Goal: Communication & Community: Answer question/provide support

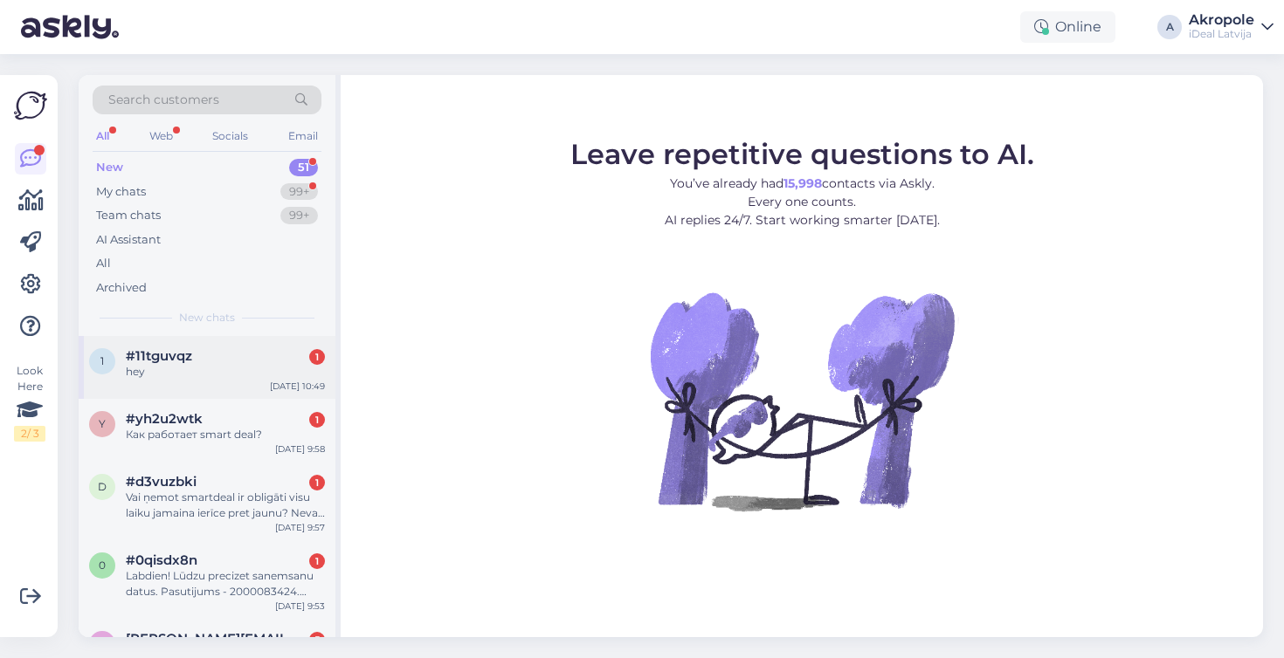
click at [264, 353] on div "#11tguvqz 1" at bounding box center [225, 356] width 199 height 16
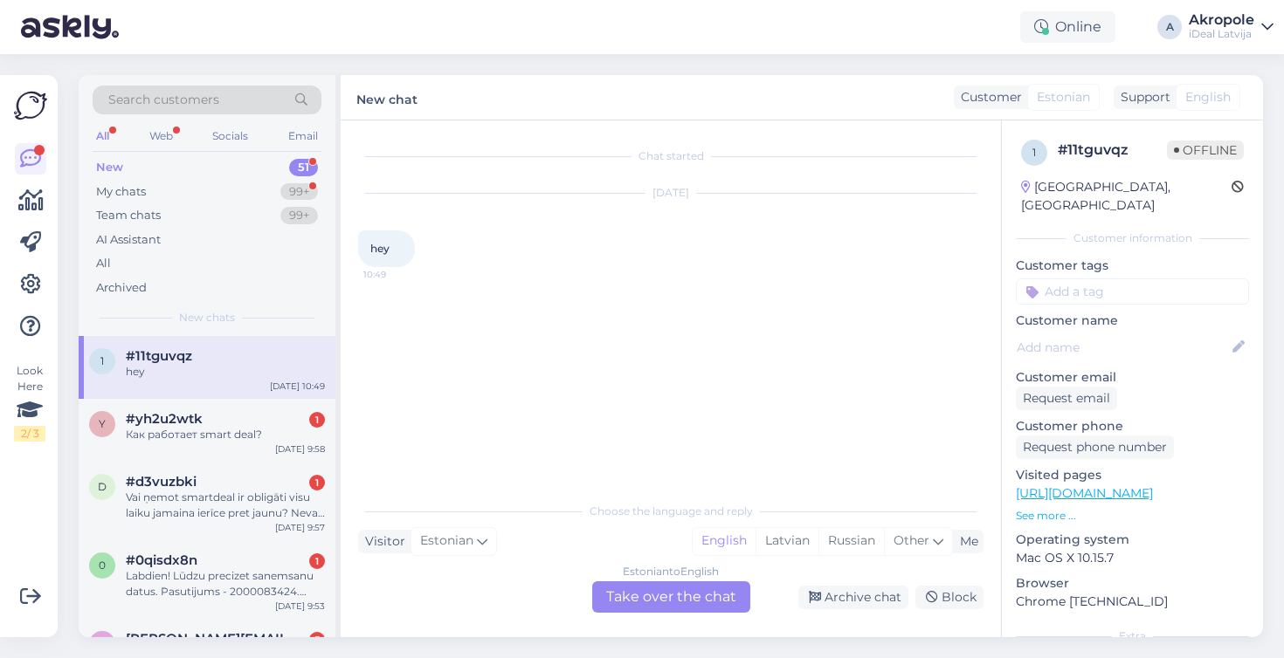
click at [721, 593] on div "Estonian to English Take over the chat" at bounding box center [671, 597] width 158 height 31
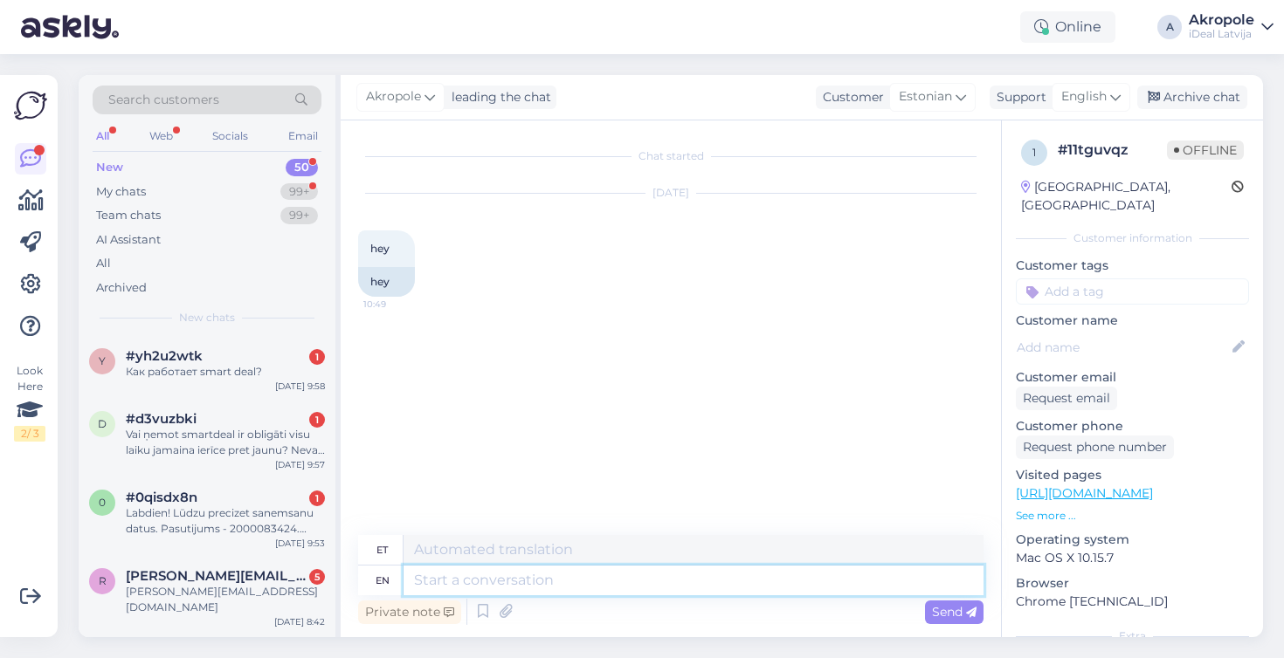
click at [652, 576] on textarea at bounding box center [693, 581] width 580 height 30
type textarea "H"
type textarea "Tere"
click at [1096, 94] on span "English" at bounding box center [1083, 96] width 45 height 19
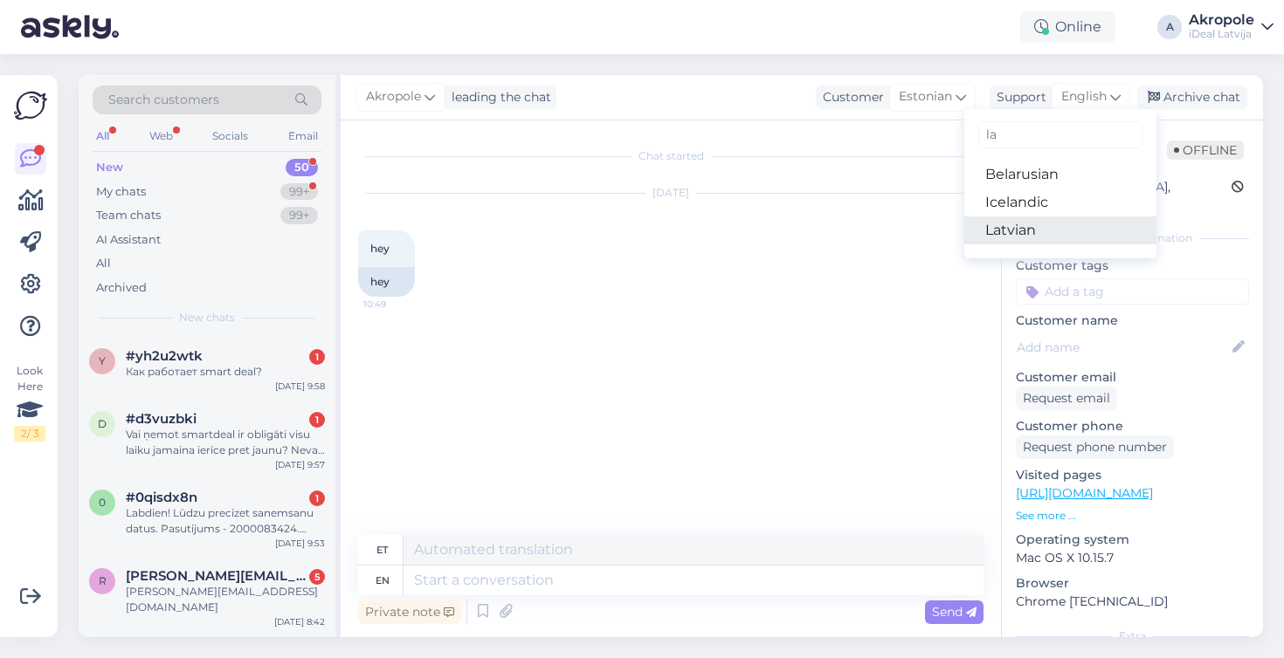
type input "la"
click at [1006, 234] on link "Latvian" at bounding box center [1060, 231] width 192 height 28
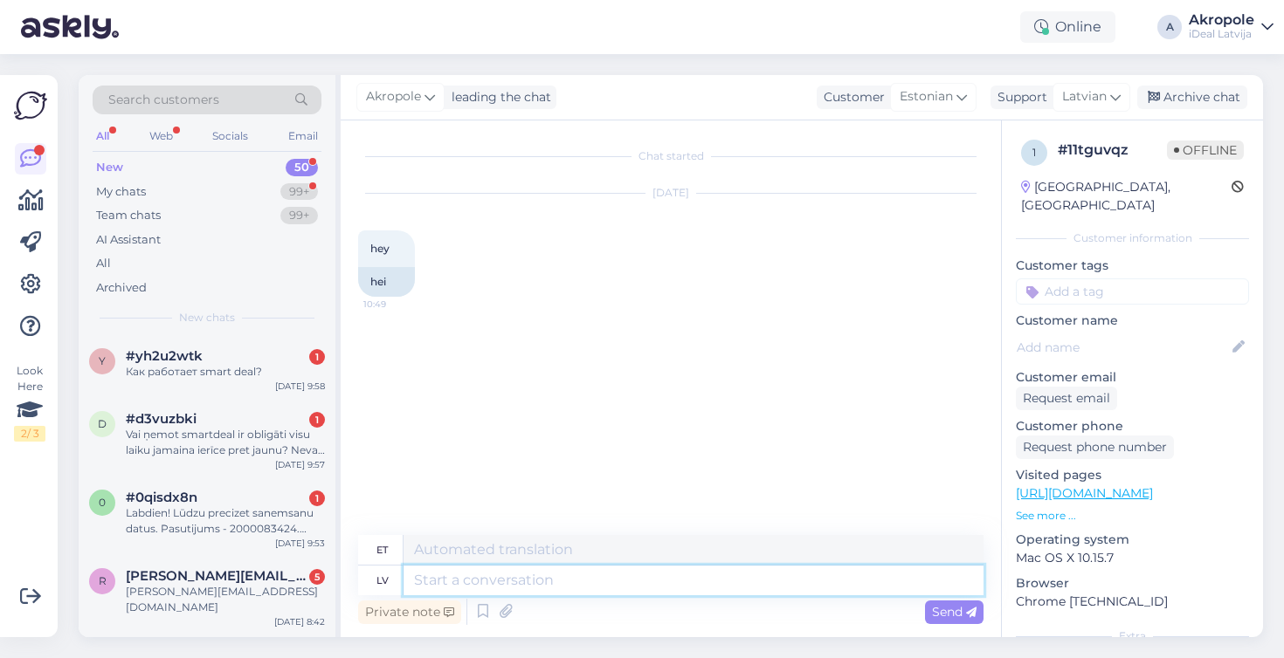
click at [445, 583] on textarea at bounding box center [693, 581] width 580 height 30
type textarea "Labdien!"
type textarea "Tere!"
type textarea "Labdien!"
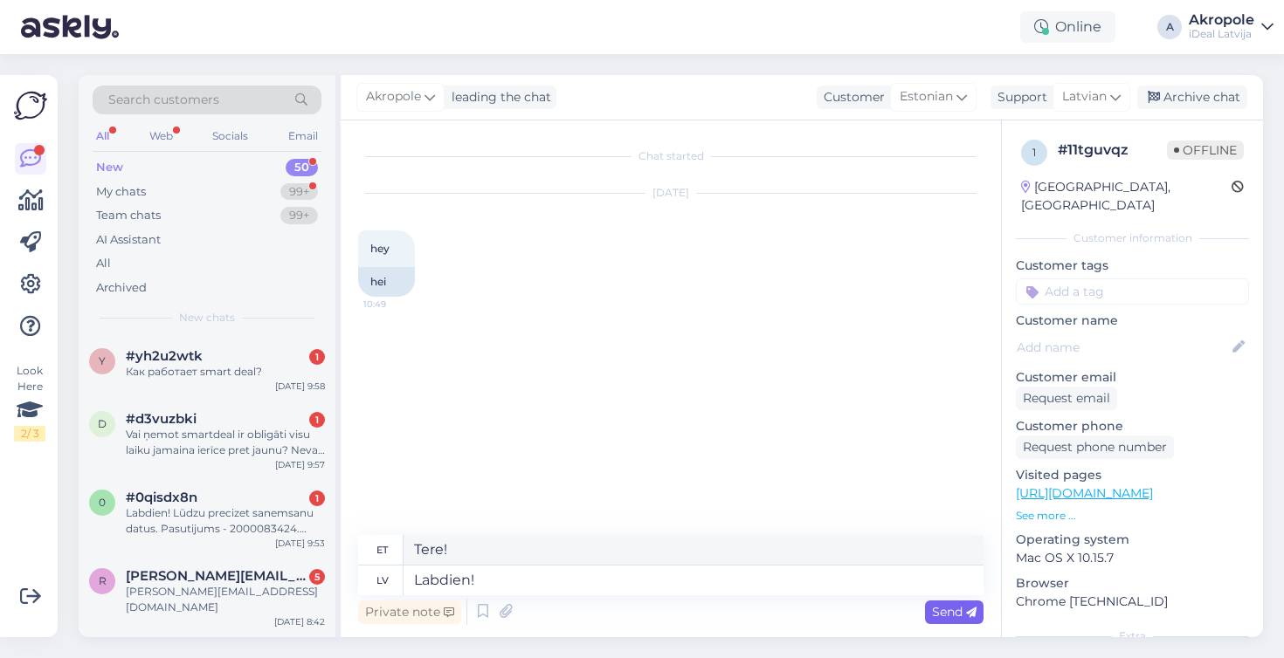
click at [974, 609] on icon at bounding box center [971, 613] width 10 height 10
click at [304, 364] on div "Как работает smart deal?" at bounding box center [225, 372] width 199 height 16
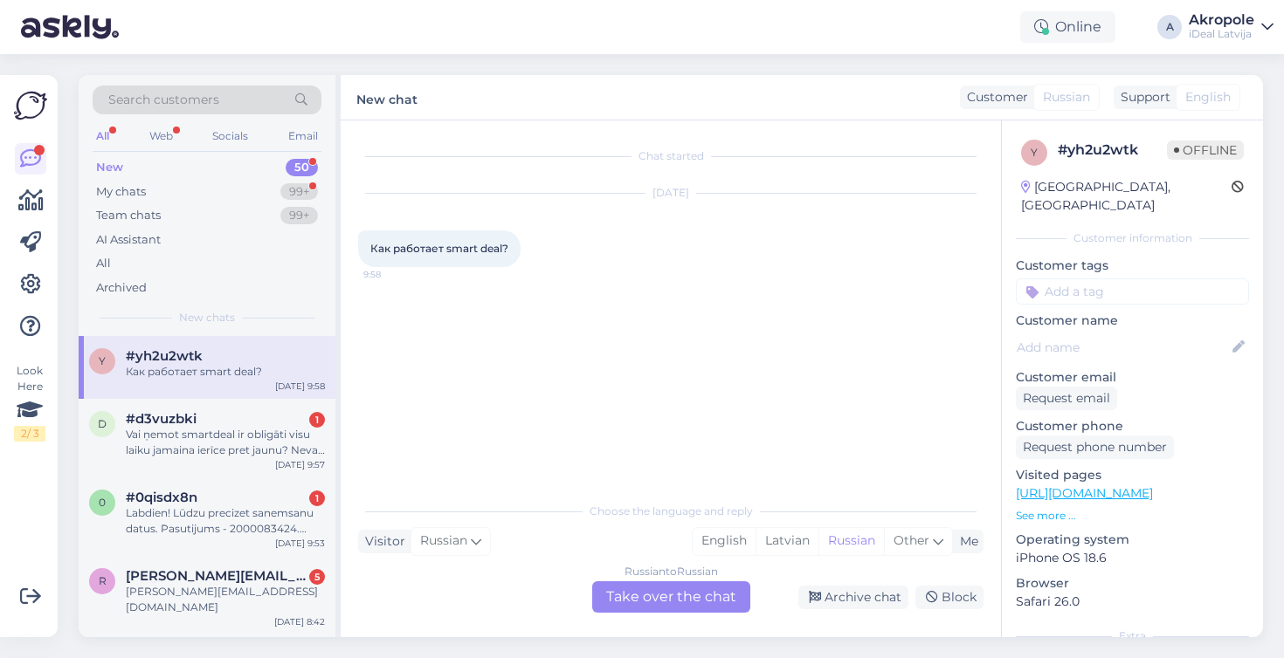
click at [681, 603] on div "Russian to Russian Take over the chat" at bounding box center [671, 597] width 158 height 31
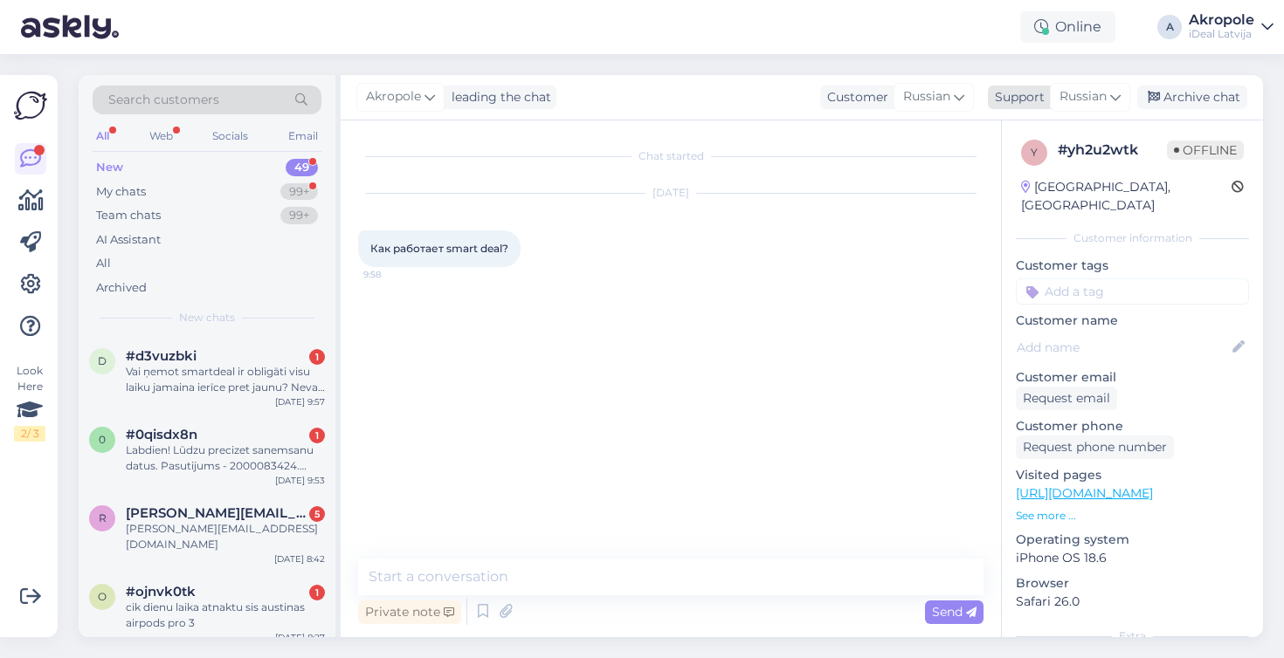
click at [1103, 99] on span "Russian" at bounding box center [1082, 96] width 47 height 19
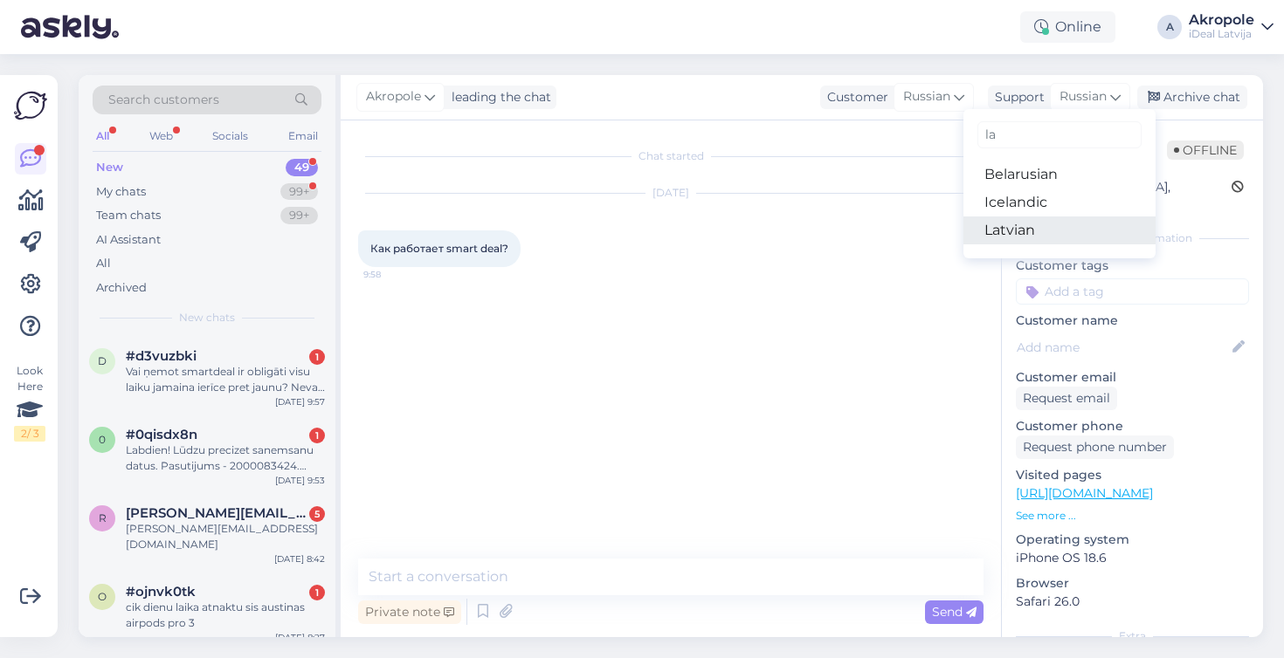
click at [1048, 224] on link "Latvian" at bounding box center [1059, 231] width 192 height 28
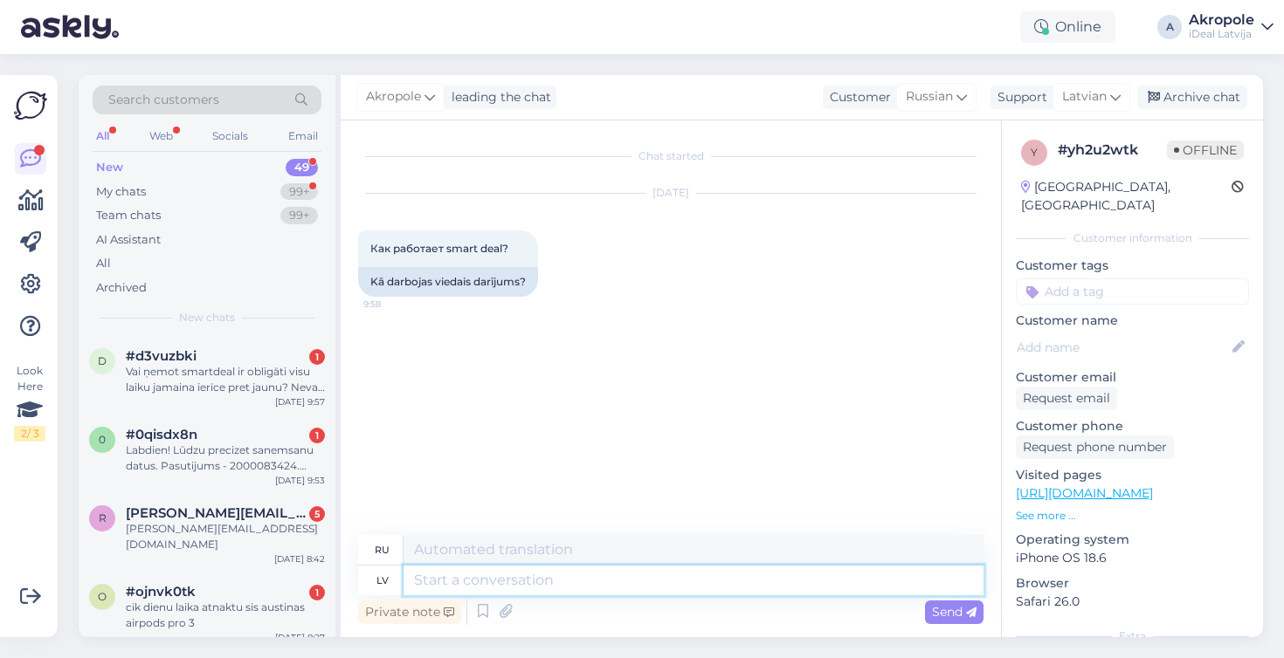
click at [531, 581] on textarea at bounding box center [693, 581] width 580 height 30
type textarea "Labdien!"
type textarea "Привет!"
type textarea "Labdien!"
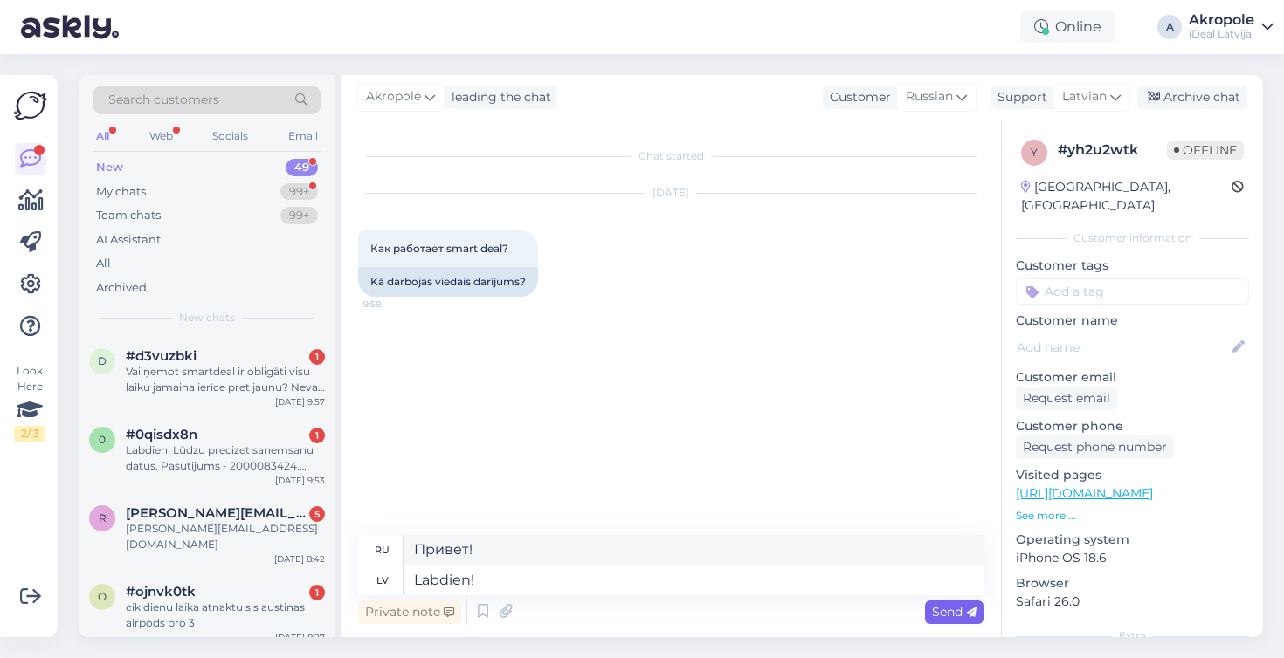
click at [956, 624] on div "Send" at bounding box center [954, 613] width 59 height 24
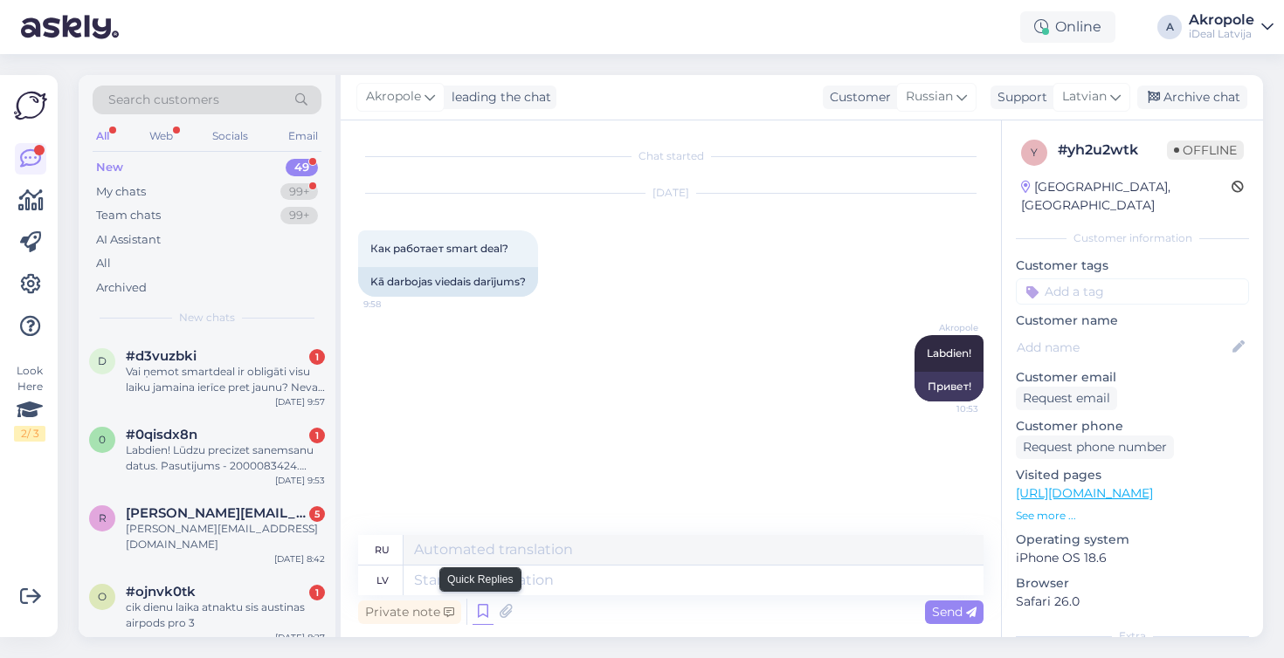
click at [482, 610] on icon at bounding box center [482, 612] width 21 height 26
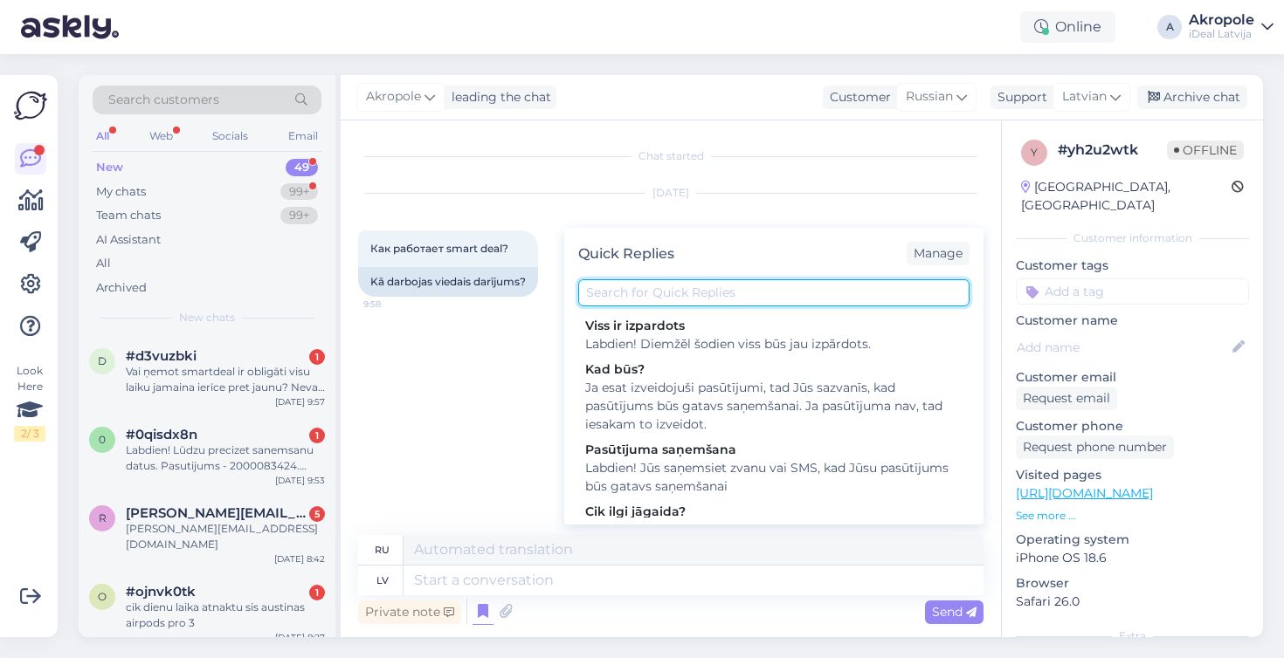
click at [656, 301] on input "text" at bounding box center [773, 292] width 391 height 27
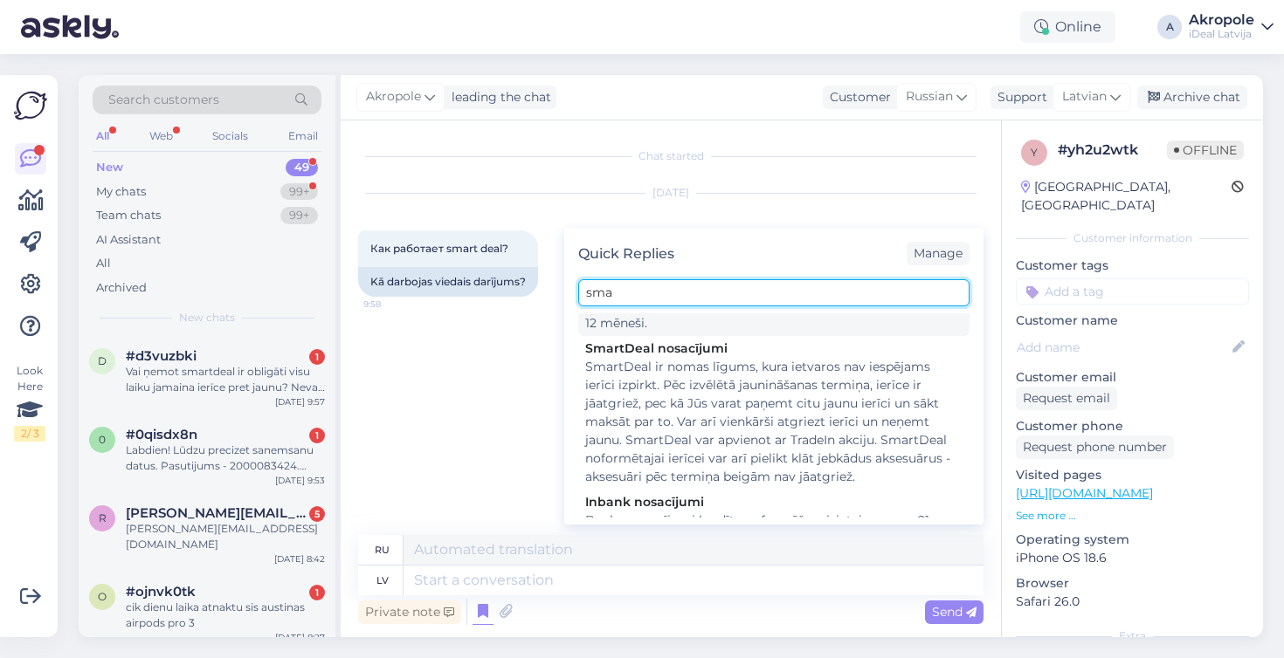
scroll to position [192, 0]
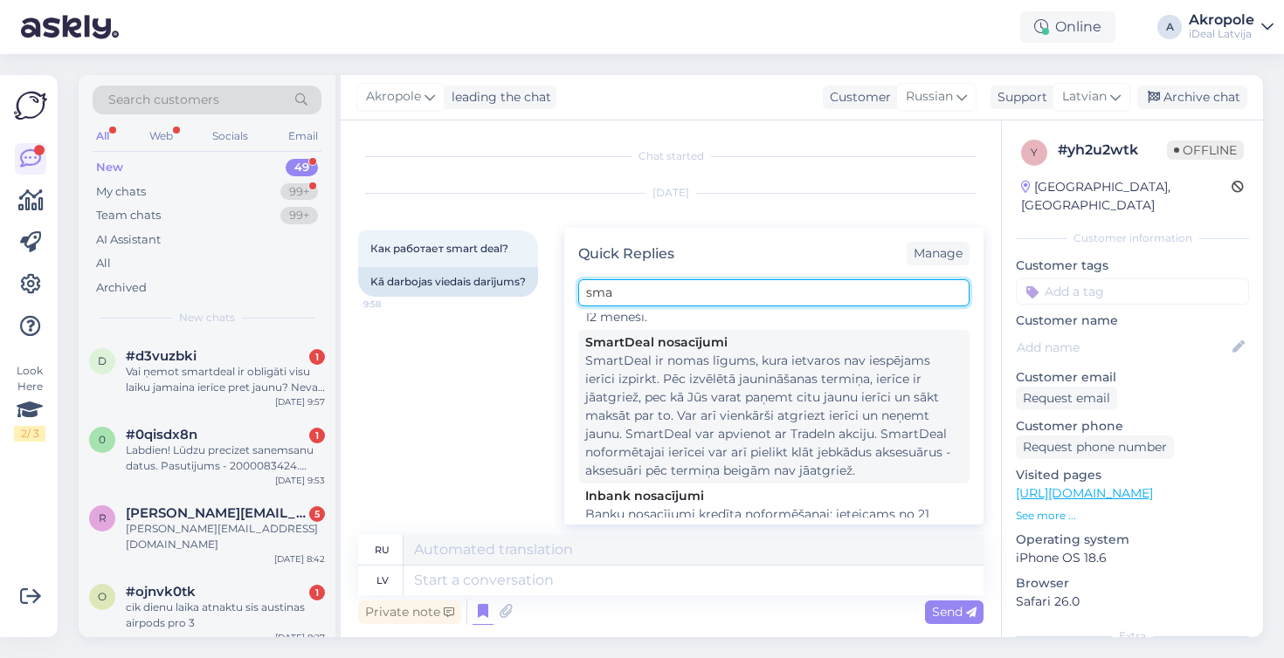
type input "sma"
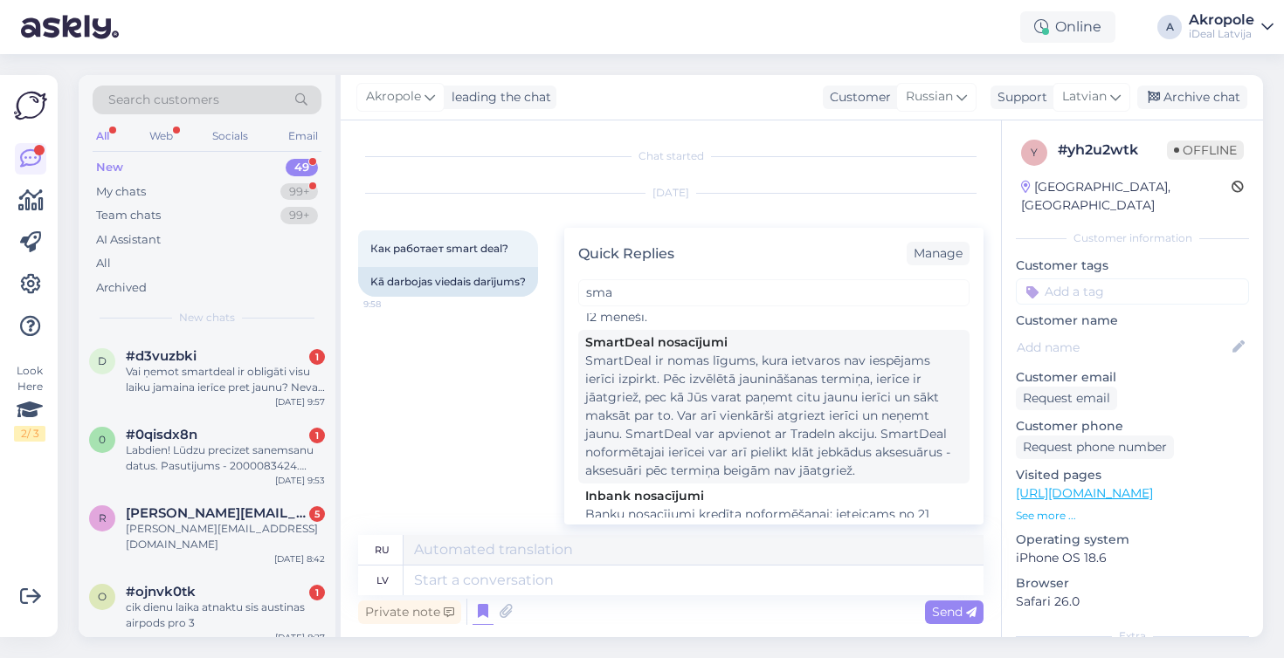
click at [752, 387] on div "SmartDeal ir nomas līgums, kura ietvaros nav iespējams ierīci izpirkt. Pēc izvē…" at bounding box center [773, 416] width 377 height 128
type textarea "SmartDeal — это договор аренды, в рамках которого выкуп устройства невозможен. …"
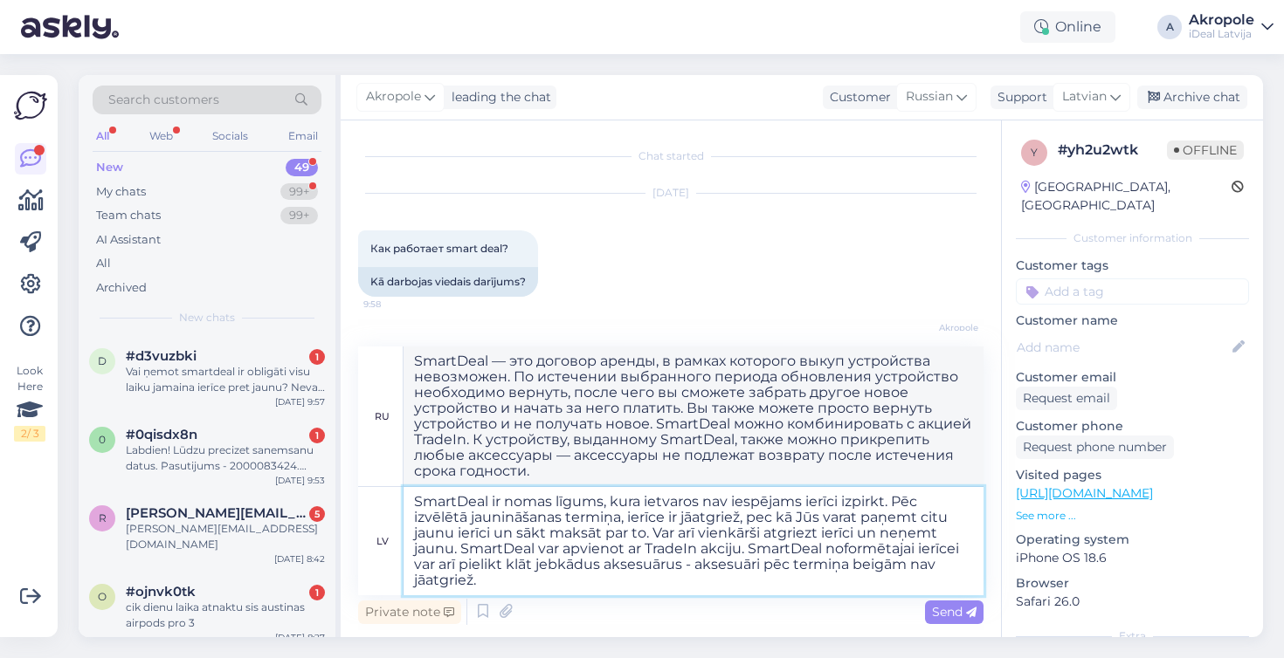
click at [527, 504] on textarea "SmartDeal ir nomas līgums, kura ietvaros nav iespējams ierīci izpirkt. Pēc izvē…" at bounding box center [693, 541] width 580 height 108
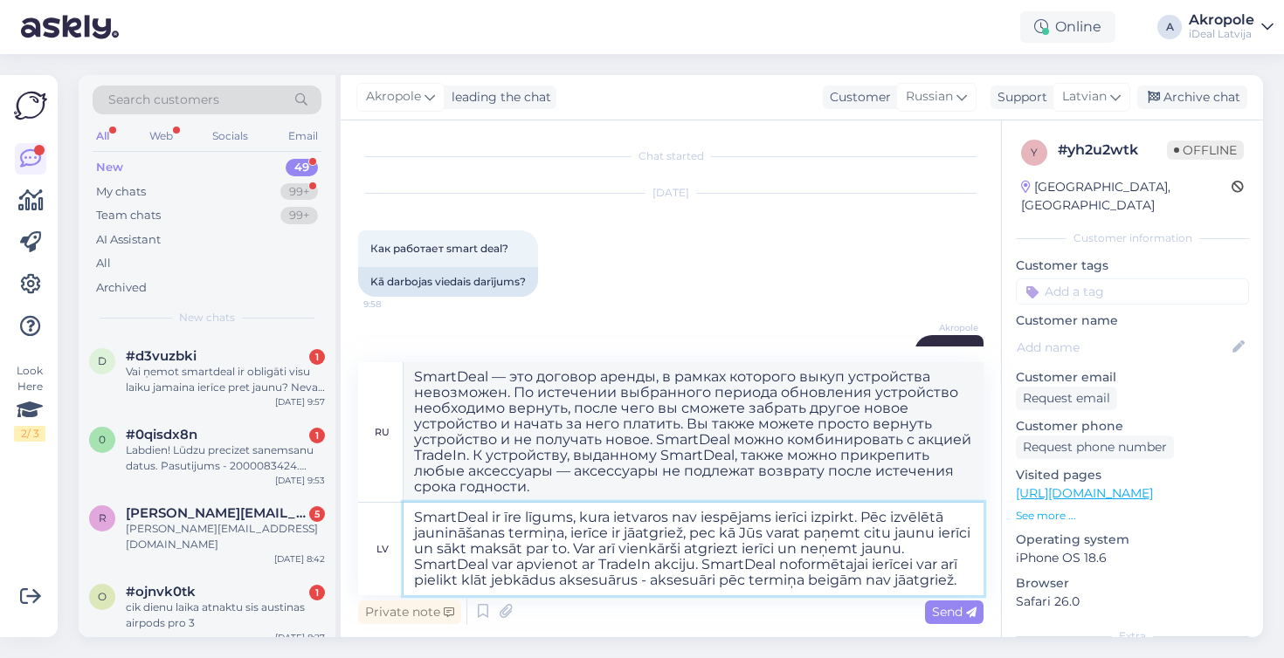
type textarea "SmartDeal ir īres līgums, kura ietvaros nav iespējams ierīci izpirkt. Pēc izvēl…"
click at [885, 571] on textarea "SmartDeal ir īres līgums, kura ietvaros nav iespējams ierīci izpirkt. Pēc izvēl…" at bounding box center [693, 549] width 580 height 93
type textarea "SmartDeal — это договор аренды, в рамках которого устройство не подлежит выкупу…"
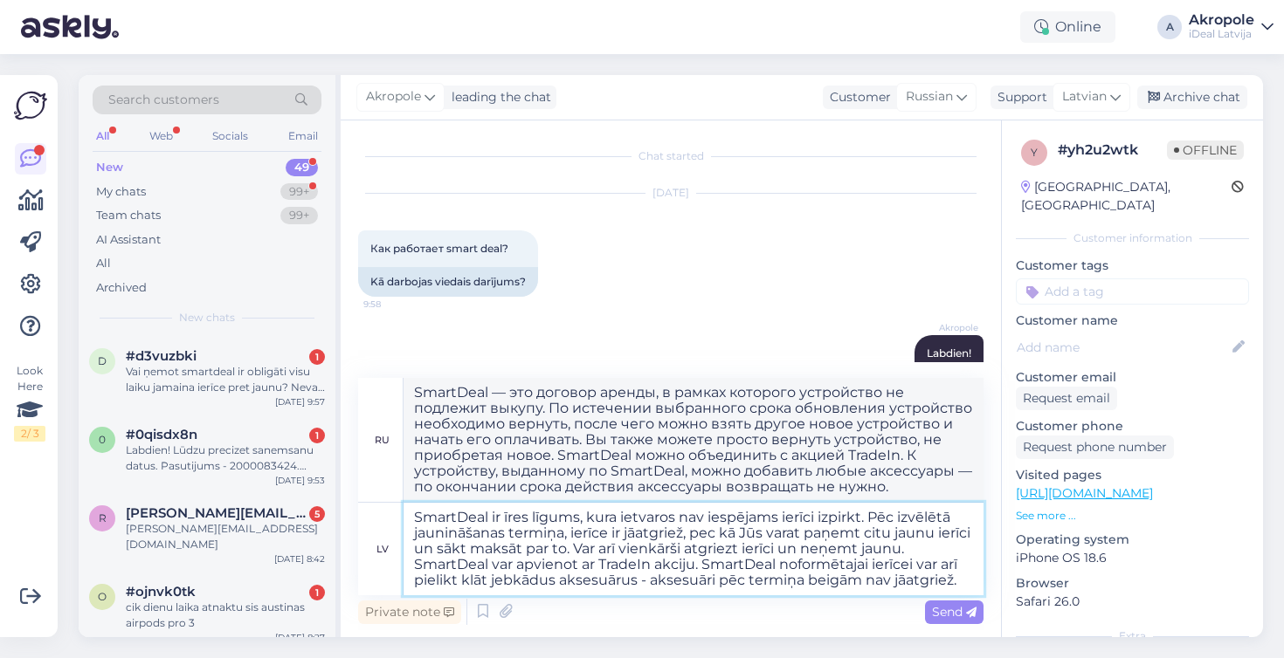
click at [962, 576] on textarea "SmartDeal ir īres līgums, kura ietvaros nav iespējams ierīci izpirkt. Pēc izvēl…" at bounding box center [693, 549] width 580 height 93
type textarea "SmartDeal ir īres līgums, kura ietvaros nav iespējams ierīci izpirkt. Pēc izvēl…"
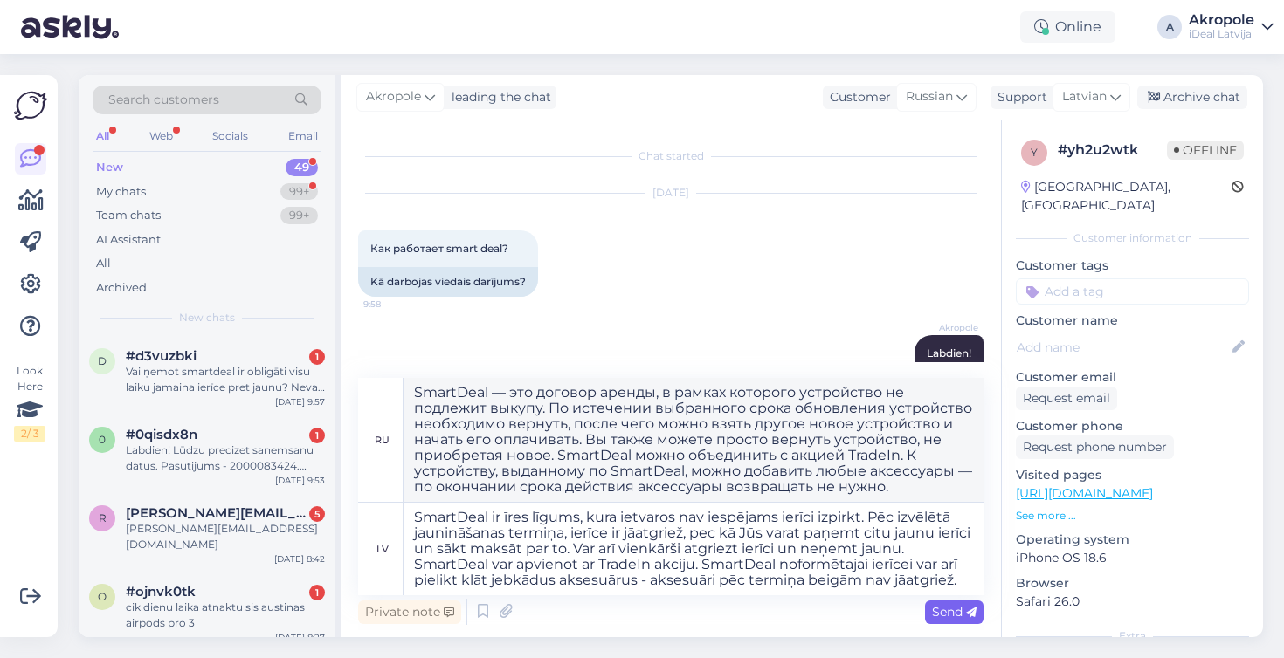
click at [962, 614] on span "Send" at bounding box center [954, 612] width 45 height 16
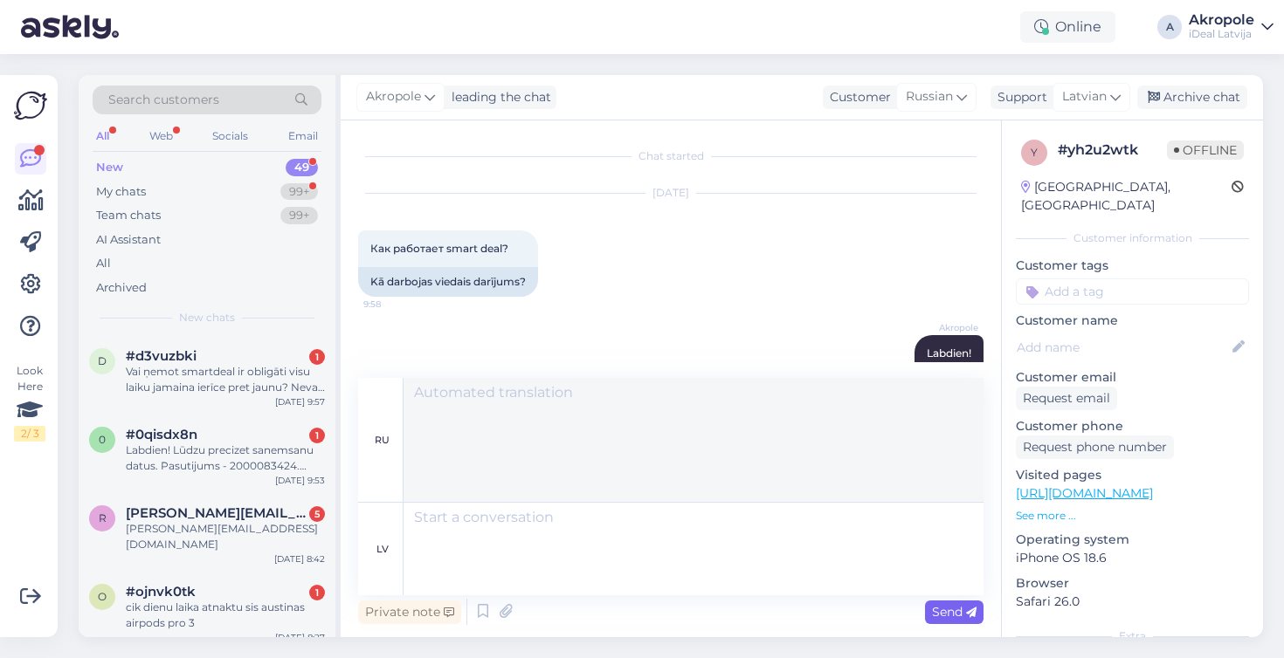
scroll to position [242, 0]
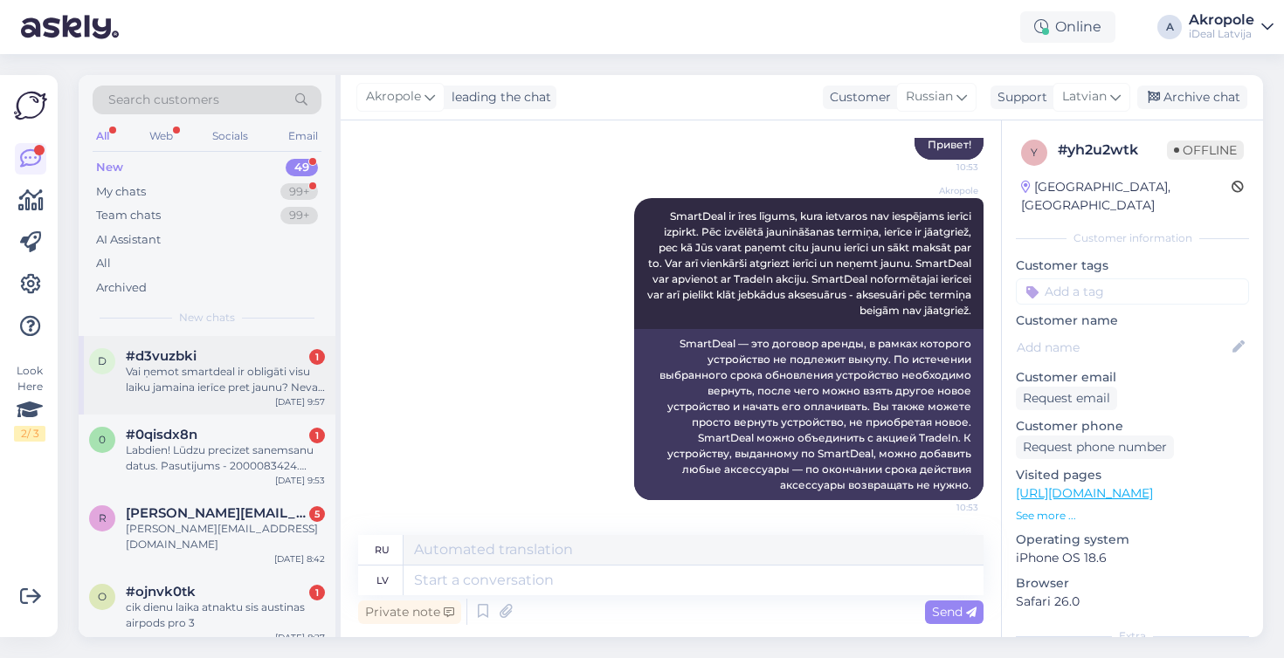
click at [252, 364] on div "Vai ņemot smartdeal ir obligāti visu laiku jamaina ierīce pret jaunu? Nevar ats…" at bounding box center [225, 379] width 199 height 31
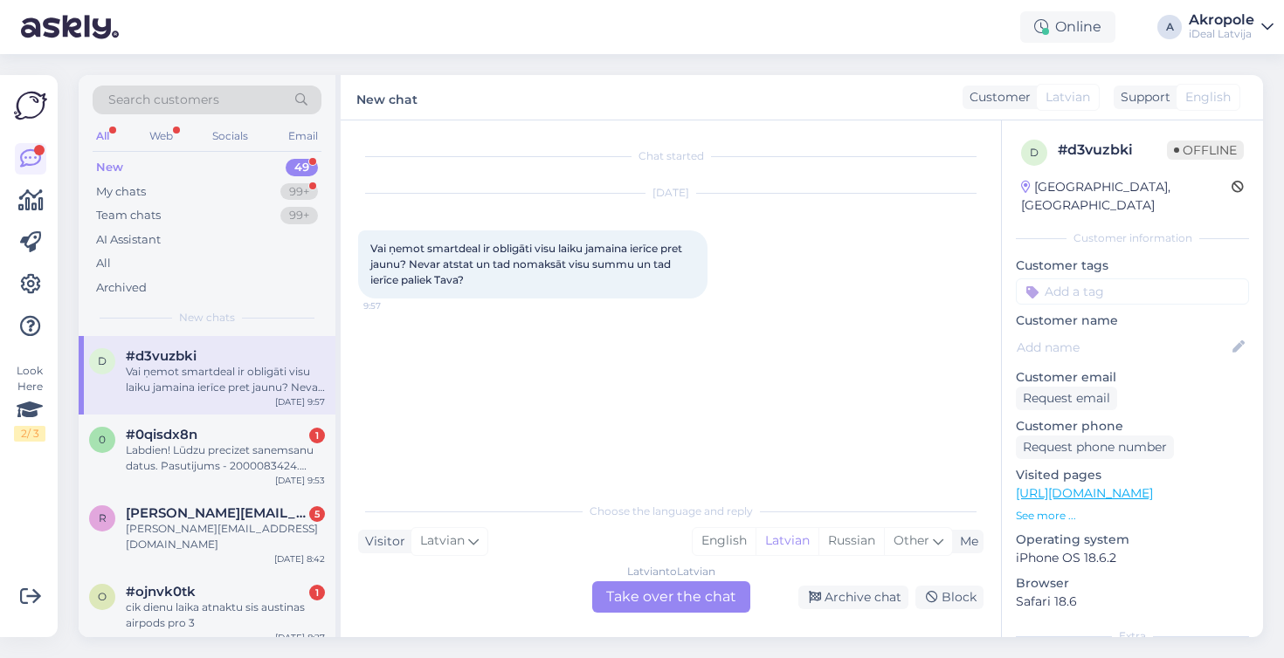
click at [657, 603] on div "Latvian to Latvian Take over the chat" at bounding box center [671, 597] width 158 height 31
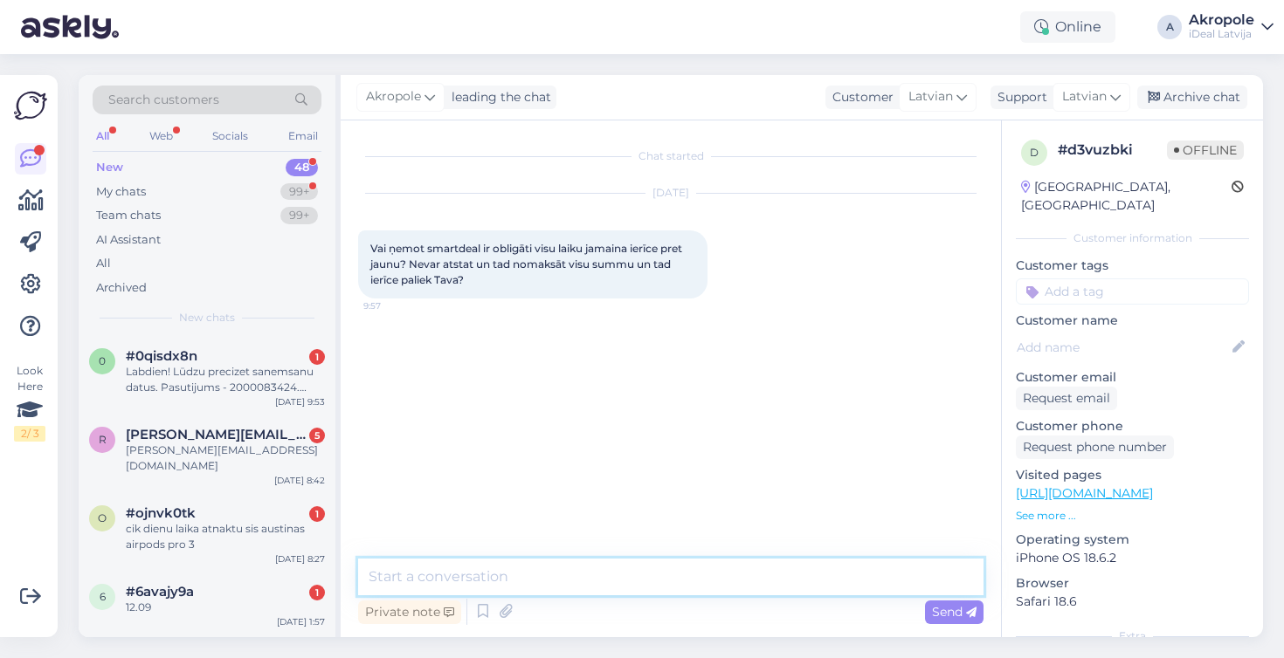
click at [545, 583] on textarea at bounding box center [670, 577] width 625 height 37
type textarea "Labdien!"
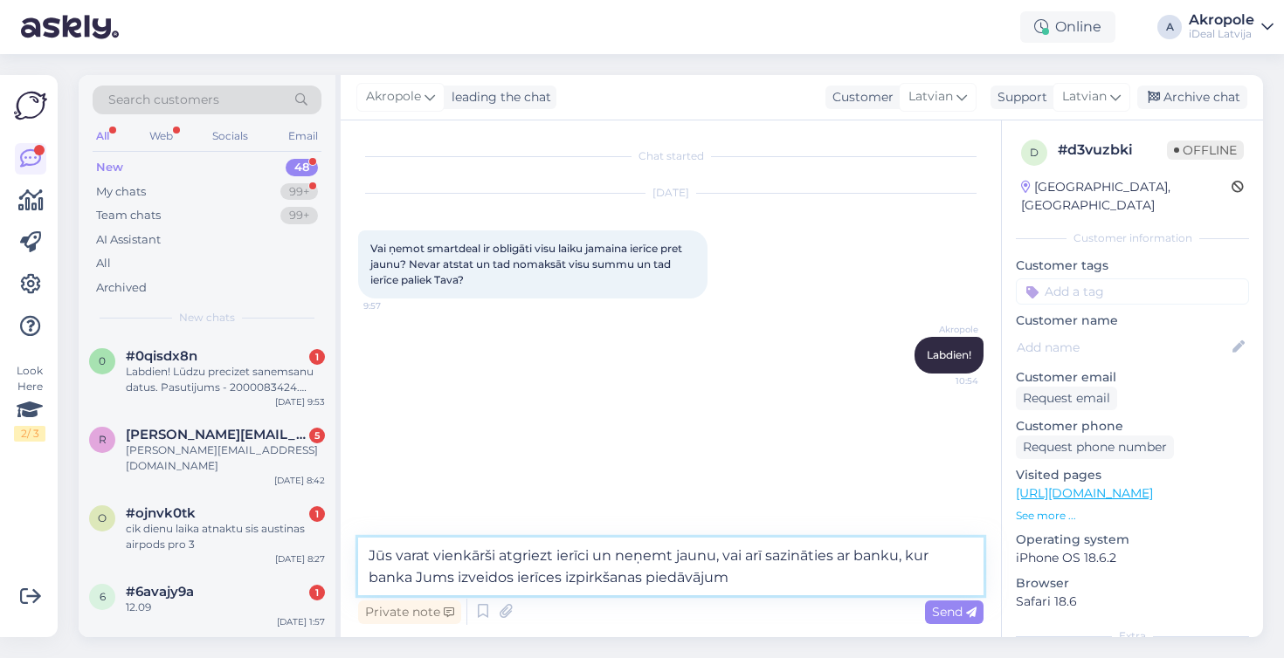
type textarea "Jūs varat vienkārši atgriezt ierīci un neņemt jaunu, vai arī sazināties ar bank…"
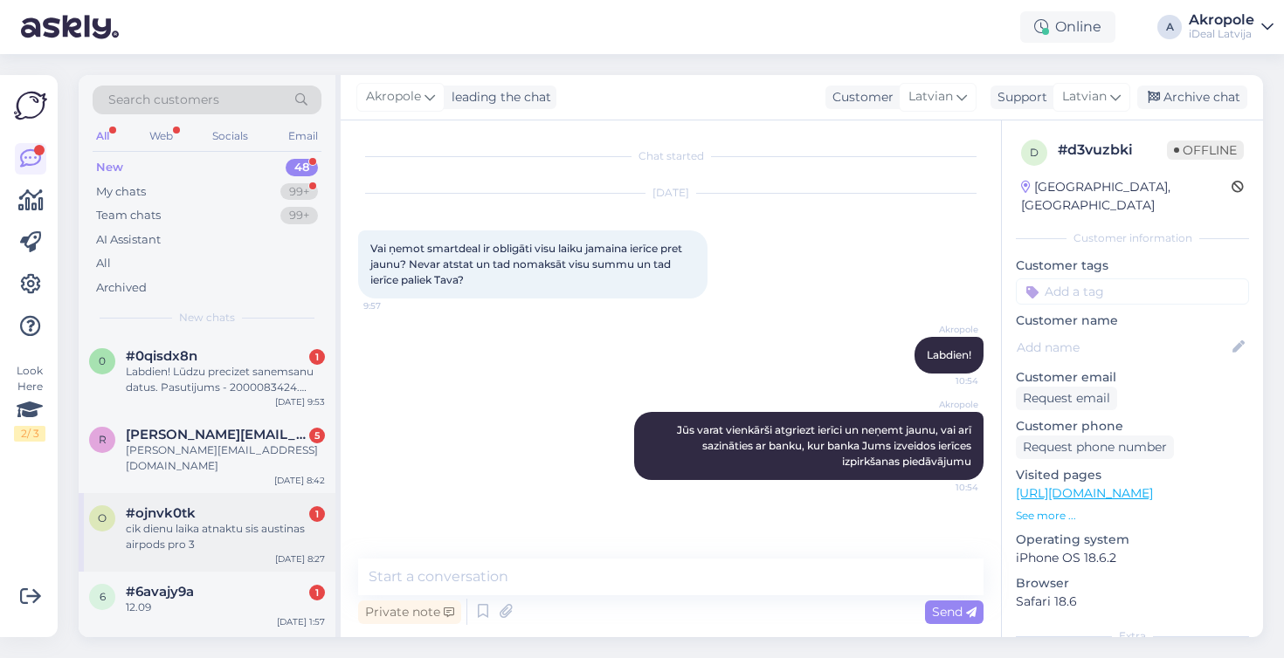
click at [270, 521] on div "cik dienu laika atnaktu sis austinas airpods pro 3" at bounding box center [225, 536] width 199 height 31
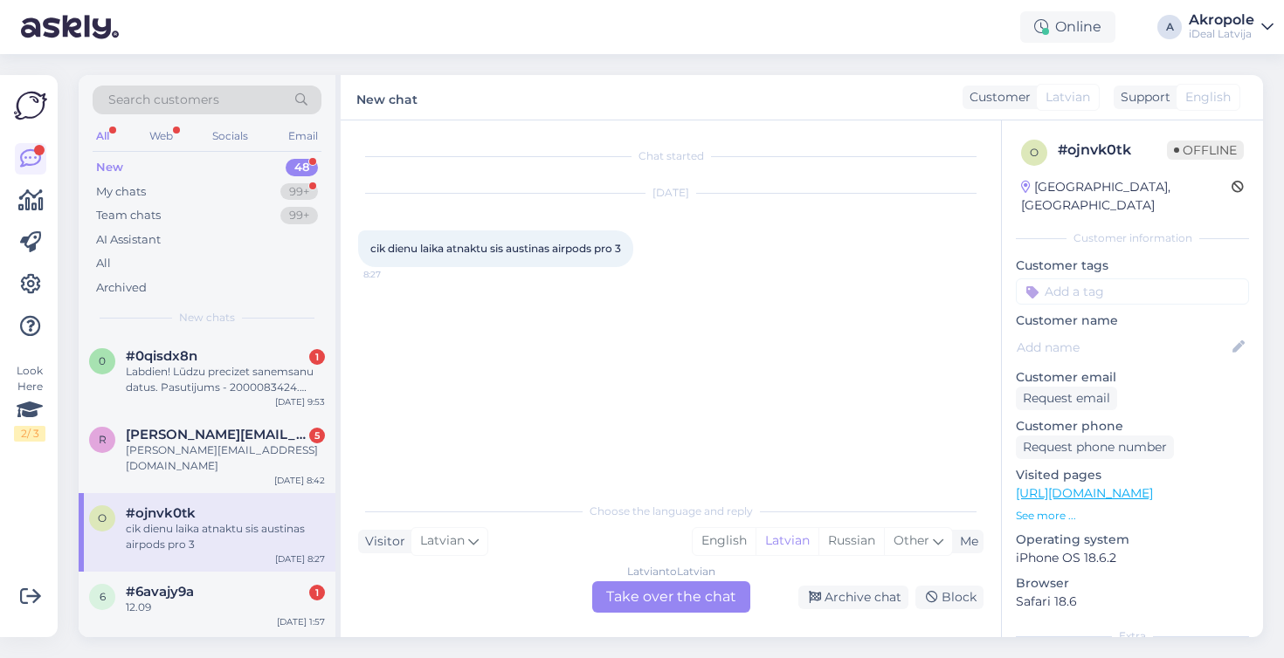
click at [673, 599] on div "Latvian to Latvian Take over the chat" at bounding box center [671, 597] width 158 height 31
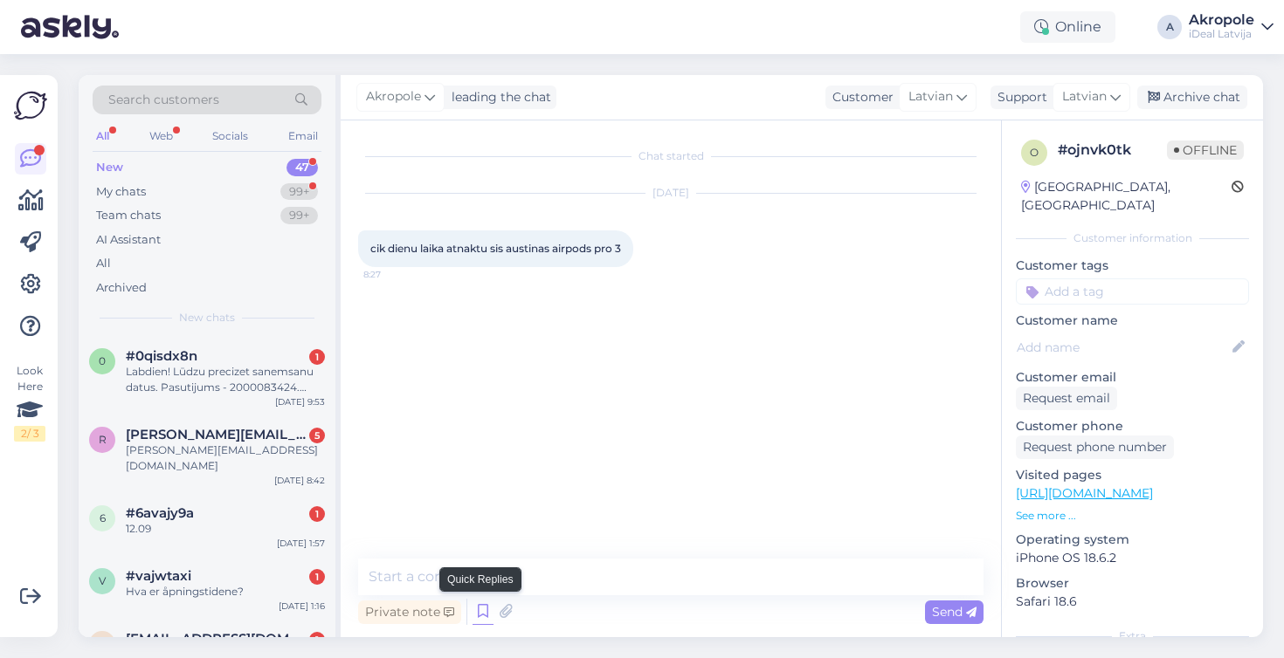
click at [487, 602] on icon at bounding box center [482, 612] width 21 height 26
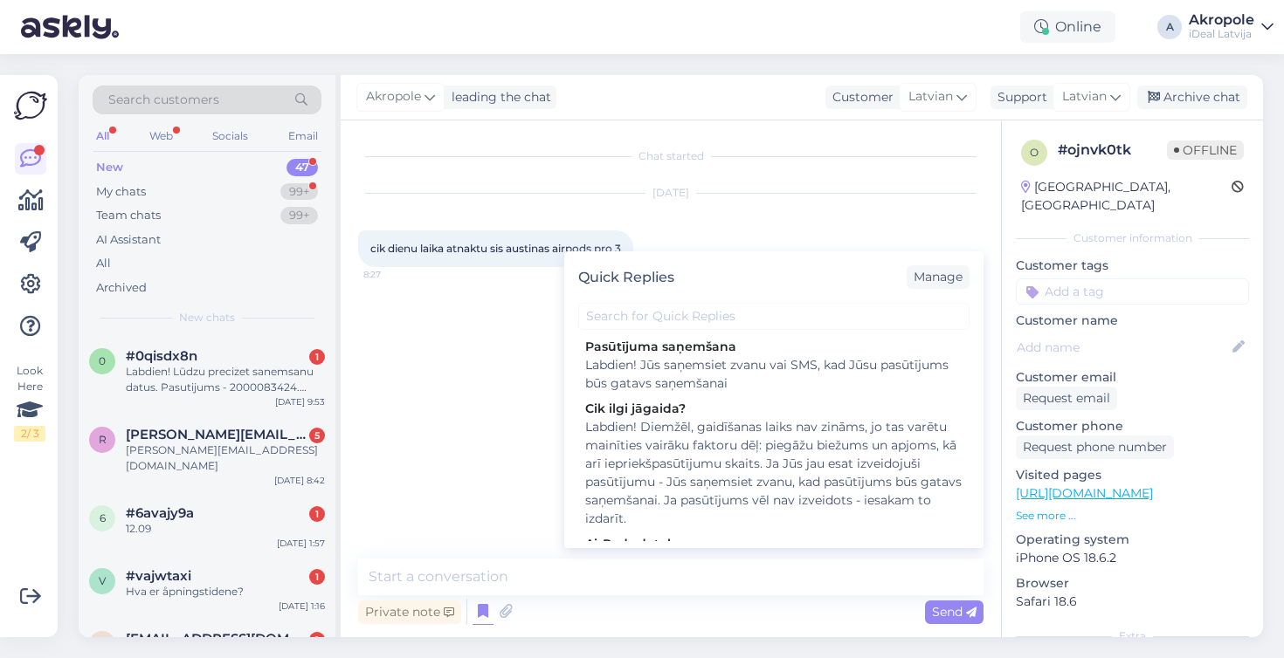
scroll to position [128, 0]
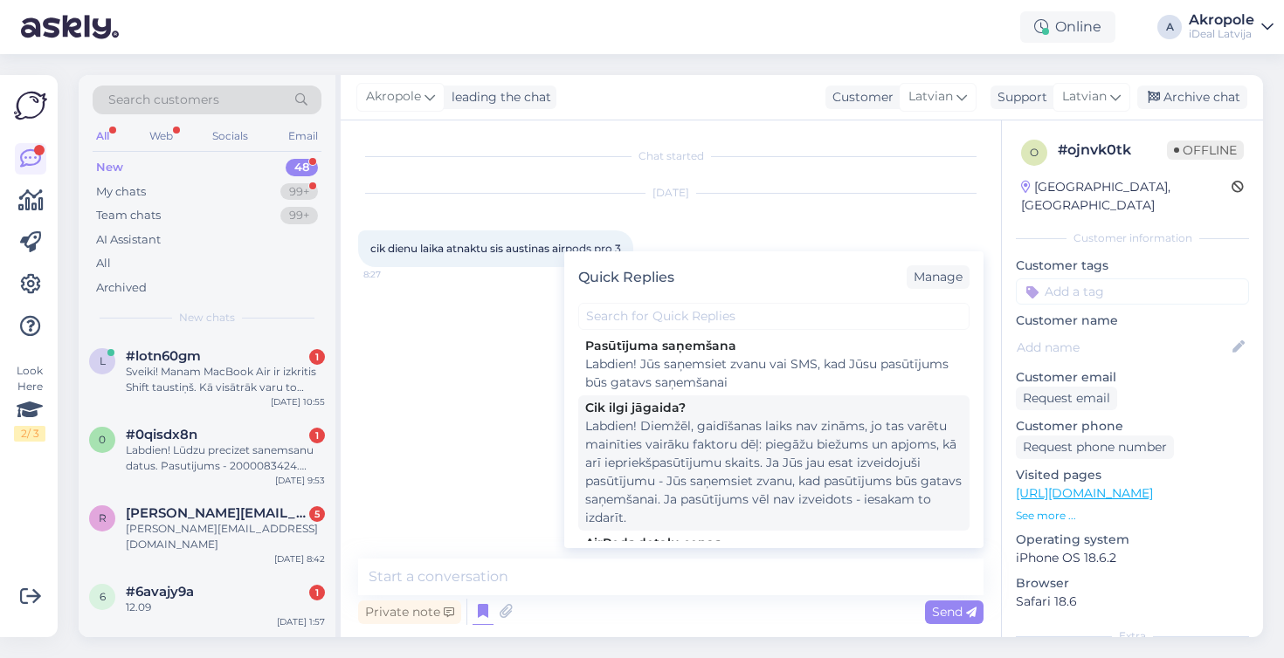
click at [764, 437] on div "Labdien! Diemžēl, gaidīšanas laiks nav zināms, jo tas varētu mainīties vairāku …" at bounding box center [773, 472] width 377 height 110
type textarea "Labdien! Diemžēl, gaidīšanas laiks nav zināms, jo tas varētu mainīties vairāku …"
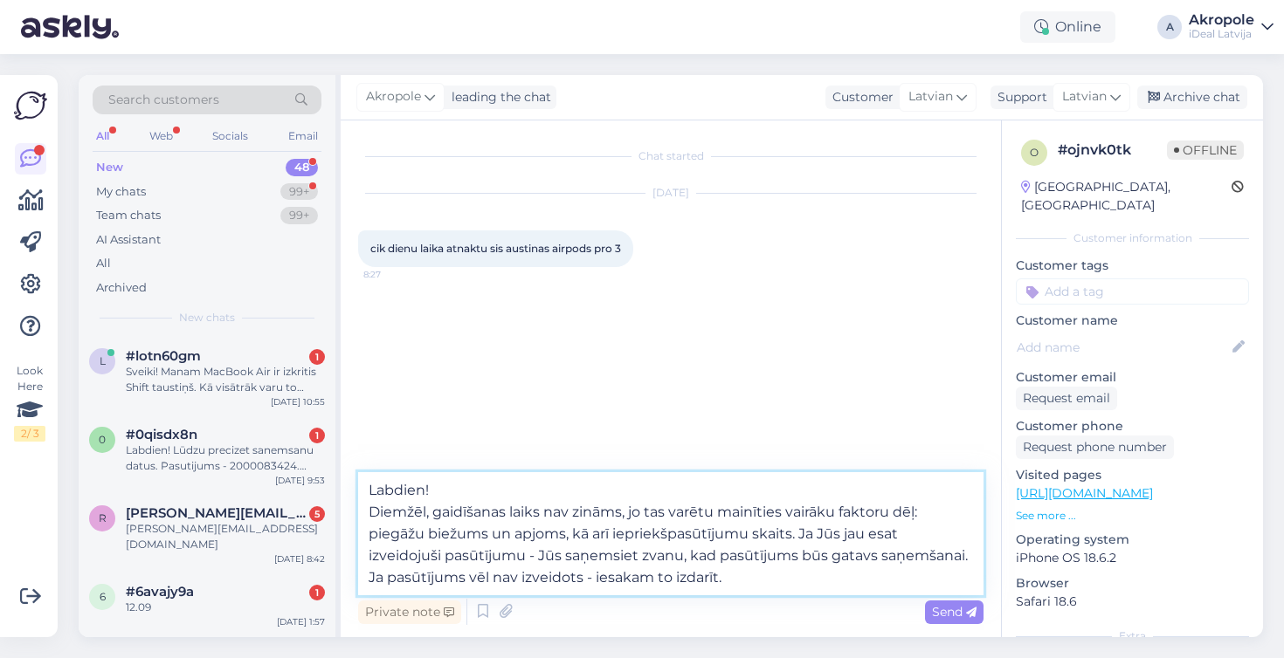
click at [843, 582] on textarea "Labdien! Diemžēl, gaidīšanas laiks nav zināms, jo tas varētu mainīties vairāku …" at bounding box center [670, 533] width 625 height 123
click at [960, 614] on span "Send" at bounding box center [954, 612] width 45 height 16
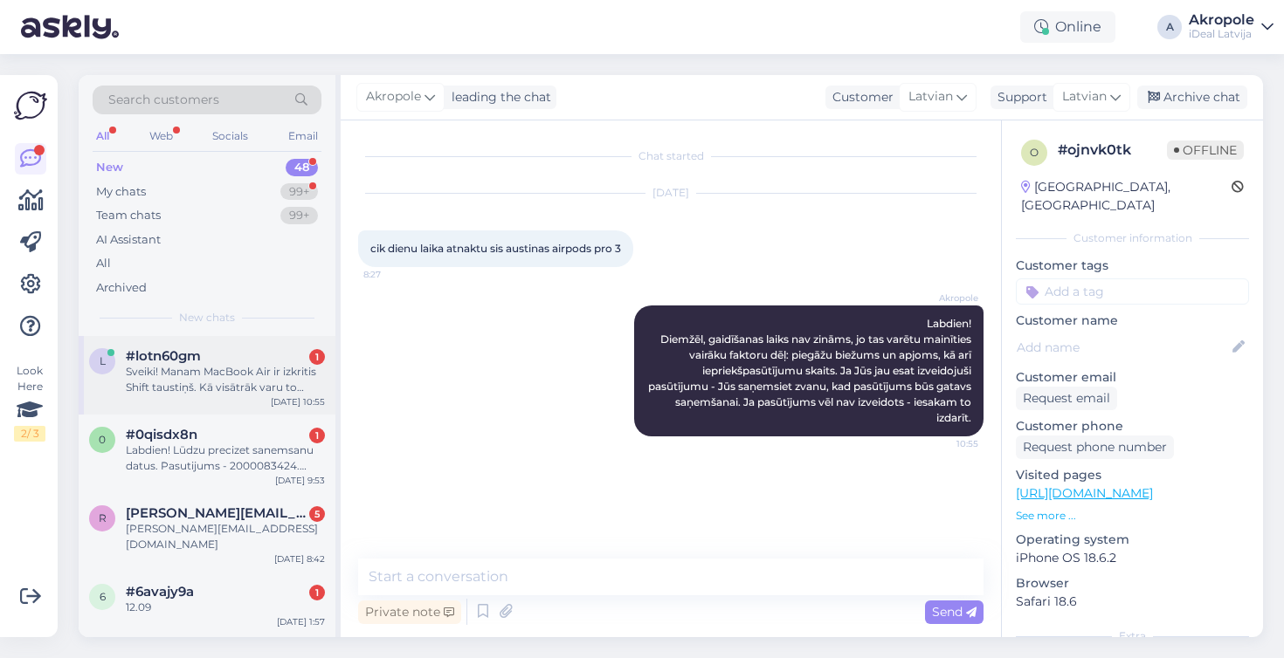
click at [273, 389] on div "Sveiki! Manam MacBook Air ir izkritis Shift taustiņš. Kā visātrāk varu to nomai…" at bounding box center [225, 379] width 199 height 31
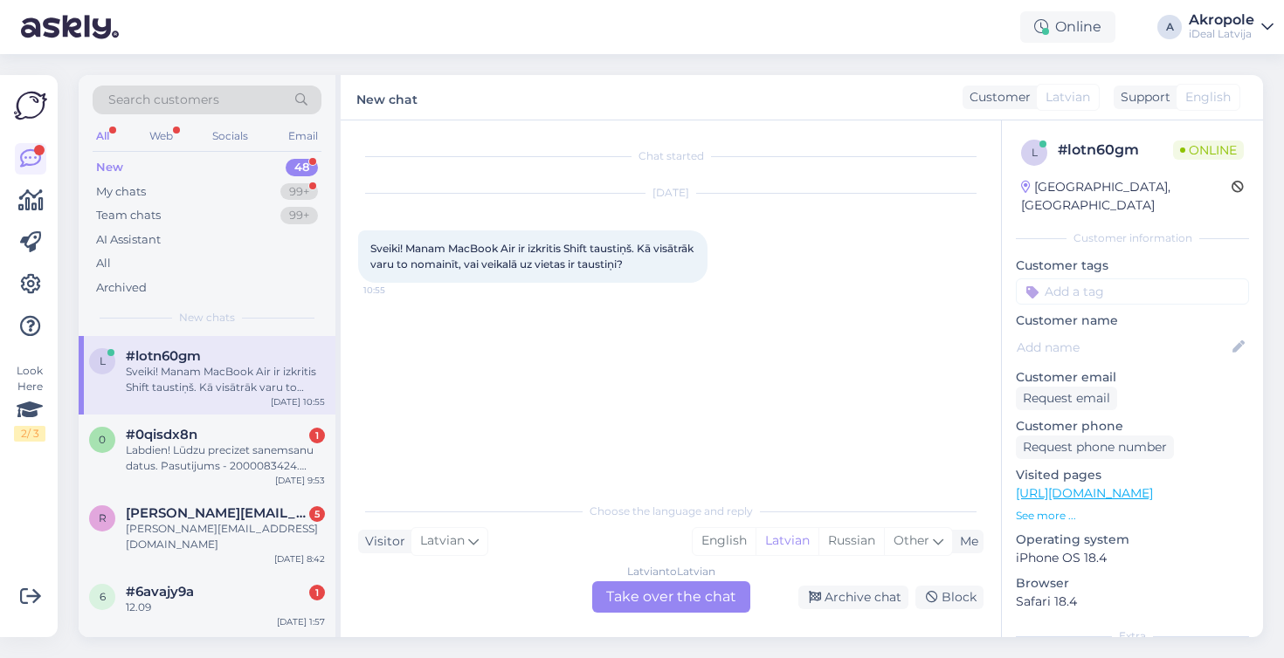
click at [651, 610] on div "Latvian to Latvian Take over the chat" at bounding box center [671, 597] width 158 height 31
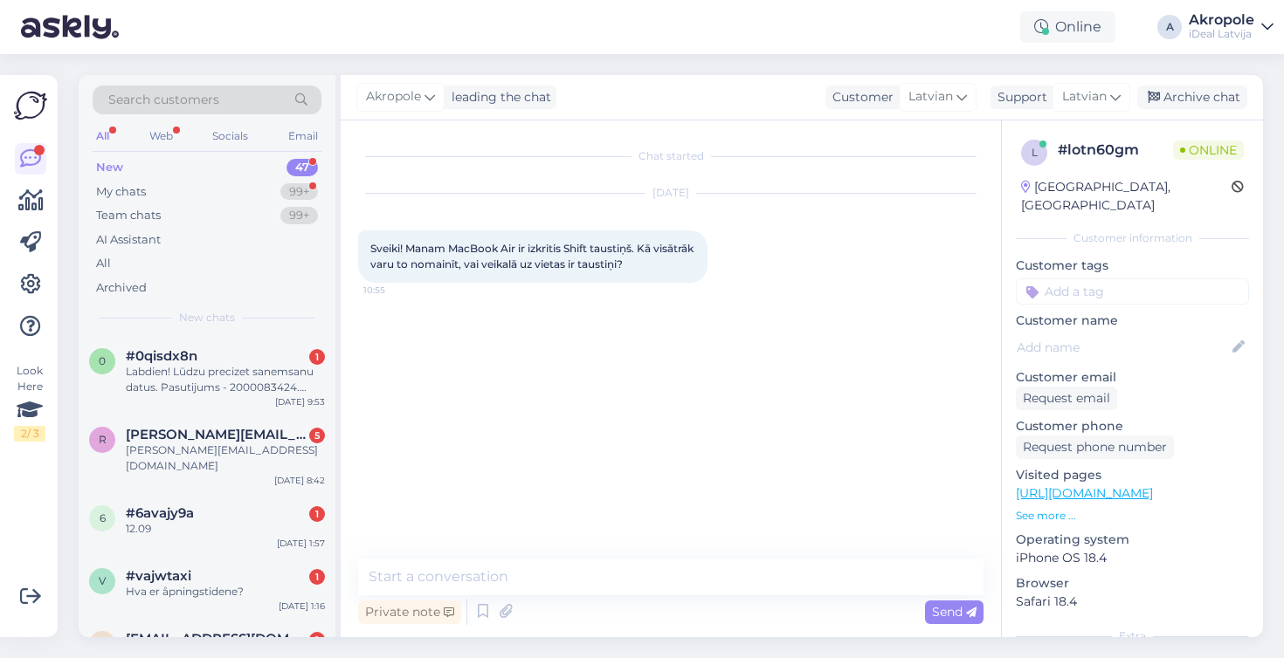
click at [599, 598] on div "Private note Send" at bounding box center [670, 612] width 625 height 33
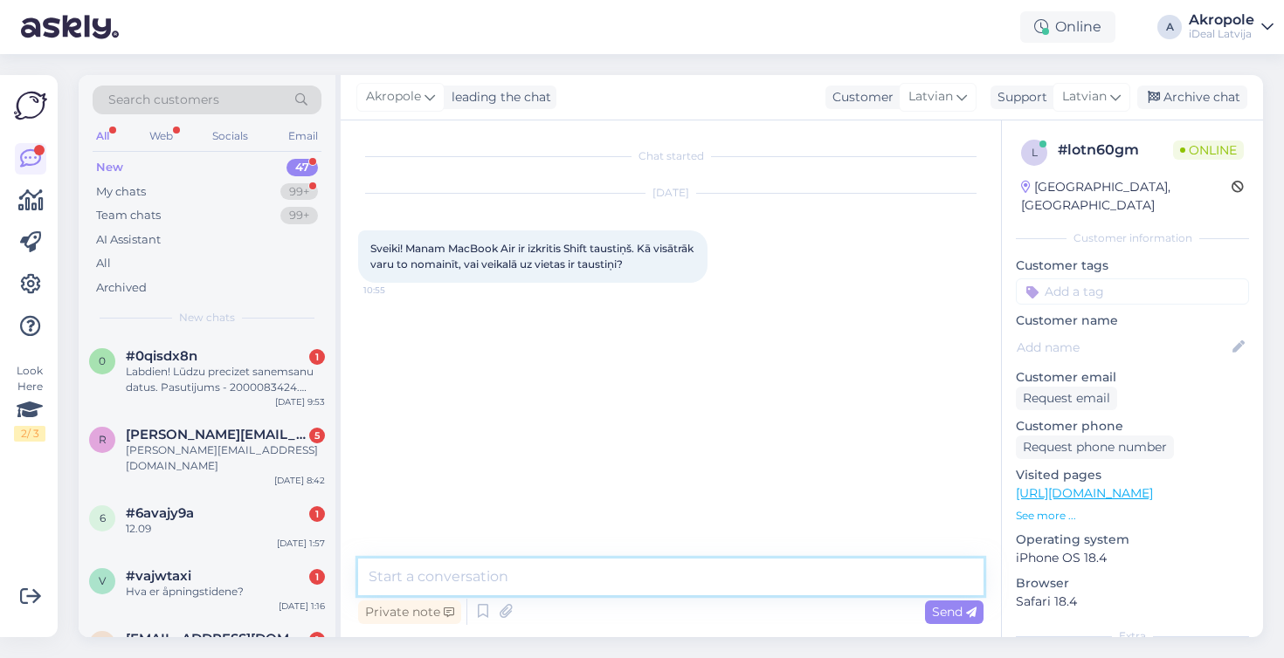
click at [587, 582] on textarea at bounding box center [670, 577] width 625 height 37
type textarea "Labdien!"
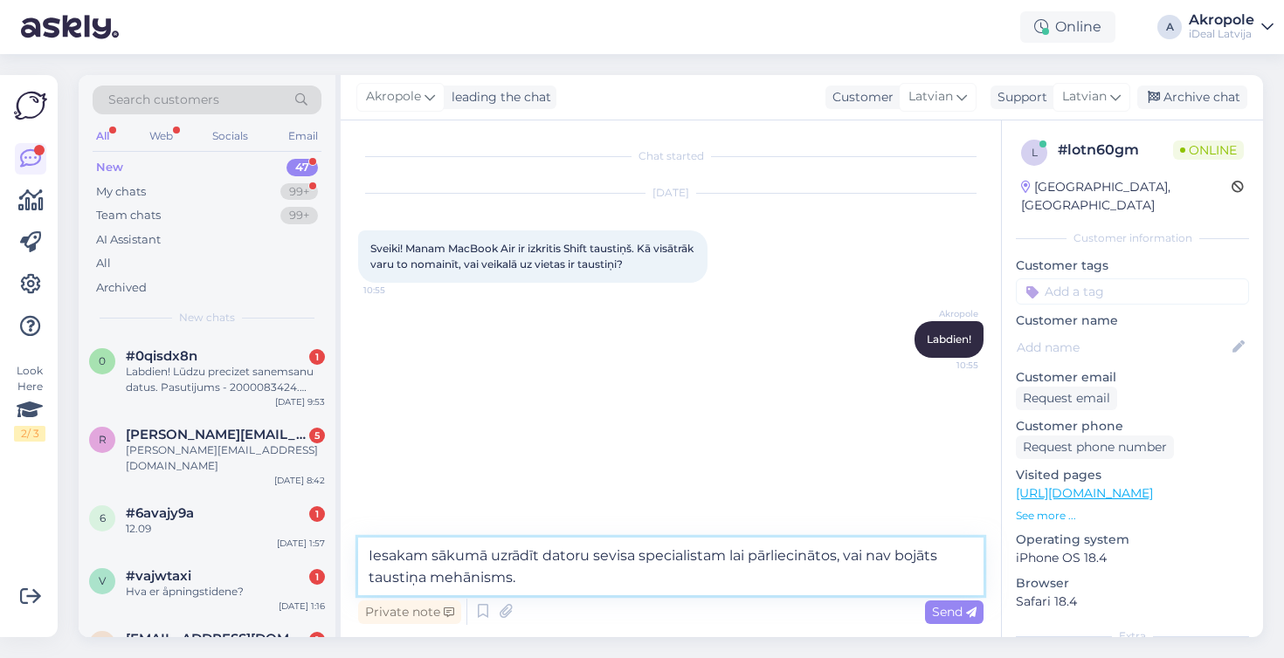
click at [550, 576] on textarea "Iesakam sākumā uzrādīt datoru sevisa specialistam lai pārliecinātos, vai nav bo…" at bounding box center [670, 567] width 625 height 58
click at [557, 575] on textarea "Iesakam sākumā uzrādīt datoru sevisa specialistam lai pārliecinātos, vai nav bo…" at bounding box center [670, 567] width 625 height 58
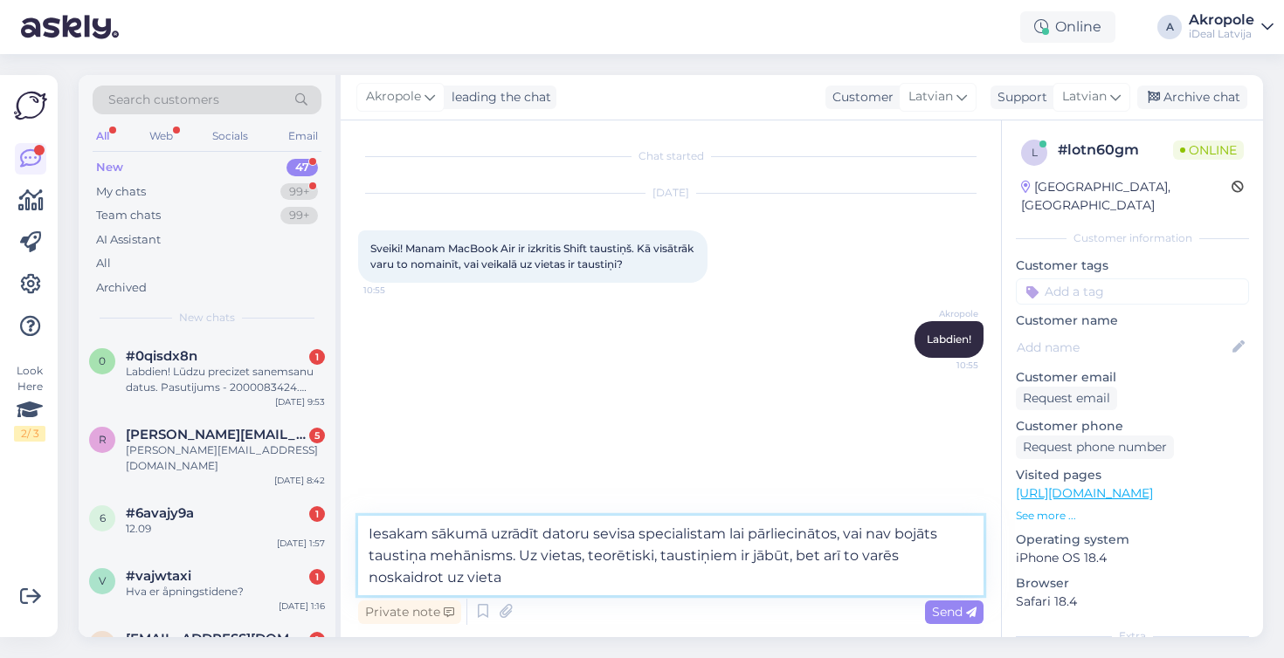
type textarea "Iesakam sākumā uzrādīt datoru sevisa specialistam lai pārliecinātos, vai nav bo…"
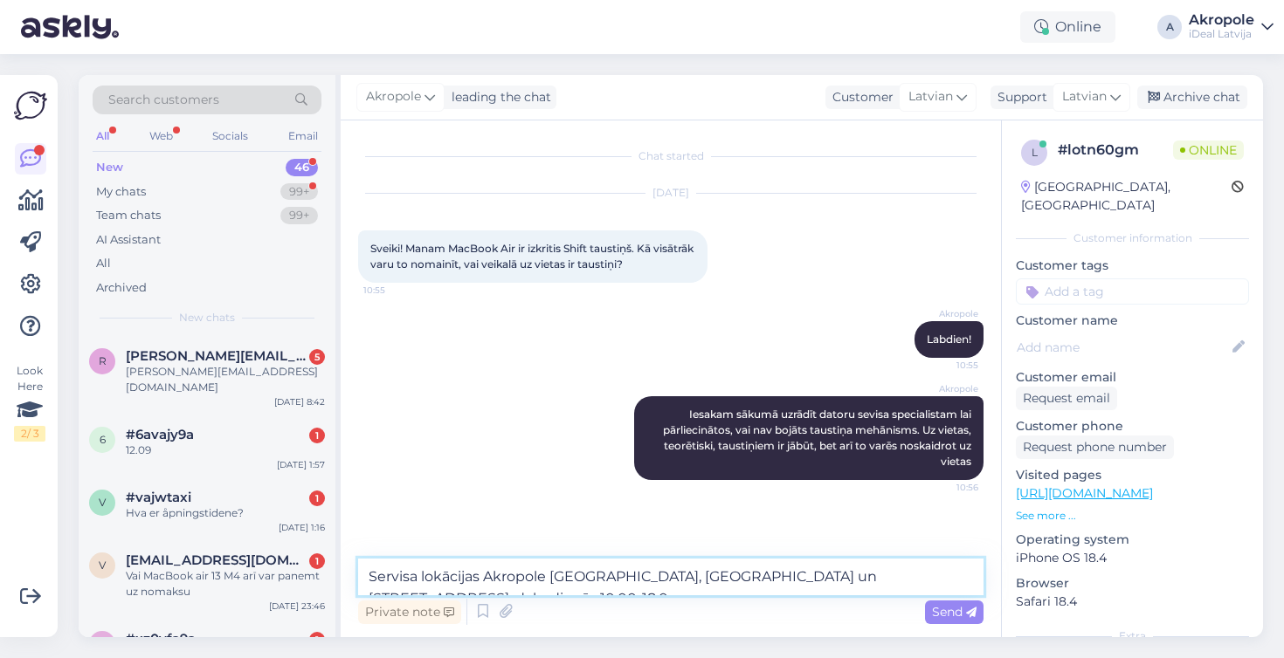
type textarea "Servisa lokācijas Akropole [GEOGRAPHIC_DATA], [GEOGRAPHIC_DATA] un [STREET_ADDR…"
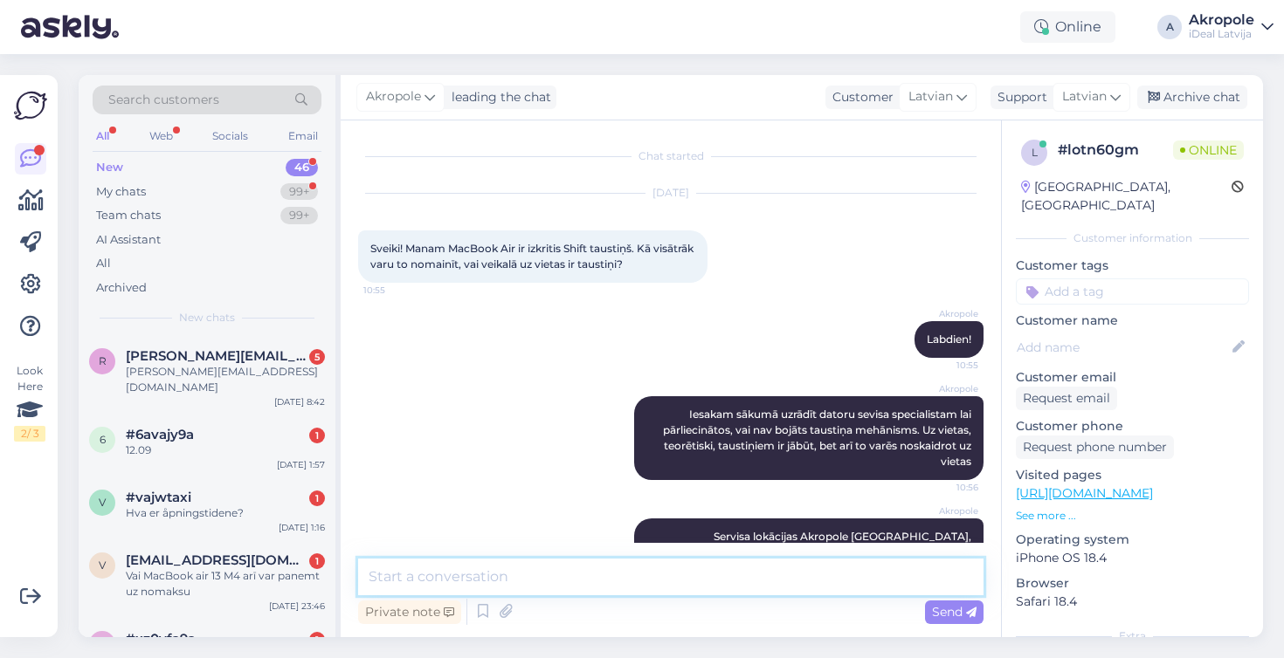
scroll to position [47, 0]
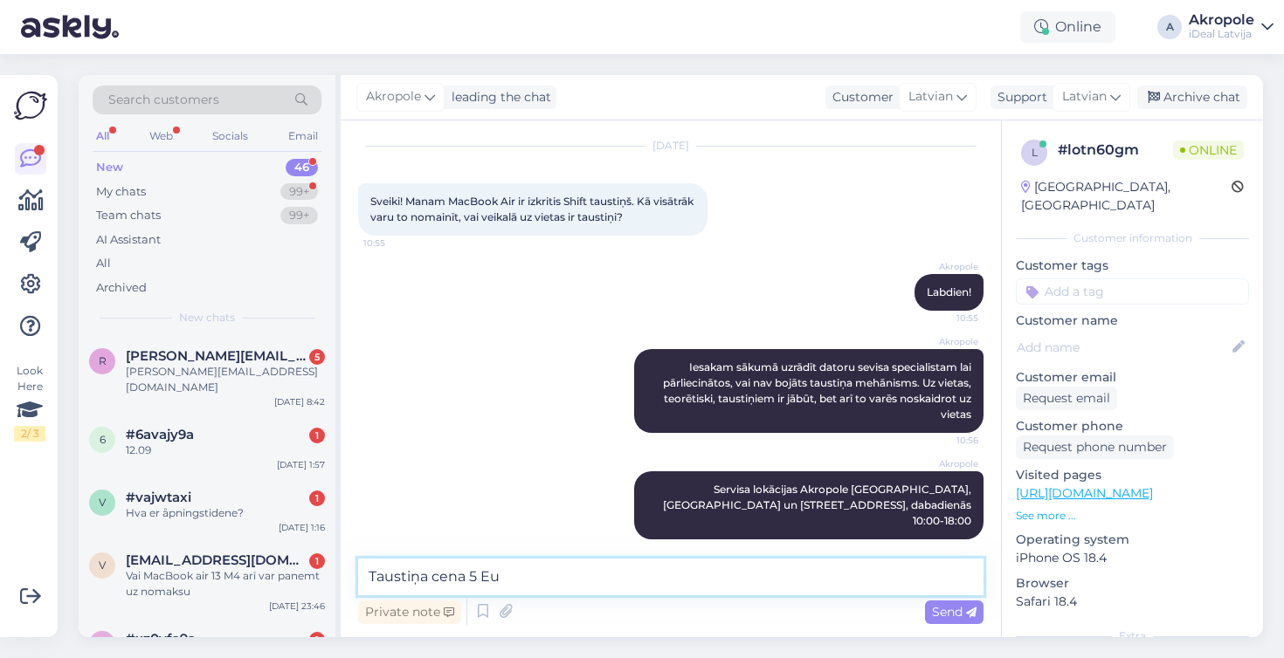
type textarea "Taustiņa cena 5 Eur"
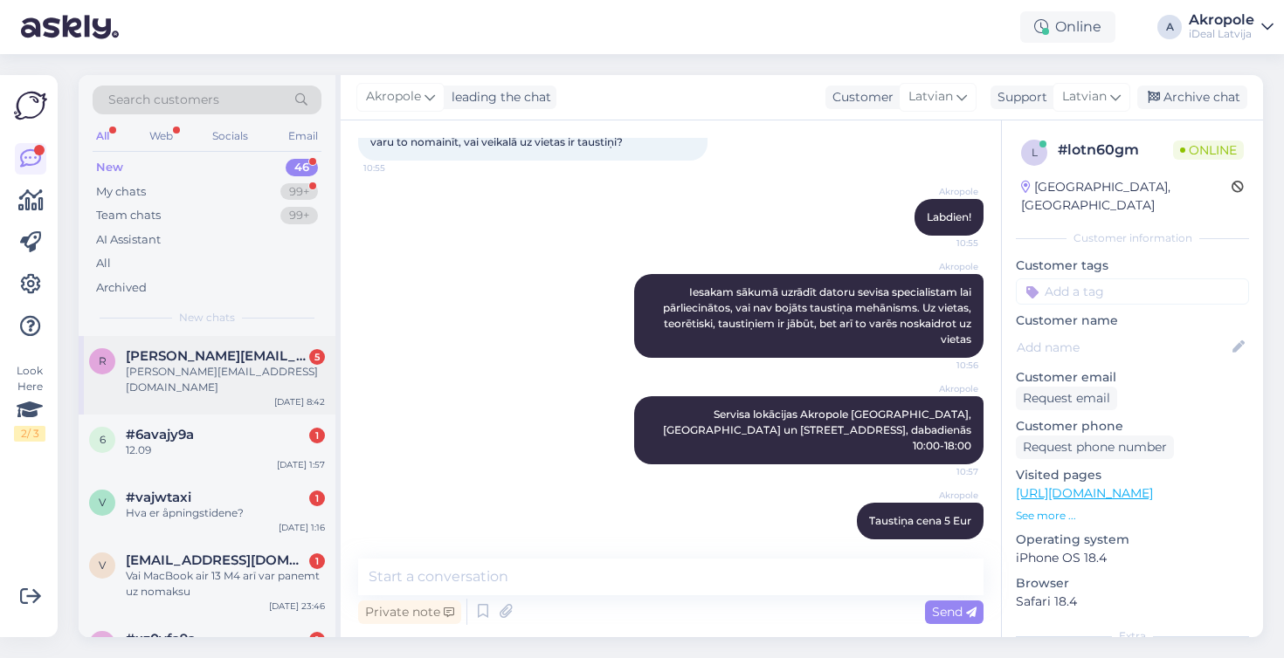
click at [261, 373] on div "[PERSON_NAME][EMAIL_ADDRESS][DOMAIN_NAME]" at bounding box center [225, 379] width 199 height 31
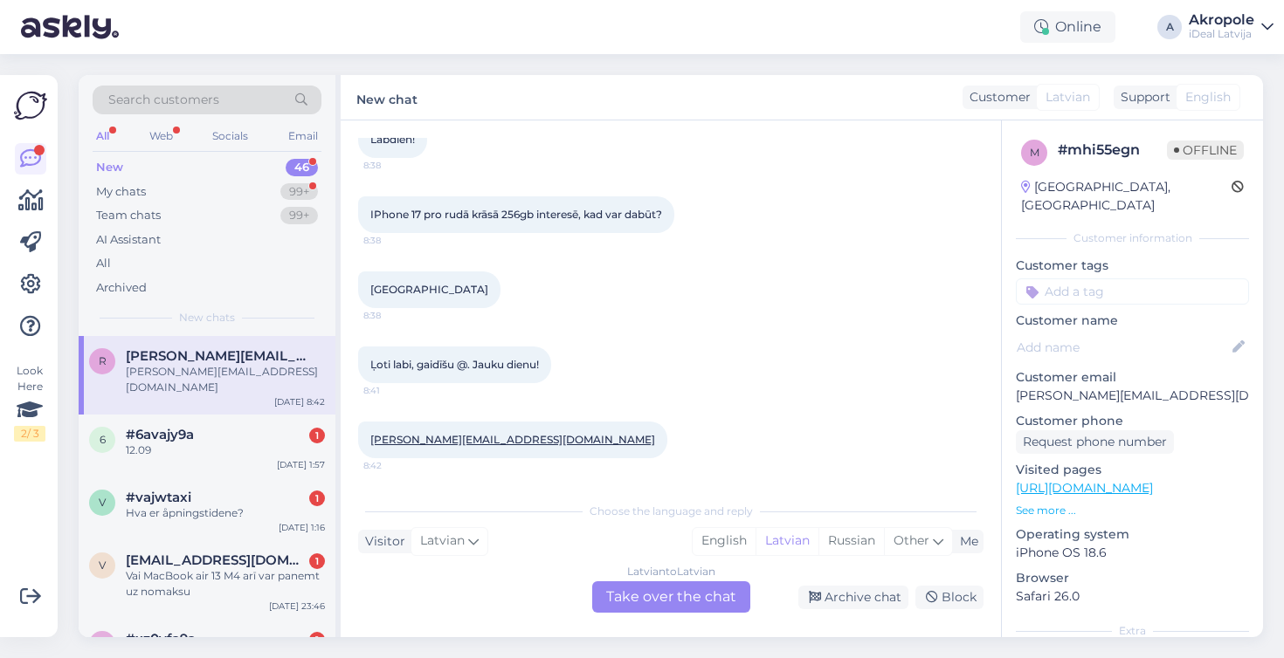
scroll to position [109, 0]
click at [665, 599] on div "Latvian to Latvian Take over the chat" at bounding box center [671, 597] width 158 height 31
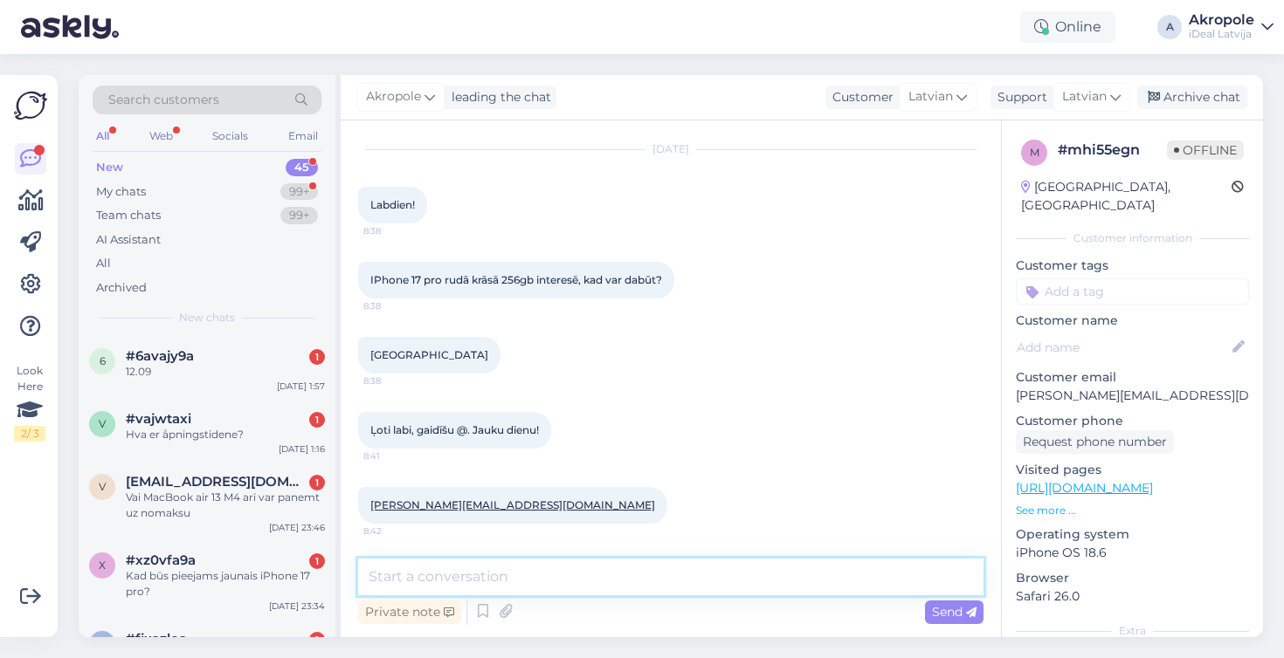
click at [497, 582] on textarea at bounding box center [670, 577] width 625 height 37
type textarea "L"
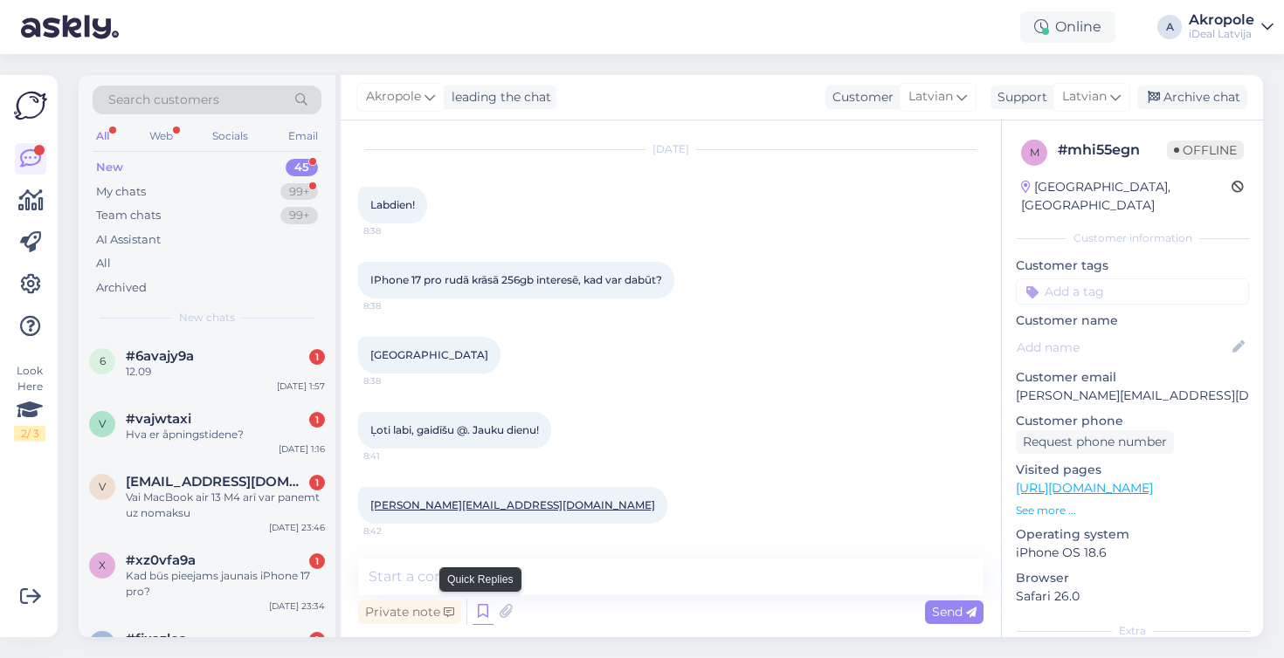
click at [481, 619] on icon at bounding box center [482, 612] width 21 height 26
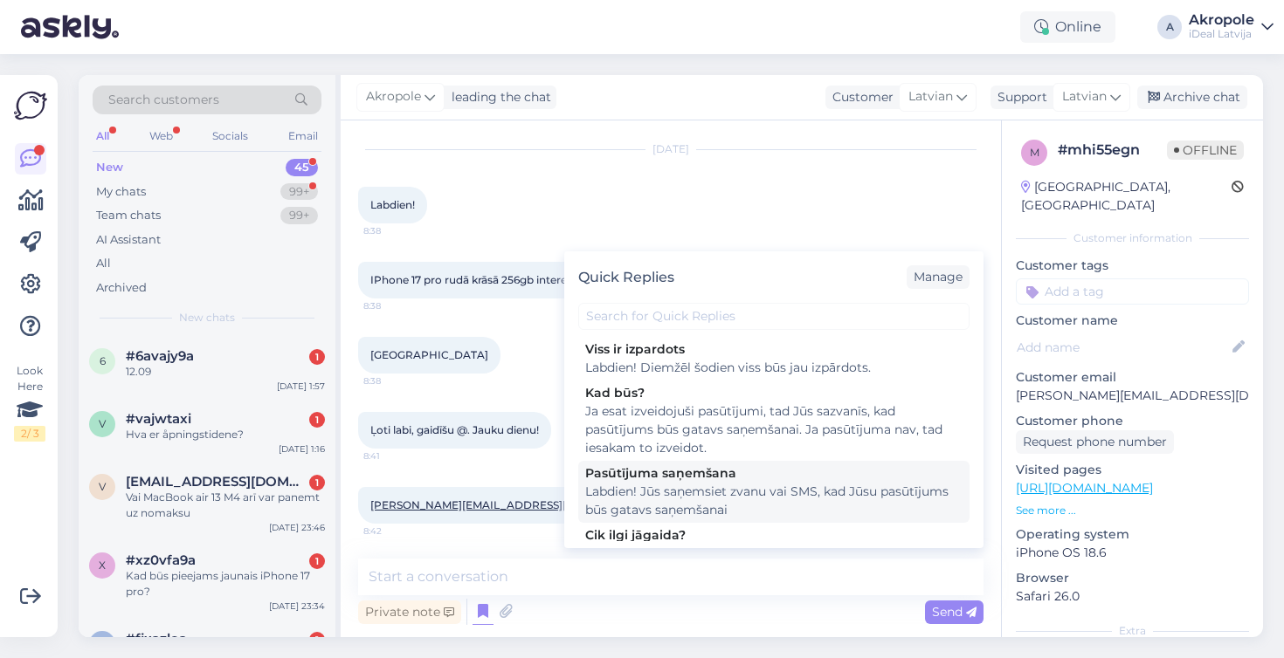
scroll to position [99, 0]
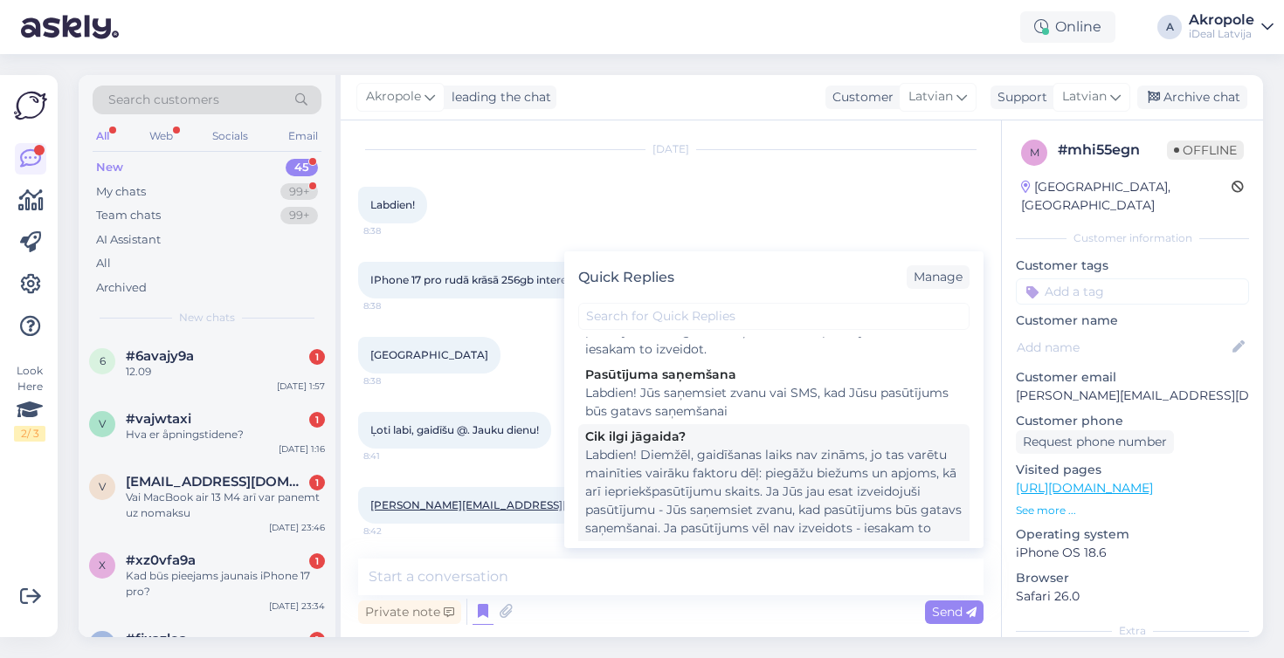
click at [696, 489] on div "Labdien! Diemžēl, gaidīšanas laiks nav zināms, jo tas varētu mainīties vairāku …" at bounding box center [773, 501] width 377 height 110
type textarea "Labdien! Diemžēl, gaidīšanas laiks nav zināms, jo tas varētu mainīties vairāku …"
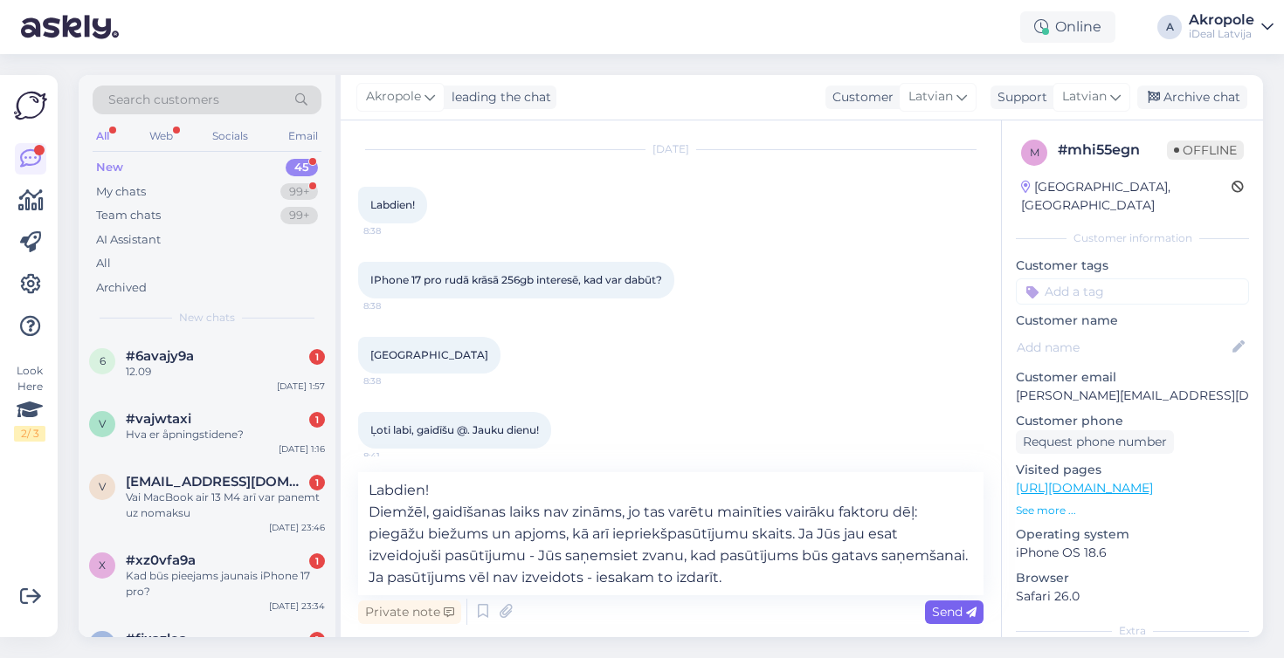
click at [959, 610] on span "Send" at bounding box center [954, 612] width 45 height 16
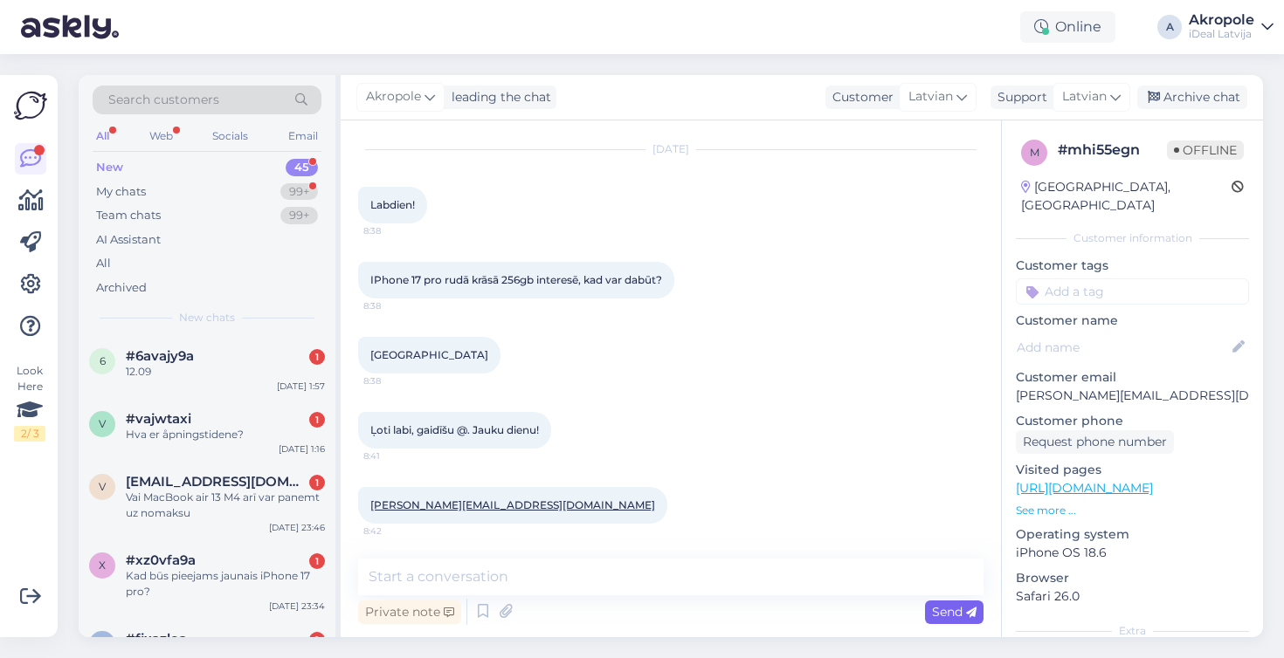
scroll to position [213, 0]
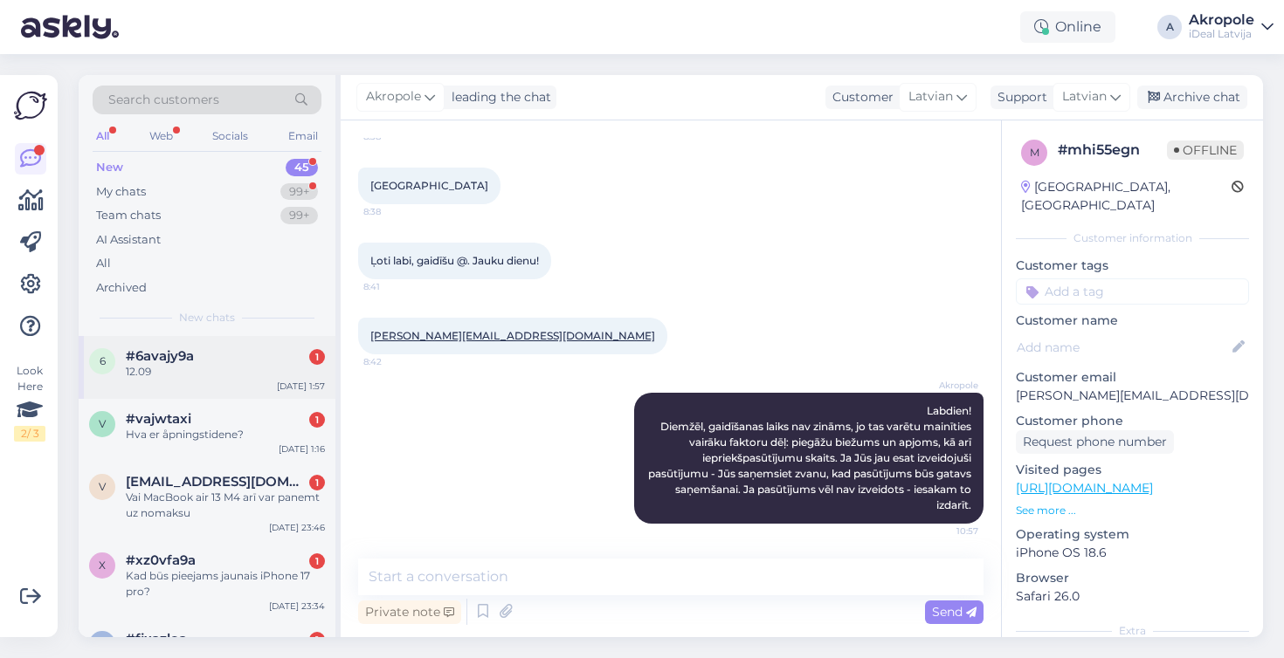
click at [277, 370] on div "12.09" at bounding box center [225, 372] width 199 height 16
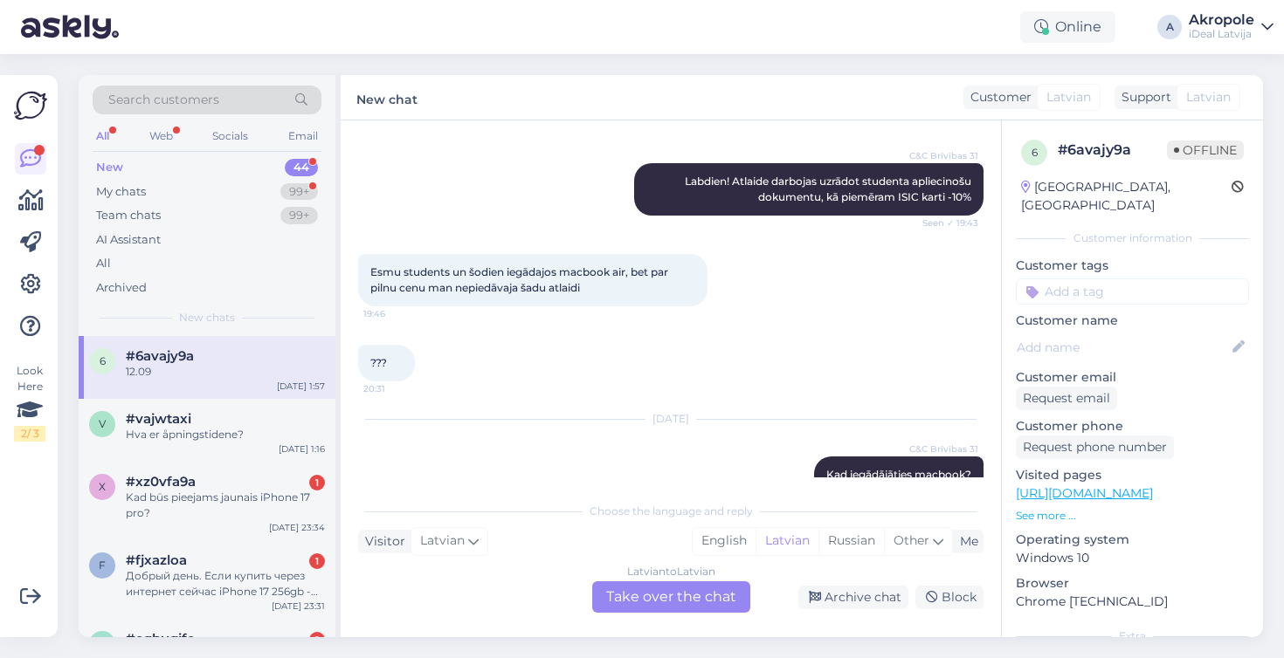
scroll to position [168, 0]
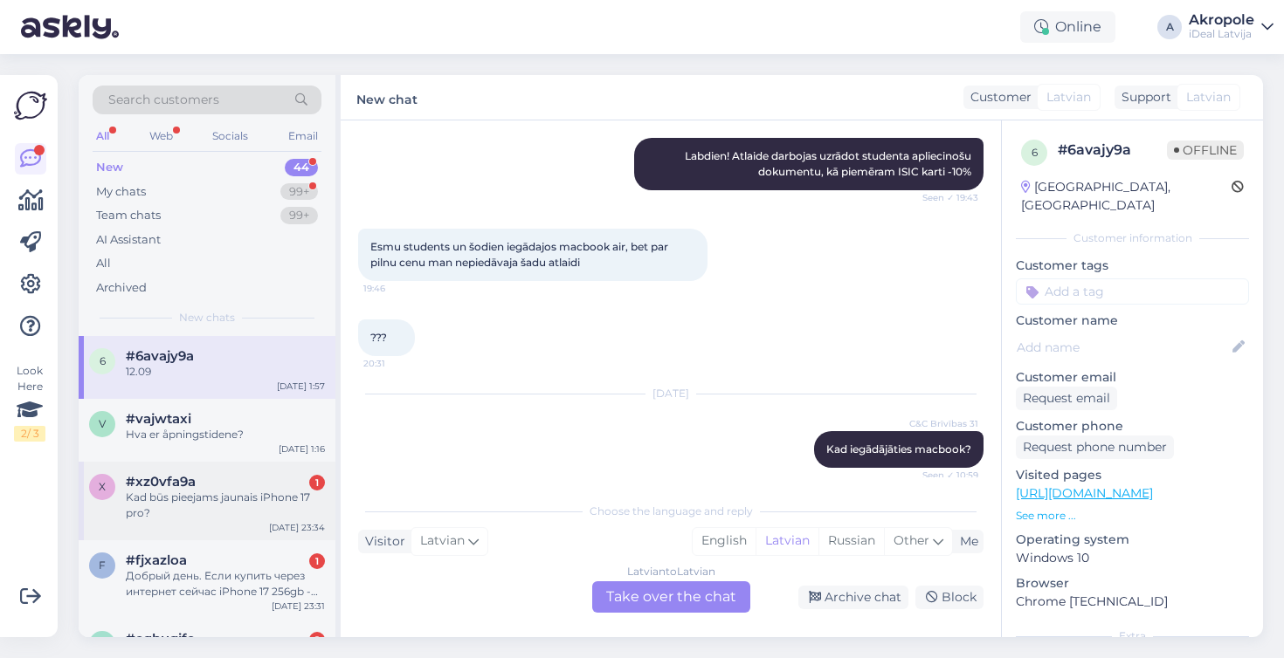
click at [238, 505] on div "Kad būs pieejams jaunais iPhone 17 pro?" at bounding box center [225, 505] width 199 height 31
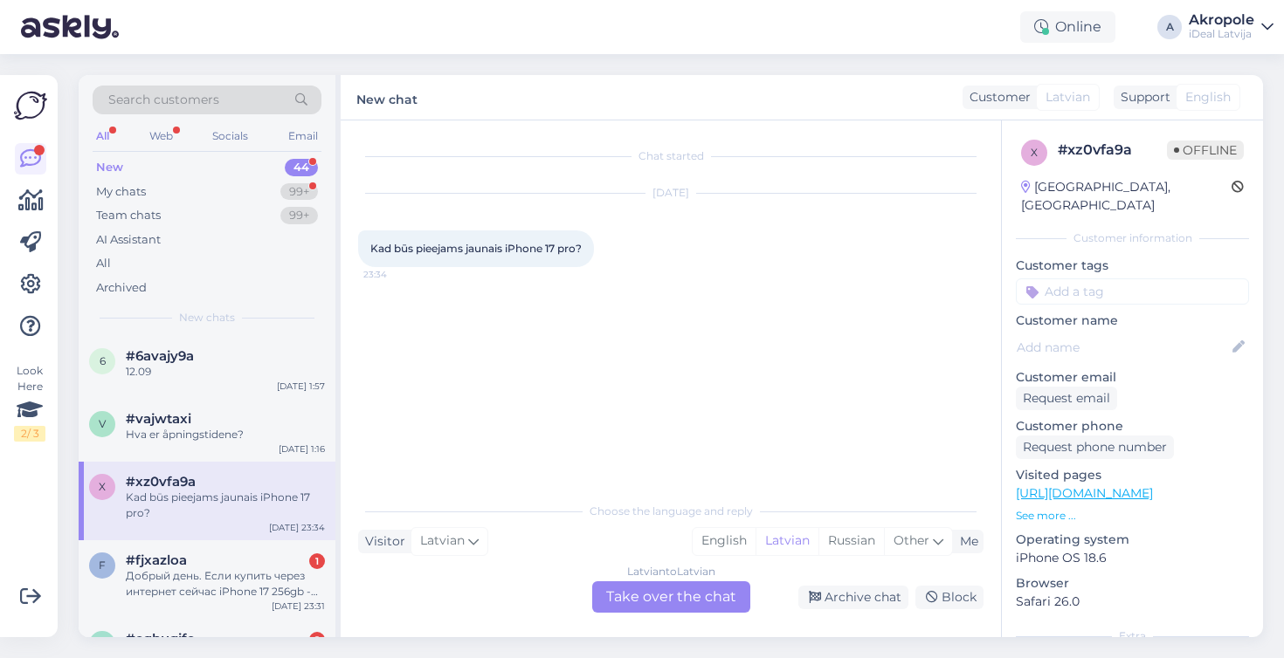
scroll to position [0, 0]
click at [652, 603] on div "Latvian to Latvian Take over the chat" at bounding box center [671, 597] width 158 height 31
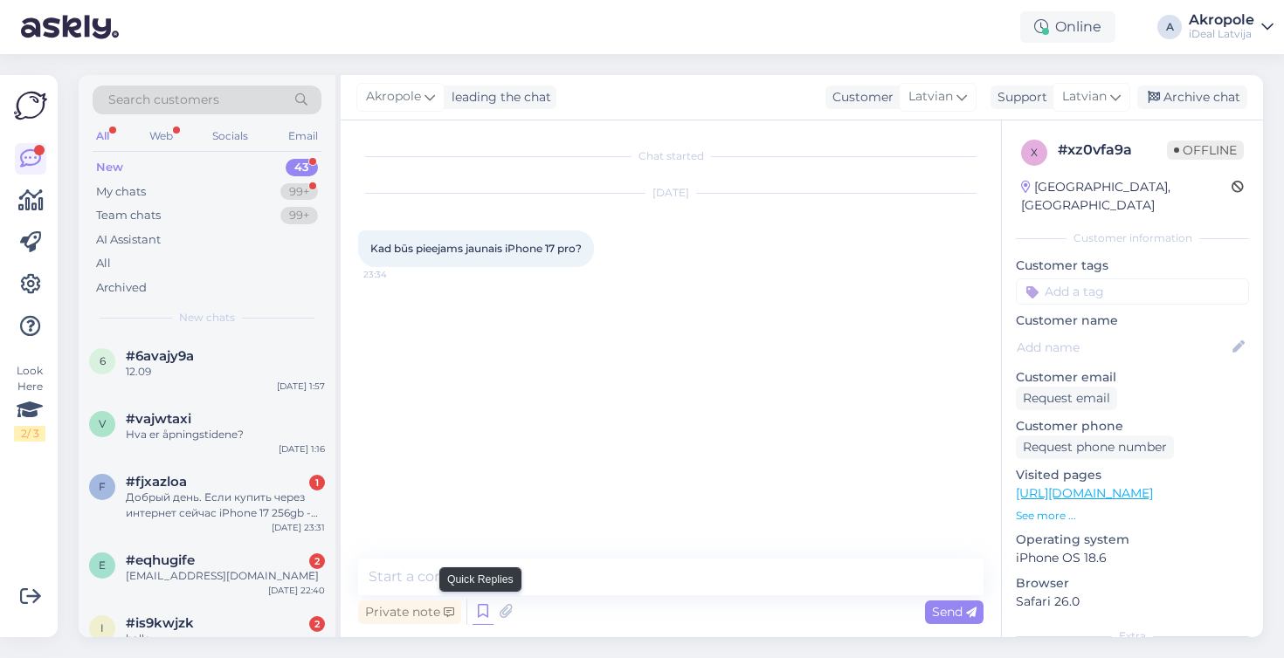
click at [486, 613] on icon at bounding box center [482, 612] width 21 height 26
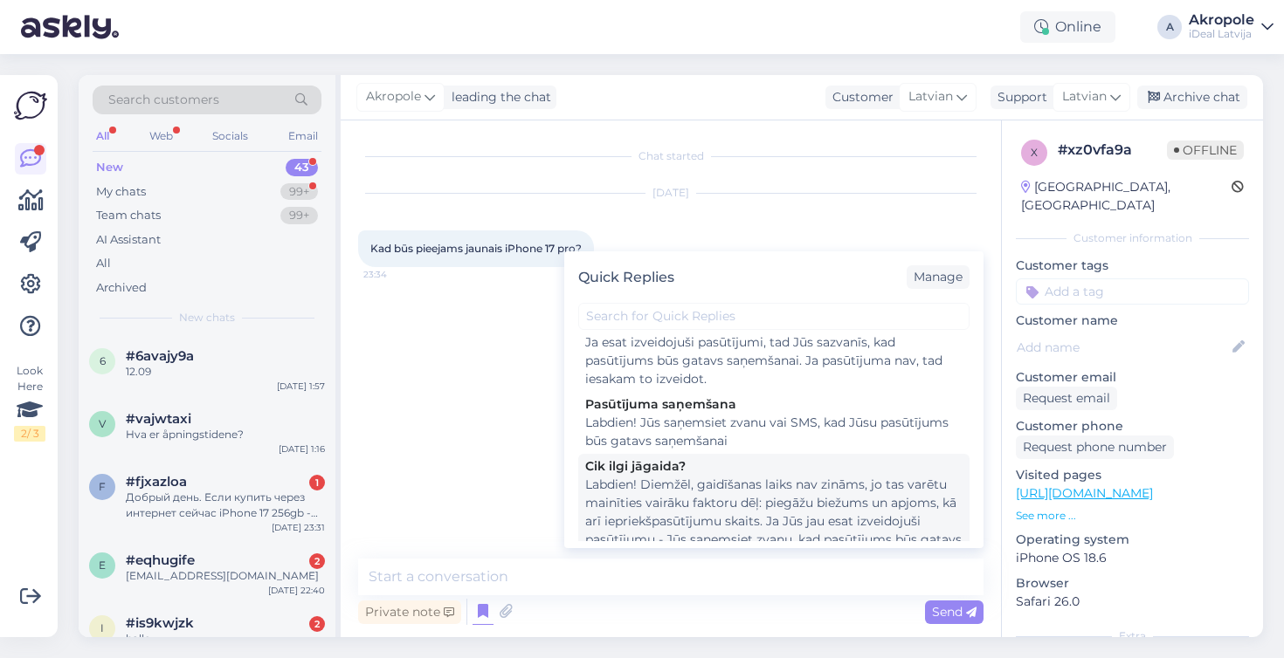
scroll to position [71, 0]
click at [699, 494] on div "Labdien! Diemžēl, gaidīšanas laiks nav zināms, jo tas varētu mainīties vairāku …" at bounding box center [773, 529] width 377 height 110
type textarea "Labdien! Diemžēl, gaidīšanas laiks nav zināms, jo tas varētu mainīties vairāku …"
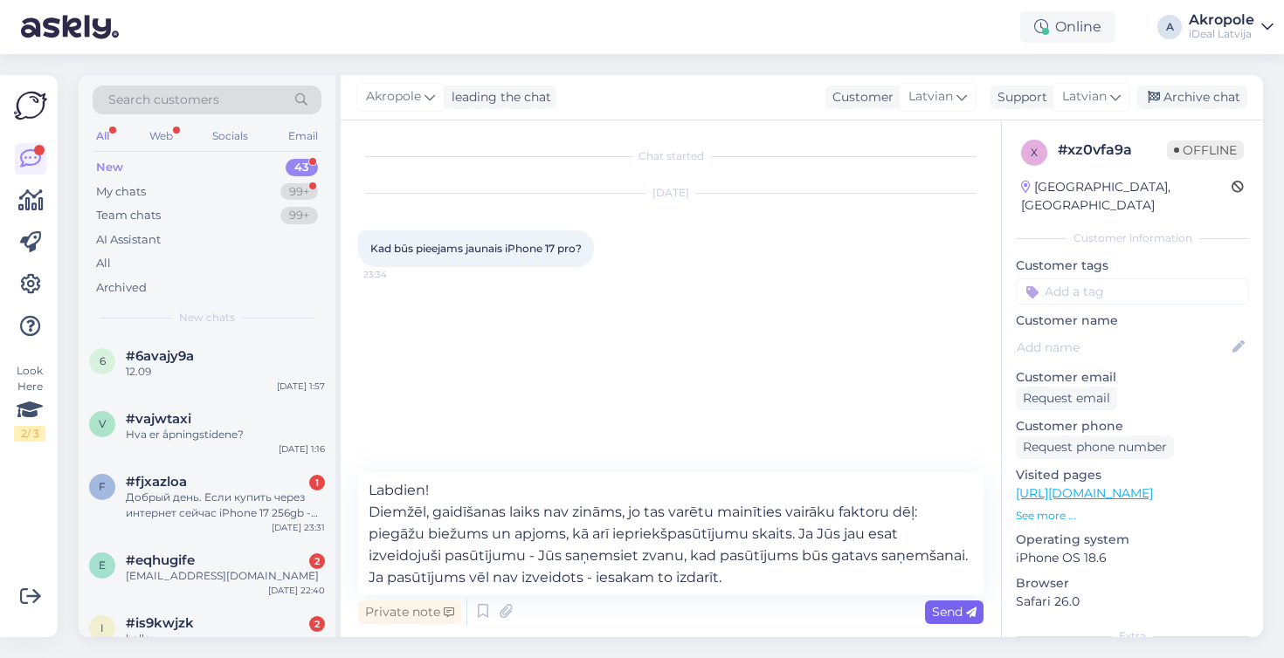
click at [945, 610] on span "Send" at bounding box center [954, 612] width 45 height 16
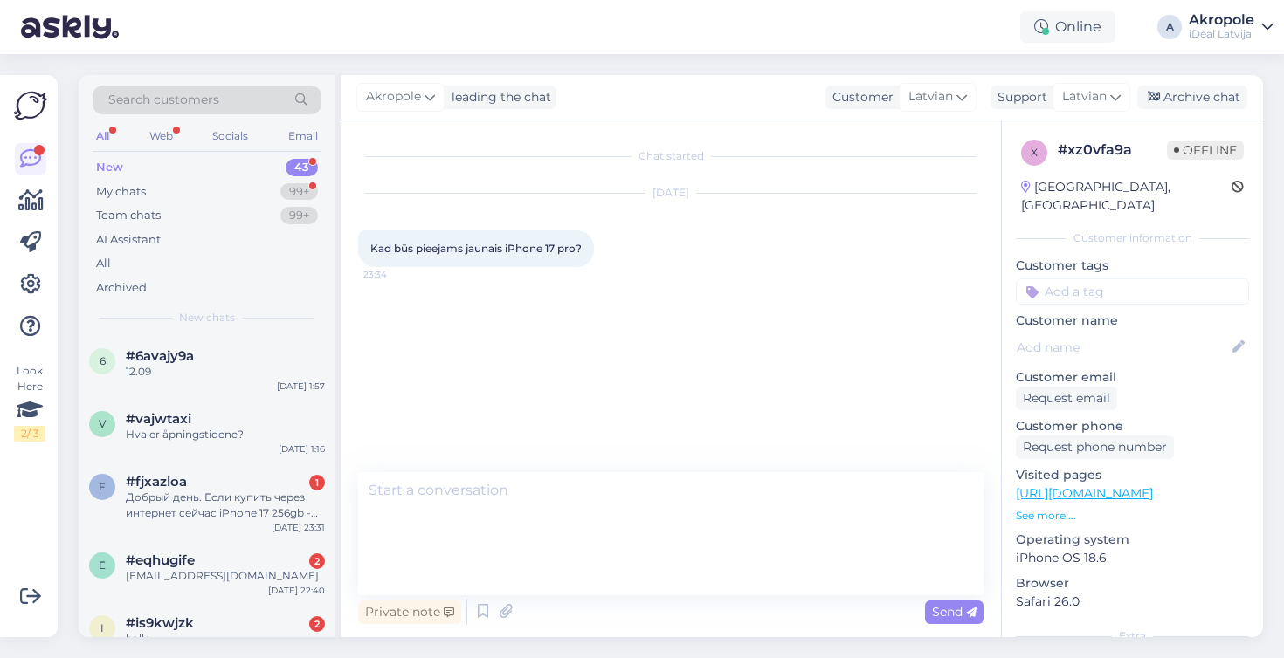
scroll to position [0, 0]
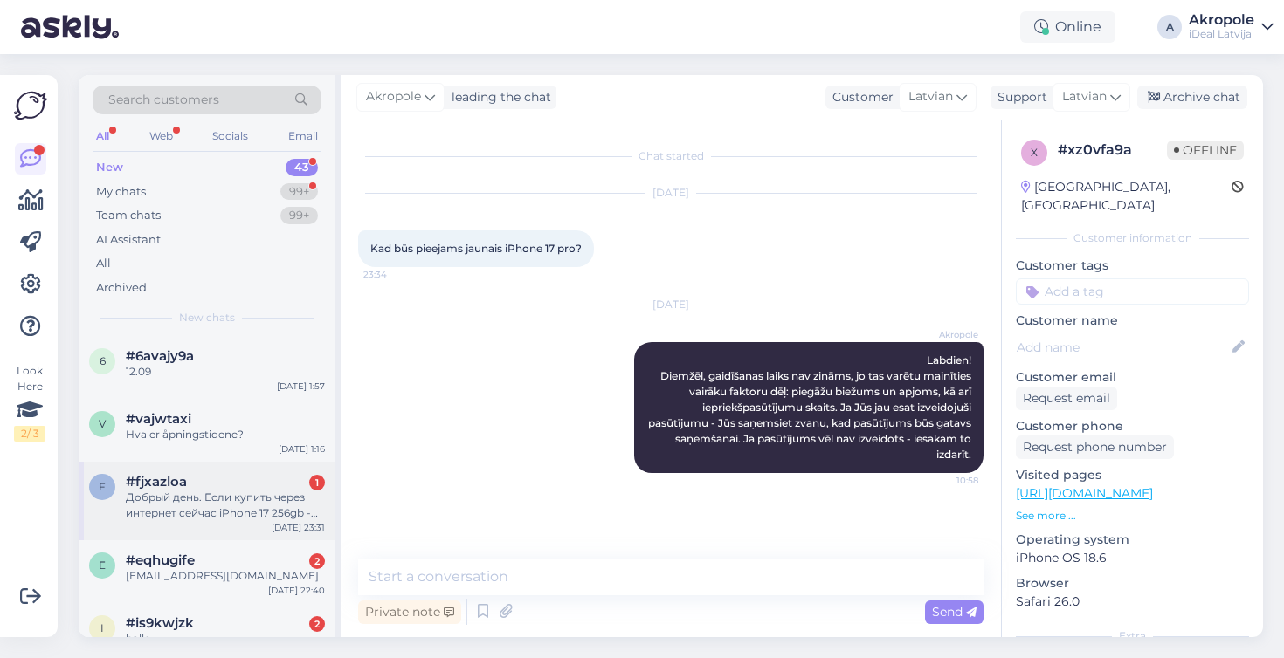
click at [251, 503] on div "Добрый день. Если купить через интернет сейчас iPhone 17 256gb - Sage когда его…" at bounding box center [225, 505] width 199 height 31
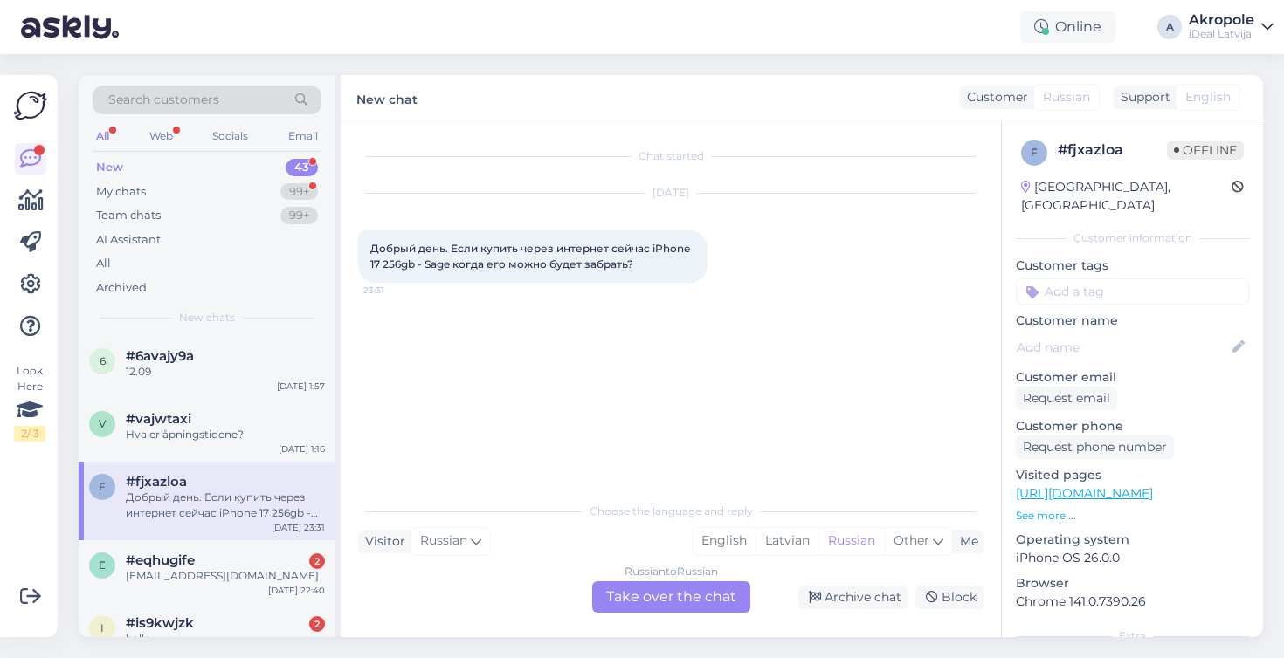
click at [685, 595] on div "Russian to Russian Take over the chat" at bounding box center [671, 597] width 158 height 31
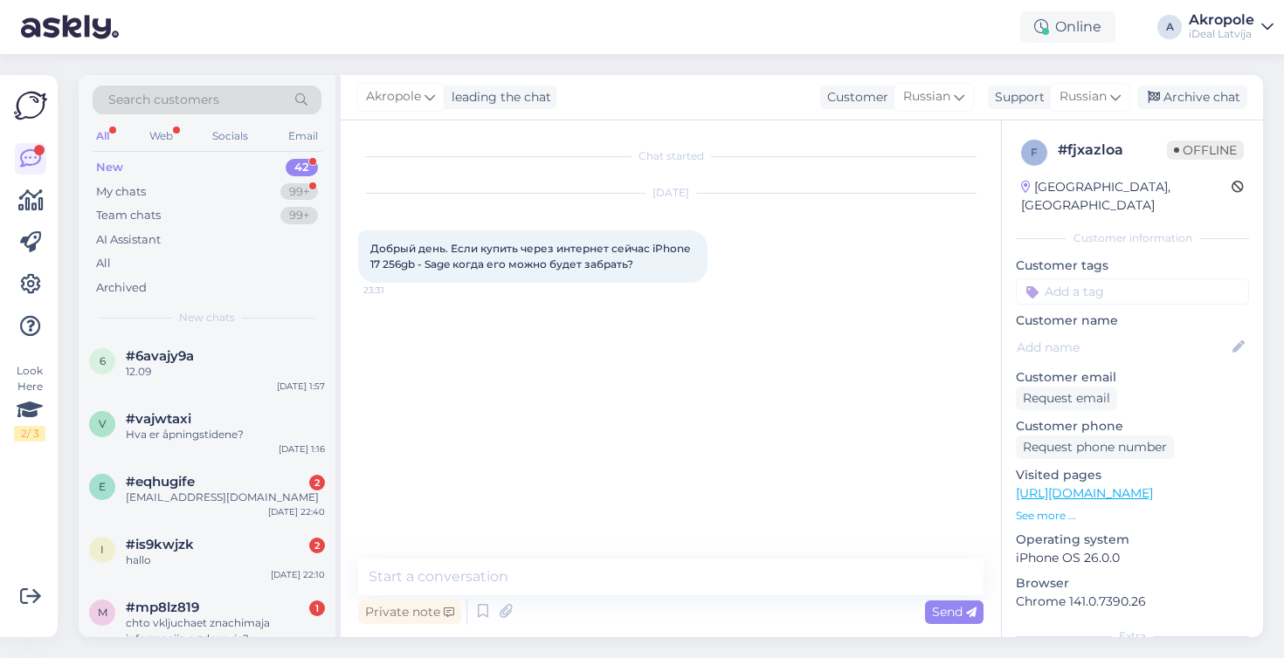
click at [1086, 115] on div "Akropole leading the chat Customer Russian Support Russian la Belarusian Icelan…" at bounding box center [802, 97] width 922 height 45
click at [483, 614] on icon at bounding box center [482, 612] width 21 height 26
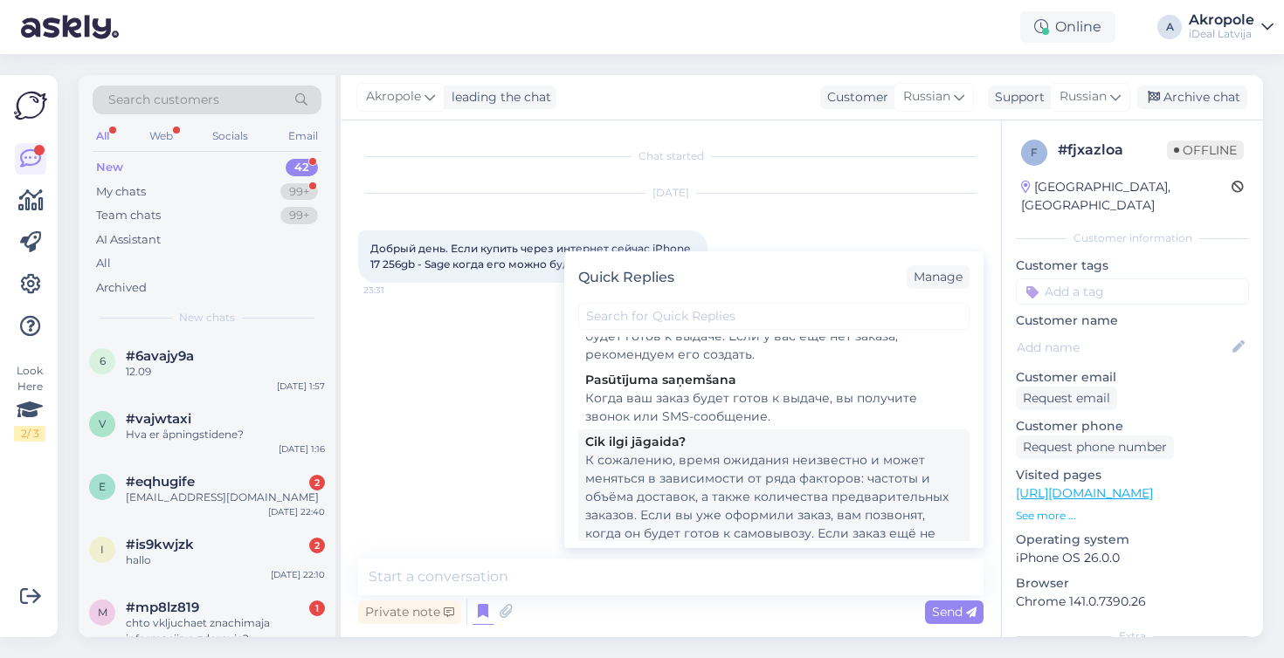
scroll to position [110, 0]
click at [756, 499] on div "К сожалению, время ожидания неизвестно и может меняться в зависимости от ряда ф…" at bounding box center [773, 508] width 377 height 110
type textarea "К сожалению, время ожидания неизвестно и может меняться в зависимости от ряда ф…"
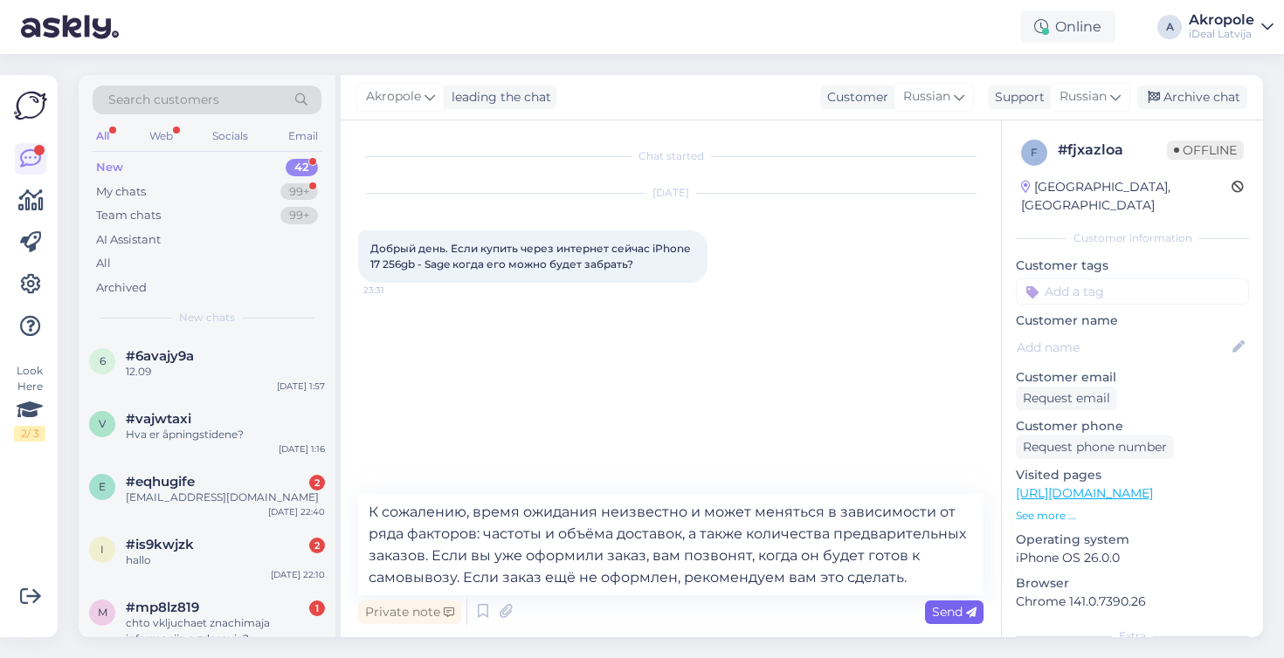
click at [958, 613] on span "Send" at bounding box center [954, 612] width 45 height 16
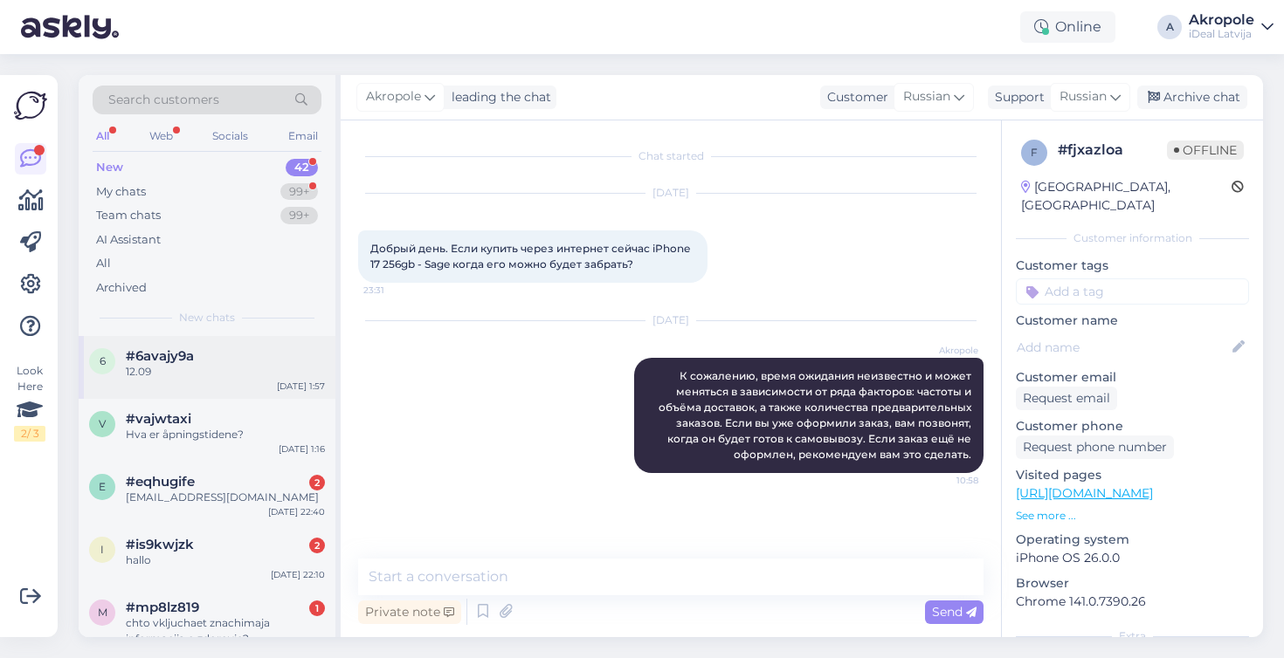
click at [254, 386] on div "6 #6avajy9a 12.09 [DATE] 1:57" at bounding box center [207, 367] width 257 height 63
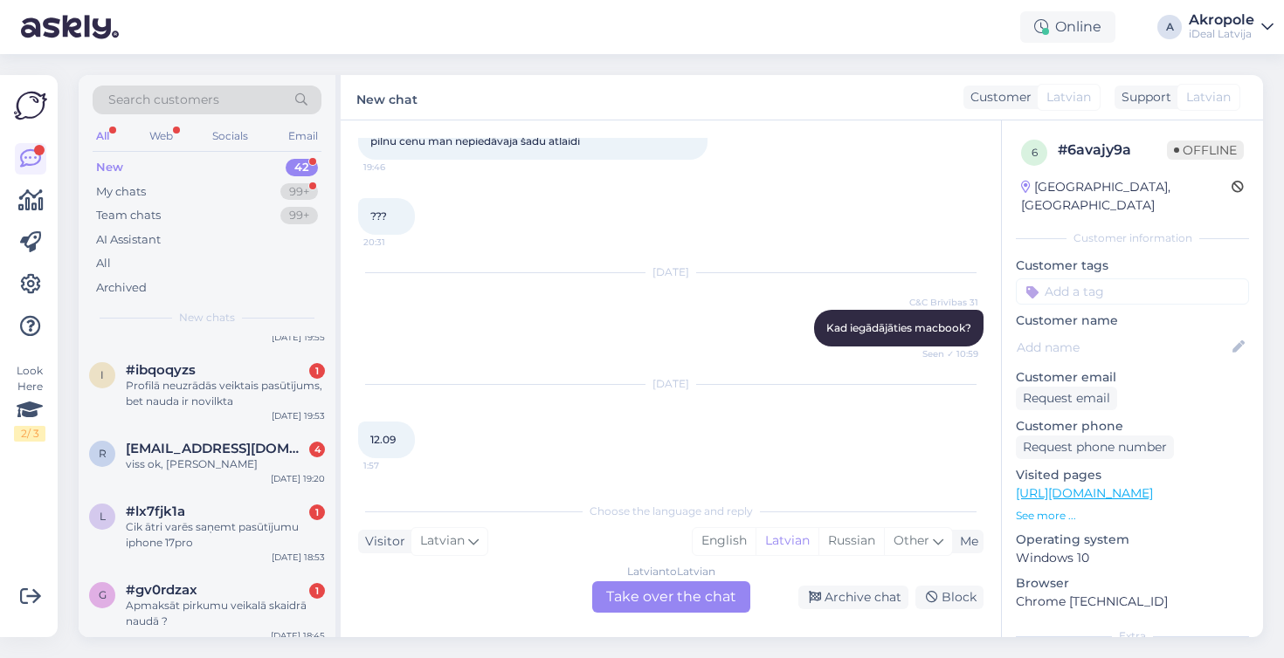
scroll to position [595, 0]
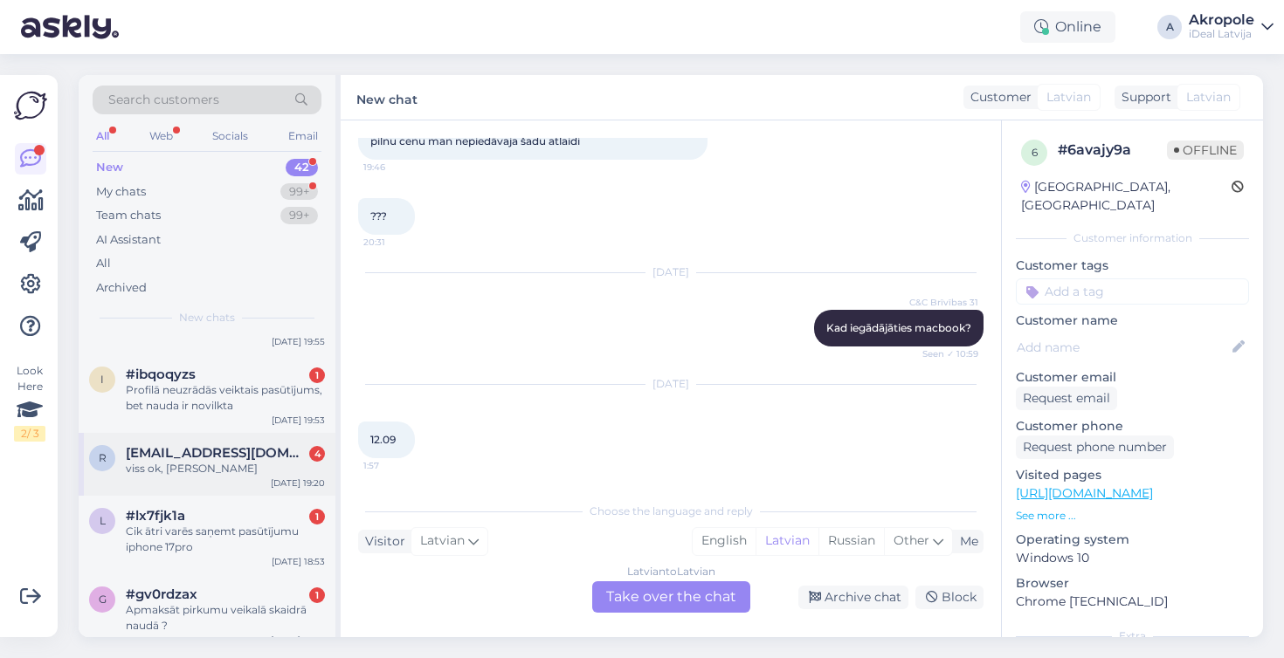
click at [226, 496] on div "r [EMAIL_ADDRESS][DOMAIN_NAME] 4 viss ok, [PERSON_NAME] [DATE] 19:20" at bounding box center [207, 464] width 257 height 63
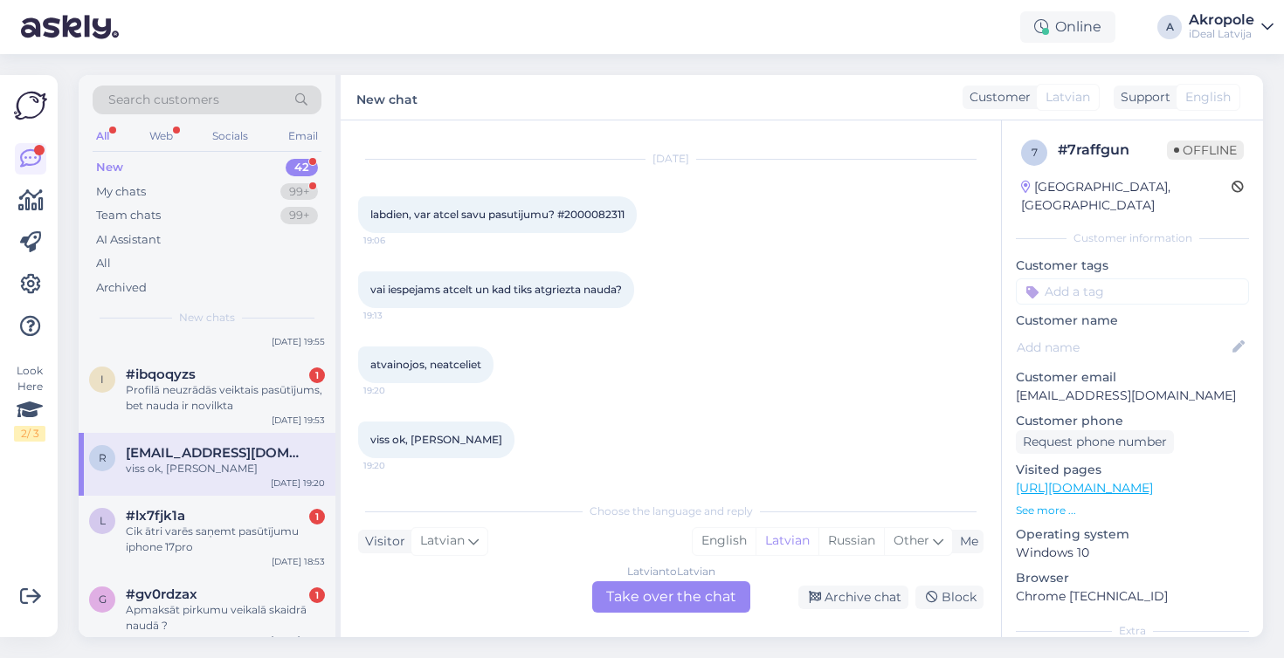
scroll to position [34, 0]
click at [833, 591] on div "Archive chat" at bounding box center [853, 598] width 110 height 24
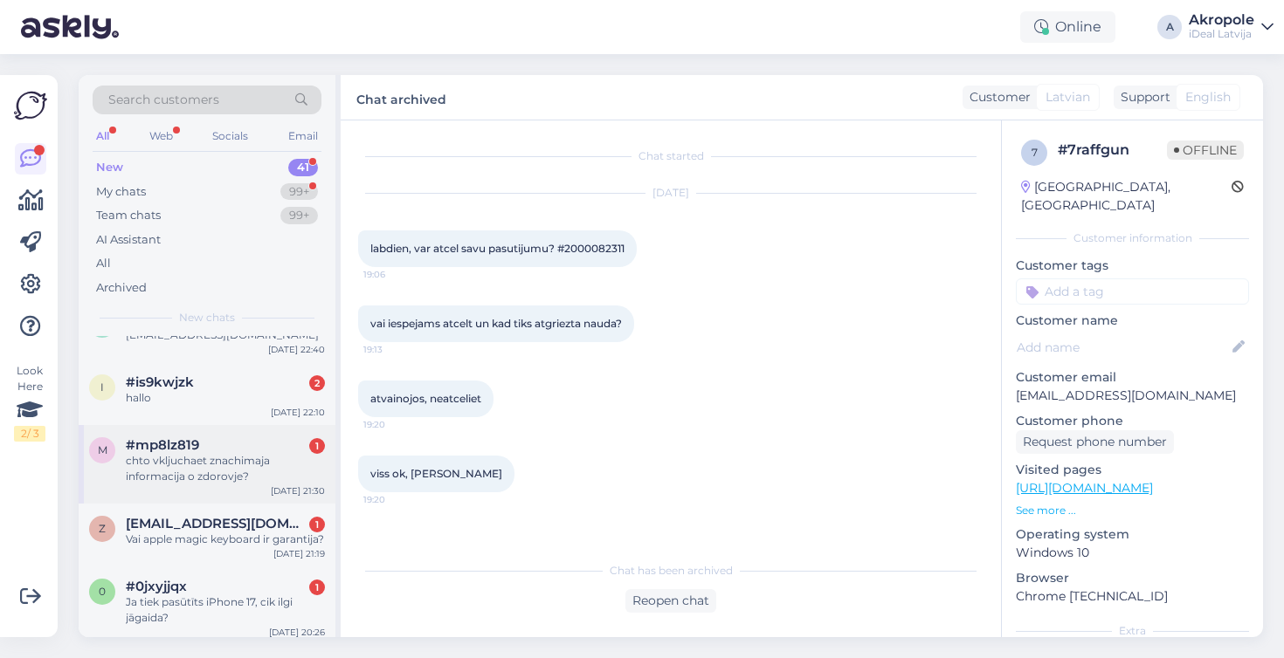
scroll to position [388, 0]
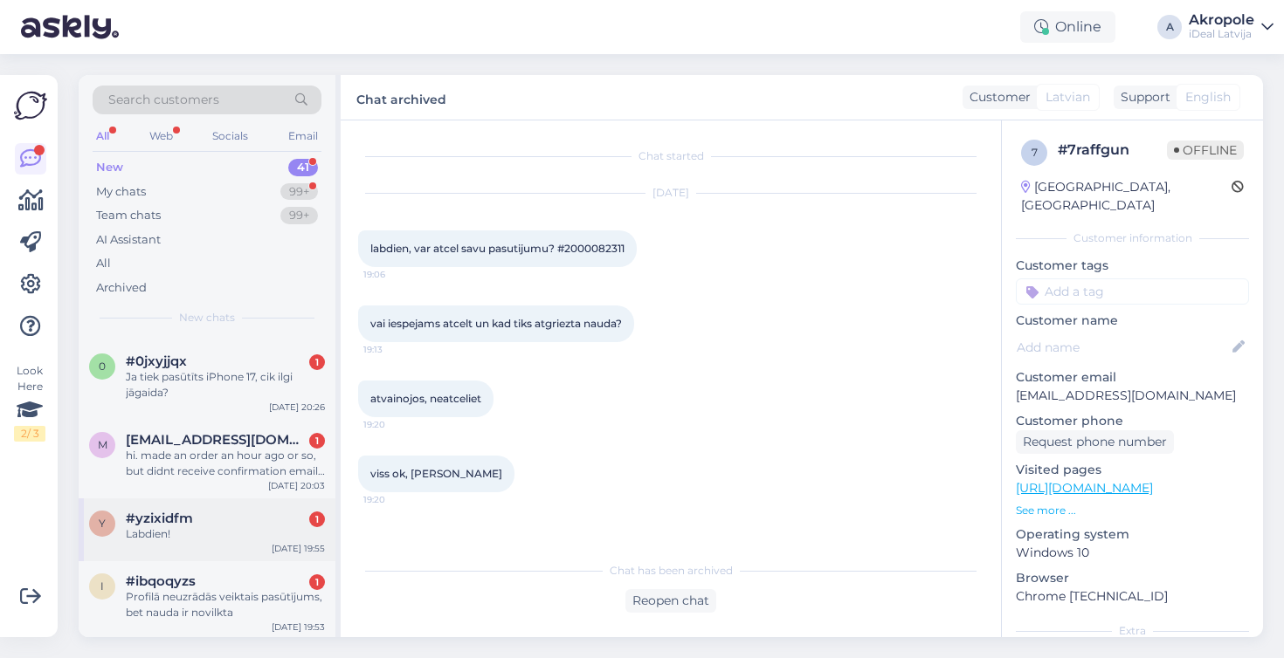
click at [254, 542] on div "Labdien!" at bounding box center [225, 535] width 199 height 16
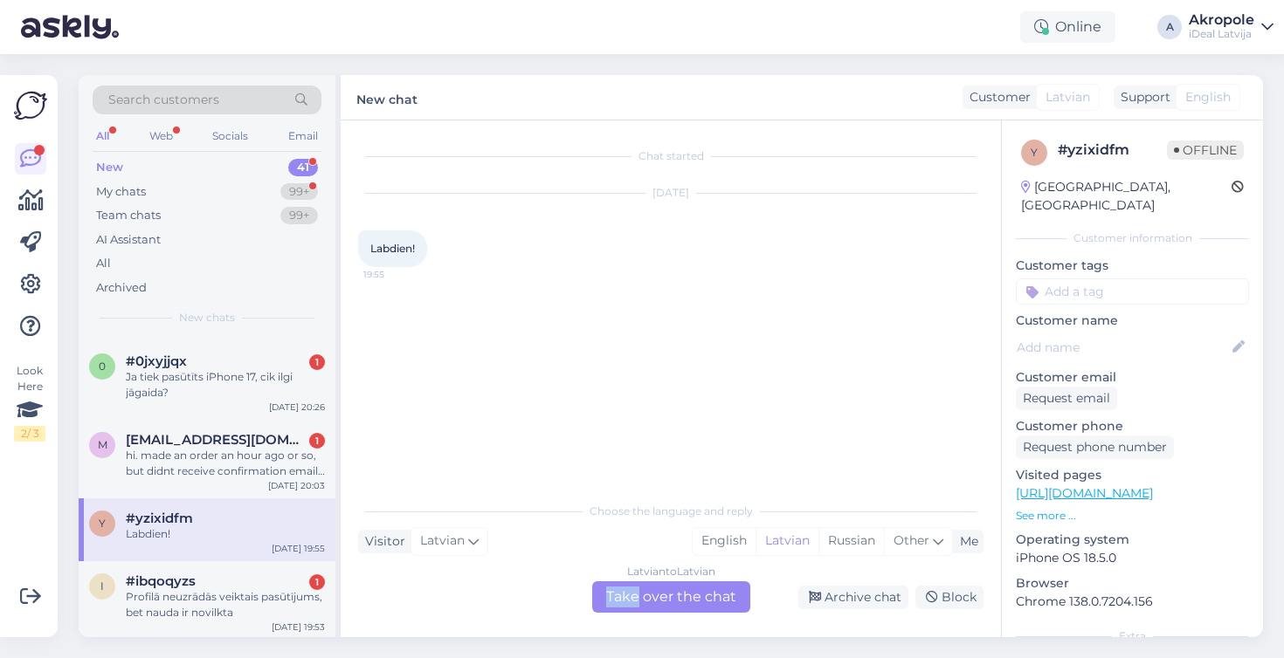
click at [635, 586] on div "Latvian to Latvian Take over the chat" at bounding box center [671, 597] width 158 height 31
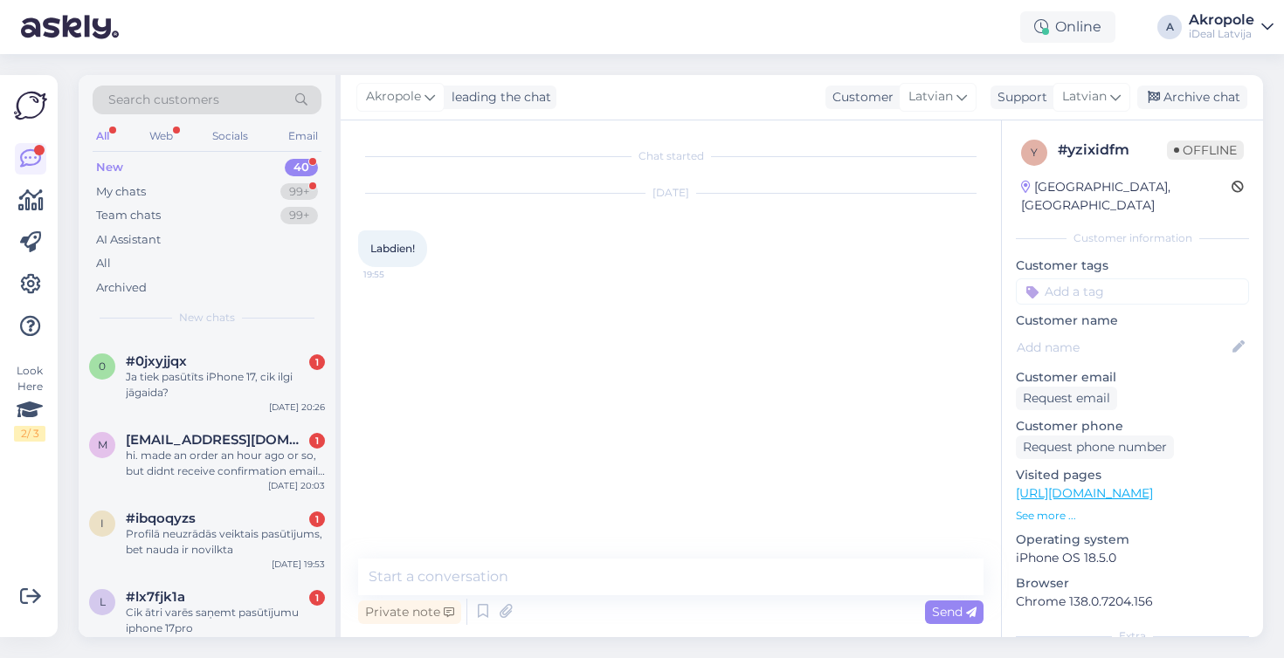
scroll to position [0, 0]
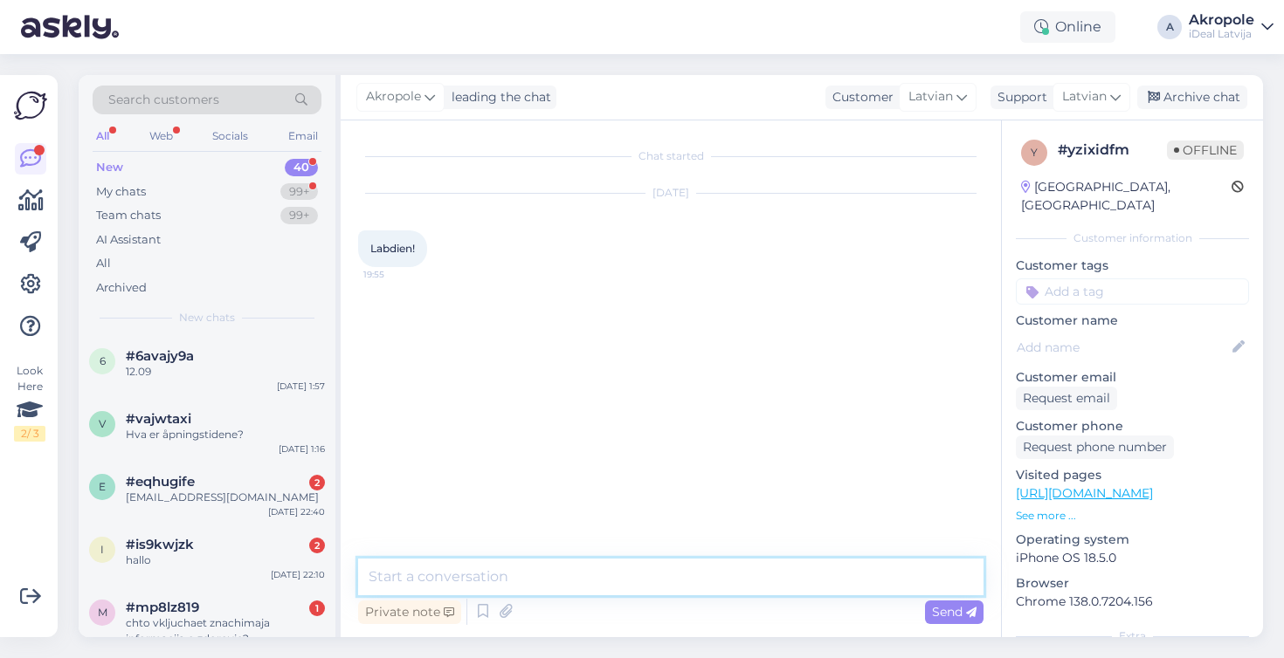
click at [608, 572] on textarea at bounding box center [670, 577] width 625 height 37
type textarea "Labdien!"
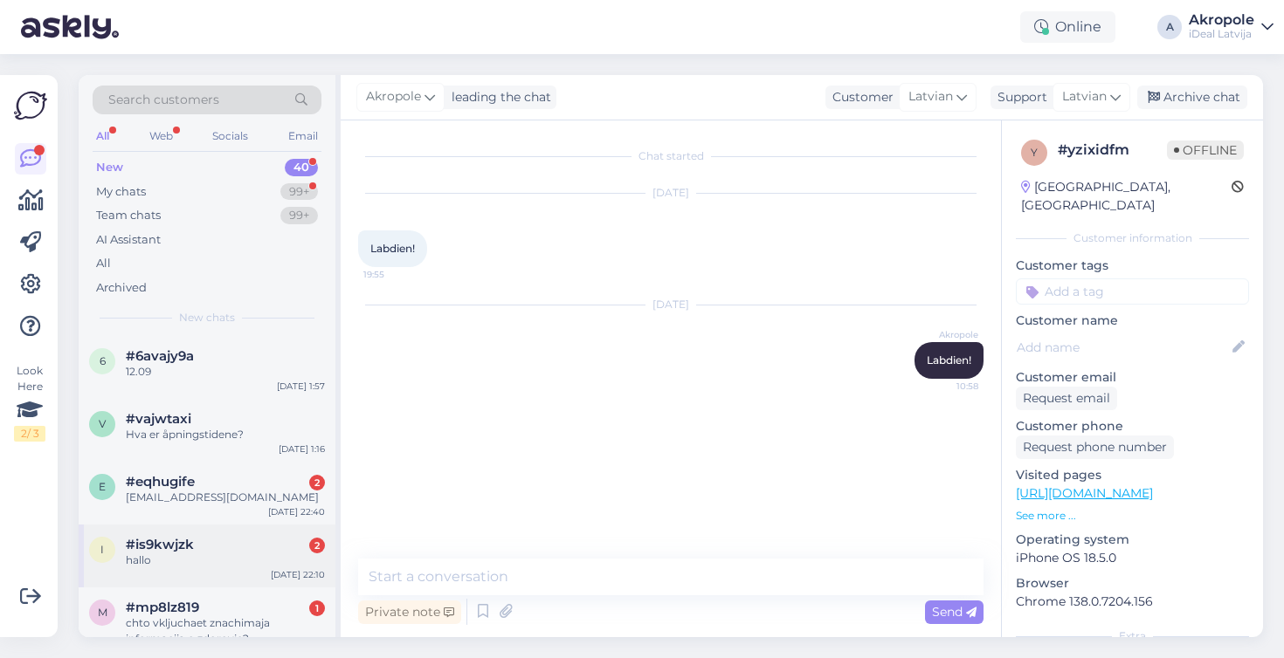
click at [224, 541] on div "#is9kwjzk 2" at bounding box center [225, 545] width 199 height 16
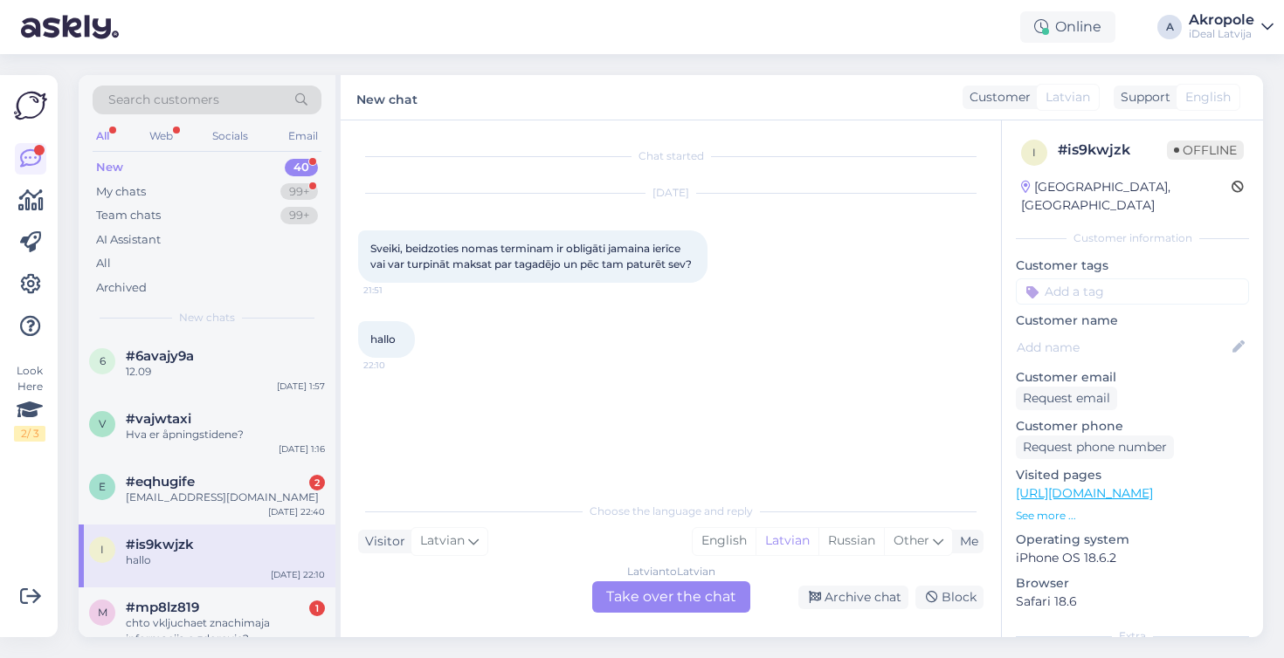
click at [693, 598] on div "Latvian to Latvian Take over the chat" at bounding box center [671, 597] width 158 height 31
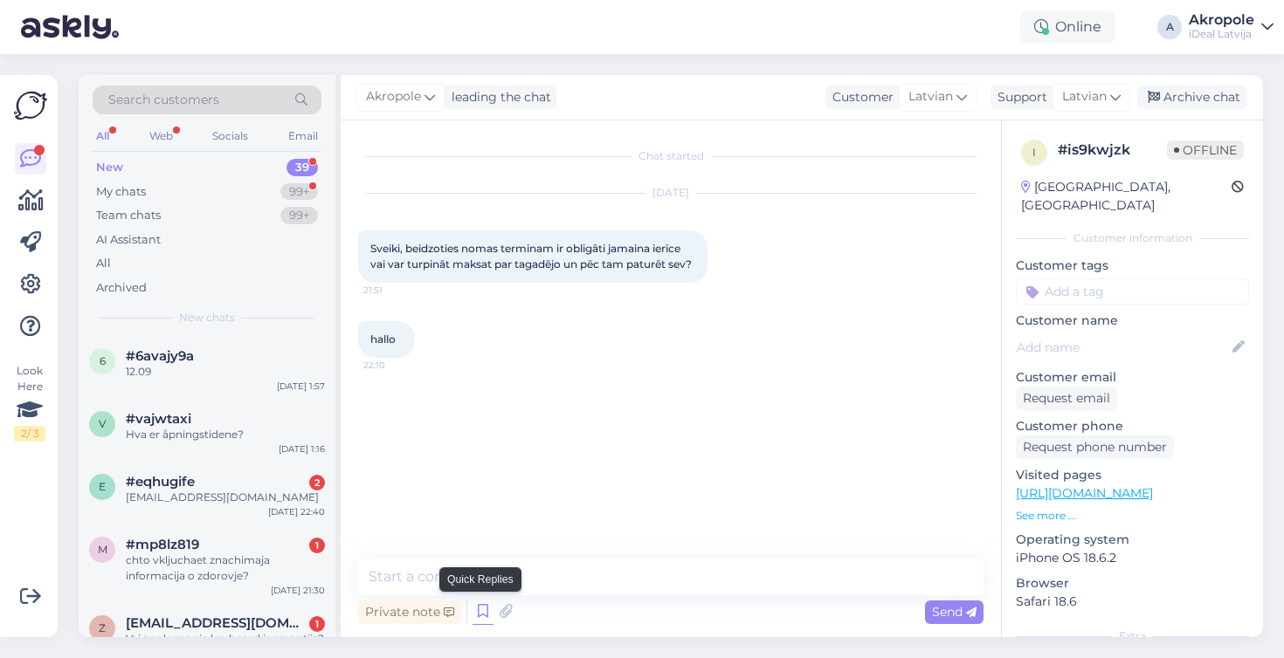
click at [478, 617] on icon at bounding box center [482, 612] width 21 height 26
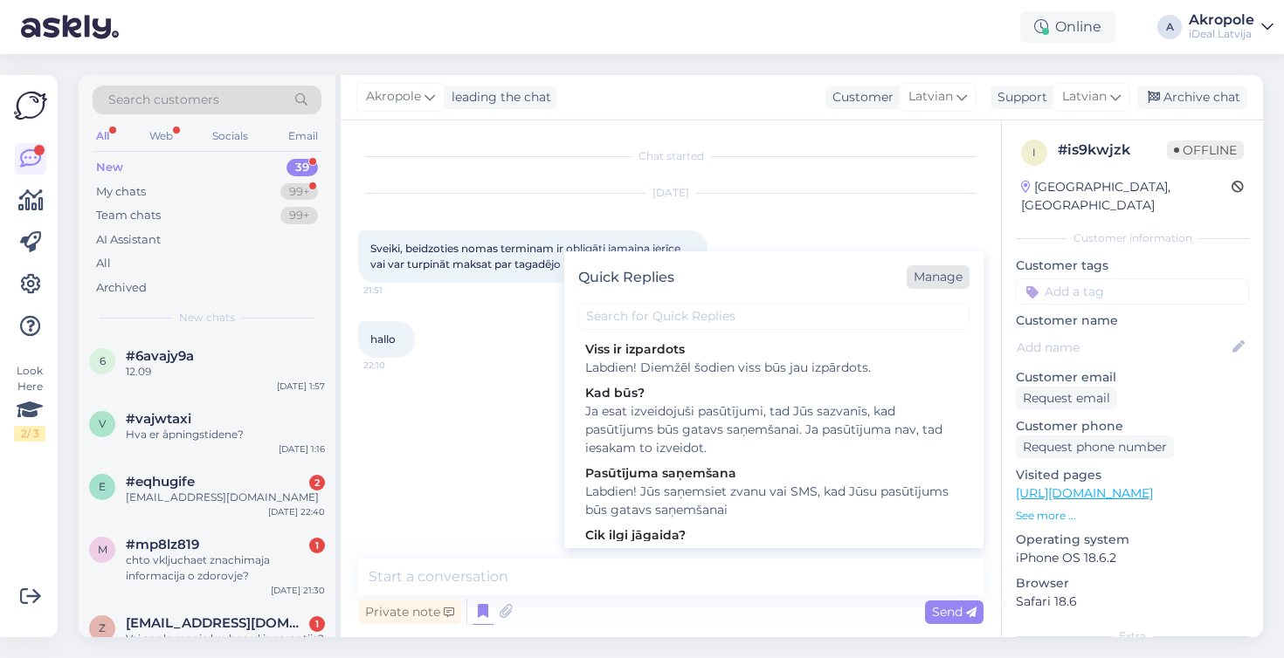
click at [956, 279] on div "Manage" at bounding box center [938, 277] width 63 height 24
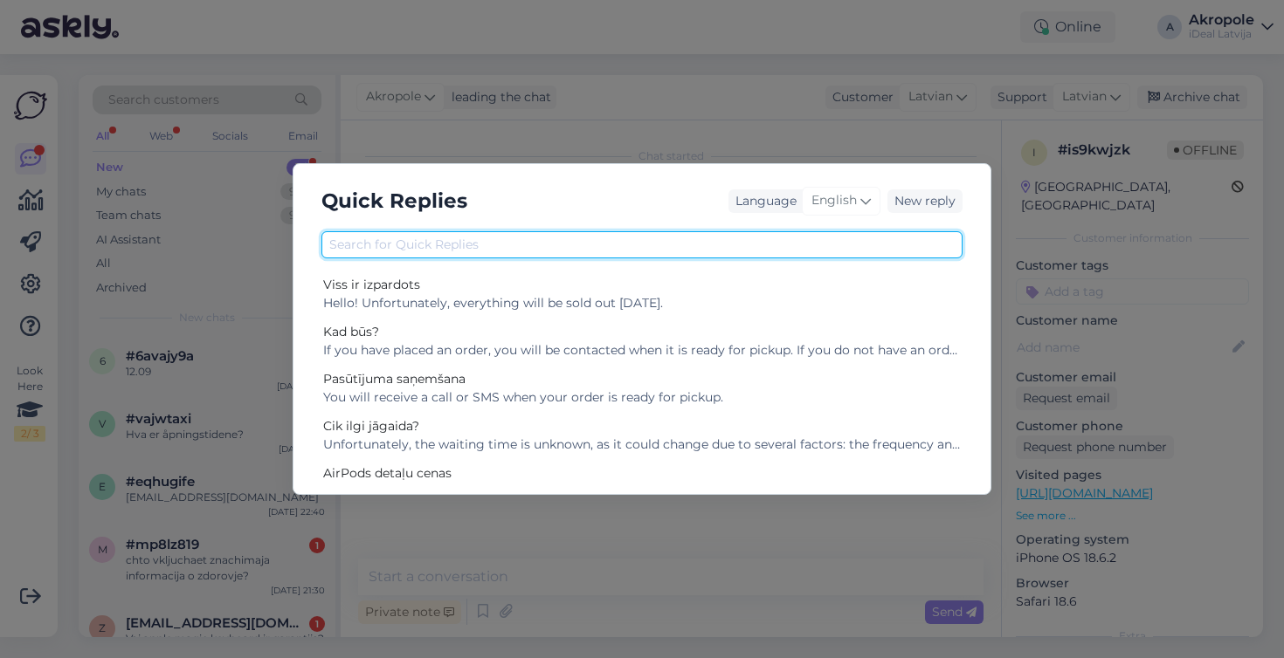
click at [530, 245] on input "text" at bounding box center [641, 244] width 641 height 27
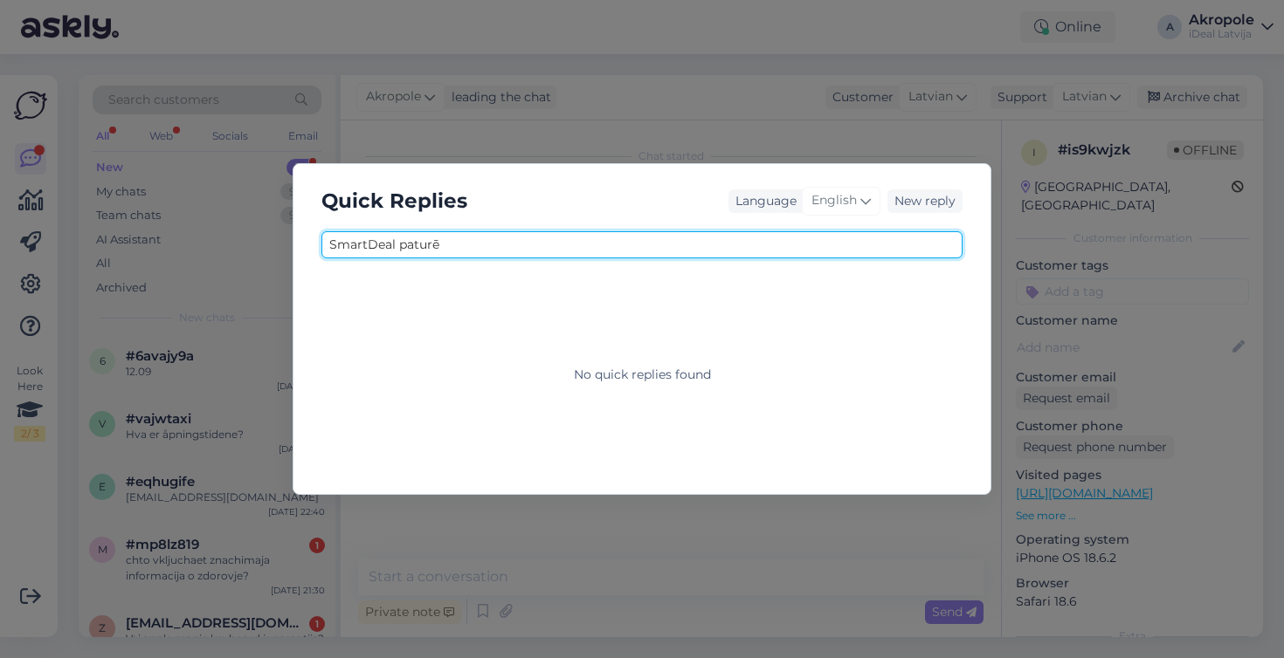
type input "SmartDeal paturēt"
click at [483, 241] on input "SmartDeal paturēt" at bounding box center [641, 244] width 641 height 27
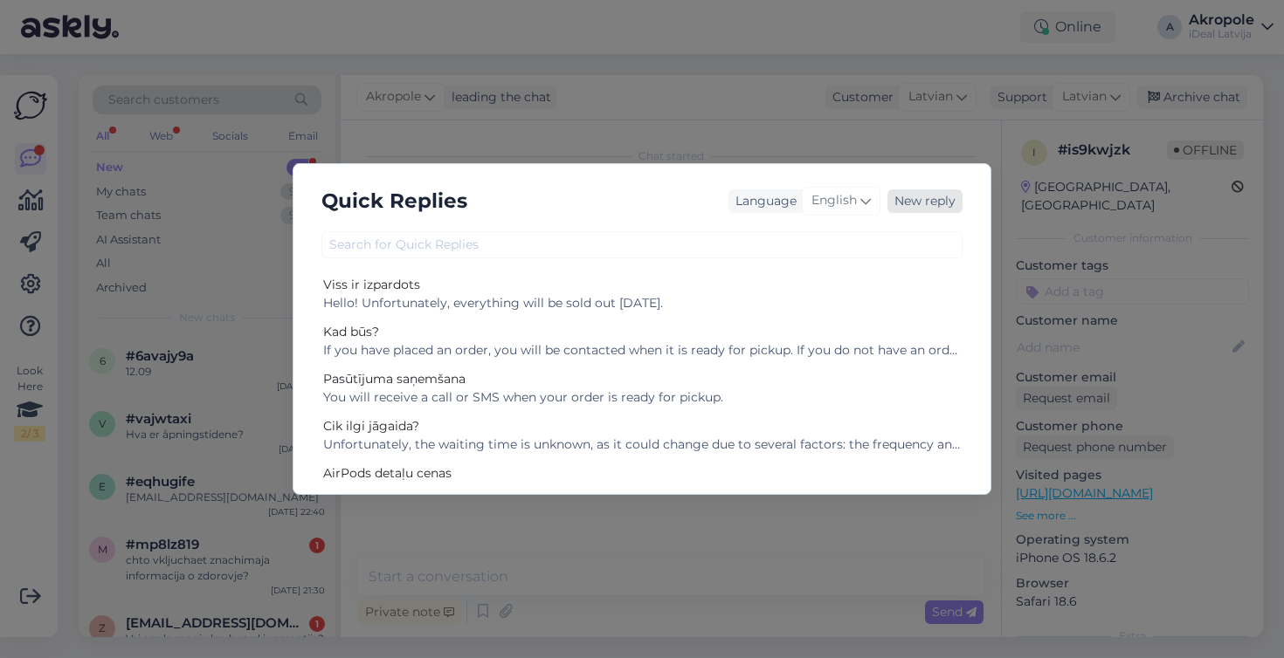
click at [940, 202] on div "New reply" at bounding box center [924, 202] width 75 height 24
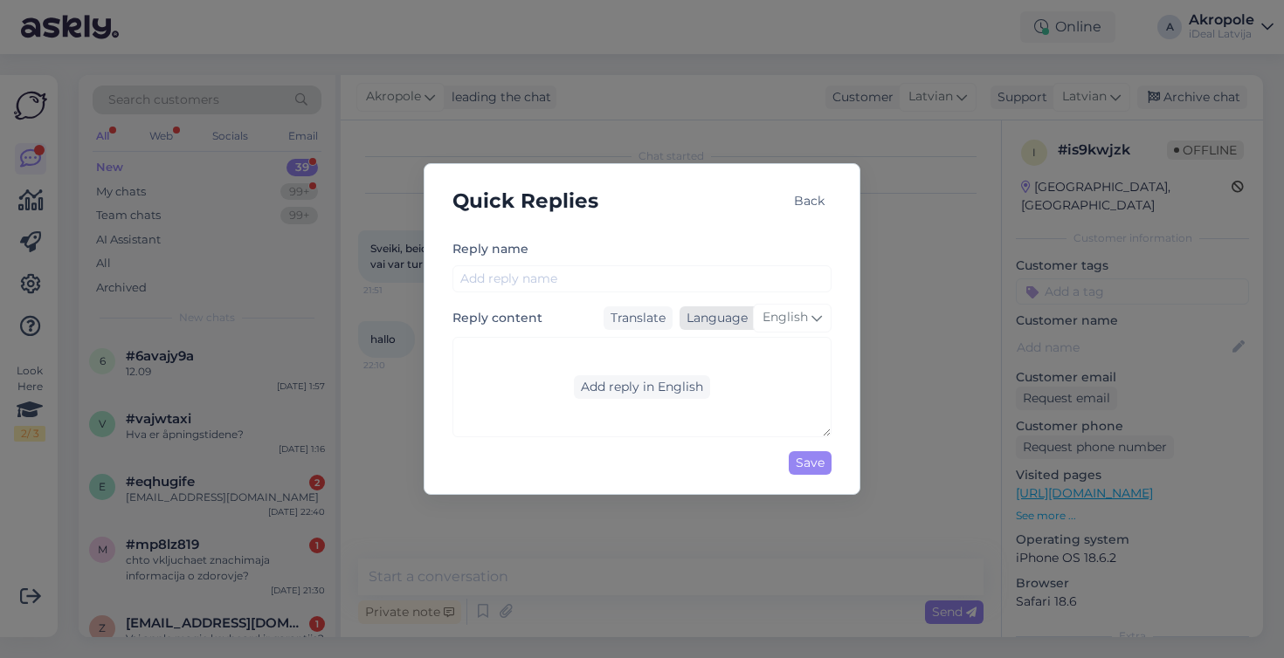
click at [787, 328] on div "English" at bounding box center [792, 318] width 79 height 28
type input "lat"
click at [766, 397] on link "Latvian" at bounding box center [755, 396] width 93 height 28
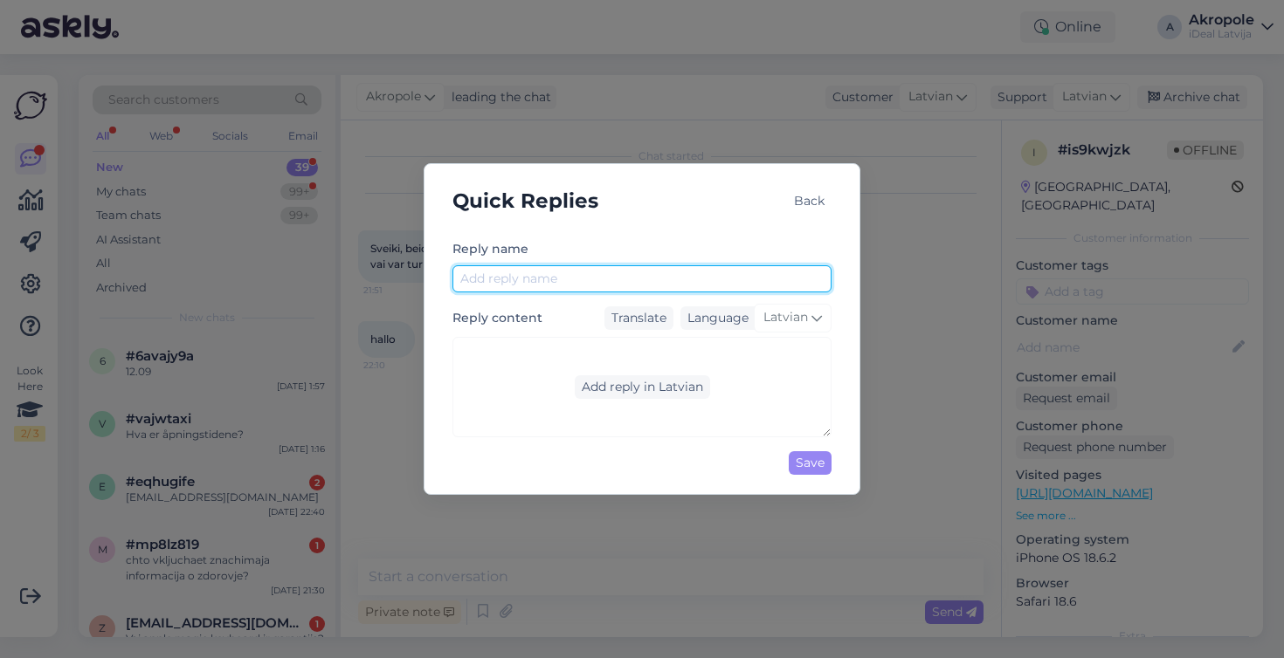
paste input "SmartDeal paturēt"
type input "SmartDeal paturēt ierīci"
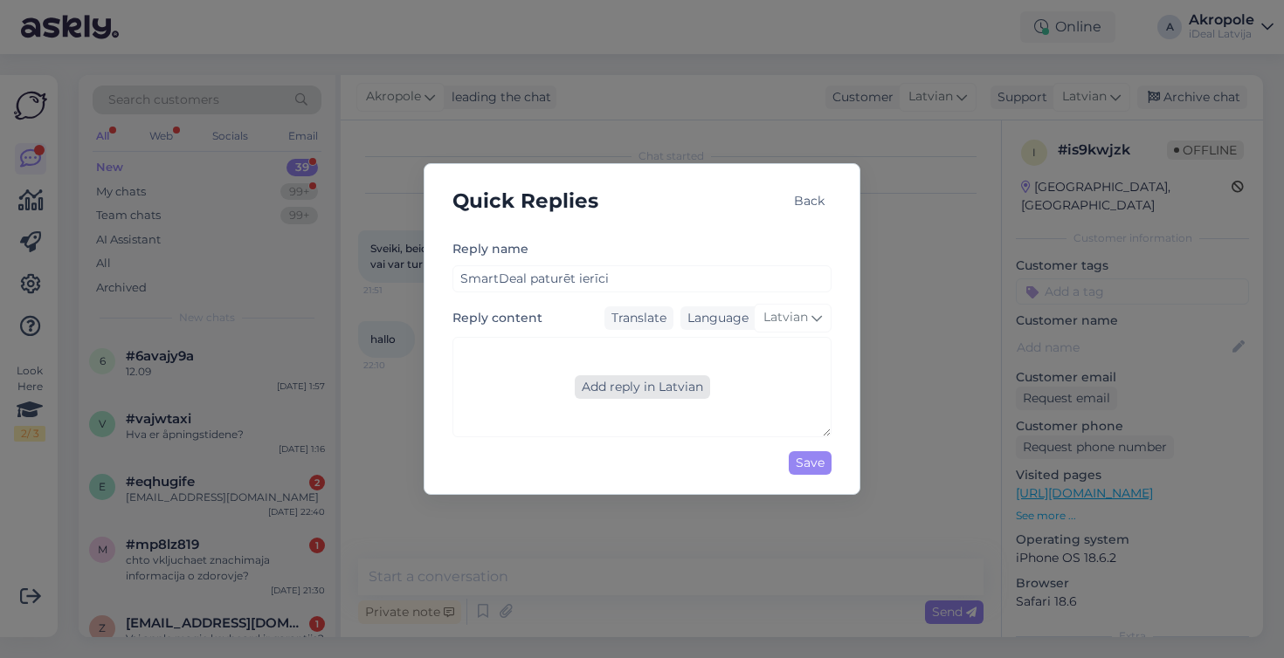
click at [645, 379] on div "Add reply in Latvian" at bounding box center [642, 388] width 135 height 24
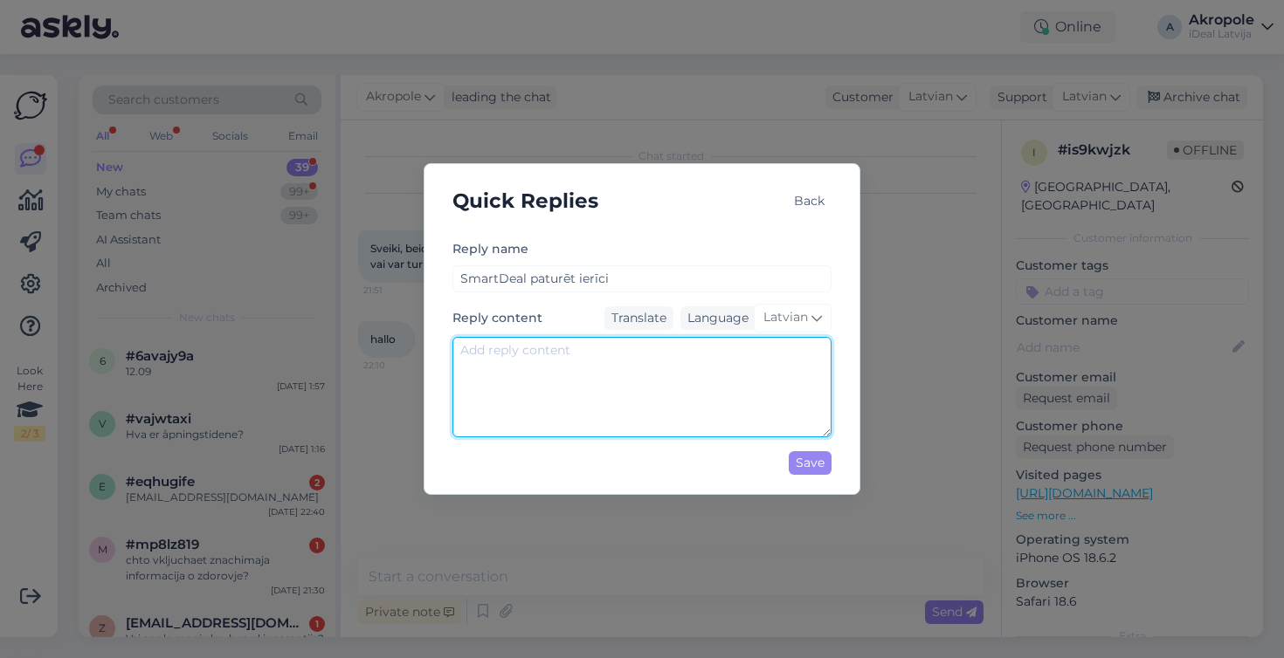
click at [593, 384] on textarea at bounding box center [641, 387] width 379 height 100
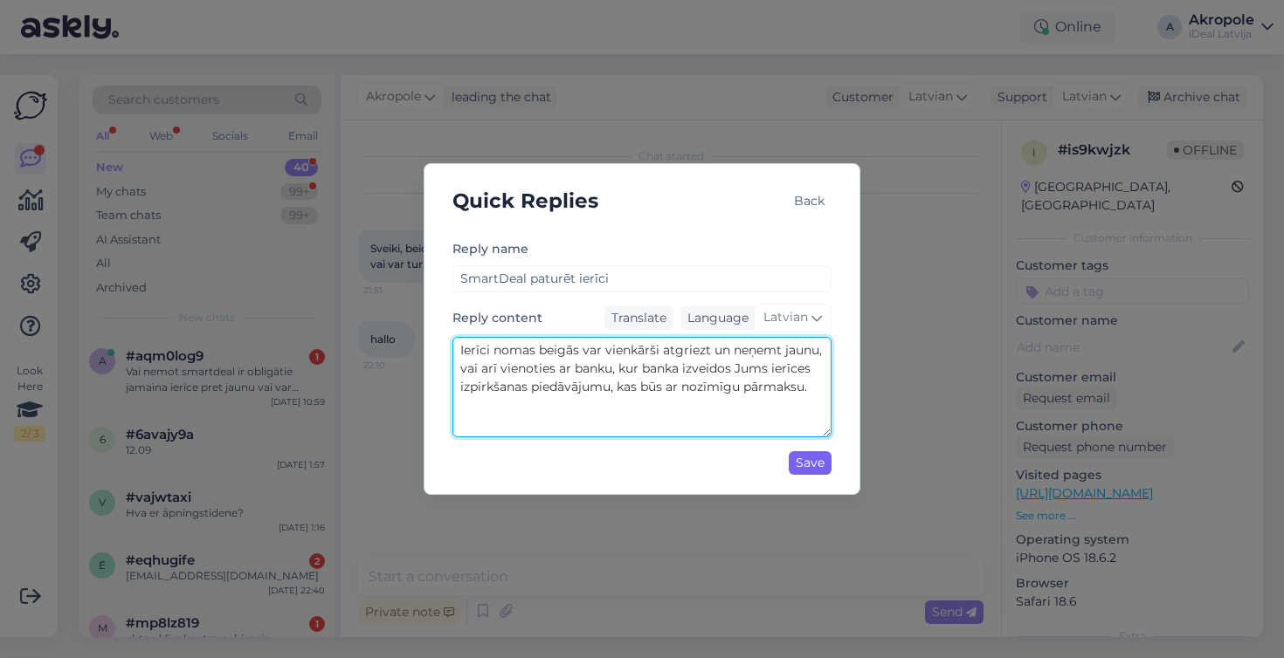
type textarea "Ierīci nomas beigās var vienkārši atgriezt un neņemt jaunu, vai arī vienoties a…"
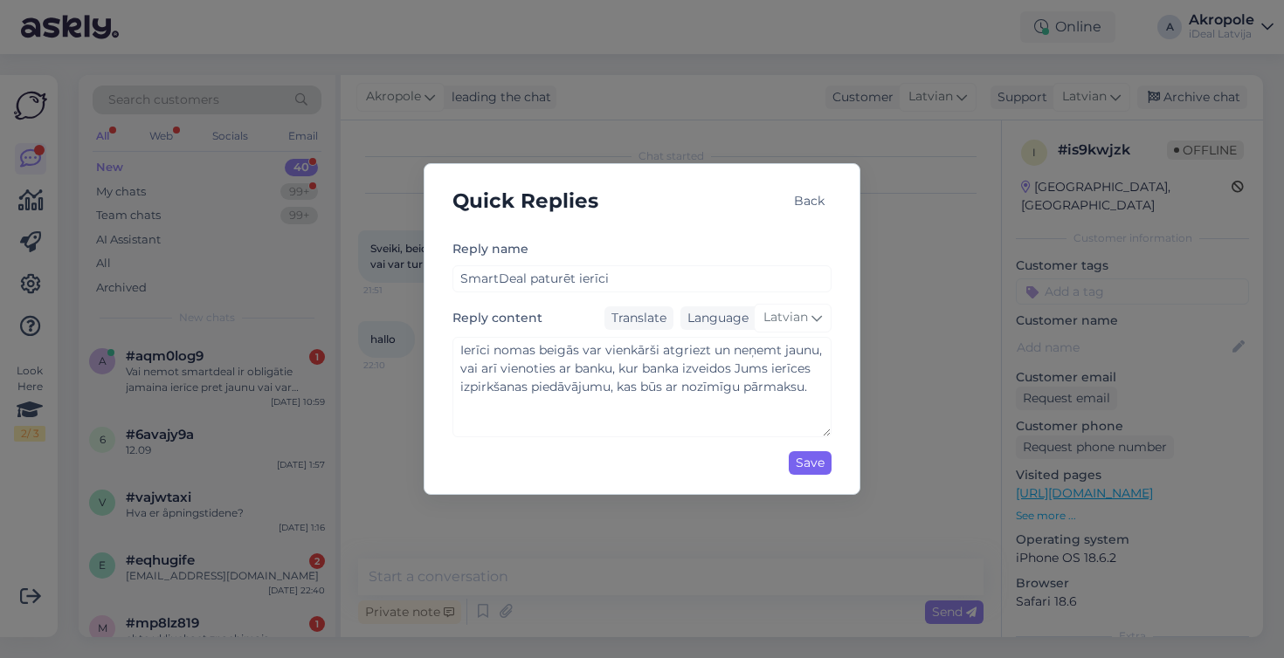
click at [804, 460] on div "Save" at bounding box center [810, 464] width 43 height 24
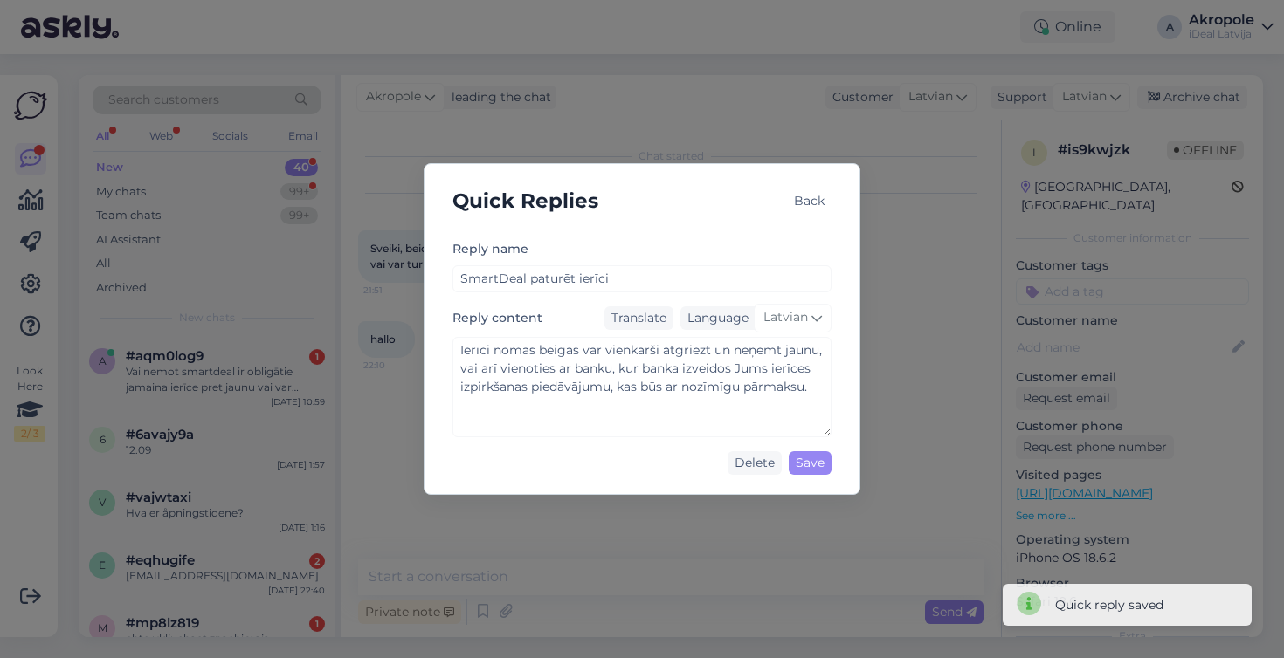
click at [826, 201] on div "Back" at bounding box center [809, 202] width 45 height 24
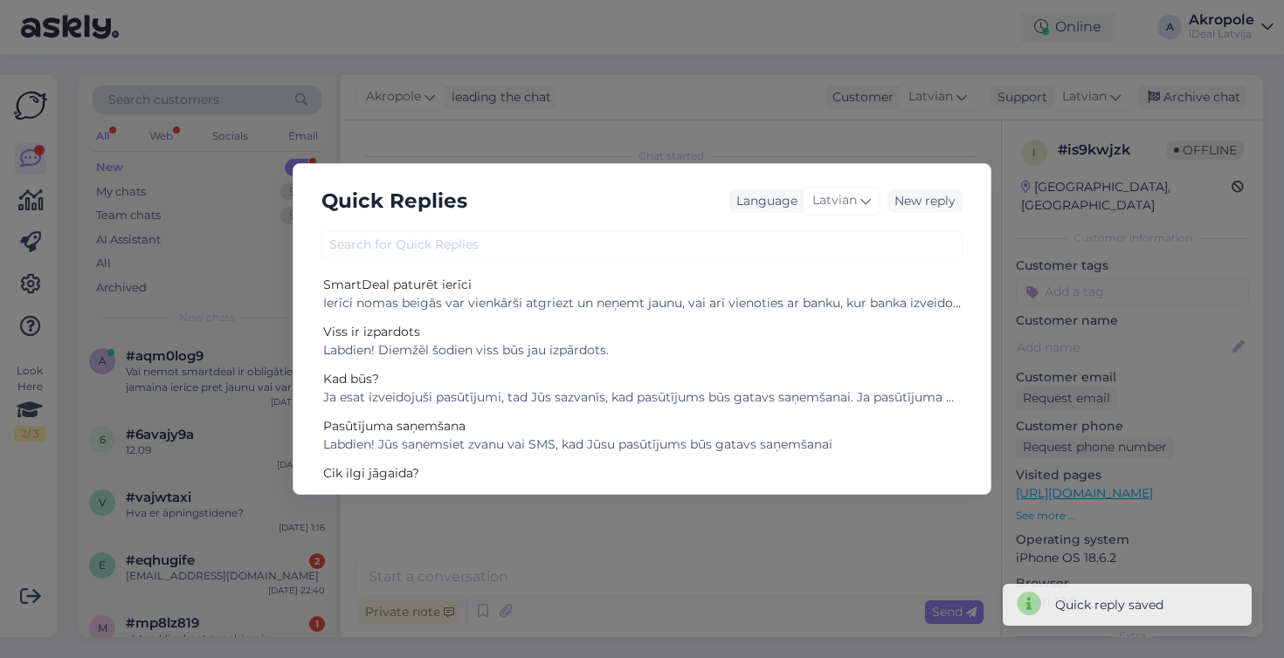
click at [816, 181] on div "Language Latvian" at bounding box center [804, 201] width 151 height 46
click at [786, 155] on div "Quick Replies Language Latvian New reply SmartDeal paturēt ierīci Ierīci nomas …" at bounding box center [642, 329] width 1284 height 658
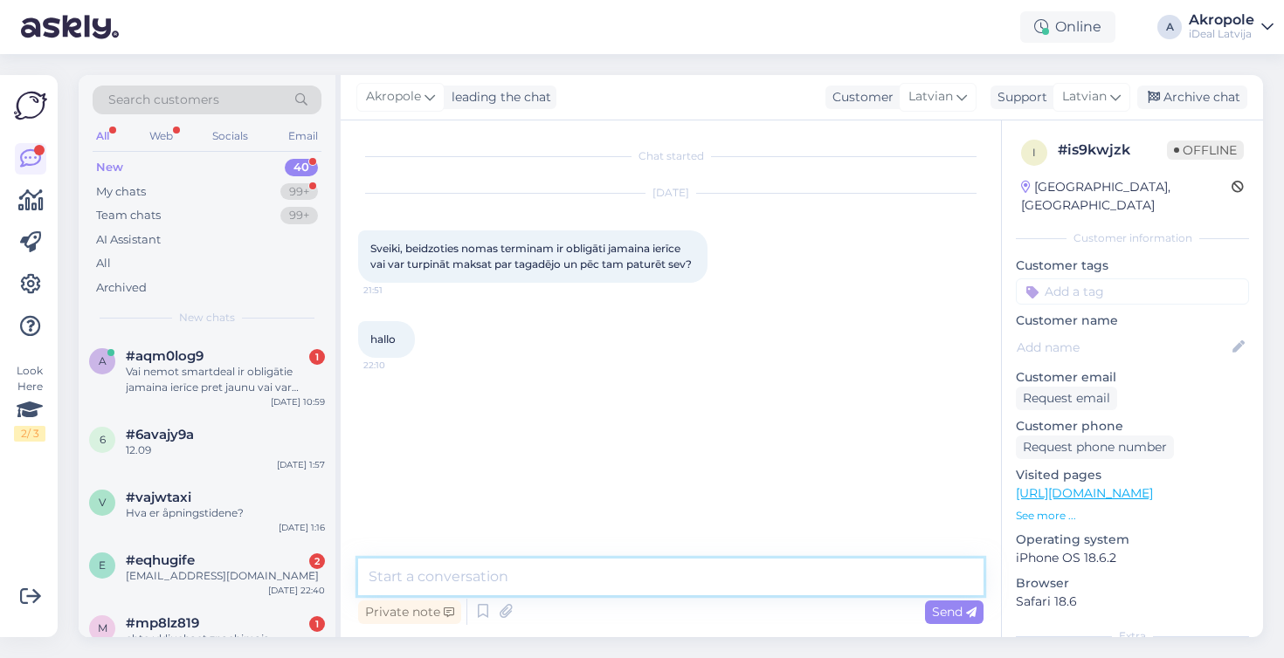
click at [511, 583] on textarea at bounding box center [670, 577] width 625 height 37
type textarea "Labdien!"
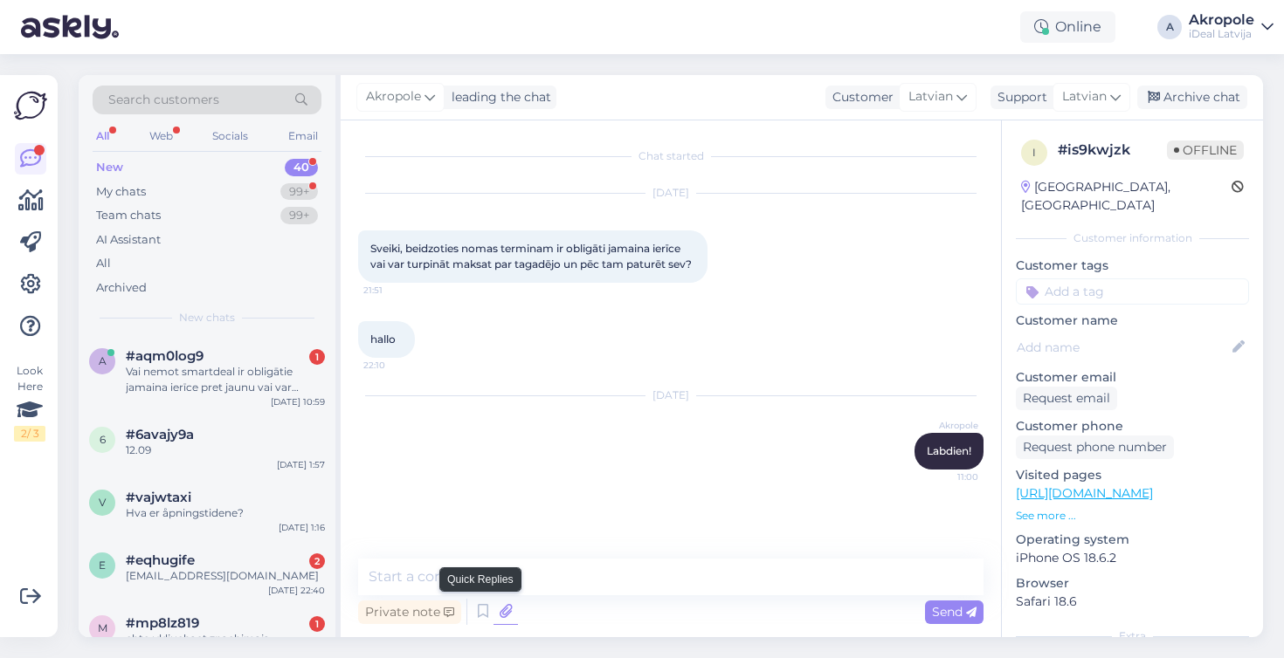
click at [493, 619] on icon at bounding box center [505, 612] width 24 height 26
click at [479, 619] on icon at bounding box center [482, 612] width 21 height 26
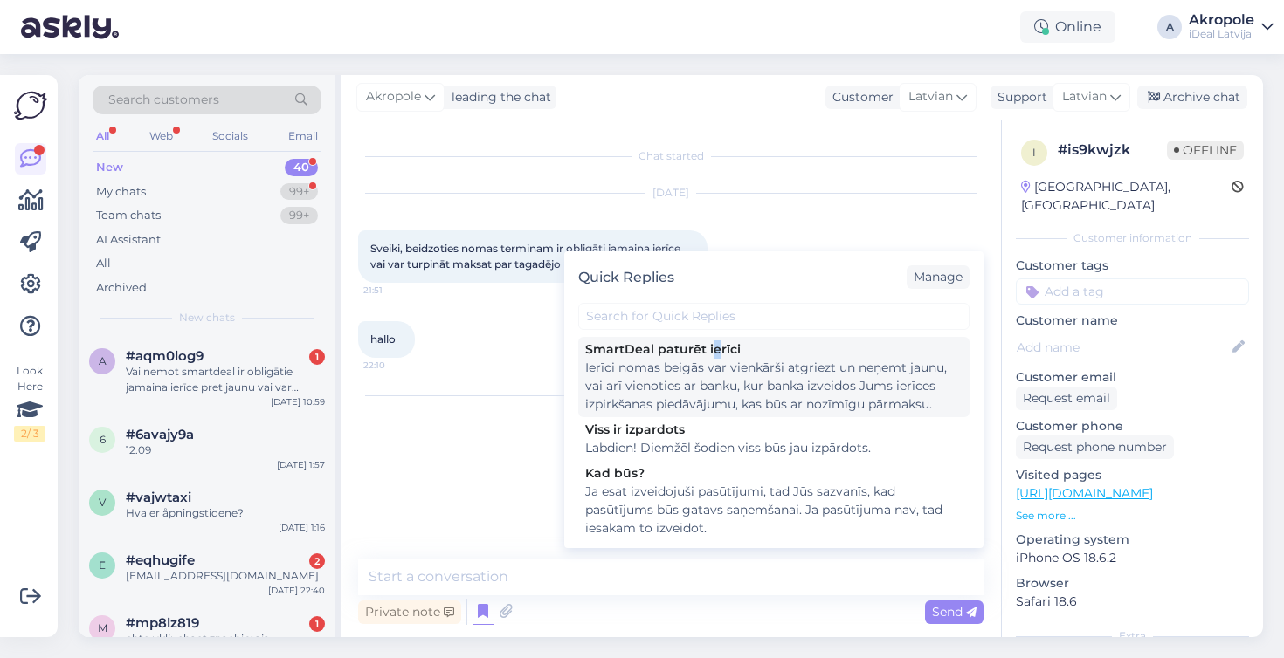
click at [714, 343] on div "SmartDeal paturēt ierīci" at bounding box center [773, 350] width 377 height 18
type textarea "Ierīci nomas beigās var vienkārši atgriezt un neņemt jaunu, vai arī vienoties a…"
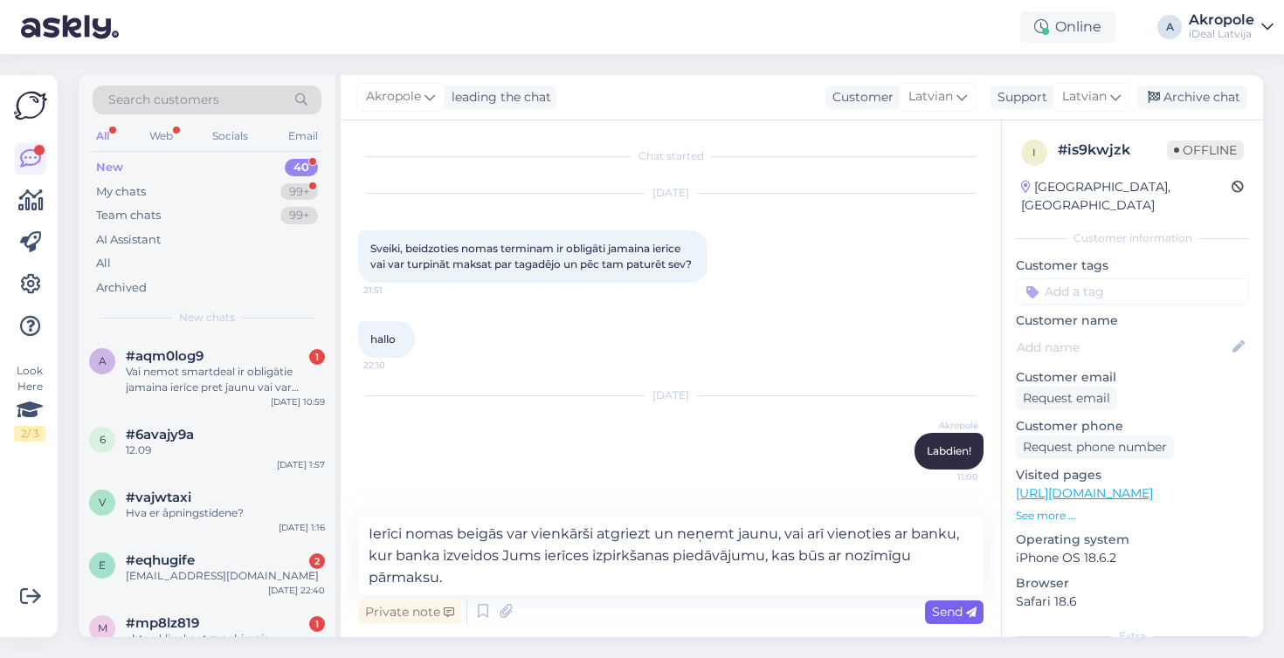
click at [949, 611] on span "Send" at bounding box center [954, 612] width 45 height 16
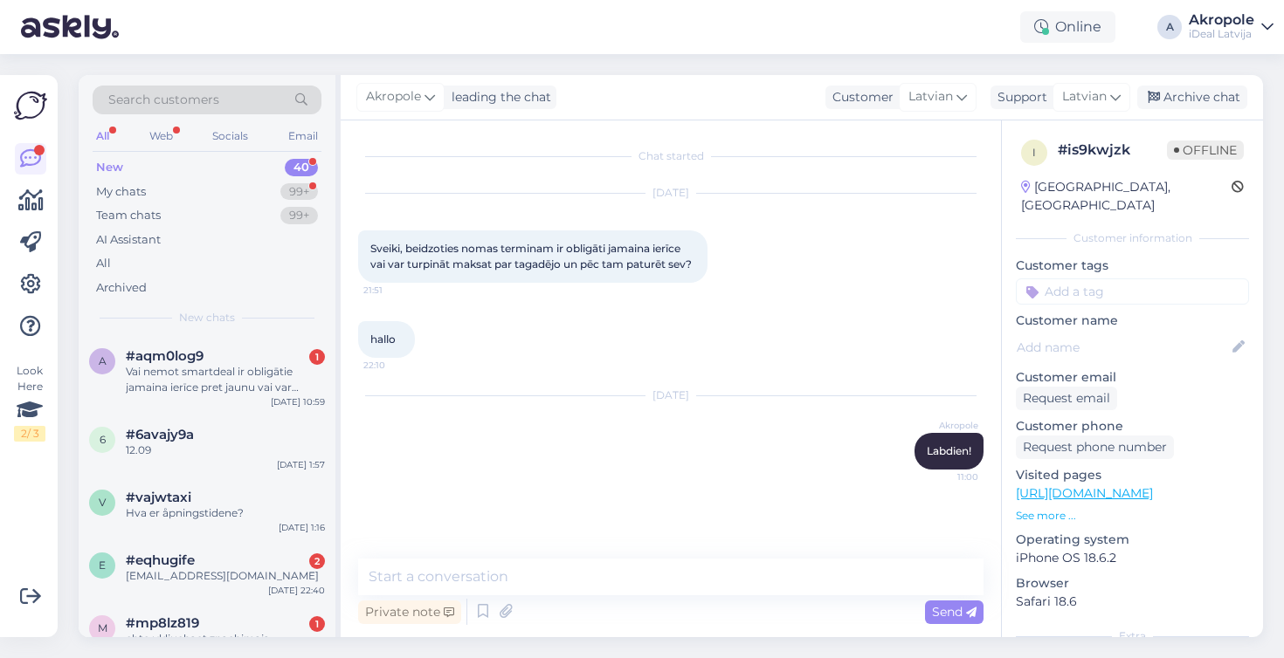
scroll to position [68, 0]
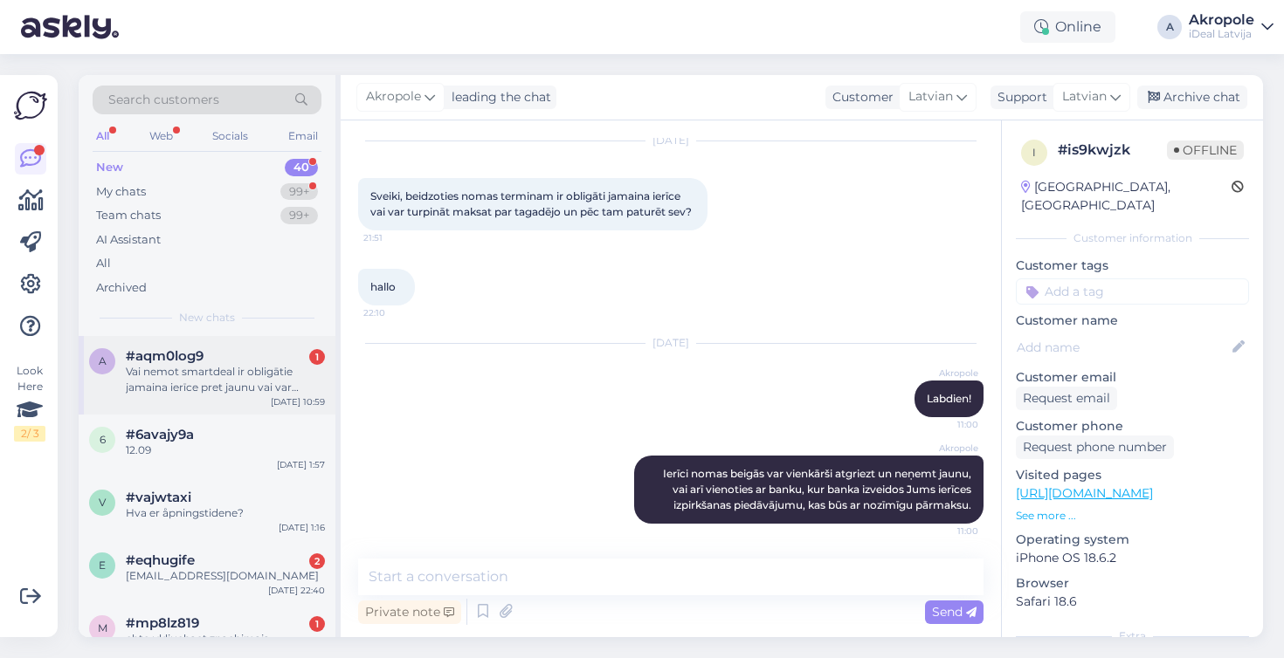
click at [224, 376] on div "Vai nemot smartdeal ir obligātie jamaina ierīce pret jaunu vai var paturēt iepr…" at bounding box center [225, 379] width 199 height 31
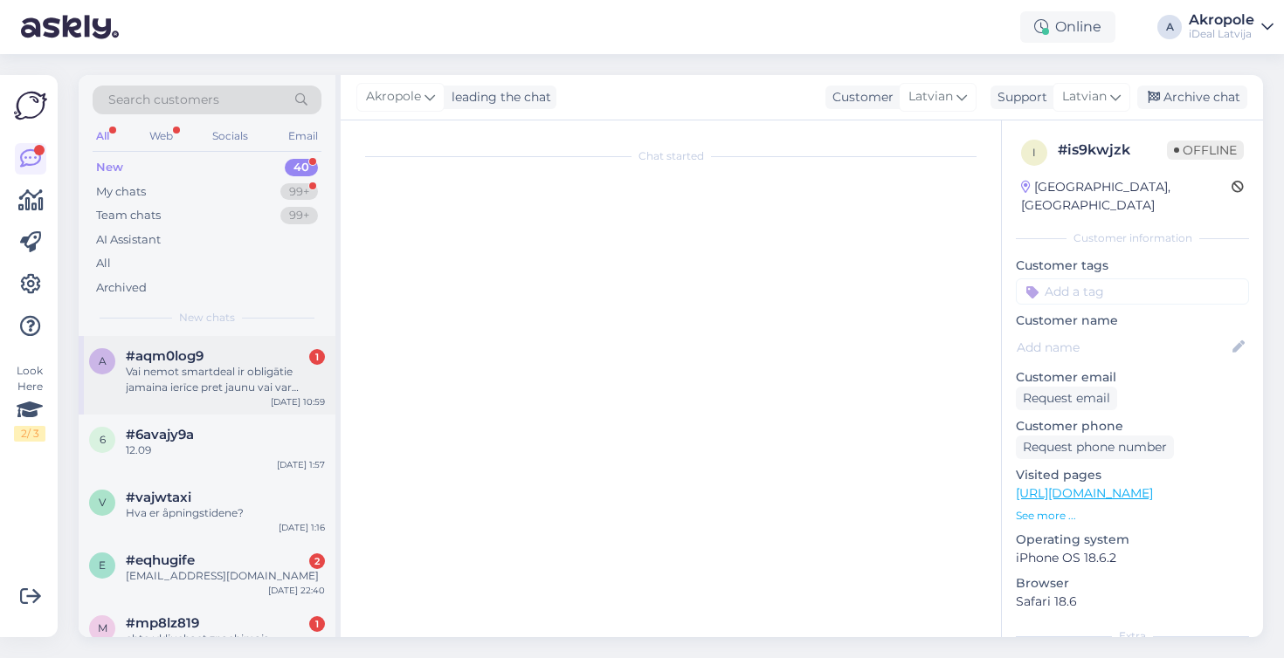
scroll to position [0, 0]
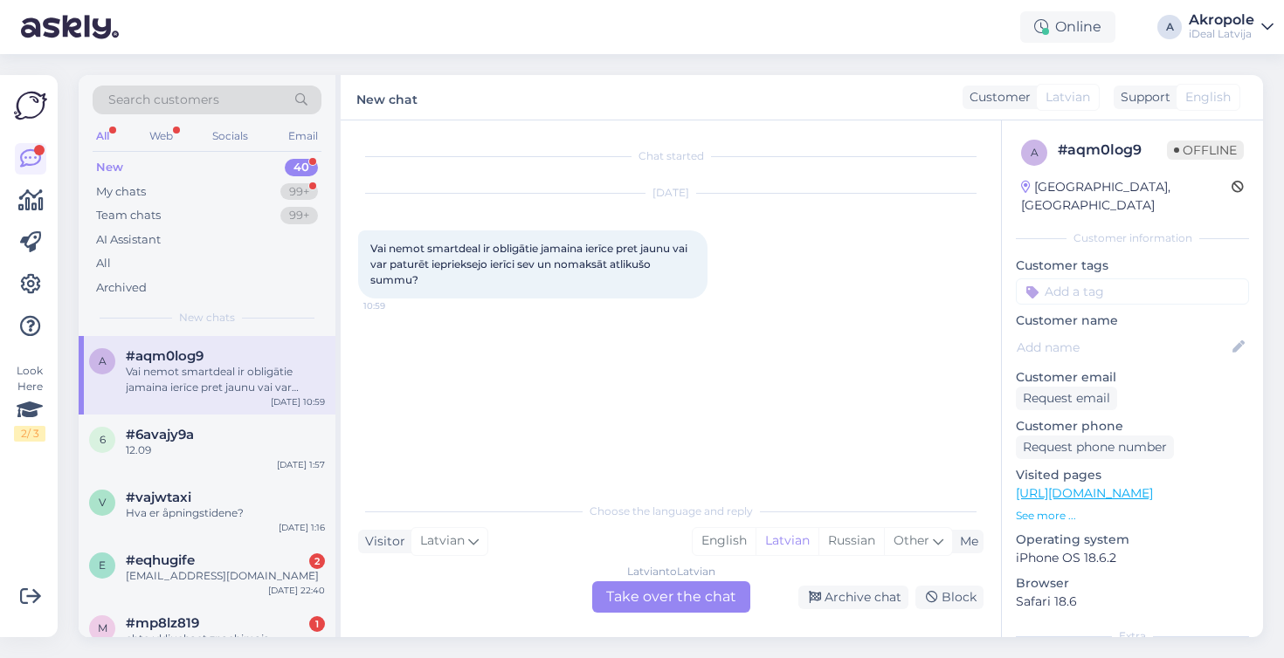
click at [676, 596] on div "Latvian to Latvian Take over the chat" at bounding box center [671, 597] width 158 height 31
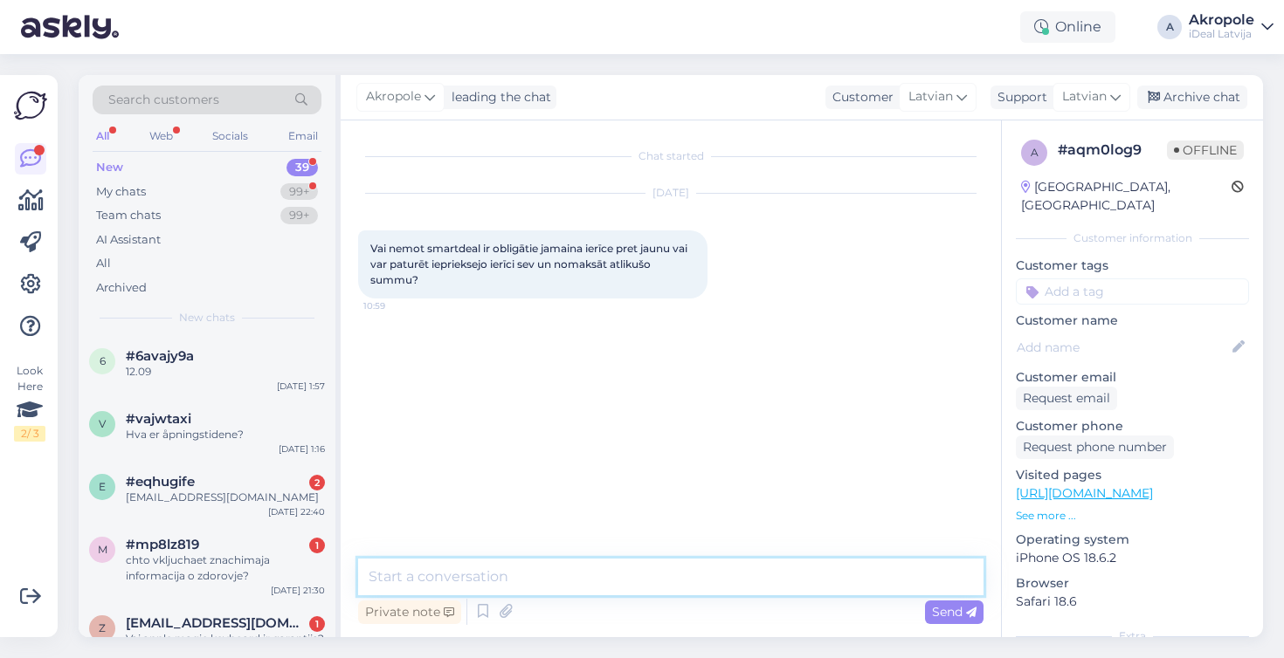
click at [642, 571] on textarea at bounding box center [670, 577] width 625 height 37
type textarea "Labdien!"
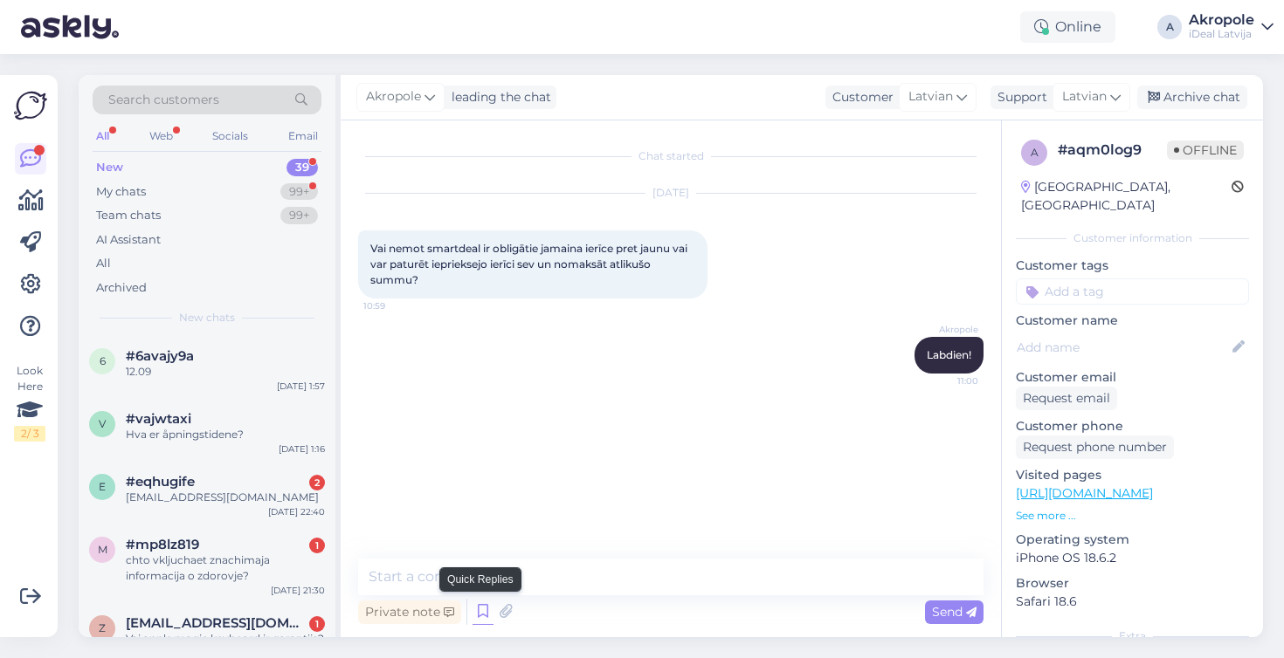
click at [485, 610] on icon at bounding box center [482, 612] width 21 height 26
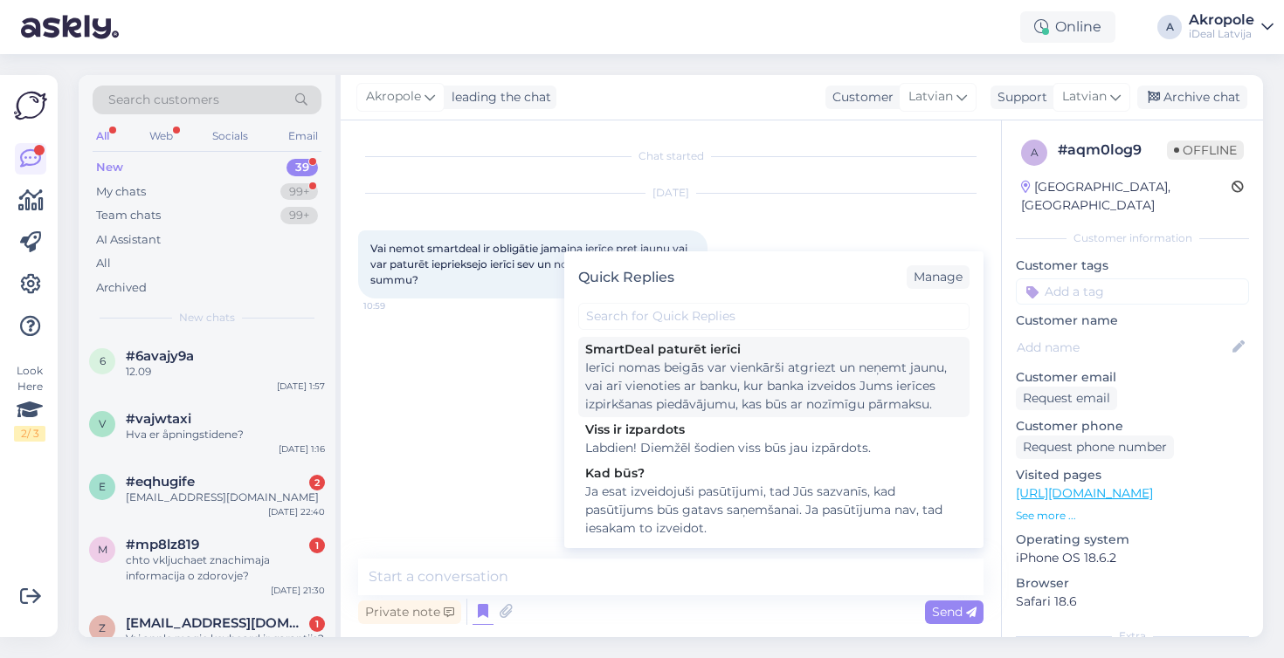
click at [757, 401] on div "Ierīci nomas beigās var vienkārši atgriezt un neņemt jaunu, vai arī vienoties a…" at bounding box center [773, 386] width 377 height 55
type textarea "Ierīci nomas beigās var vienkārši atgriezt un neņemt jaunu, vai arī vienoties a…"
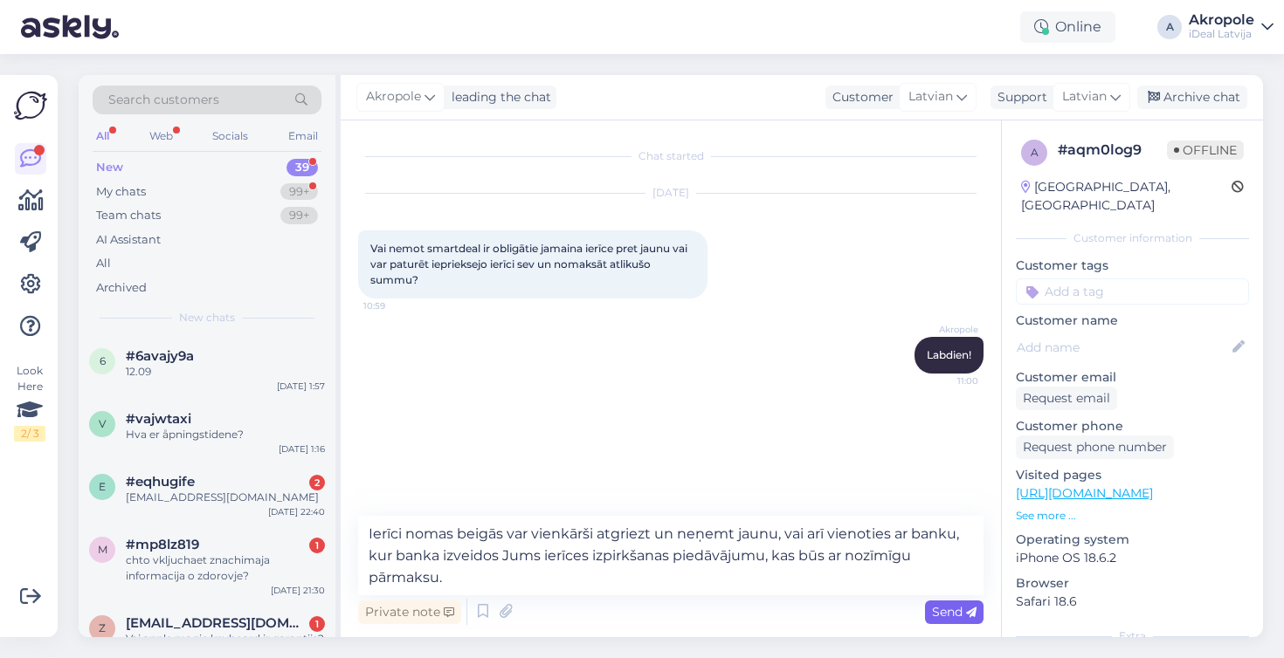
click at [956, 620] on div "Send" at bounding box center [954, 613] width 59 height 24
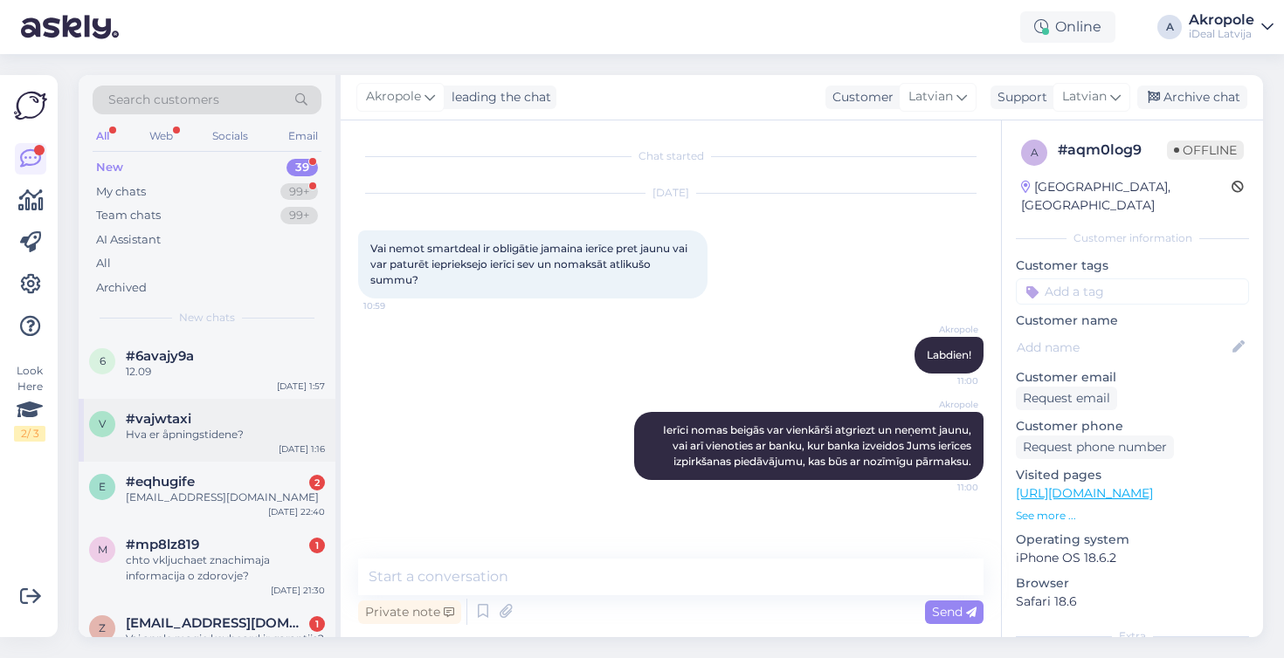
click at [254, 437] on div "Hva er åpningstidene?" at bounding box center [225, 435] width 199 height 16
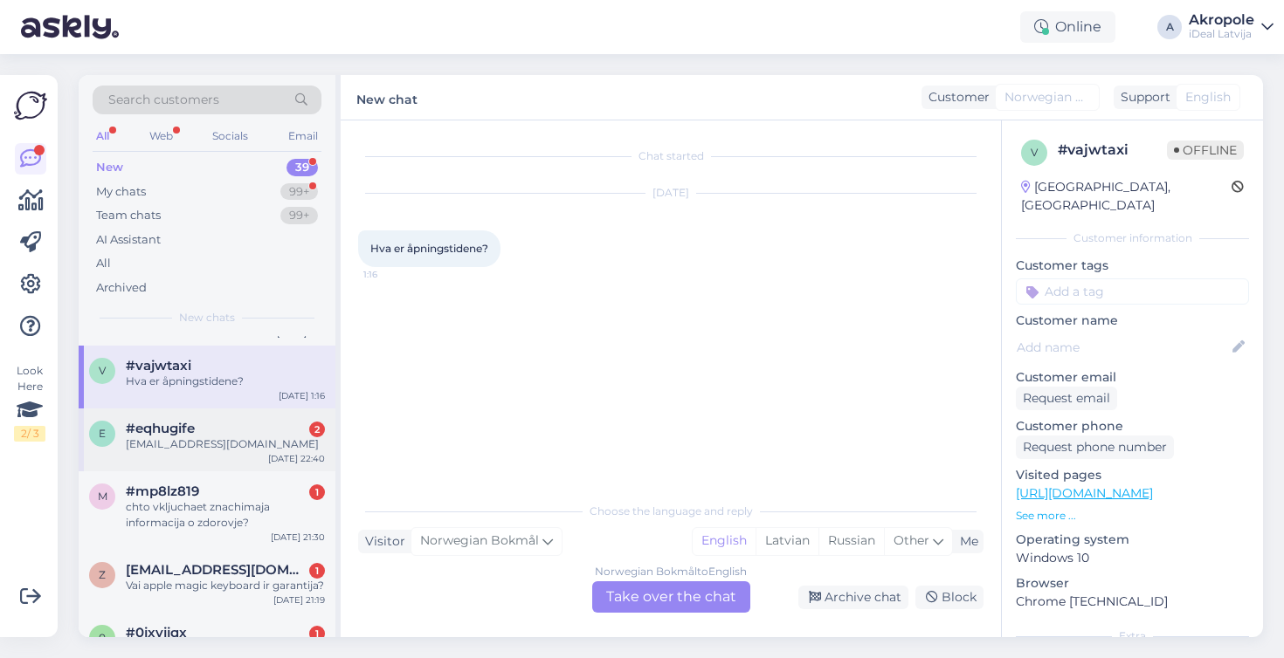
scroll to position [56, 0]
click at [266, 508] on div "chto vkljuchaet znachimaja informacija o zdorovje?" at bounding box center [225, 512] width 199 height 31
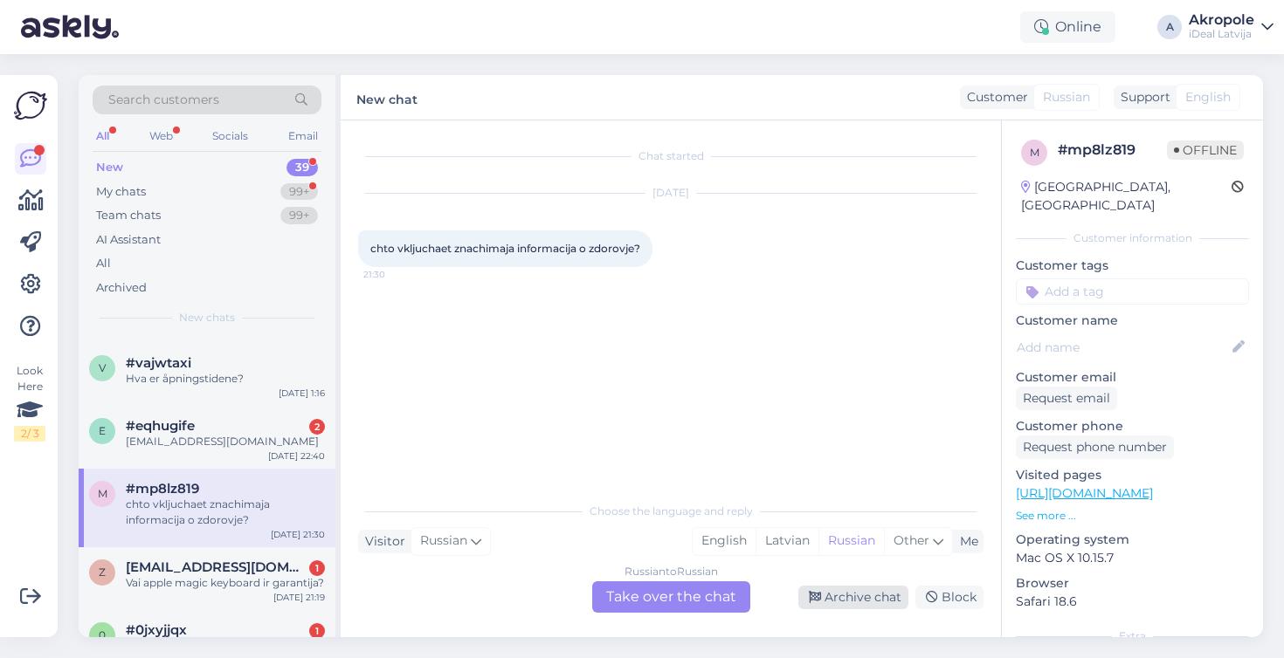
click at [879, 600] on div "Archive chat" at bounding box center [853, 598] width 110 height 24
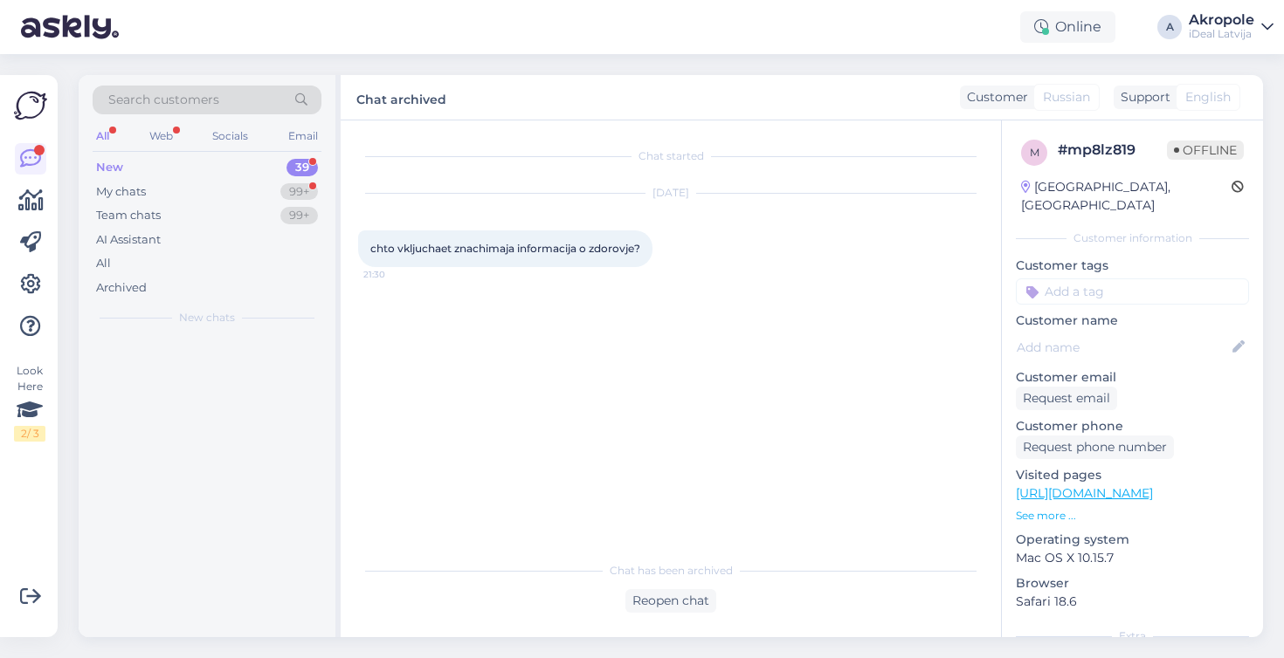
scroll to position [0, 0]
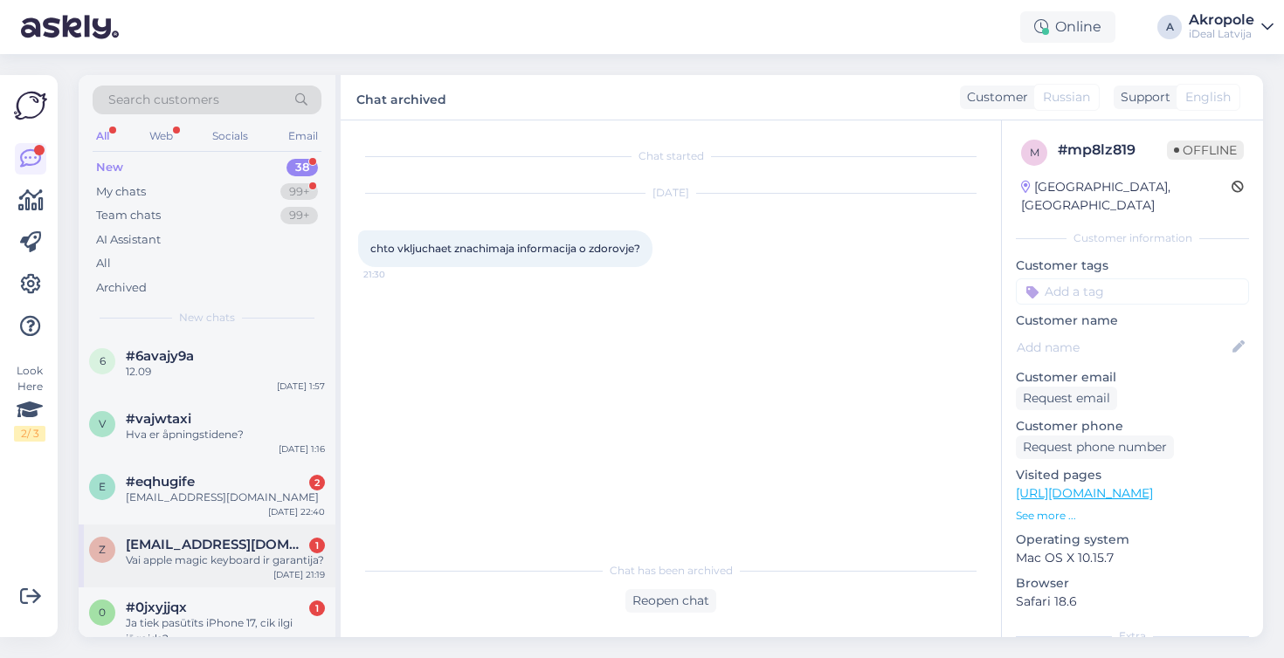
click at [272, 561] on div "Vai apple magic keyboard ir garantija?" at bounding box center [225, 561] width 199 height 16
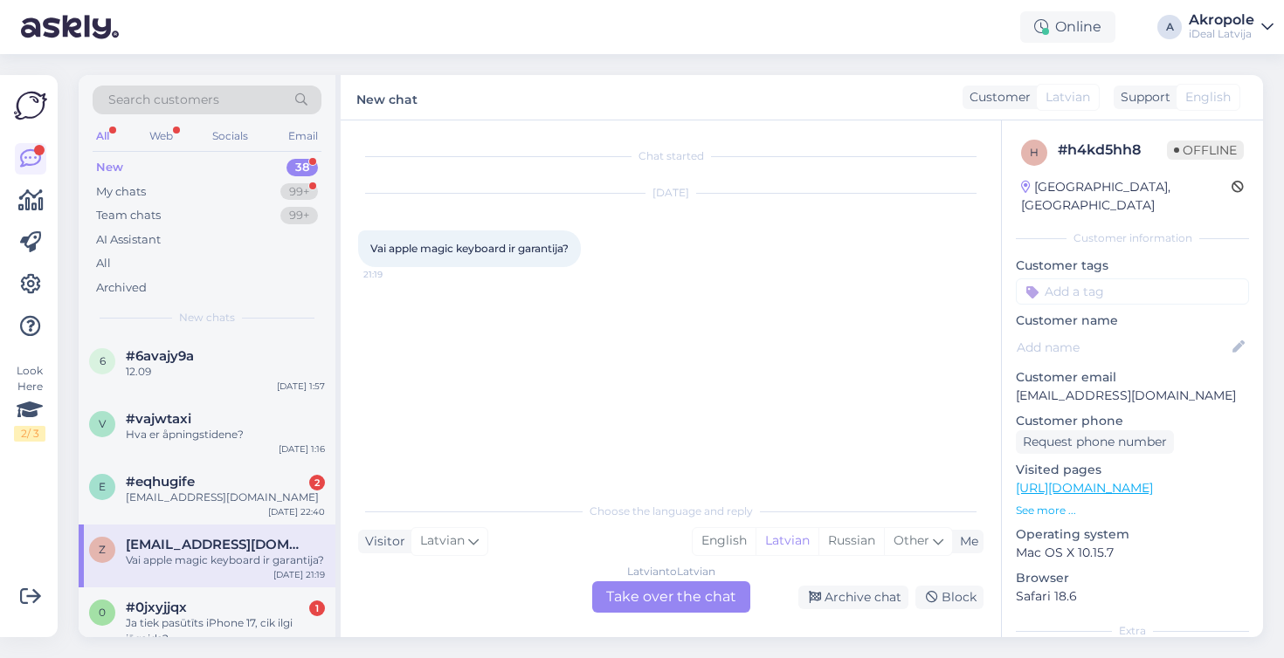
click at [693, 616] on div "Chat started [DATE] Vai apple magic keyboard ir garantija? 21:19 Choose the lan…" at bounding box center [671, 379] width 660 height 517
click at [683, 604] on div "Latvian to Latvian Take over the chat" at bounding box center [671, 597] width 158 height 31
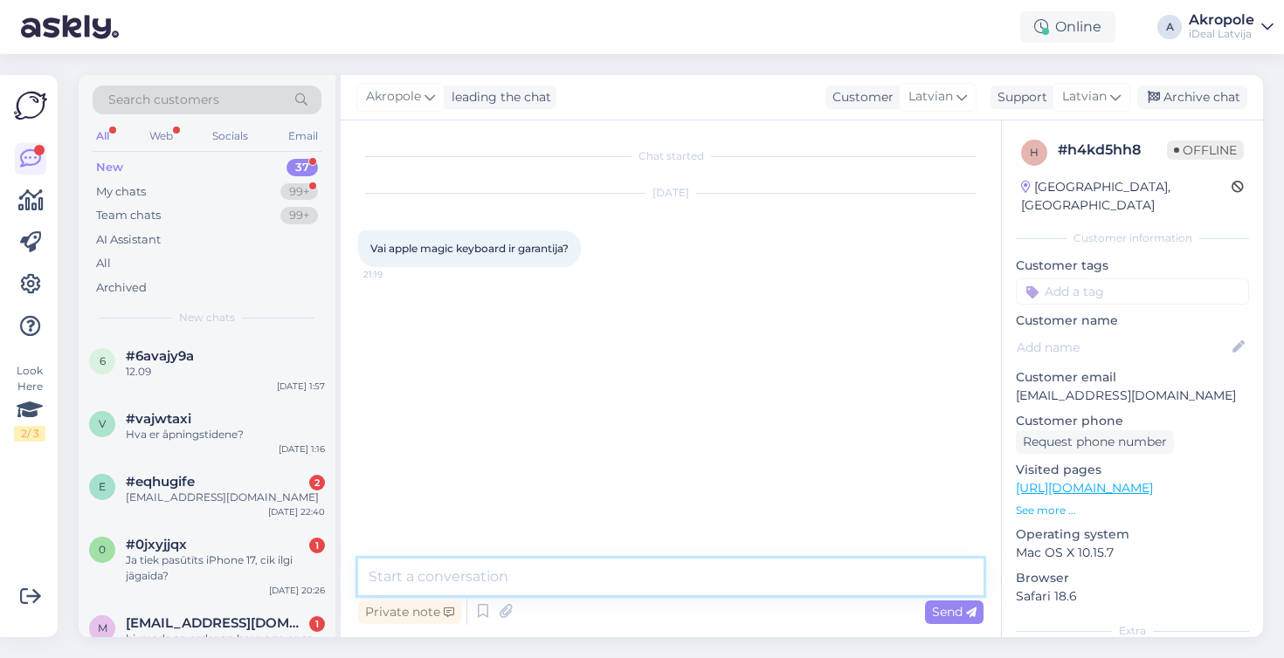
click at [624, 589] on textarea at bounding box center [670, 577] width 625 height 37
type textarea "Labdien!"
type textarea "Jā, 2 gadi"
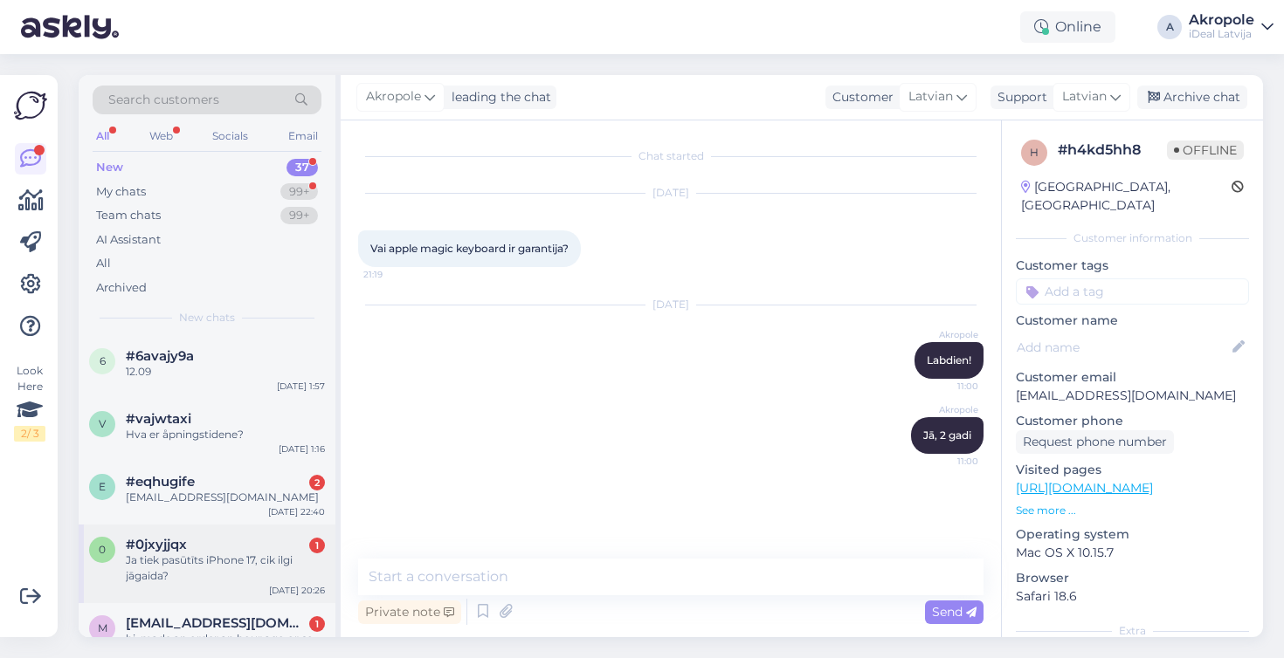
click at [262, 541] on div "#0jxyjjqx 1" at bounding box center [225, 545] width 199 height 16
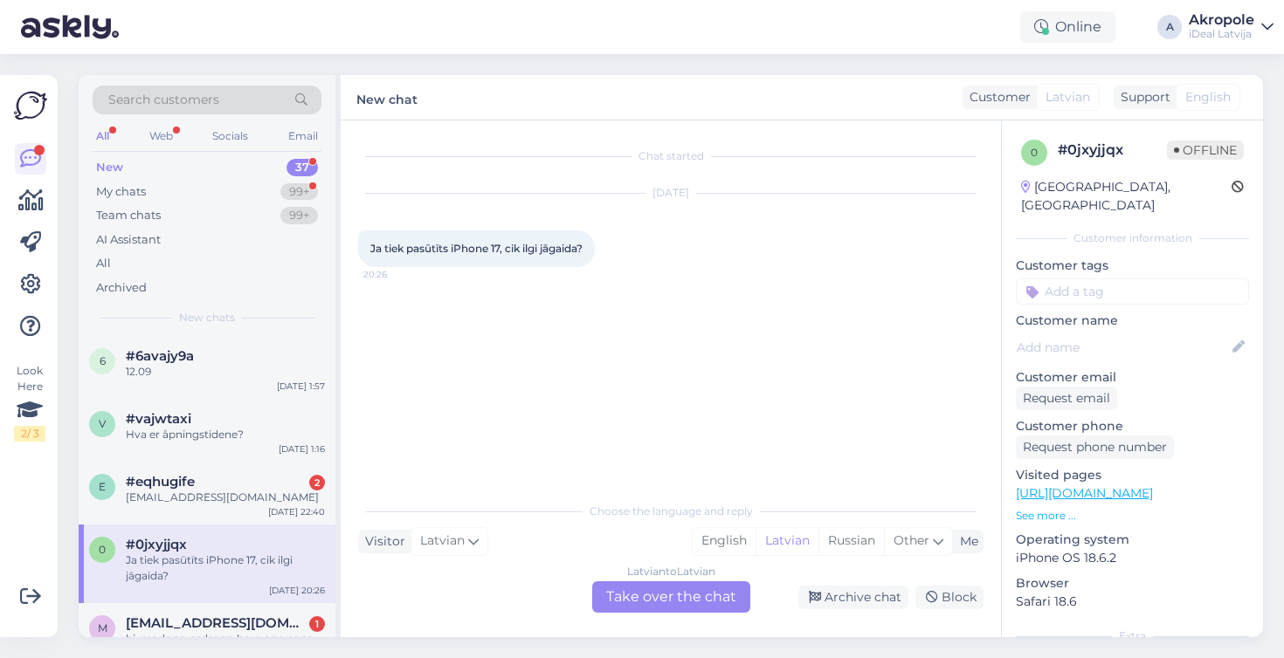
click at [641, 595] on div "Latvian to Latvian Take over the chat" at bounding box center [671, 597] width 158 height 31
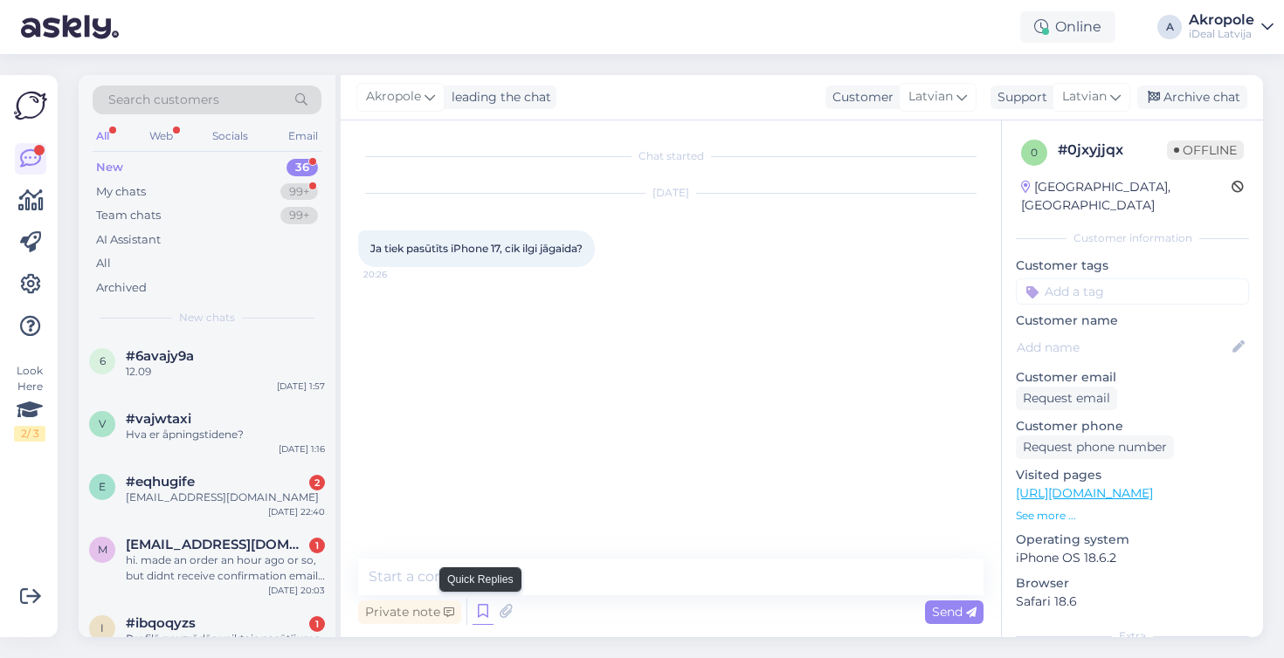
click at [486, 616] on icon at bounding box center [482, 612] width 21 height 26
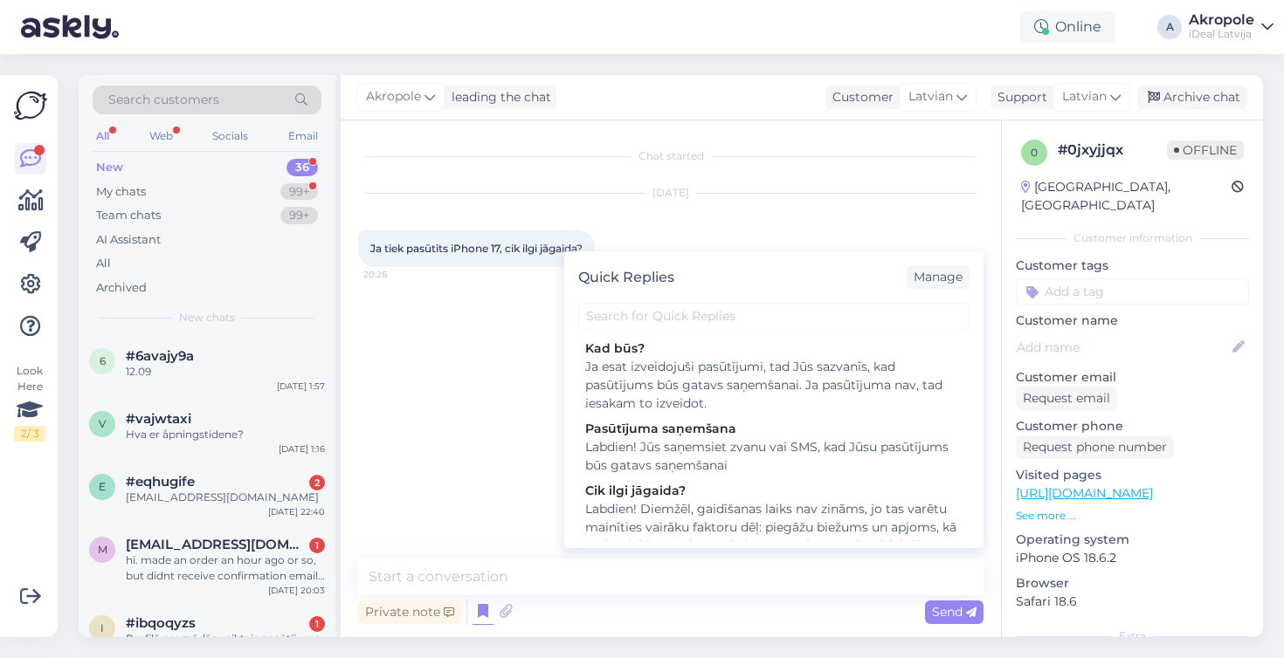
scroll to position [128, 0]
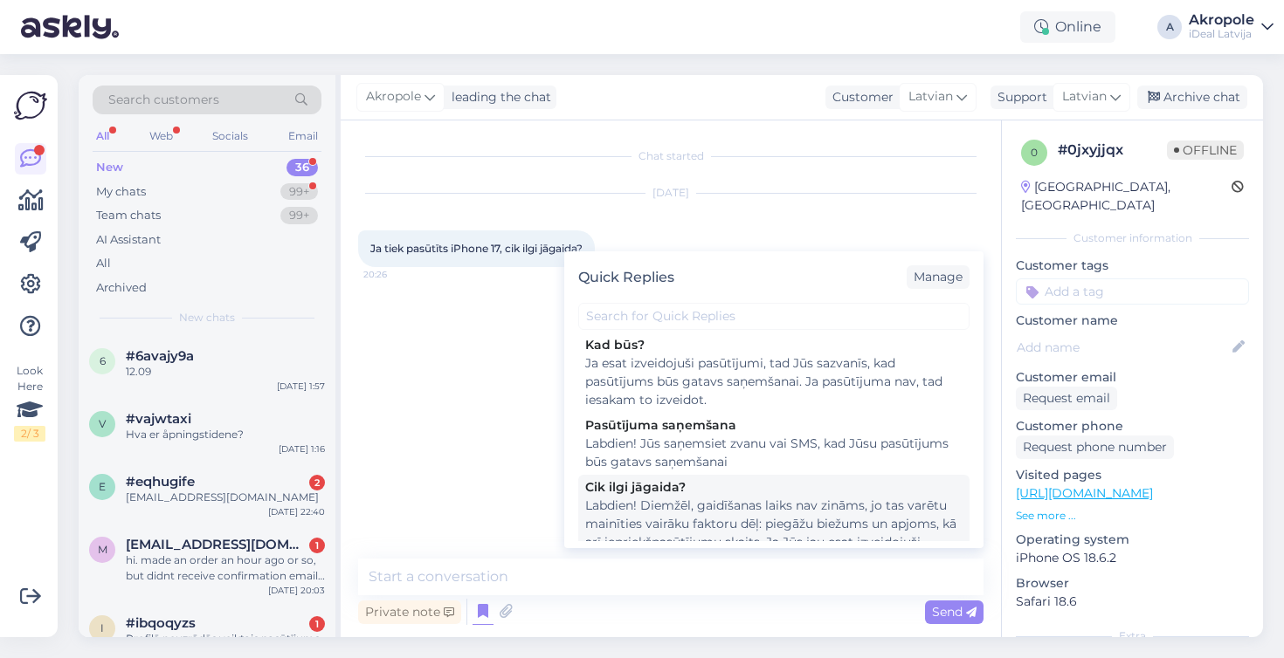
click at [690, 505] on div "Labdien! Diemžēl, gaidīšanas laiks nav zināms, jo tas varētu mainīties vairāku …" at bounding box center [773, 552] width 377 height 110
type textarea "Labdien! Diemžēl, gaidīšanas laiks nav zināms, jo tas varētu mainīties vairāku …"
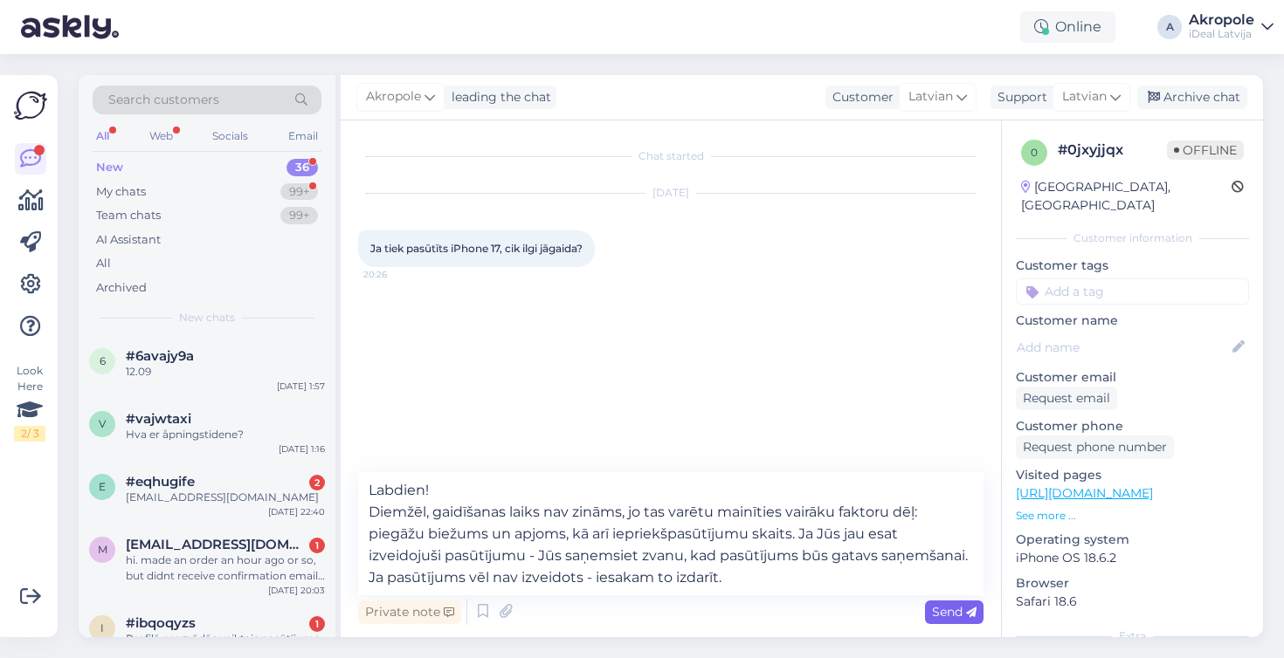
click at [939, 616] on span "Send" at bounding box center [954, 612] width 45 height 16
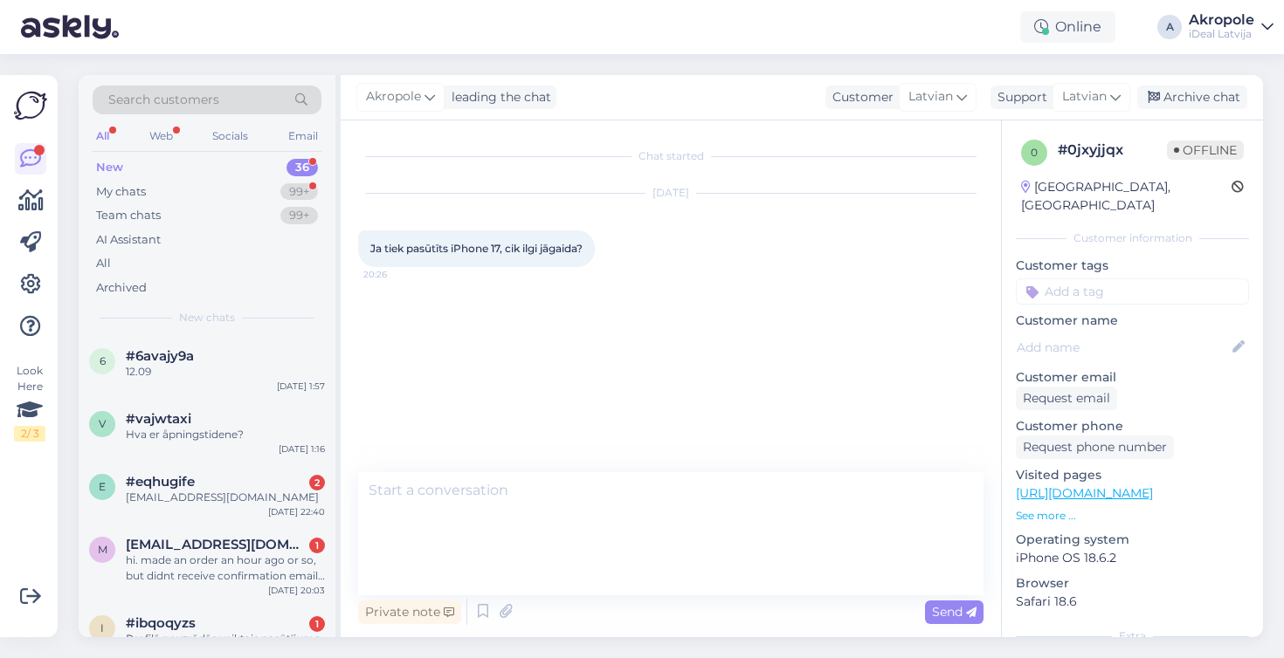
scroll to position [0, 0]
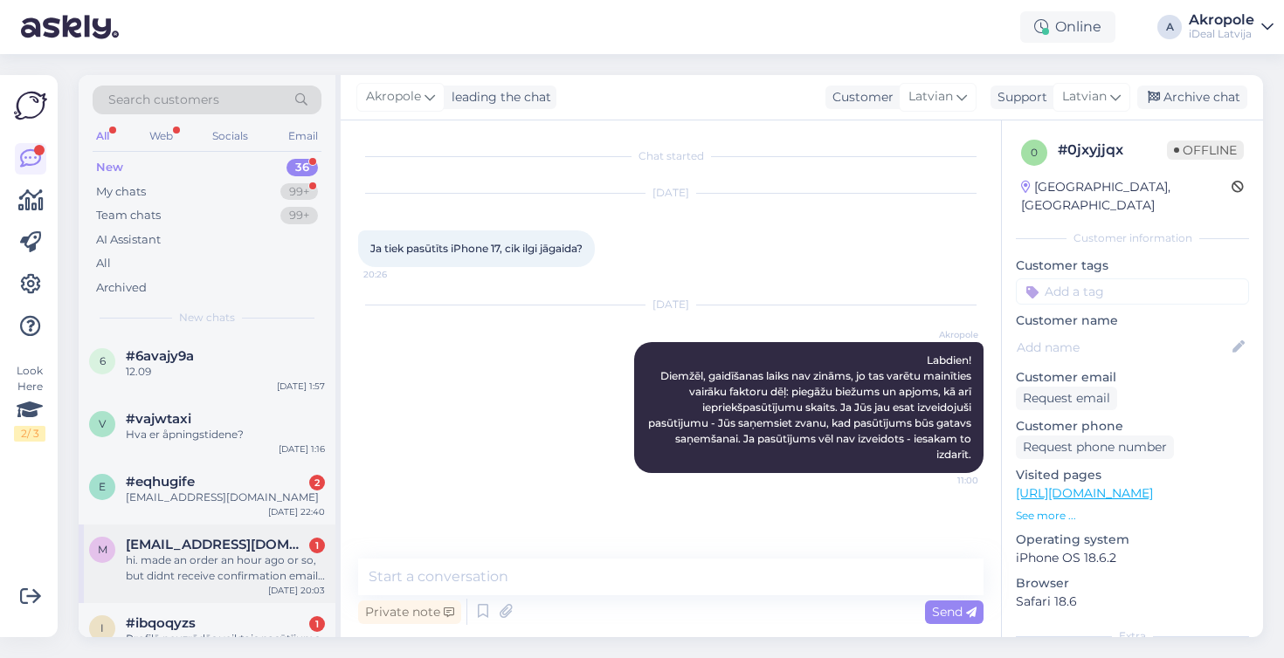
click at [232, 564] on div "hi. made an order an hour ago or so, but didnt receive confirmation email or an…" at bounding box center [225, 568] width 199 height 31
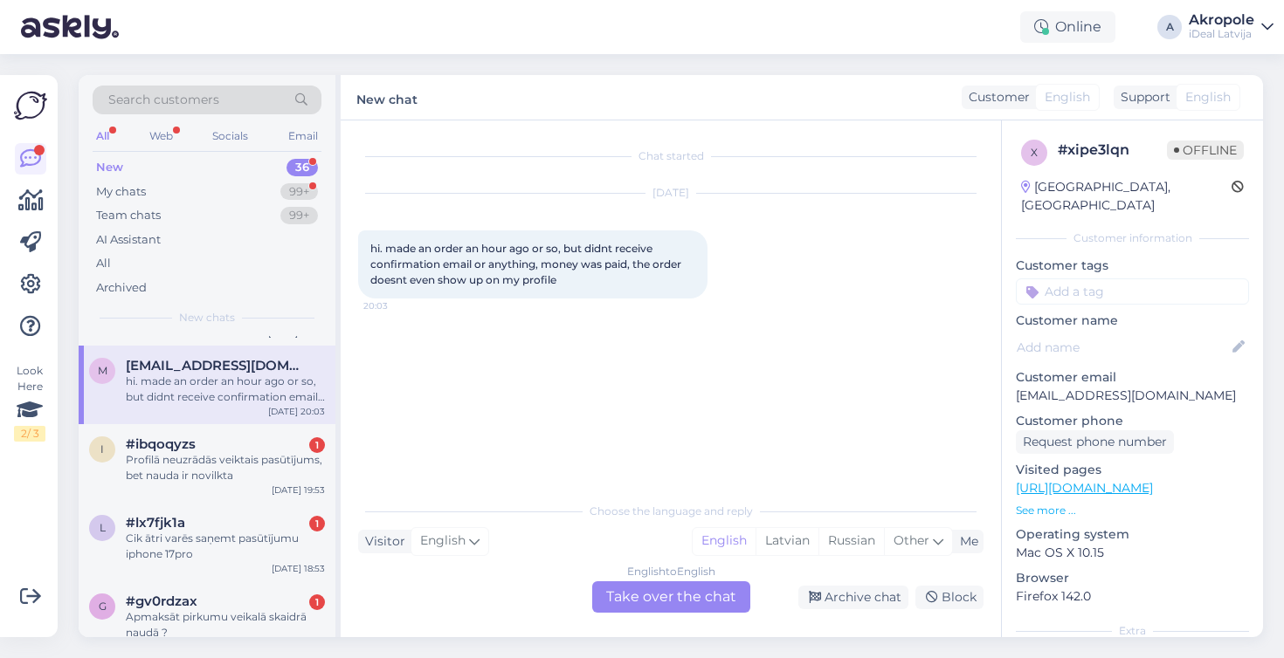
scroll to position [183, 0]
click at [265, 458] on div "Profilā neuzrādās veiktais pasūtījums, bet nauda ir novilkta" at bounding box center [225, 464] width 199 height 31
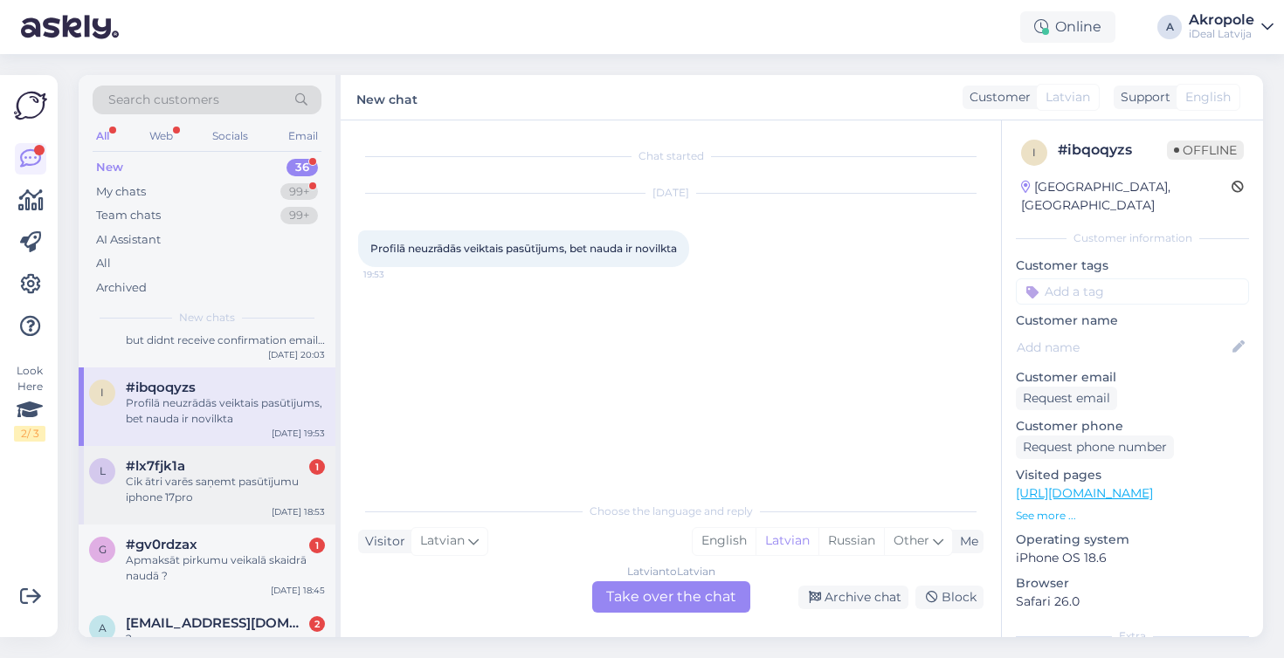
scroll to position [238, 0]
click at [258, 558] on div "Apmaksāt pirkumu veikalā skaidrā naudā ?" at bounding box center [225, 566] width 199 height 31
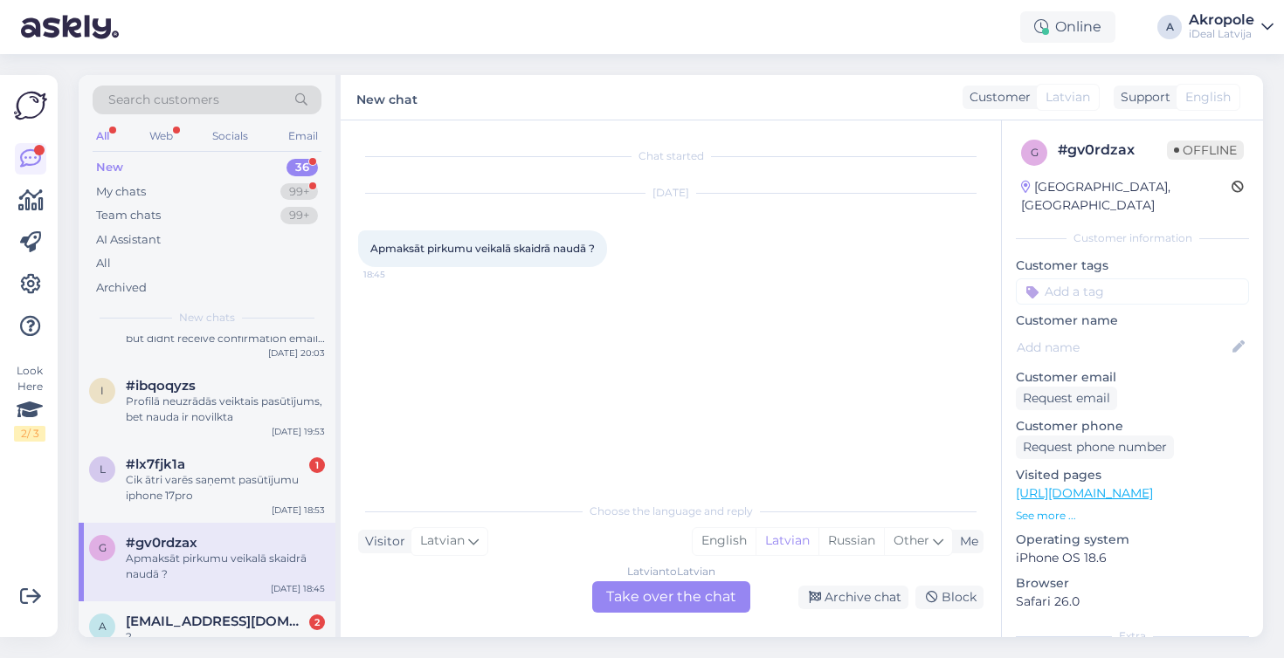
click at [671, 584] on div "Latvian to Latvian Take over the chat" at bounding box center [671, 597] width 158 height 31
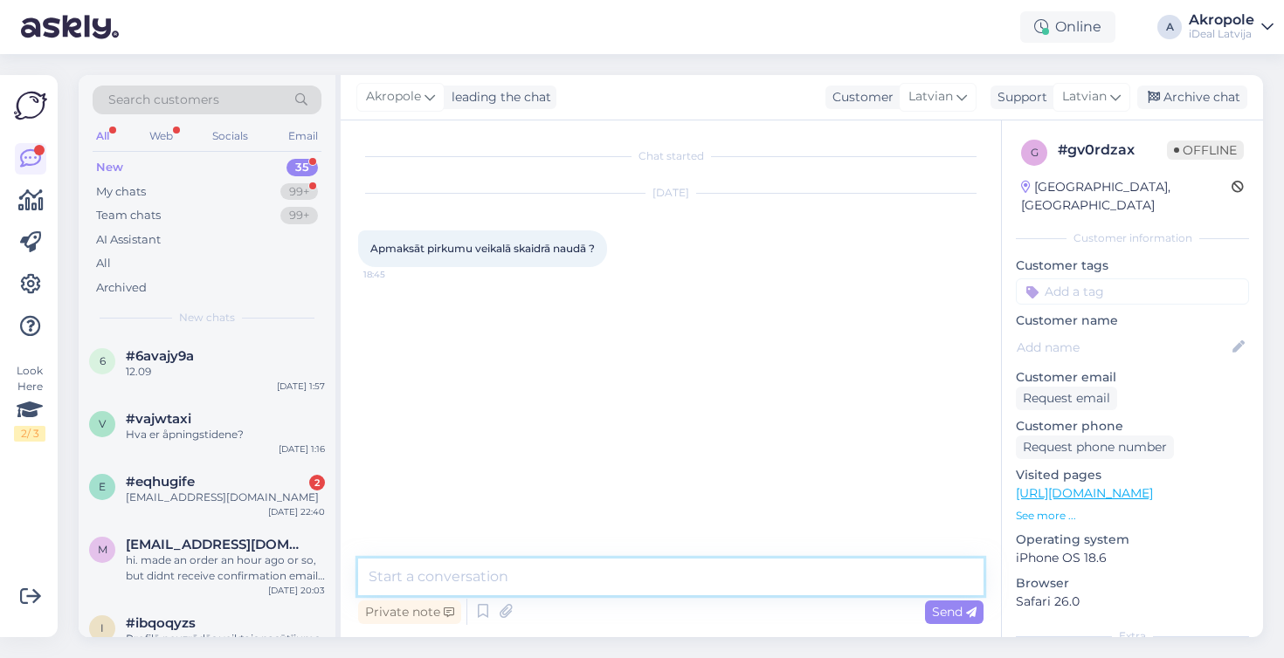
click at [595, 581] on textarea at bounding box center [670, 577] width 625 height 37
type textarea "Labdien! Var"
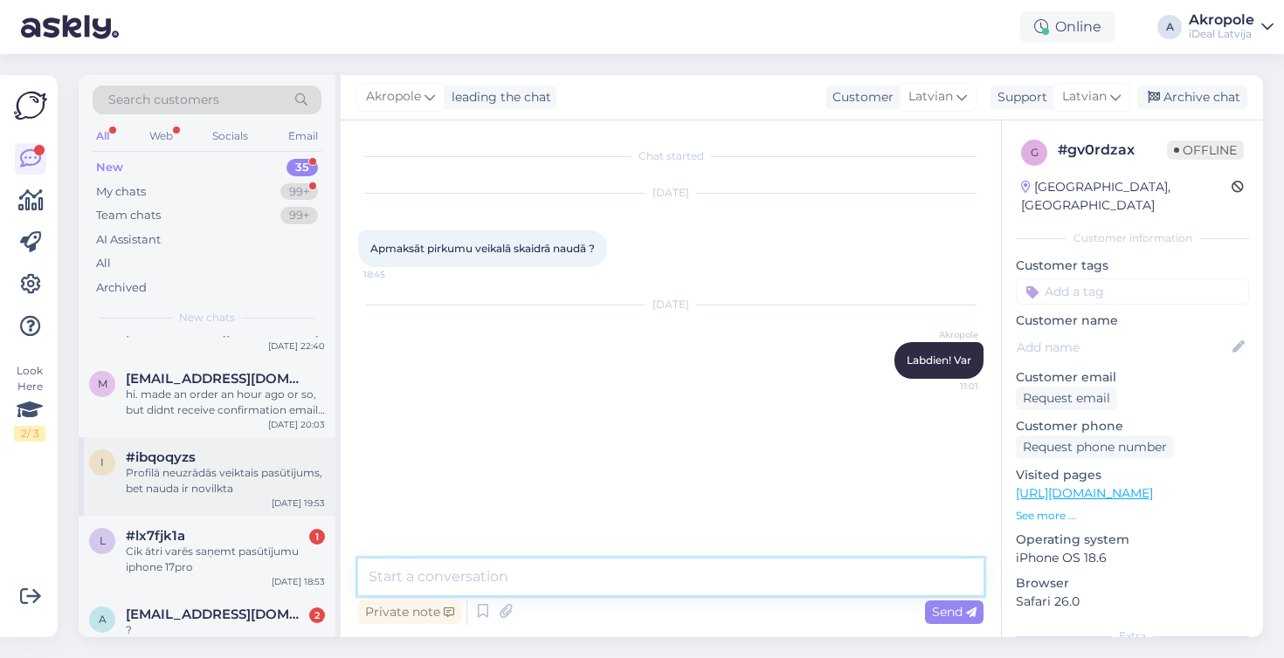
scroll to position [167, 0]
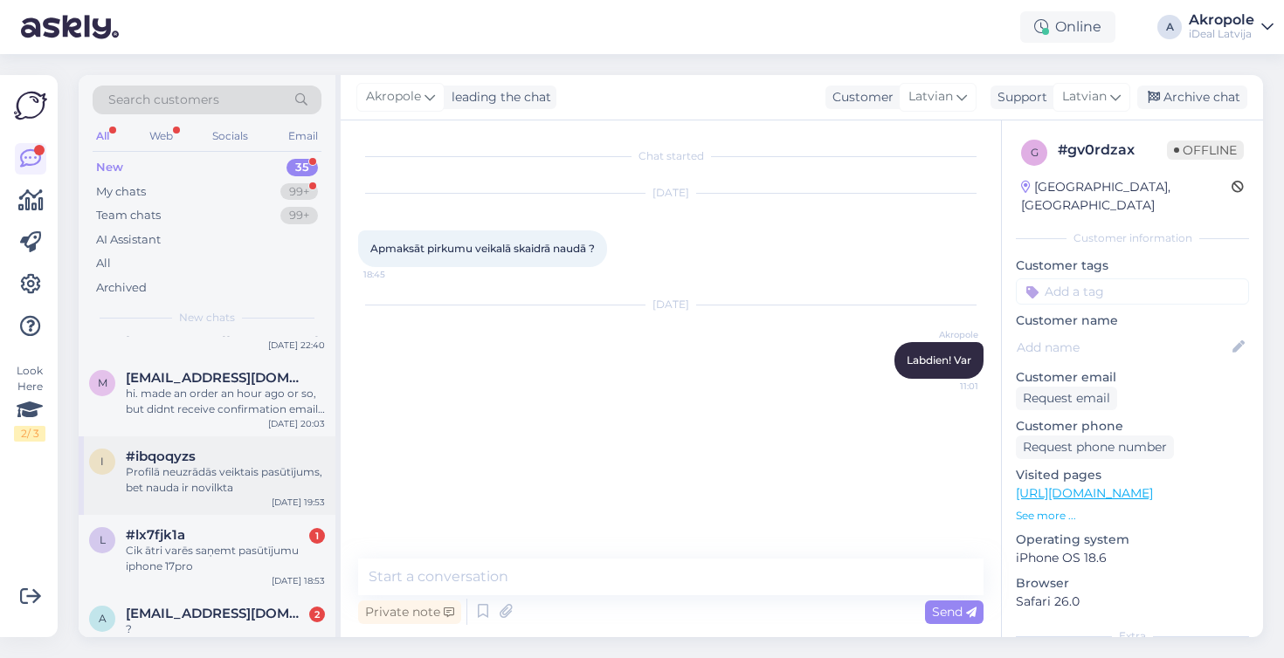
click at [257, 493] on div "Profilā neuzrādās veiktais pasūtījums, bet nauda ir novilkta" at bounding box center [225, 480] width 199 height 31
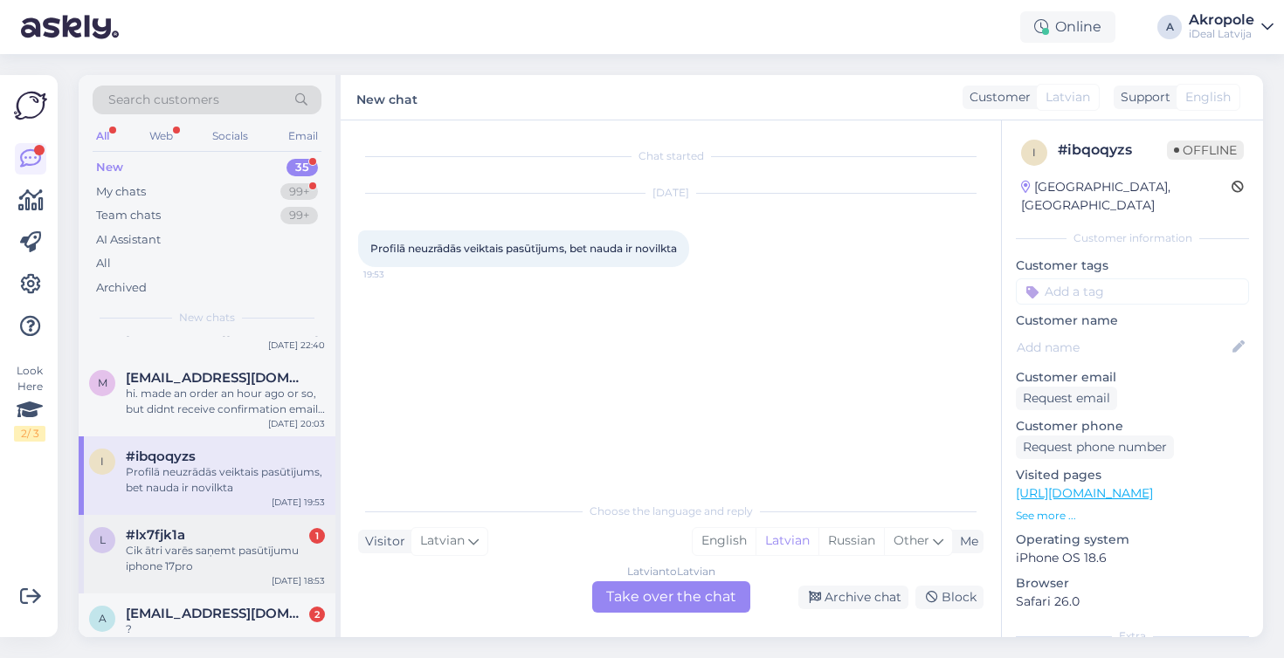
click at [258, 527] on div "#lx7fjk1a 1" at bounding box center [225, 535] width 199 height 16
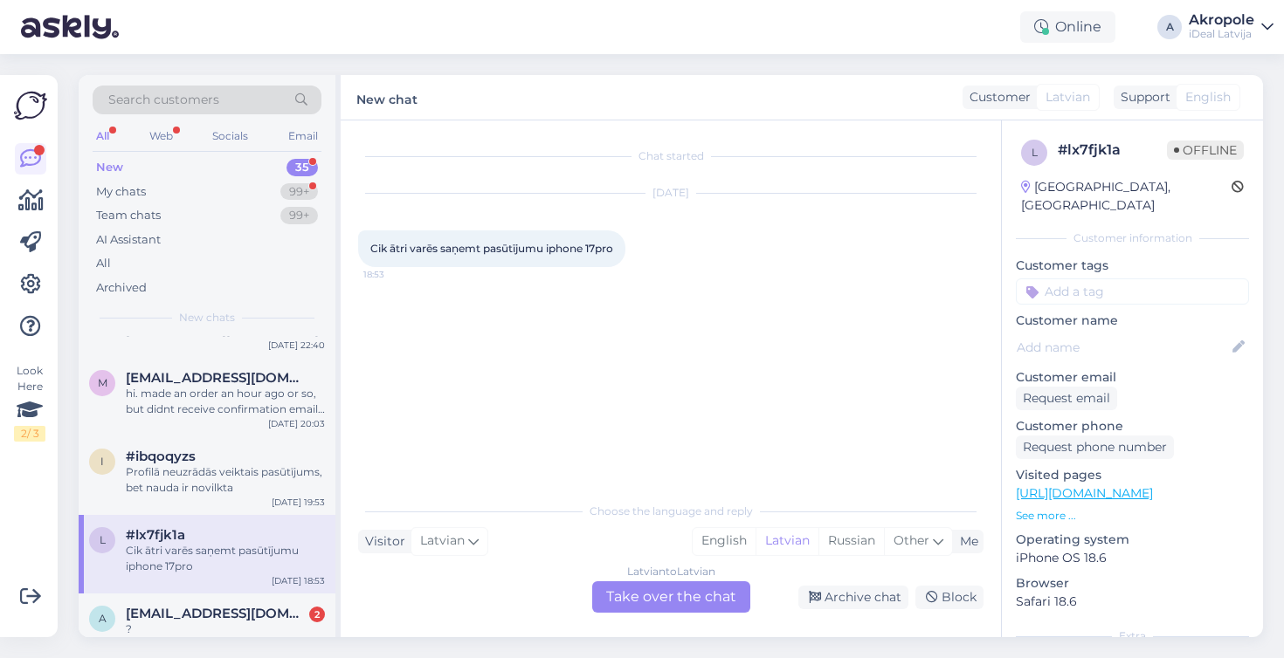
click at [670, 590] on div "Latvian to Latvian Take over the chat" at bounding box center [671, 597] width 158 height 31
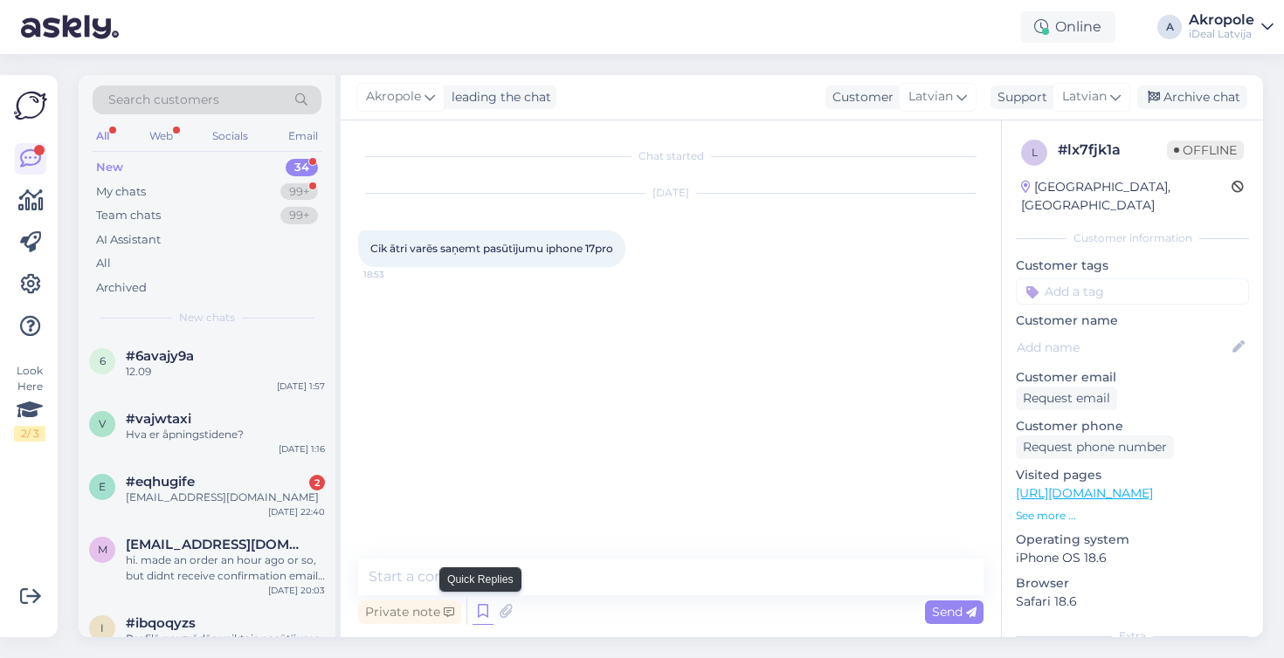
click at [480, 610] on icon at bounding box center [482, 612] width 21 height 26
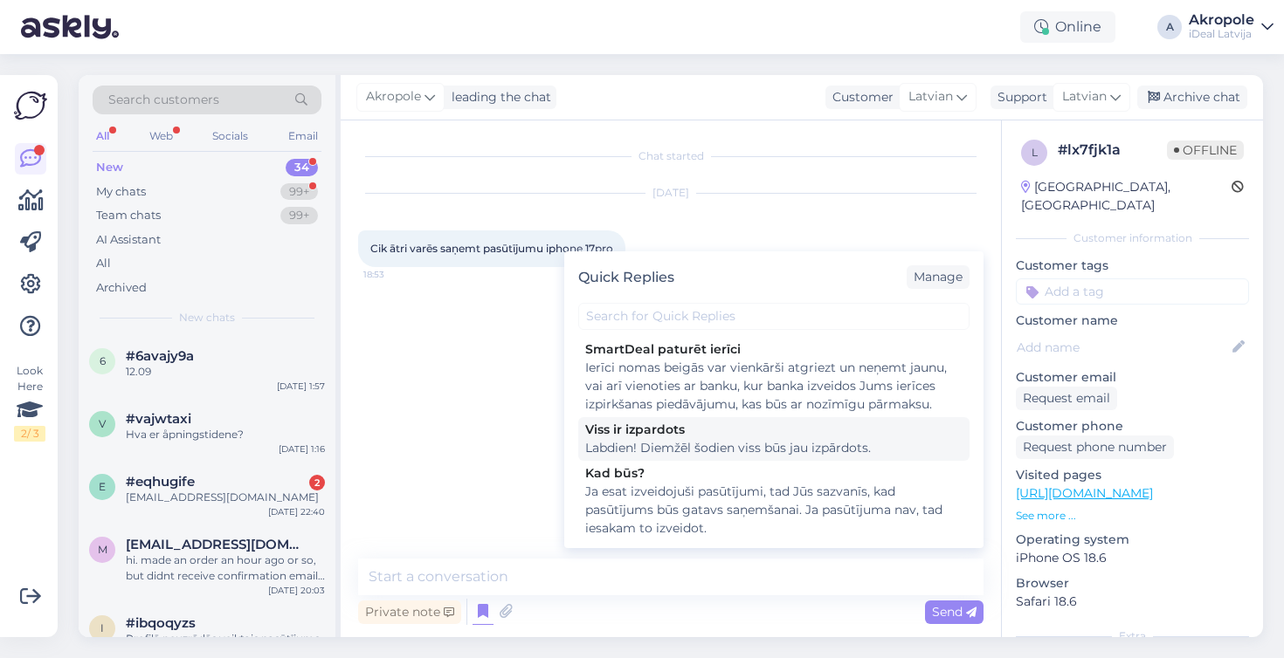
scroll to position [149, 0]
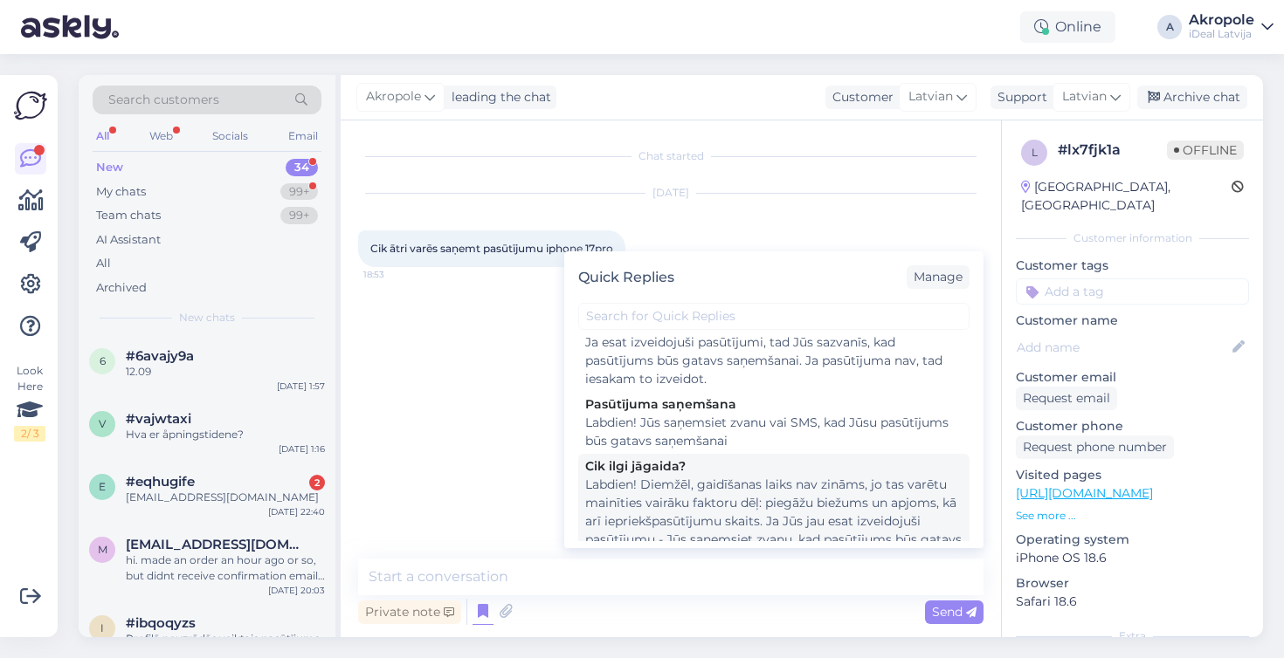
click at [747, 495] on div "Labdien! Diemžēl, gaidīšanas laiks nav zināms, jo tas varētu mainīties vairāku …" at bounding box center [773, 531] width 377 height 110
type textarea "Labdien! Diemžēl, gaidīšanas laiks nav zināms, jo tas varētu mainīties vairāku …"
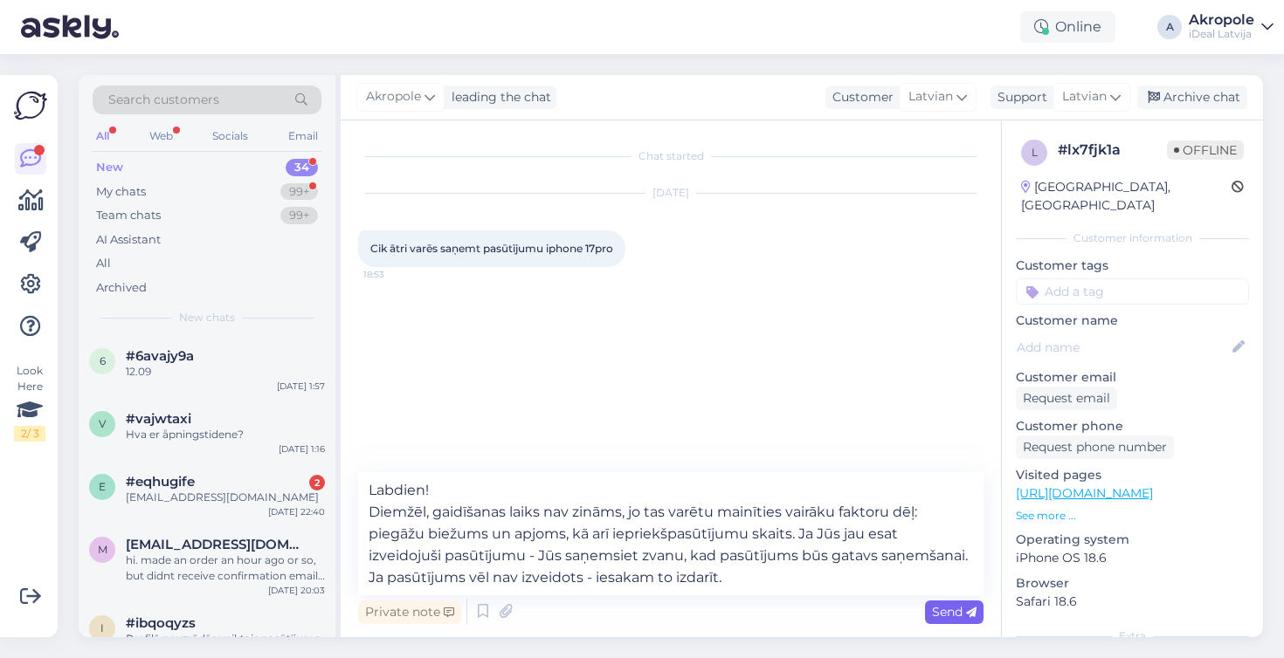
click at [962, 616] on span "Send" at bounding box center [954, 612] width 45 height 16
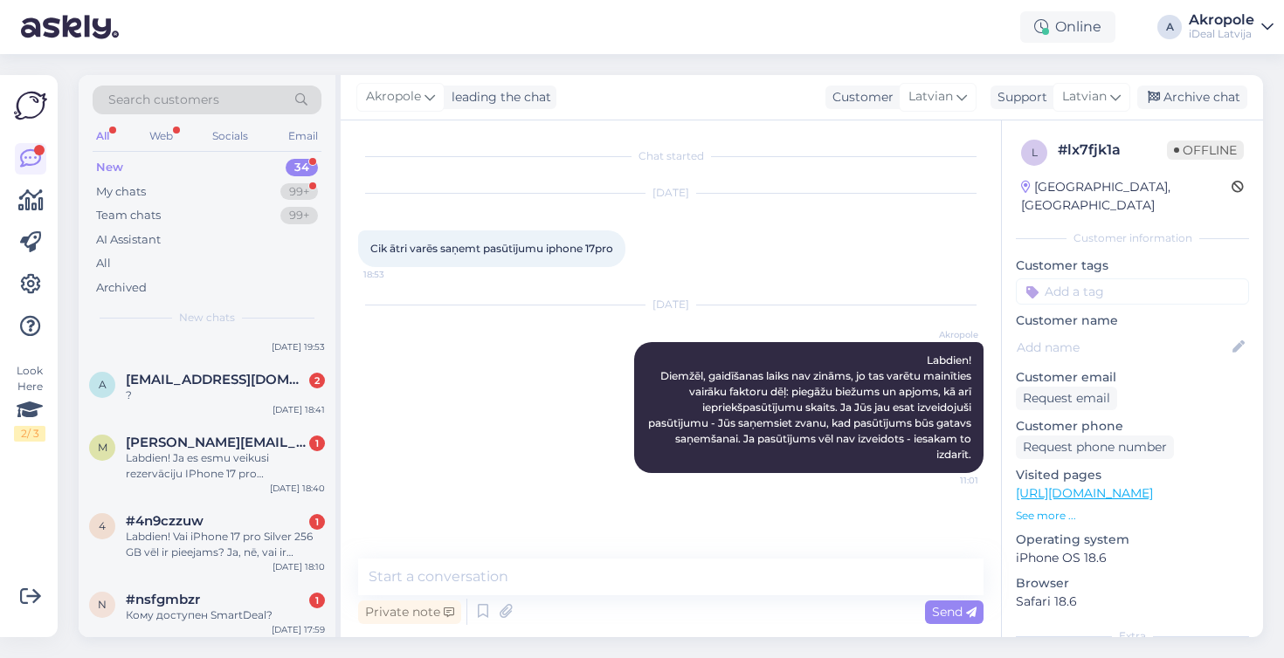
scroll to position [369, 0]
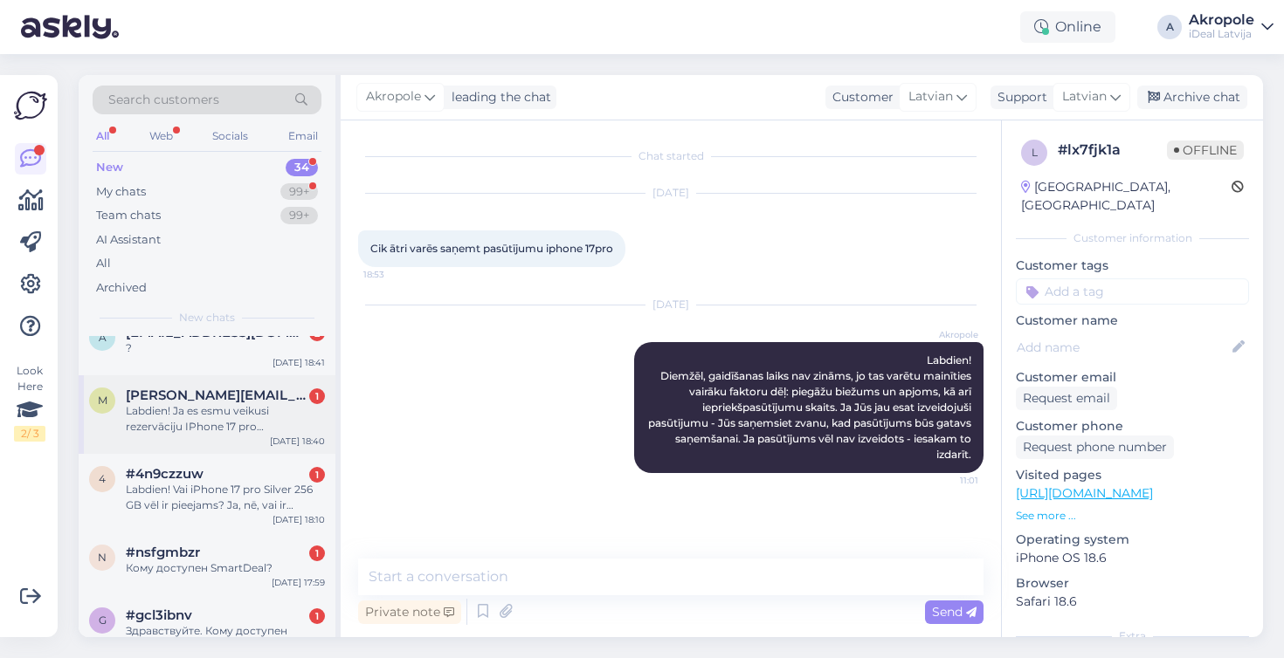
click at [262, 424] on div "Labdien! Ja es esmu veikusi rezervāciju IPhone 17 pro [PERSON_NAME], tad man ja…" at bounding box center [225, 418] width 199 height 31
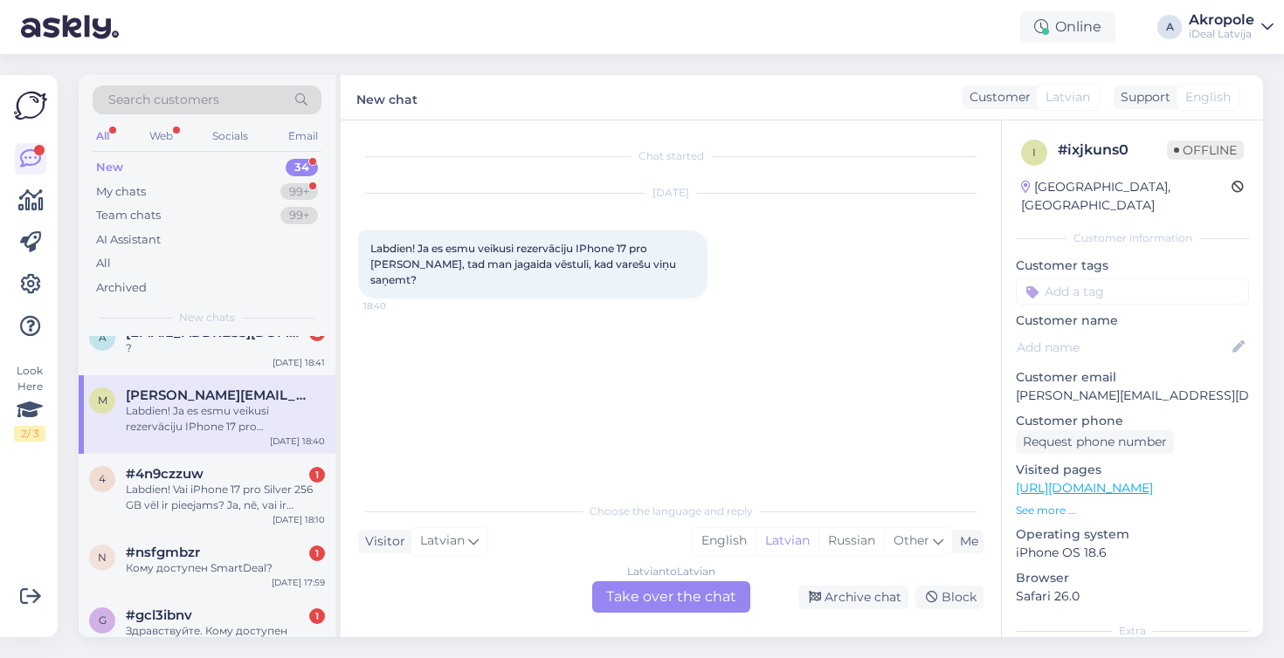
click at [621, 596] on div "Latvian to Latvian Take over the chat" at bounding box center [671, 597] width 158 height 31
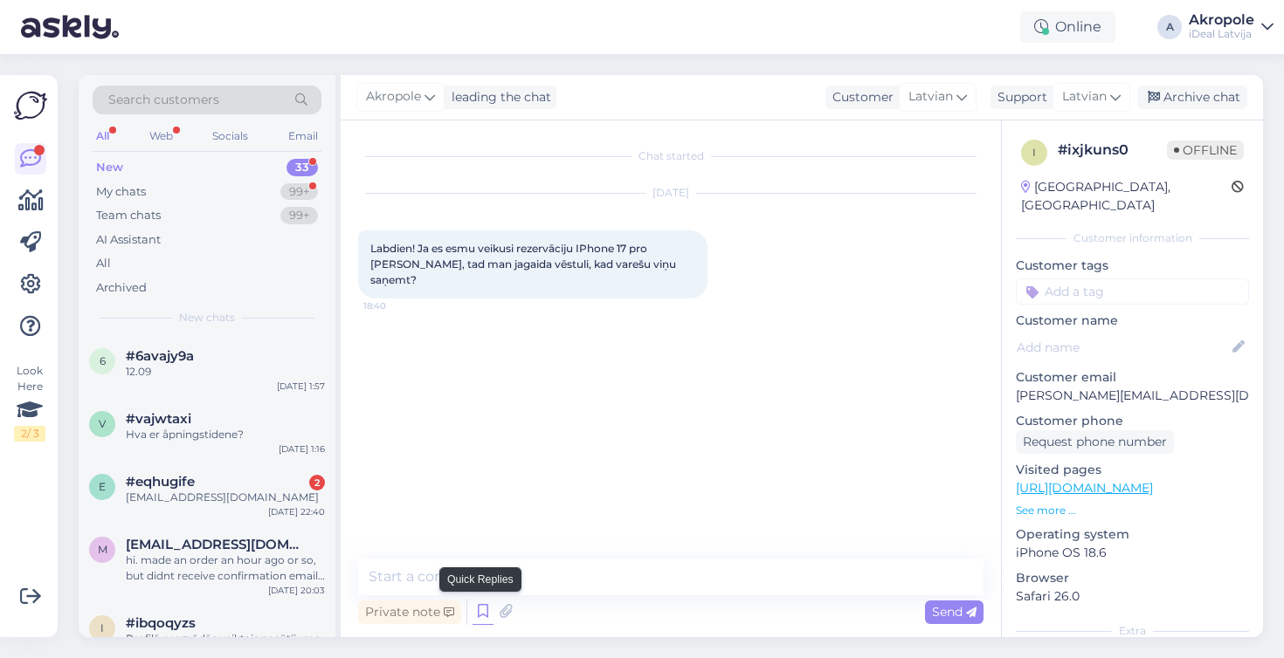
click at [479, 615] on icon at bounding box center [482, 612] width 21 height 26
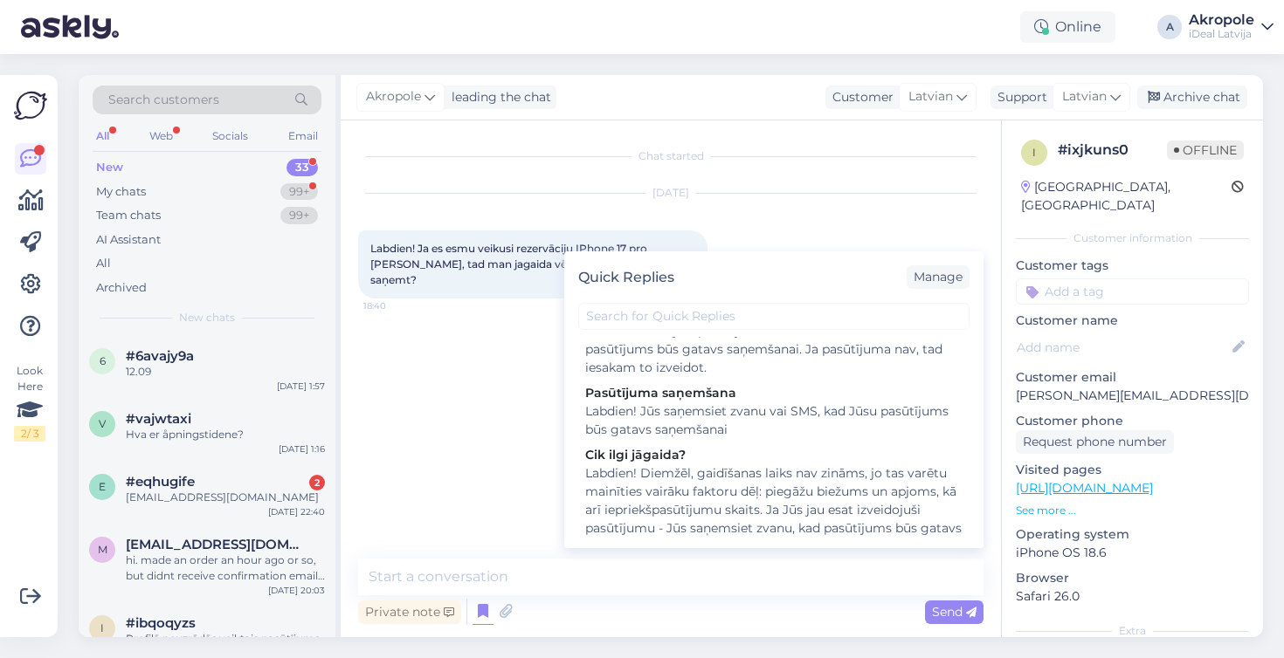
scroll to position [164, 0]
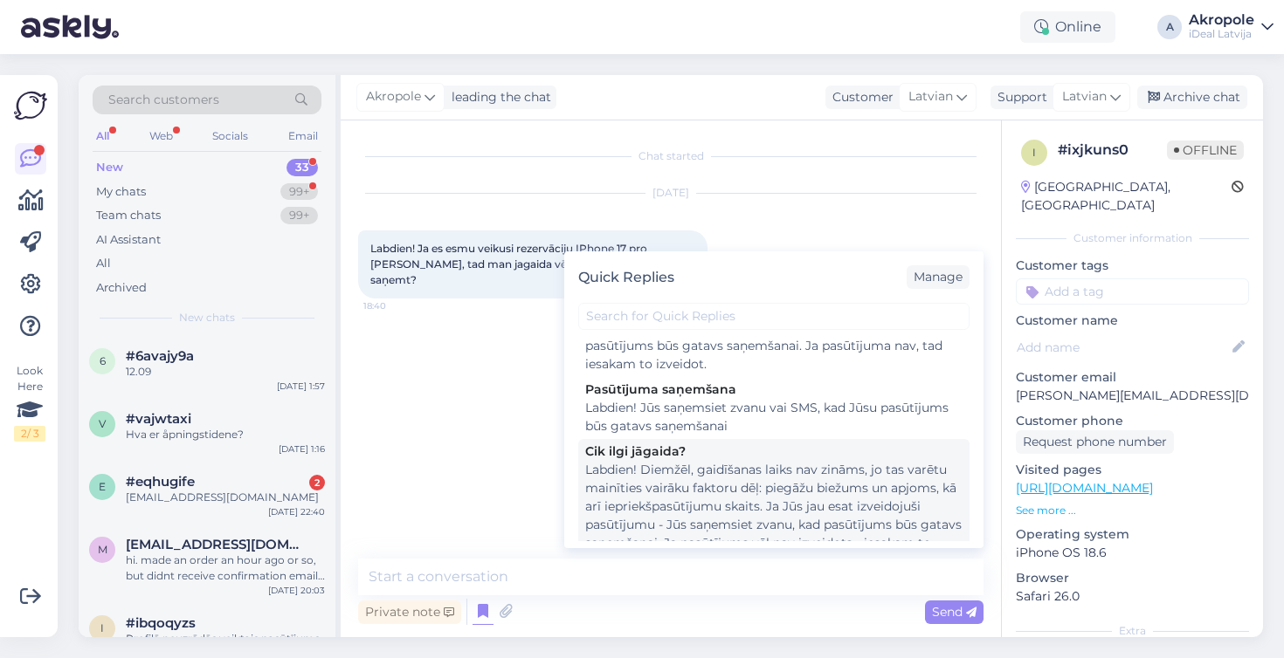
click at [768, 488] on div "Labdien! Diemžēl, gaidīšanas laiks nav zināms, jo tas varētu mainīties vairāku …" at bounding box center [773, 516] width 377 height 110
type textarea "Labdien! Diemžēl, gaidīšanas laiks nav zināms, jo tas varētu mainīties vairāku …"
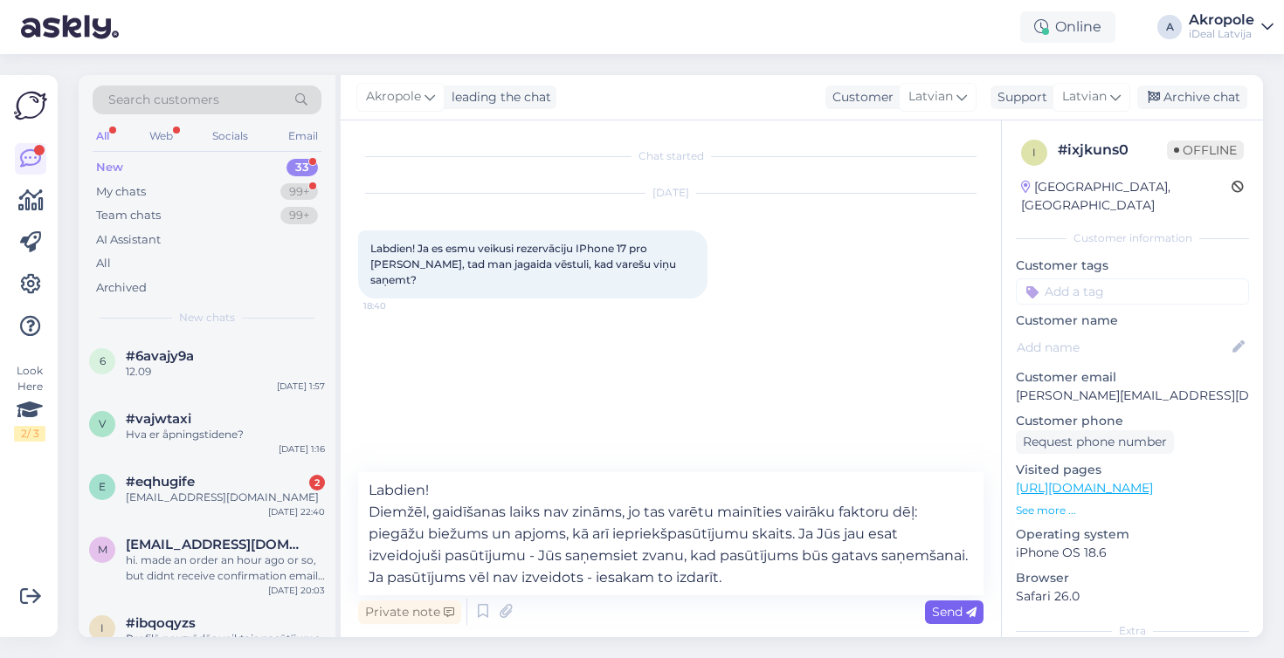
click at [944, 608] on span "Send" at bounding box center [954, 612] width 45 height 16
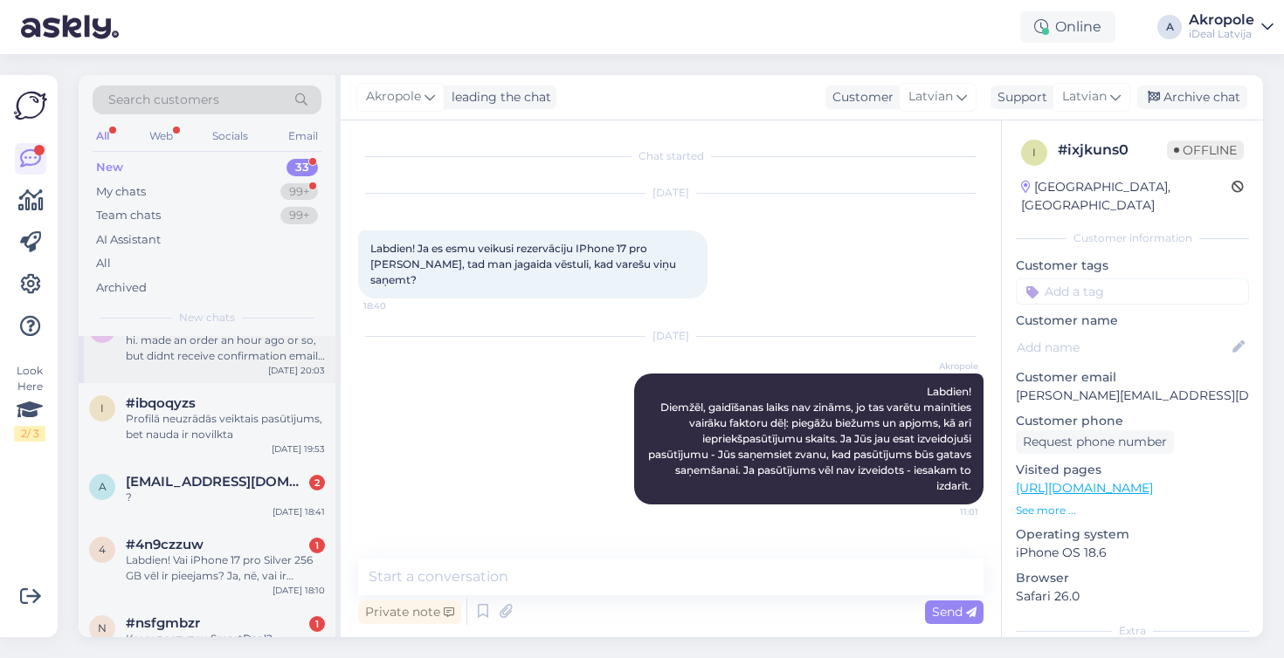
scroll to position [221, 0]
click at [275, 554] on div "Labdien! Vai iPhone 17 pro Silver 256 GB vēl ir pieejams? Ja, nē, vai ir zināms…" at bounding box center [225, 567] width 199 height 31
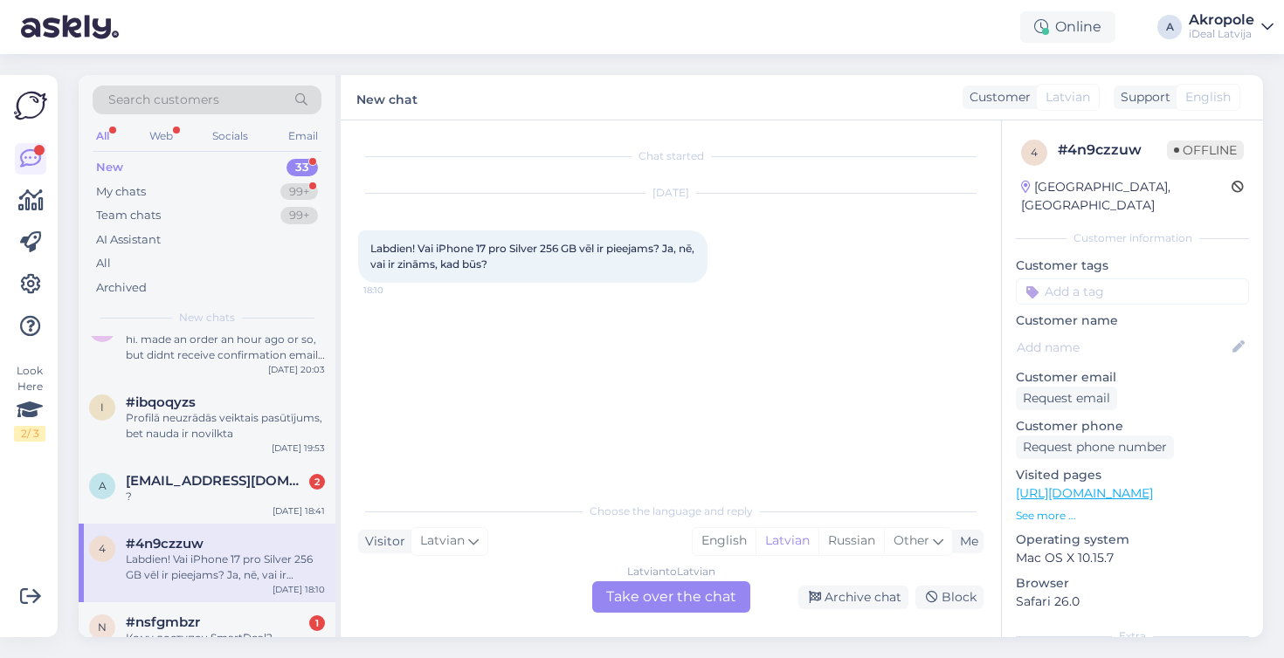
click at [707, 595] on div "Latvian to Latvian Take over the chat" at bounding box center [671, 597] width 158 height 31
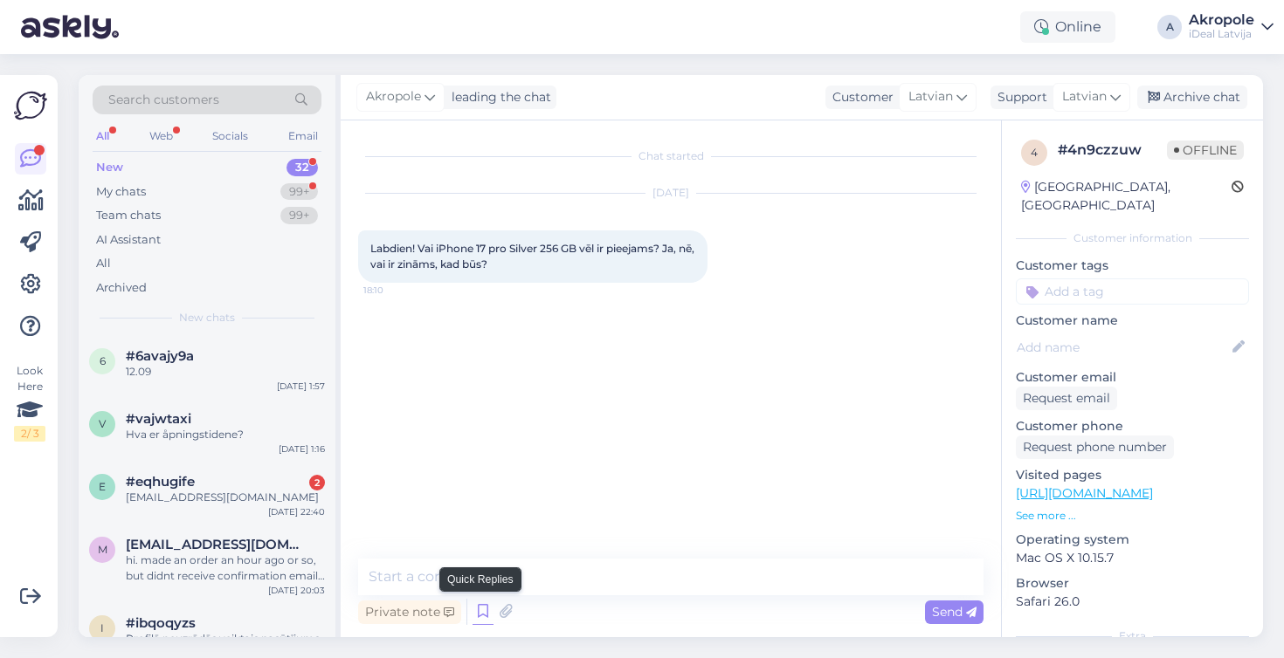
click at [484, 607] on icon at bounding box center [482, 612] width 21 height 26
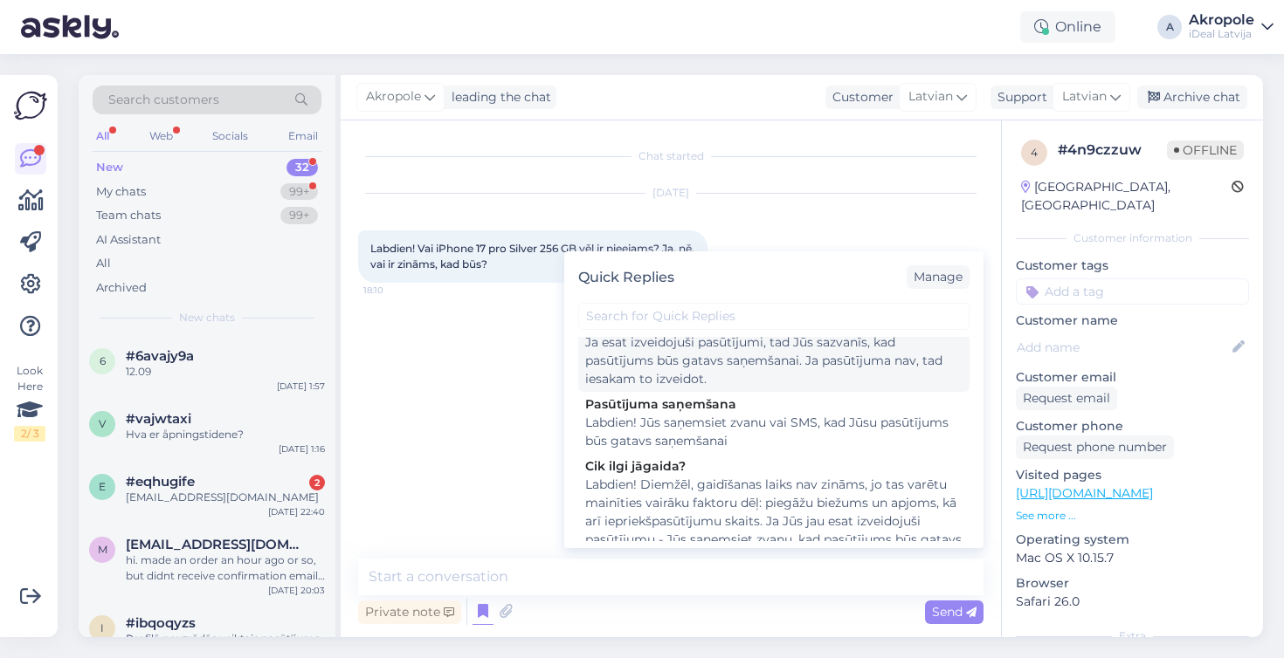
scroll to position [151, 0]
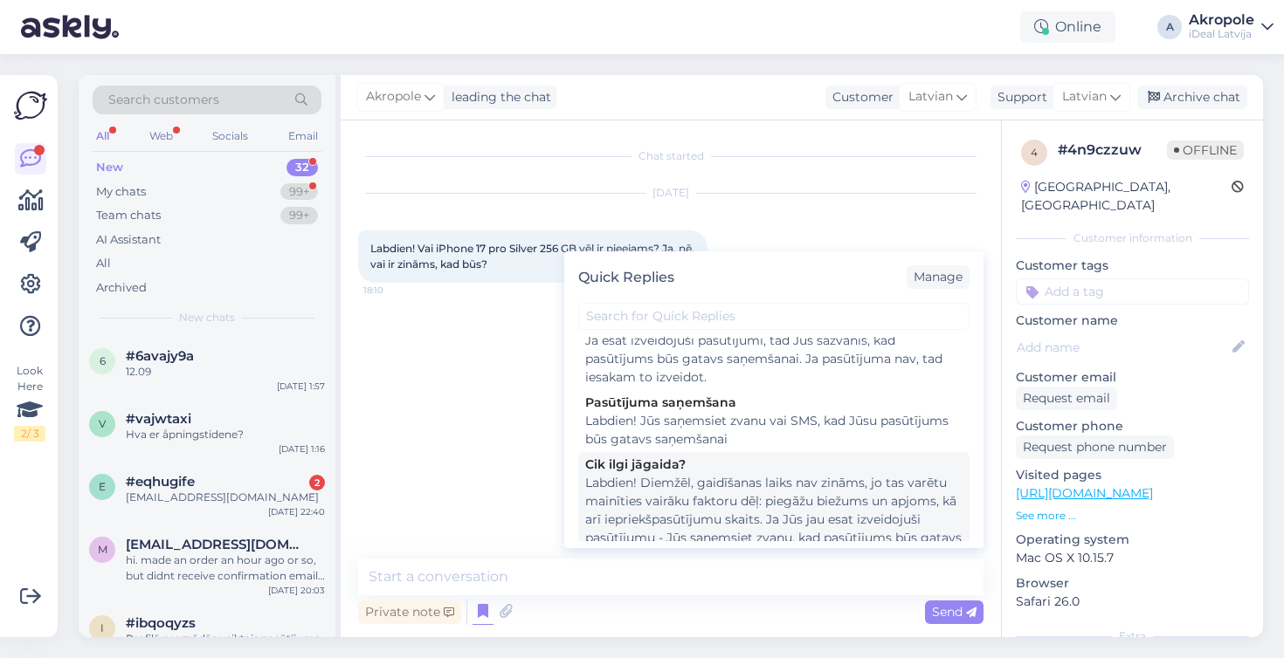
click at [789, 514] on div "Labdien! Diemžēl, gaidīšanas laiks nav zināms, jo tas varētu mainīties vairāku …" at bounding box center [773, 529] width 377 height 110
type textarea "Labdien! Diemžēl, gaidīšanas laiks nav zināms, jo tas varētu mainīties vairāku …"
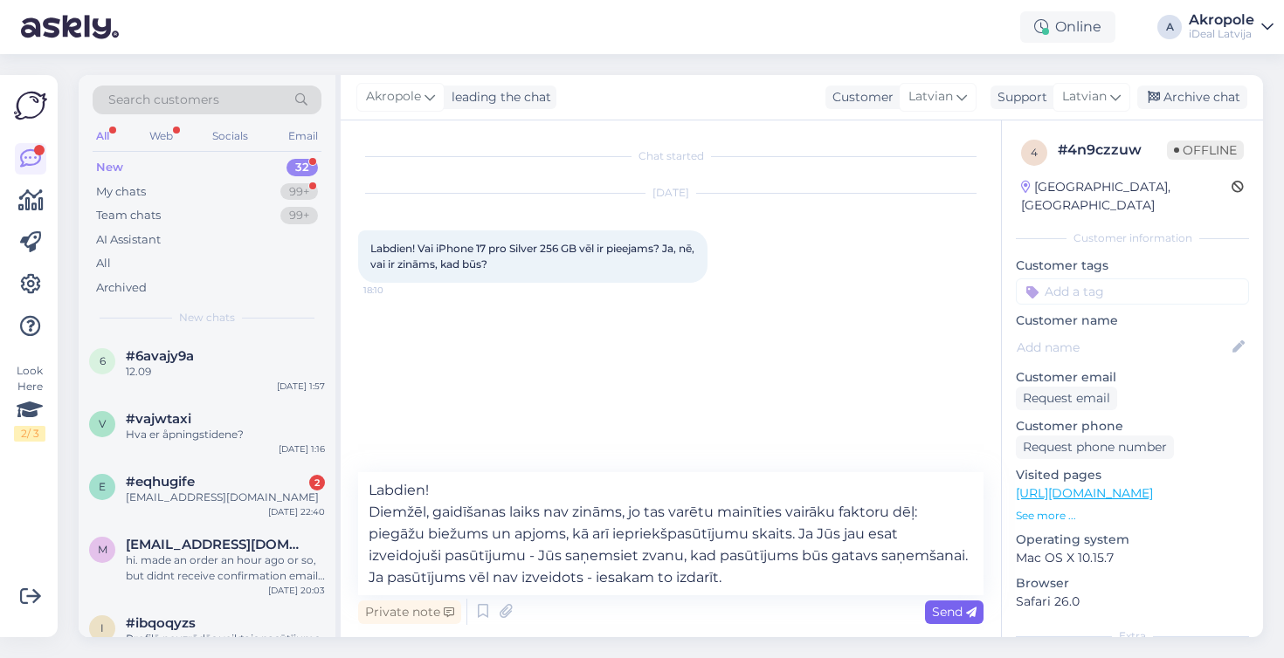
click at [966, 613] on icon at bounding box center [971, 613] width 10 height 10
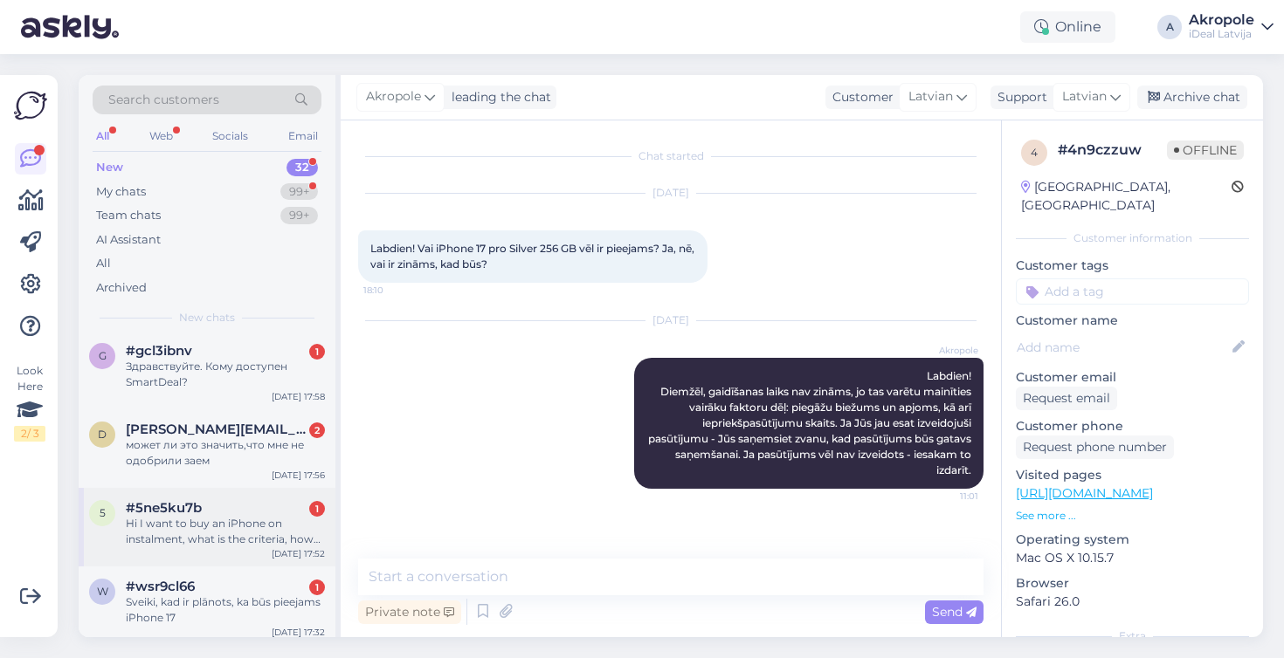
scroll to position [478, 0]
click at [236, 533] on div "Hi I want to buy an iPhone on instalment, what is the criteria, how to check my…" at bounding box center [225, 530] width 199 height 31
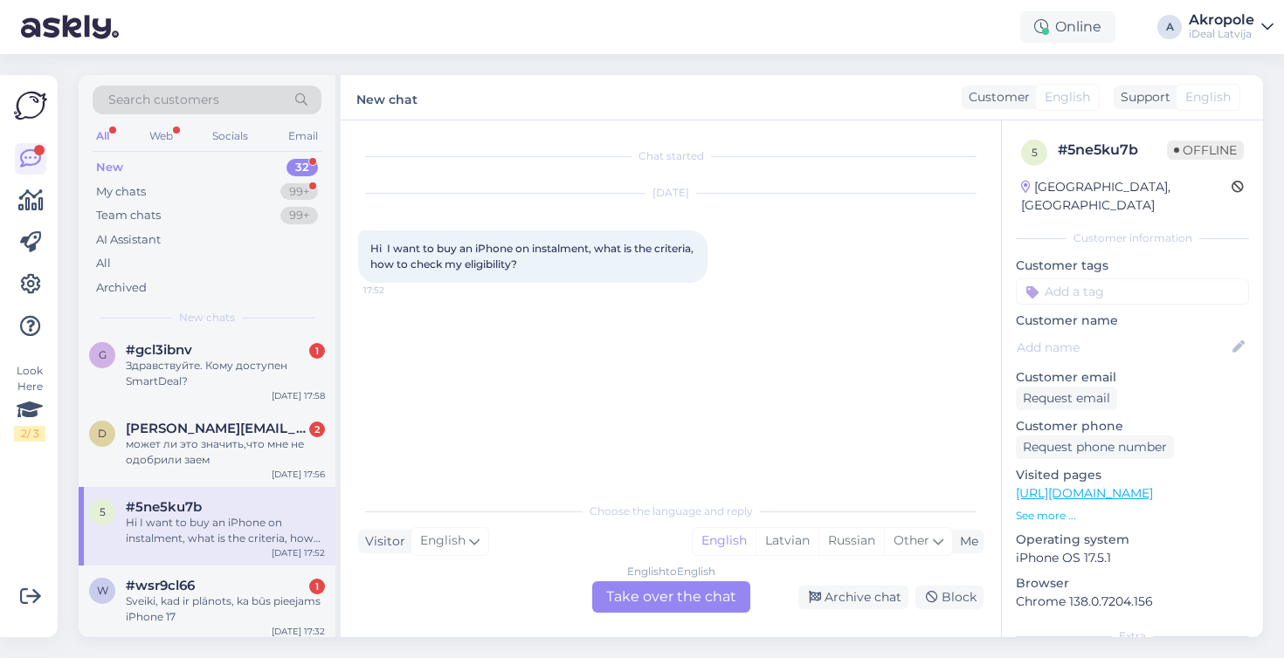
click at [690, 600] on div "English to English Take over the chat" at bounding box center [671, 597] width 158 height 31
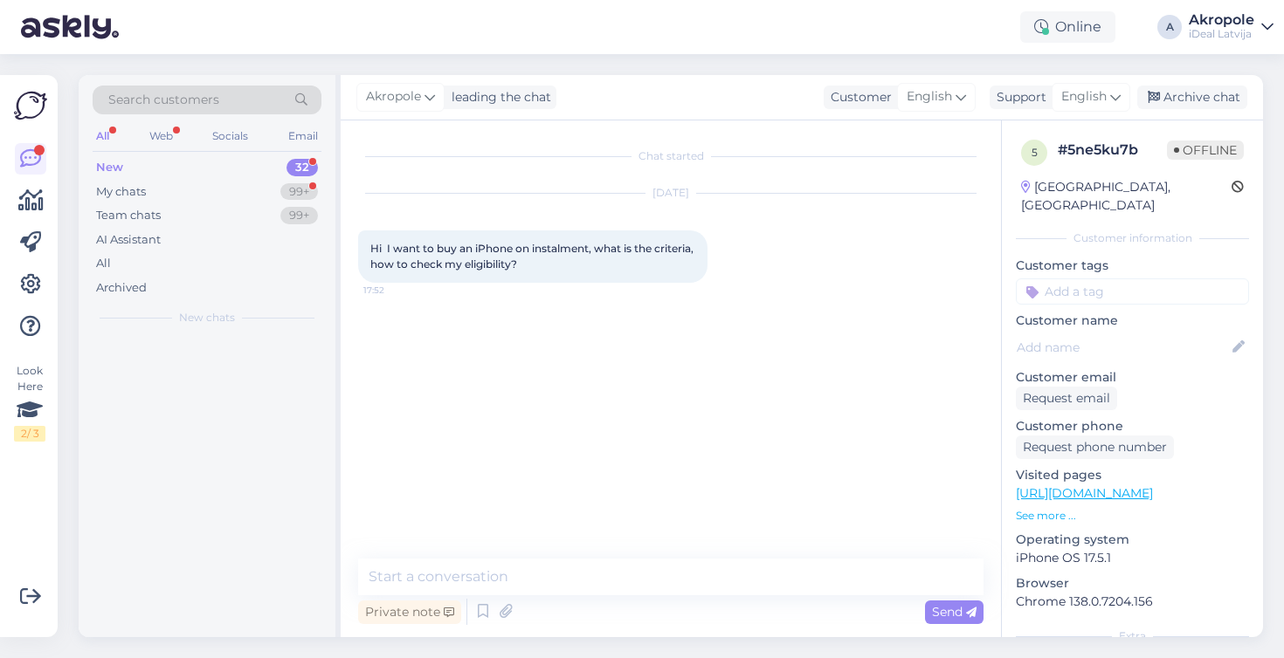
scroll to position [0, 0]
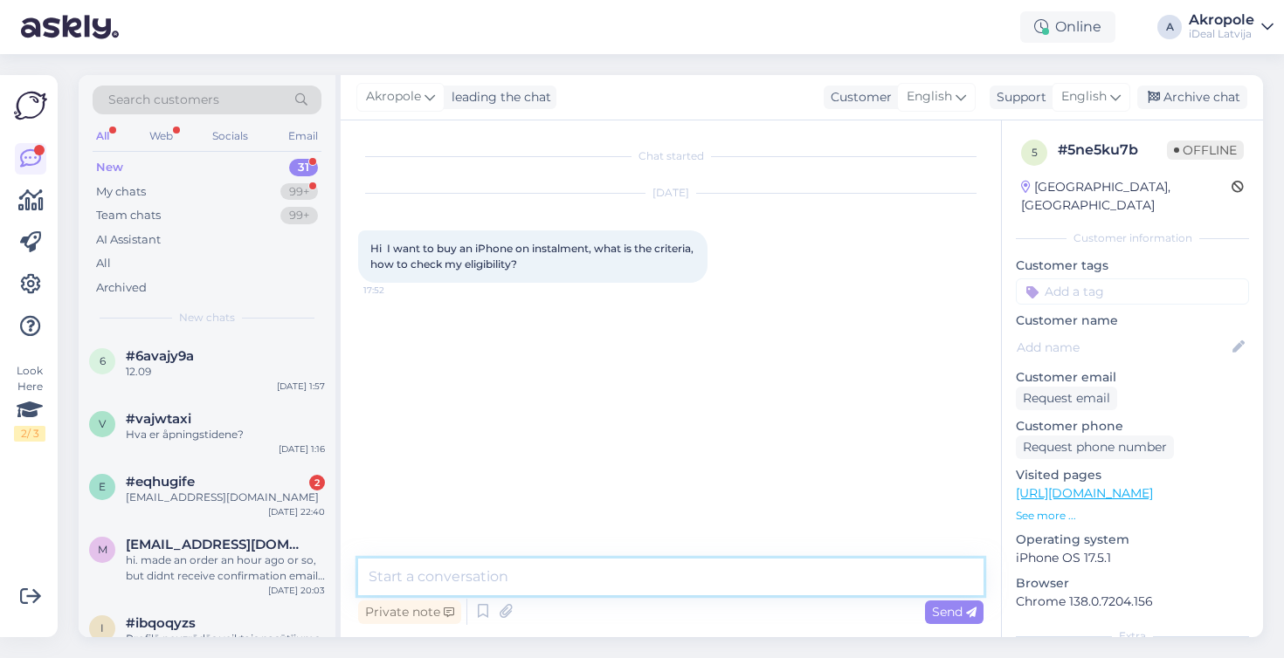
click at [627, 584] on textarea at bounding box center [670, 577] width 625 height 37
type textarea "Hi!"
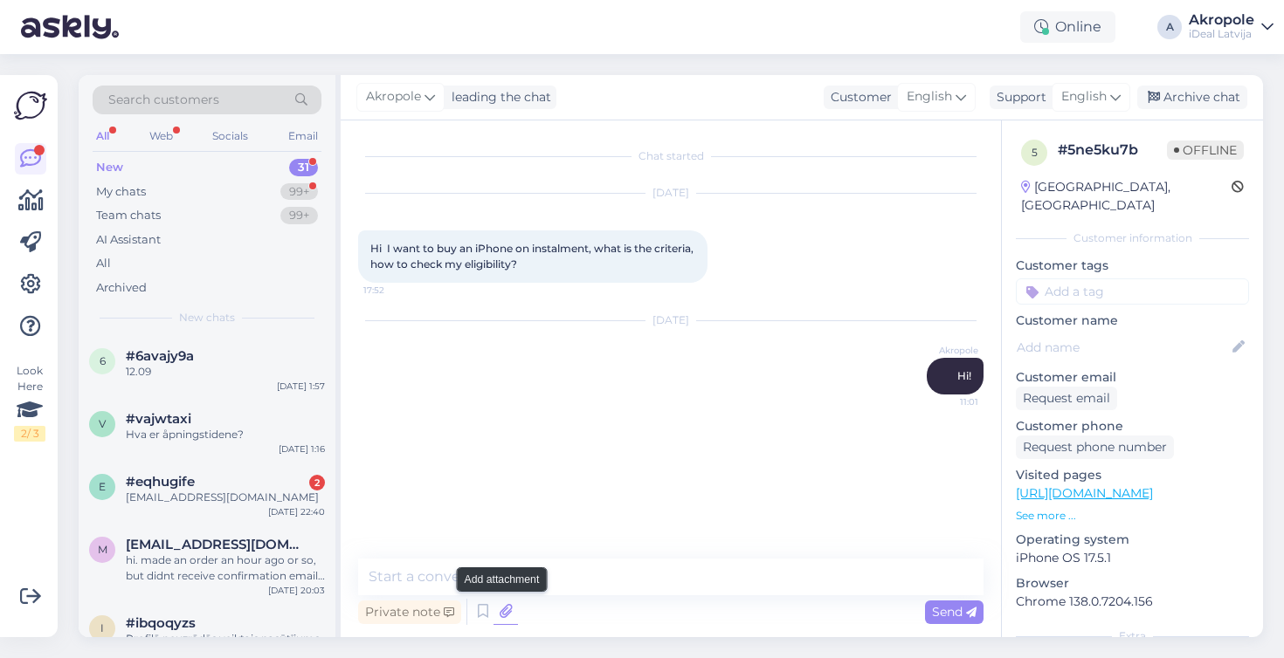
click at [494, 612] on icon at bounding box center [505, 612] width 24 height 26
click at [484, 611] on icon at bounding box center [482, 612] width 21 height 26
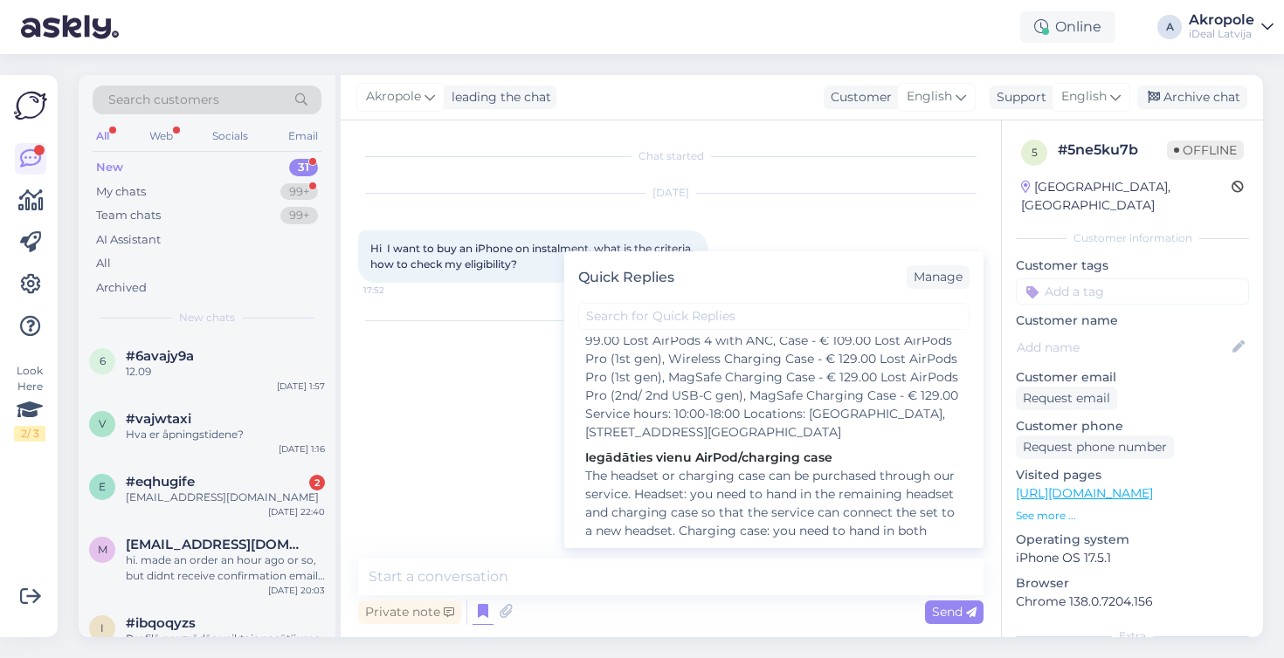
scroll to position [674, 0]
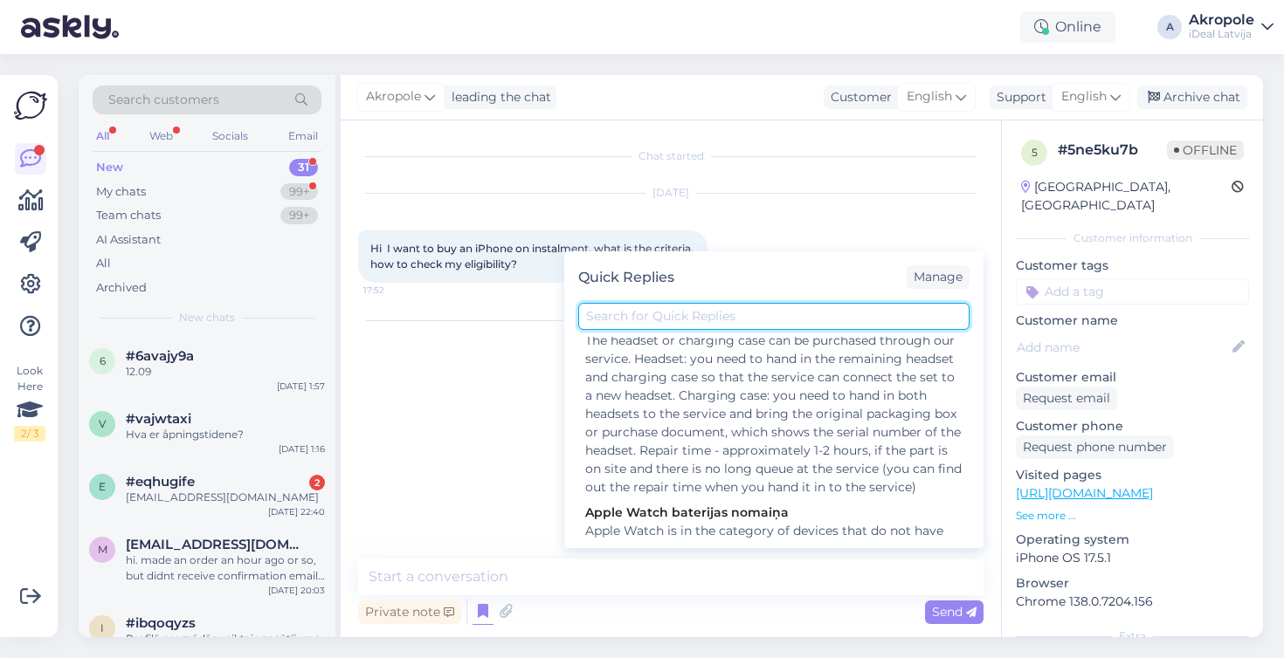
click at [674, 322] on input "text" at bounding box center [773, 316] width 391 height 27
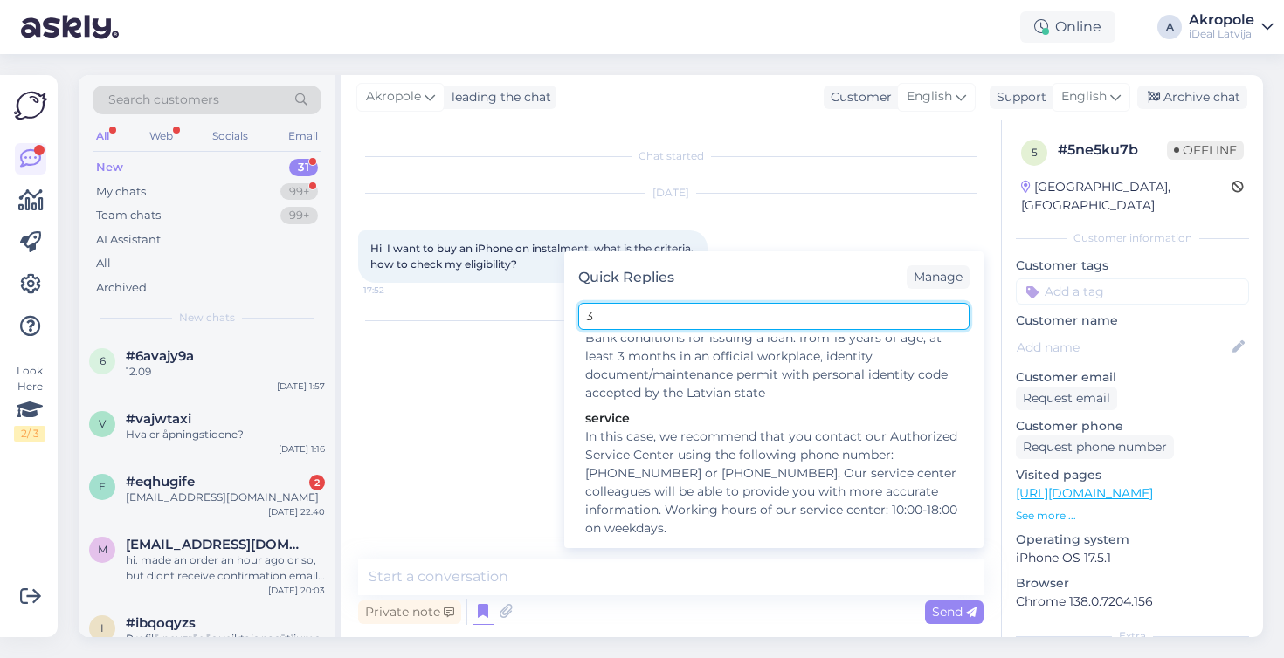
scroll to position [0, 0]
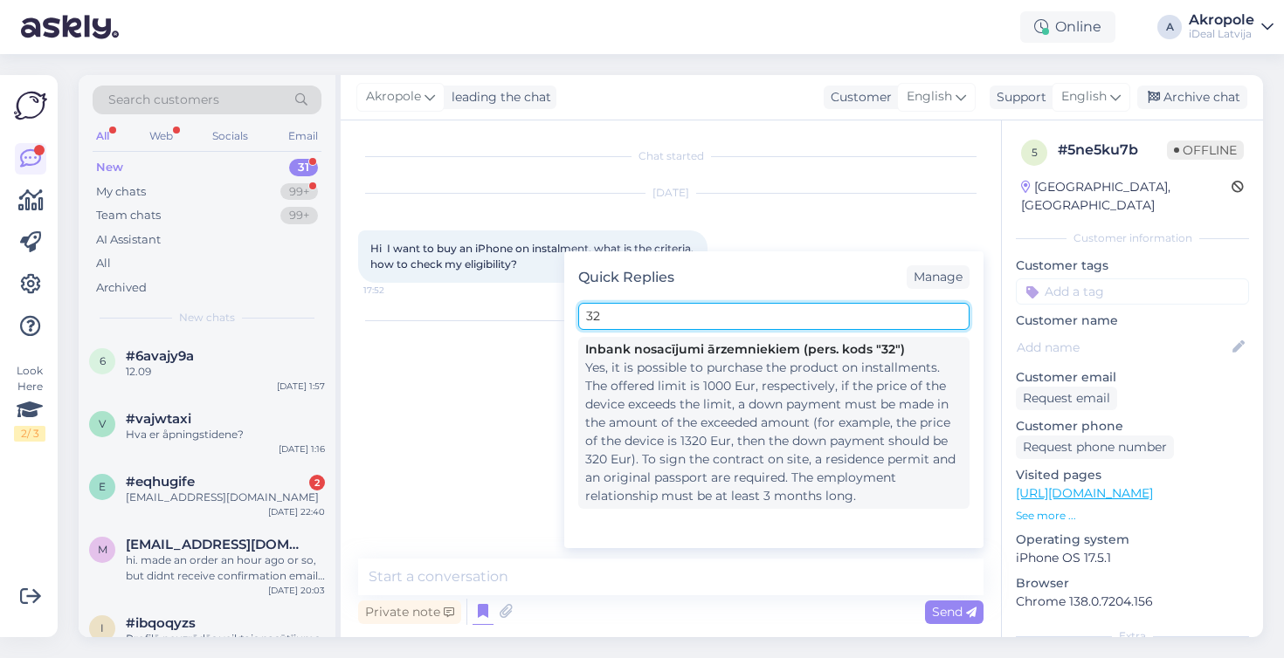
type input "32"
click at [707, 392] on div "Yes, it is possible to purchase the product on installments. The offered limit …" at bounding box center [773, 432] width 377 height 147
type textarea "Yes, it is possible to purchase the product on installments. The offered limit …"
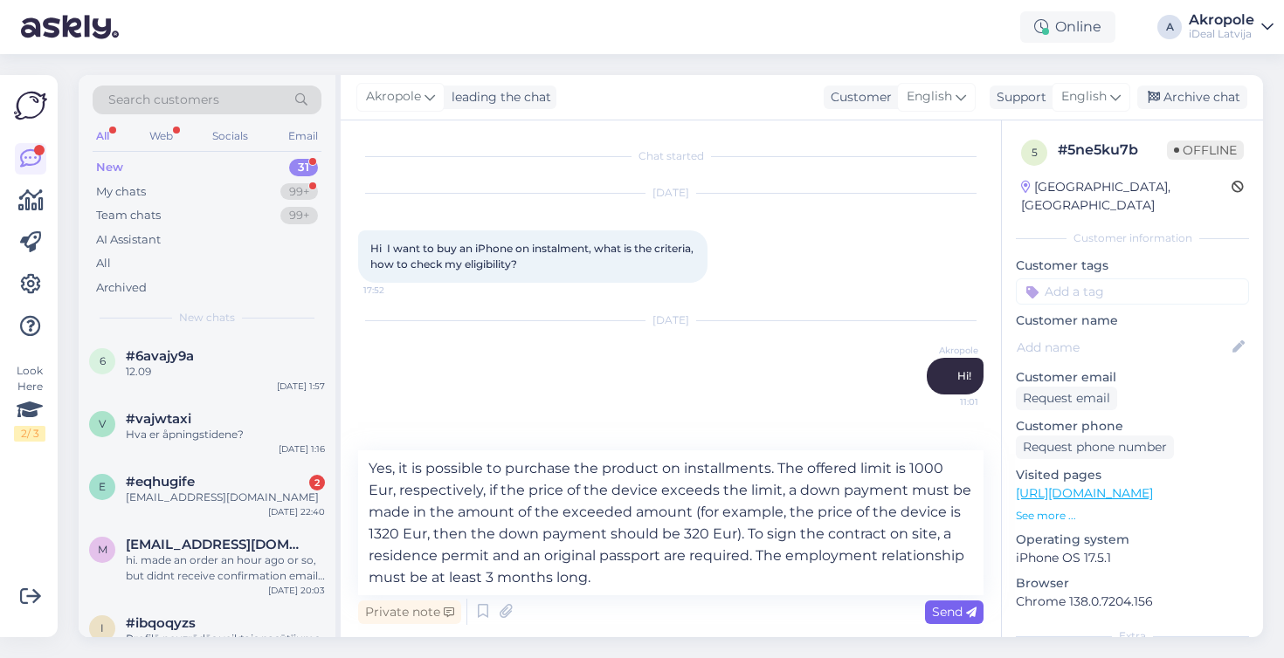
click at [968, 613] on icon at bounding box center [971, 613] width 10 height 10
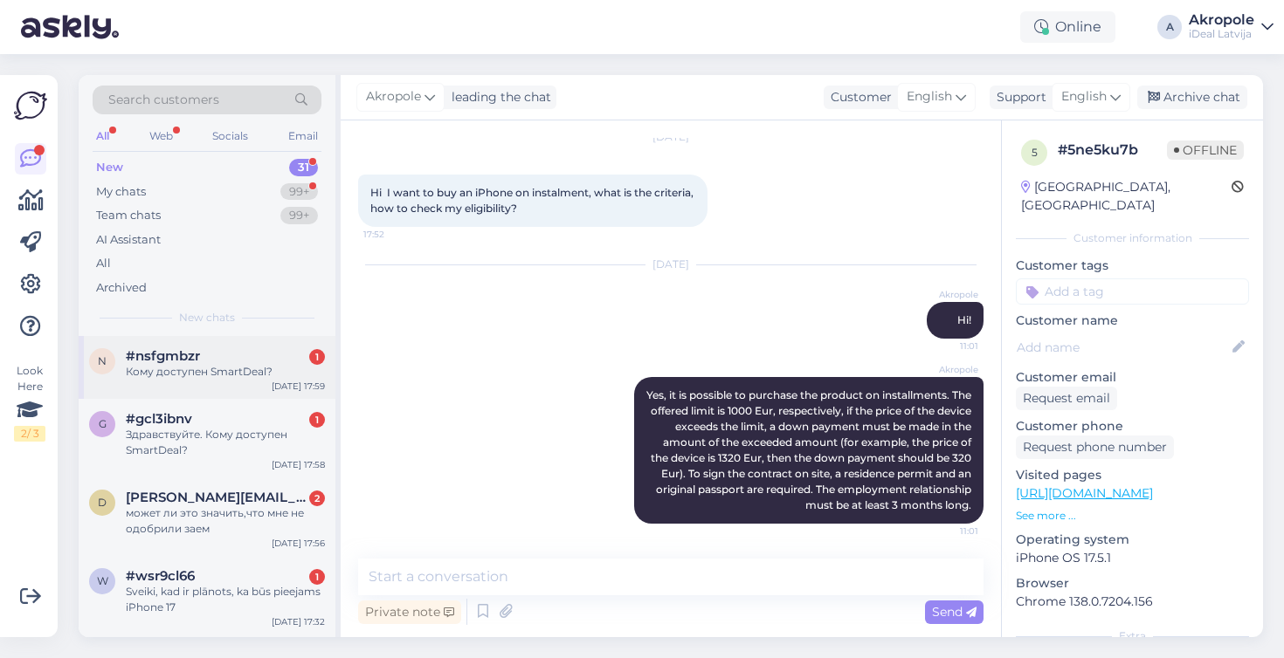
scroll to position [410, 0]
click at [259, 577] on div "#wsr9cl66 1" at bounding box center [225, 576] width 199 height 16
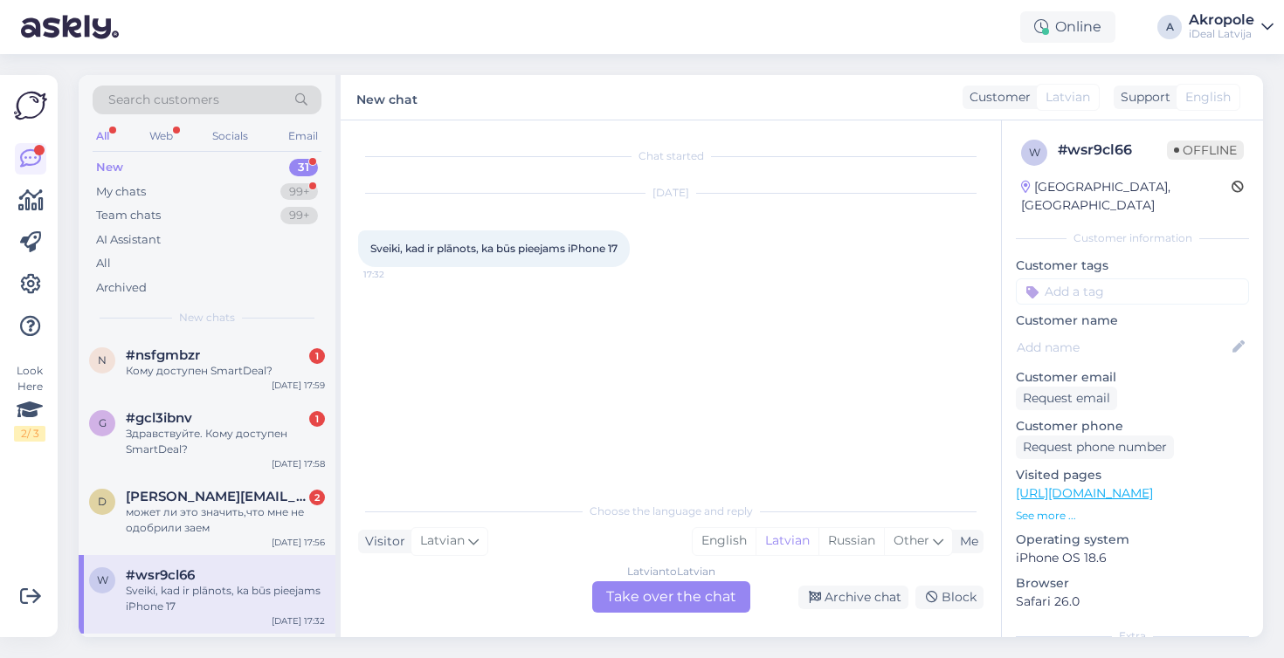
click at [679, 599] on div "Latvian to Latvian Take over the chat" at bounding box center [671, 597] width 158 height 31
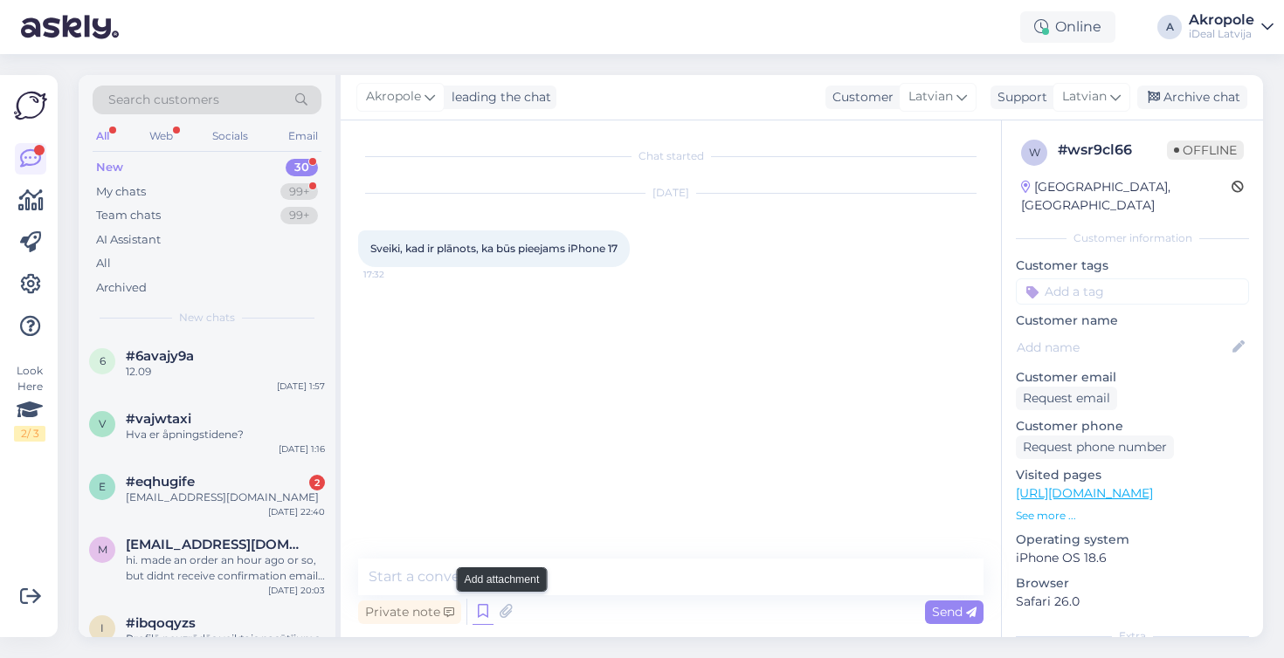
click at [487, 610] on icon at bounding box center [482, 612] width 21 height 26
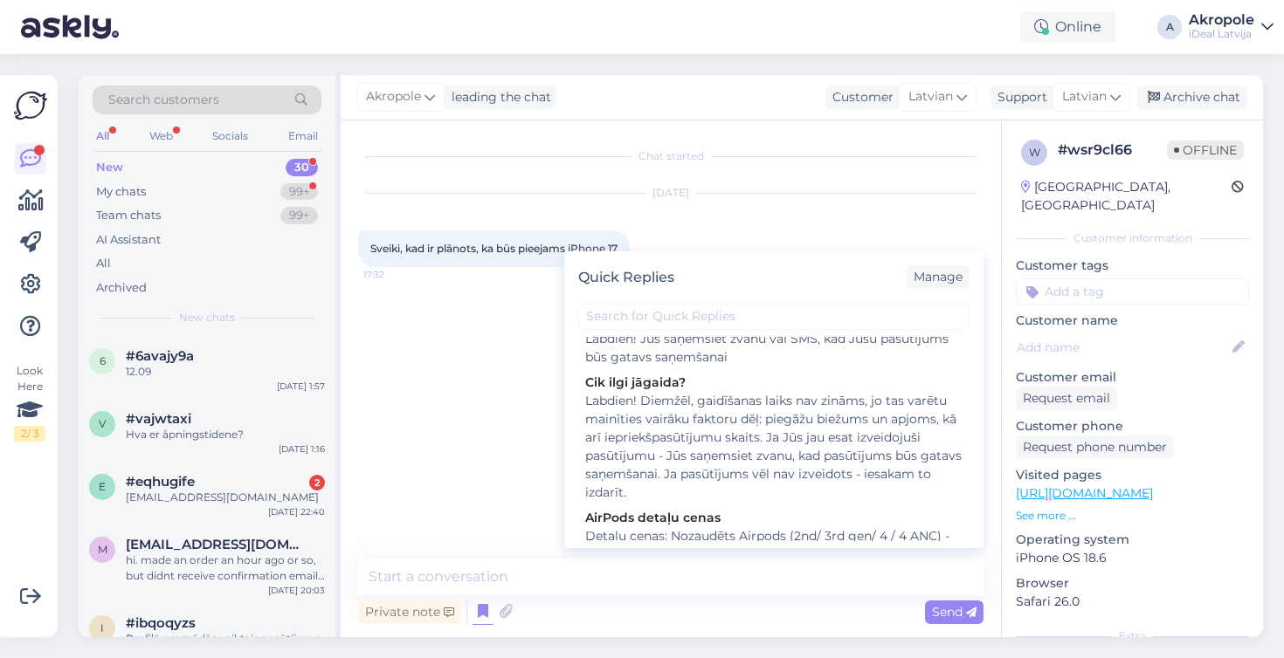
scroll to position [237, 0]
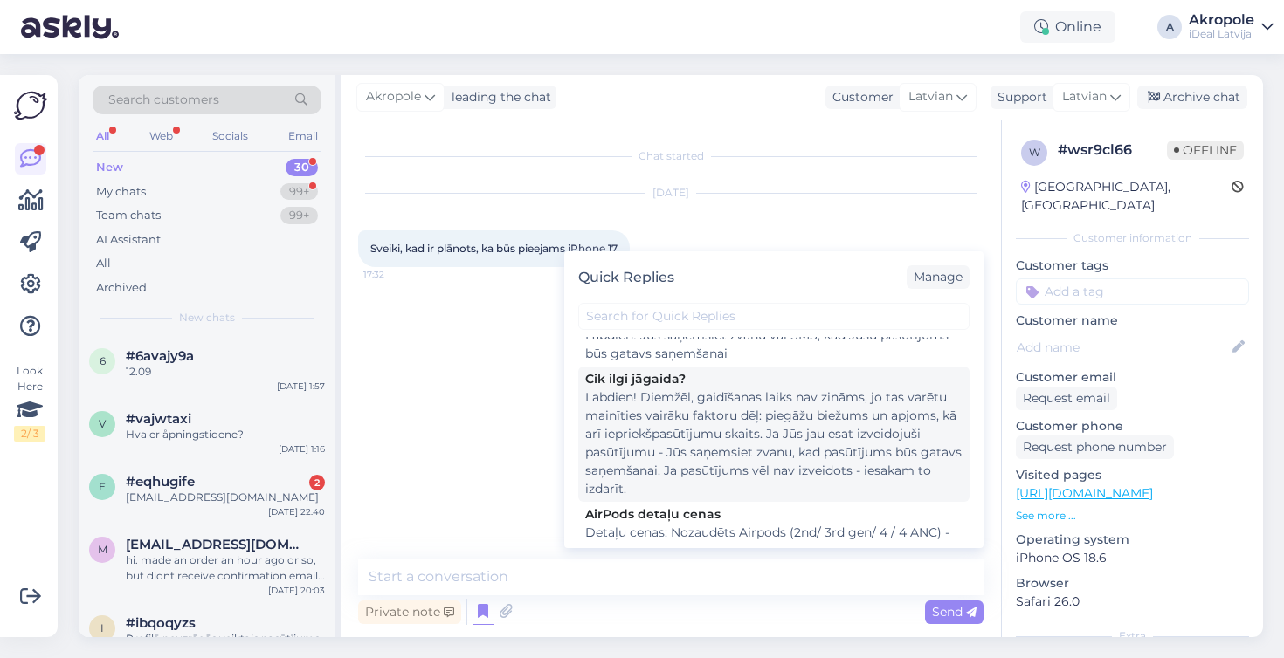
click at [783, 448] on div "Labdien! Diemžēl, gaidīšanas laiks nav zināms, jo tas varētu mainīties vairāku …" at bounding box center [773, 444] width 377 height 110
type textarea "Labdien! Diemžēl, gaidīšanas laiks nav zināms, jo tas varētu mainīties vairāku …"
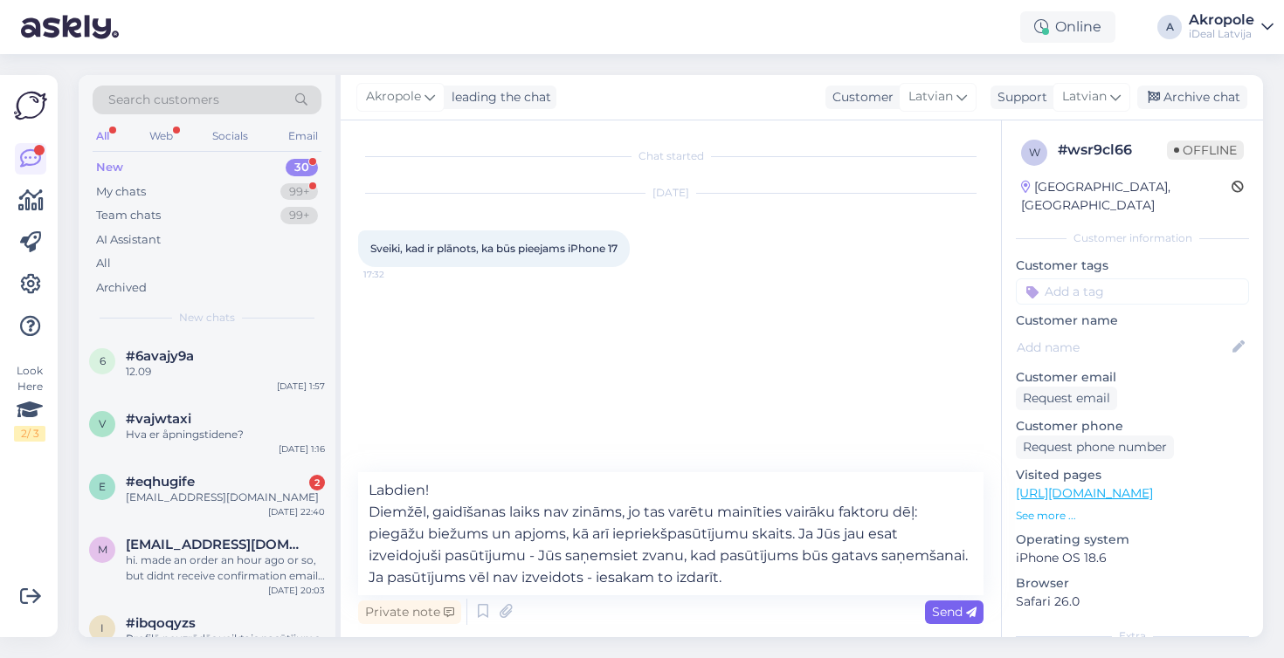
click at [971, 618] on span "Send" at bounding box center [954, 612] width 45 height 16
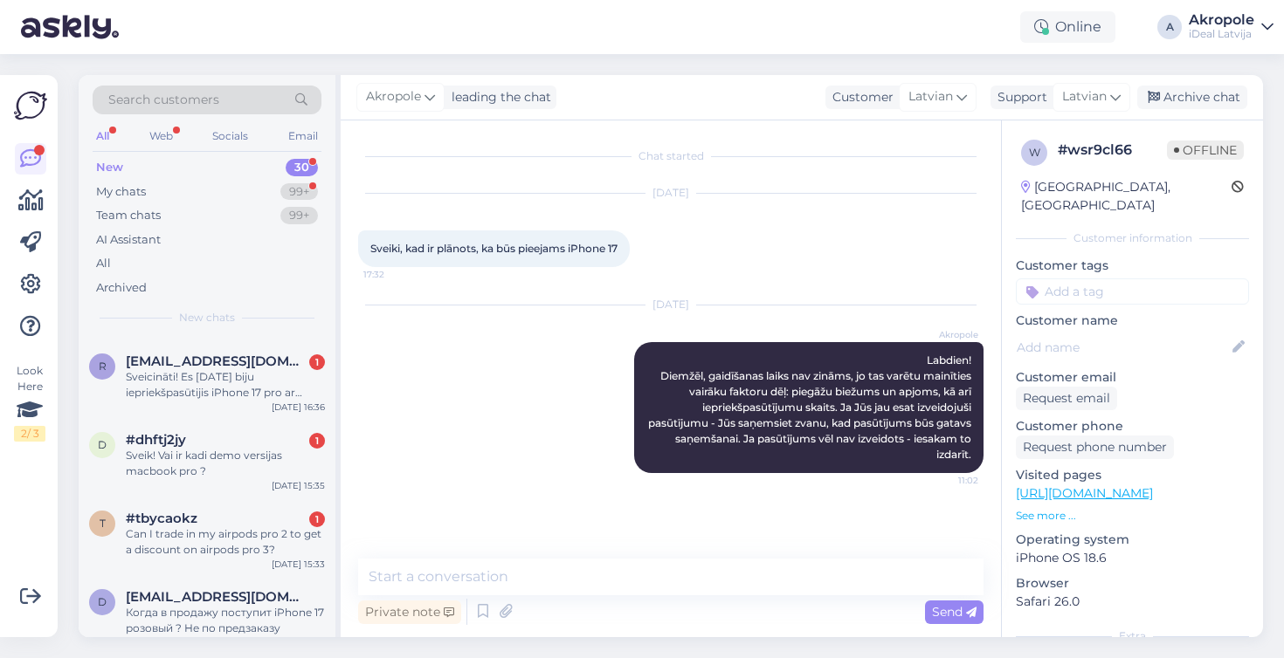
scroll to position [704, 0]
click at [282, 433] on div "#dhftj2jy 1" at bounding box center [225, 439] width 199 height 16
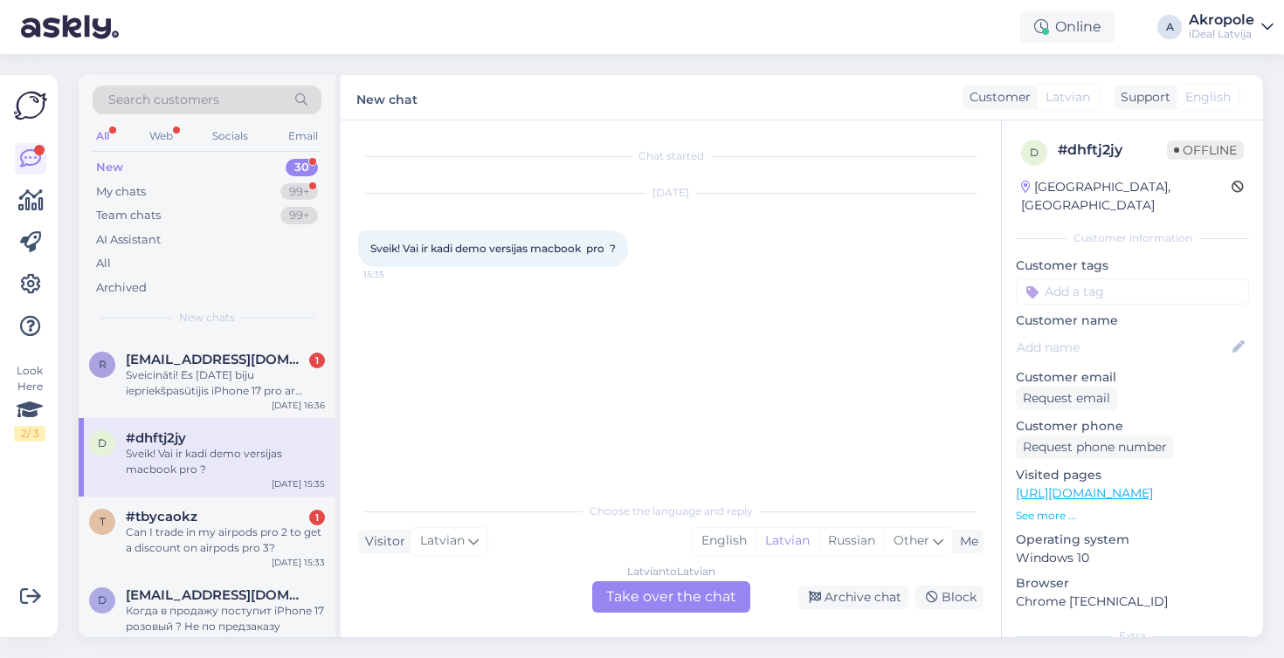
click at [636, 599] on div "Latvian to Latvian Take over the chat" at bounding box center [671, 597] width 158 height 31
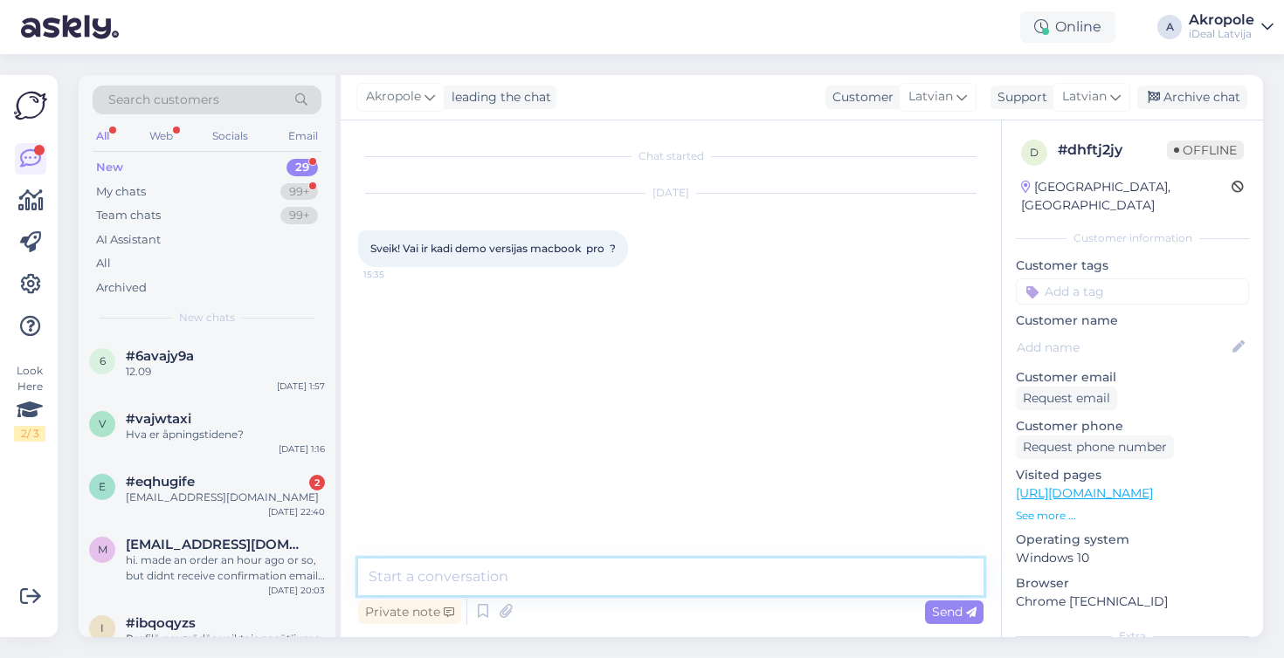
click at [628, 590] on textarea at bounding box center [670, 577] width 625 height 37
type textarea "Labdien!"
type textarea "V"
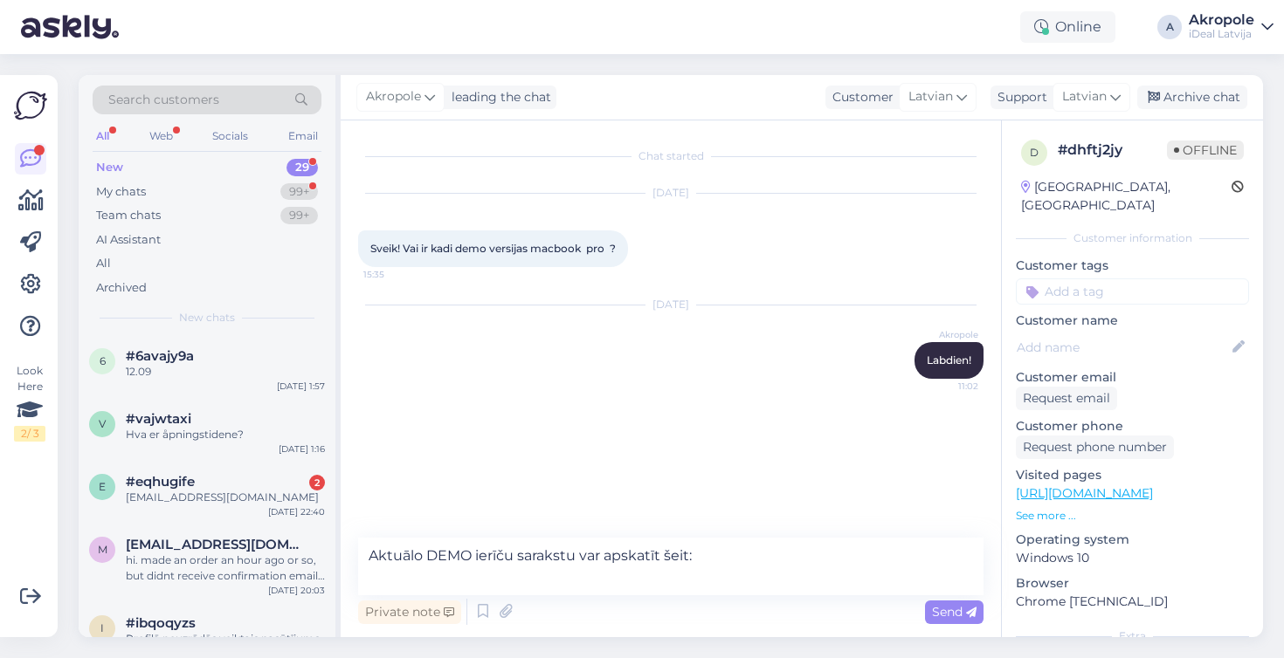
click at [934, 1] on div "Online A Akropole iDeal [GEOGRAPHIC_DATA]" at bounding box center [642, 27] width 1284 height 54
click at [701, 582] on textarea "Aktuālo DEMO ierīču sarakstu var apskatīt šeit:" at bounding box center [670, 567] width 625 height 58
paste textarea "[URL][DOMAIN_NAME]"
type textarea "Aktuālo DEMO ierīču sarakstu var apskatīt šeit: [URL][DOMAIN_NAME]"
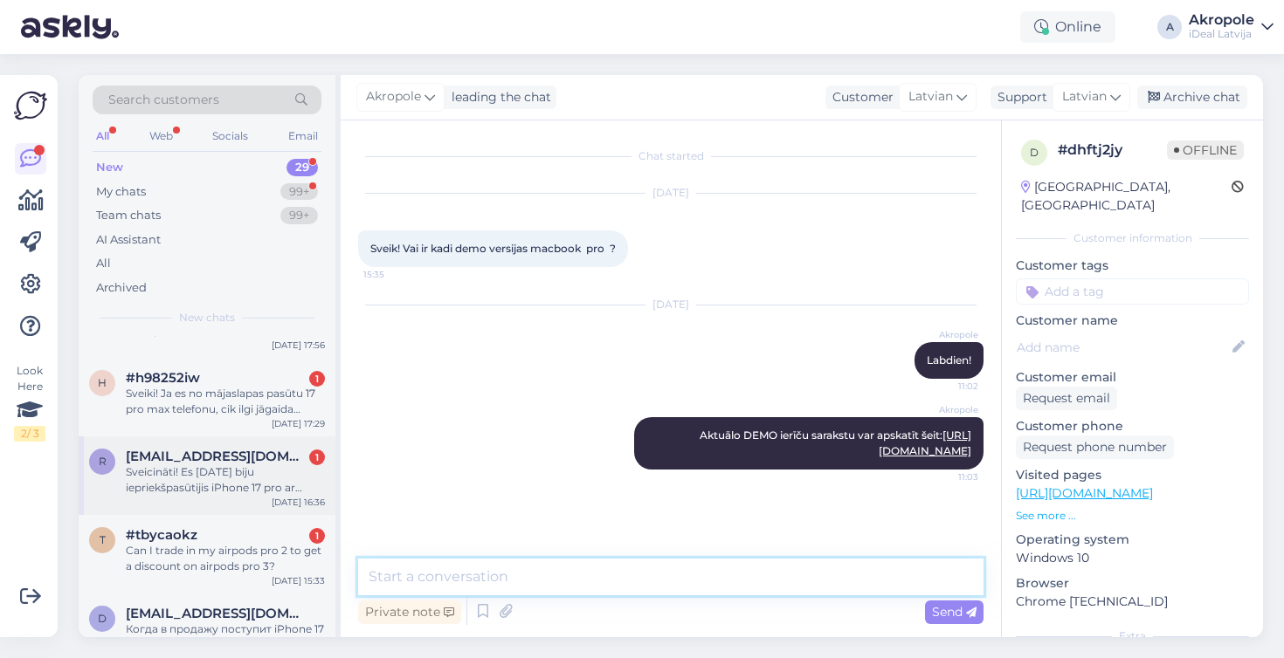
scroll to position [608, 0]
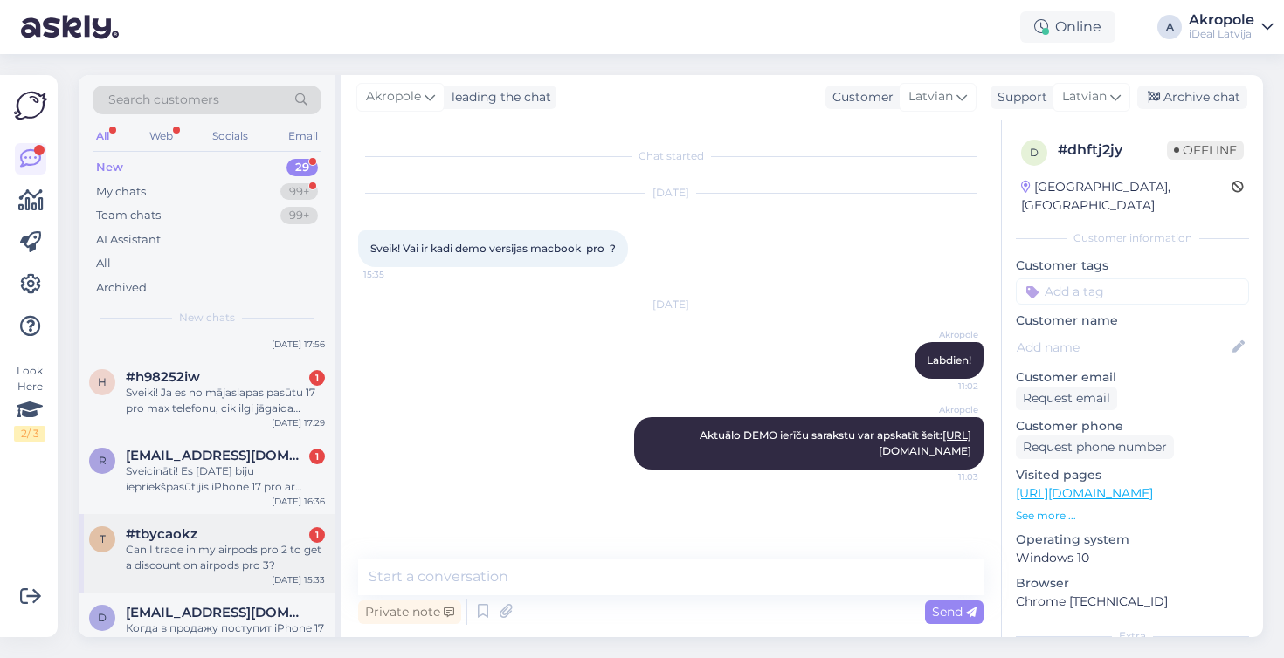
click at [265, 542] on div "Can I trade in my airpods pro 2 to get a discount on airpods pro 3?" at bounding box center [225, 557] width 199 height 31
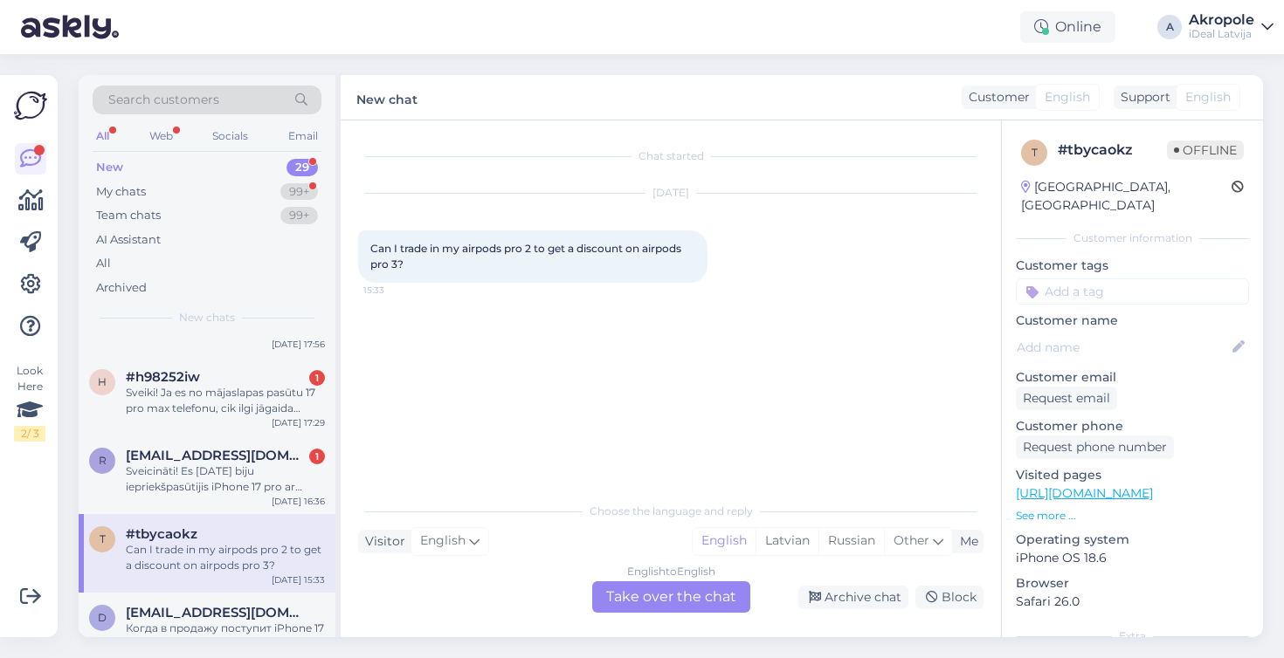
click at [615, 596] on div "English to English Take over the chat" at bounding box center [671, 597] width 158 height 31
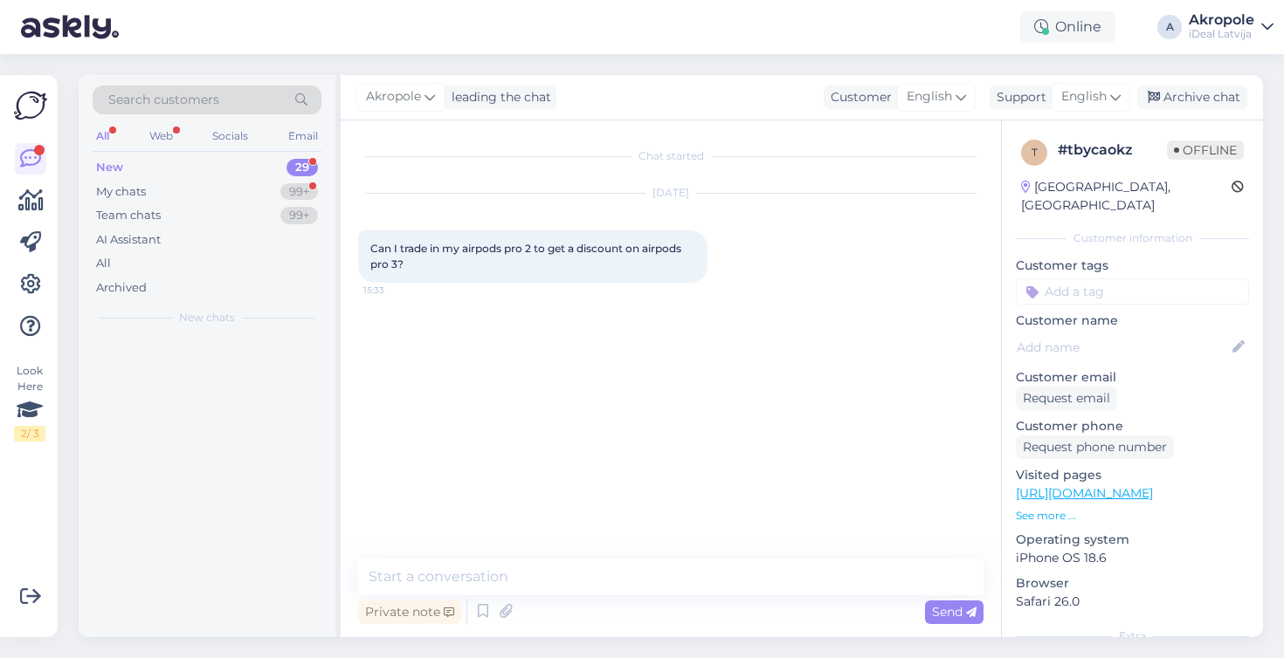
scroll to position [0, 0]
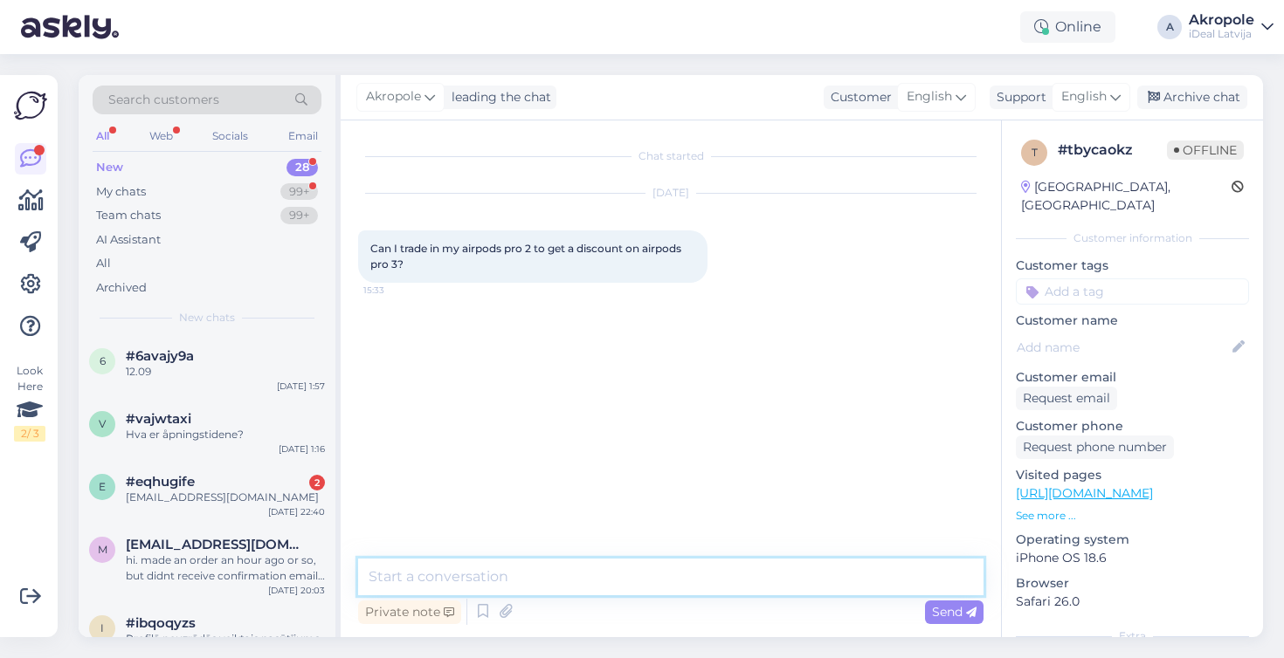
click at [626, 581] on textarea at bounding box center [670, 577] width 625 height 37
type textarea "Hi!"
click at [455, 576] on textarea "Yes, but the price will not be very big" at bounding box center [670, 577] width 625 height 37
click at [479, 574] on textarea "Yes, but the price will not be very big" at bounding box center [670, 577] width 625 height 37
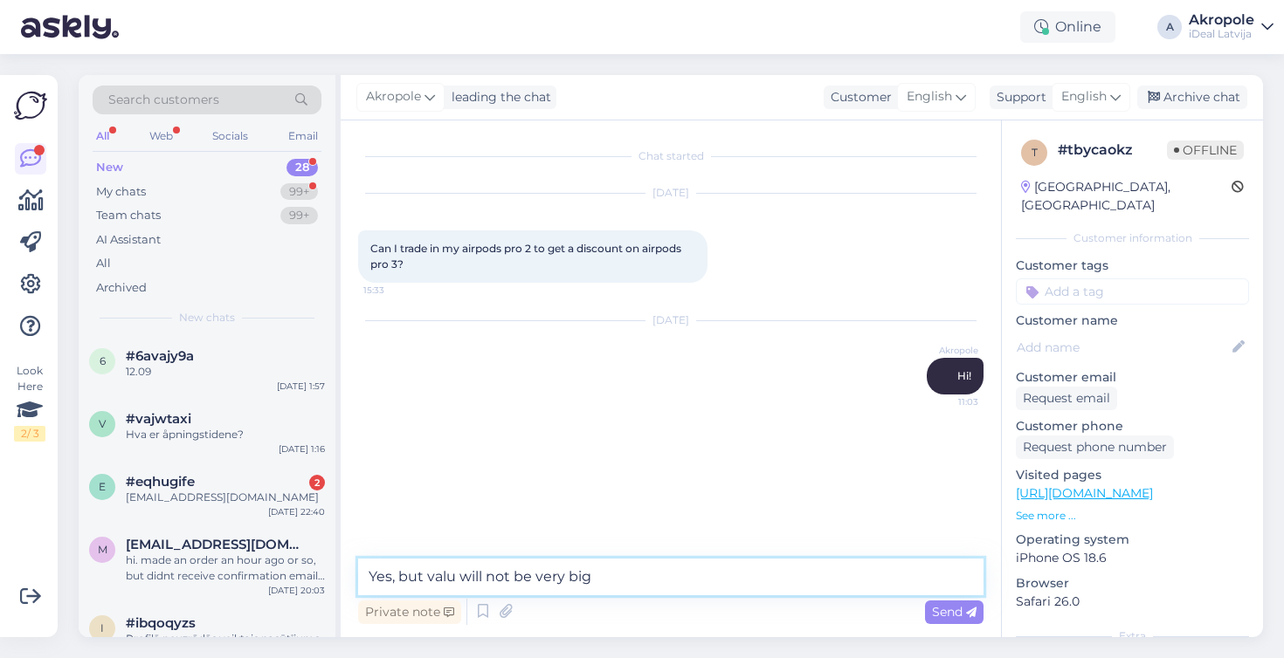
type textarea "Yes, but value will not be very big"
click at [603, 582] on textarea "Yes, but value will not be very big" at bounding box center [670, 577] width 625 height 37
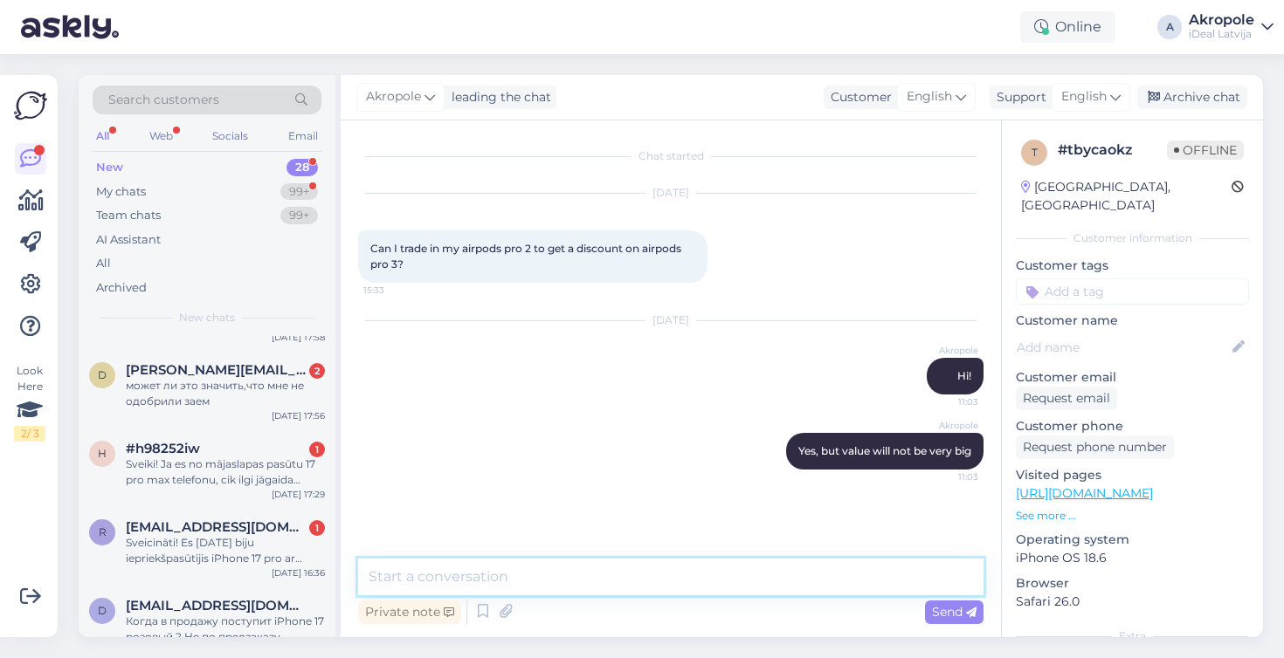
scroll to position [625, 0]
